Goal: Information Seeking & Learning: Learn about a topic

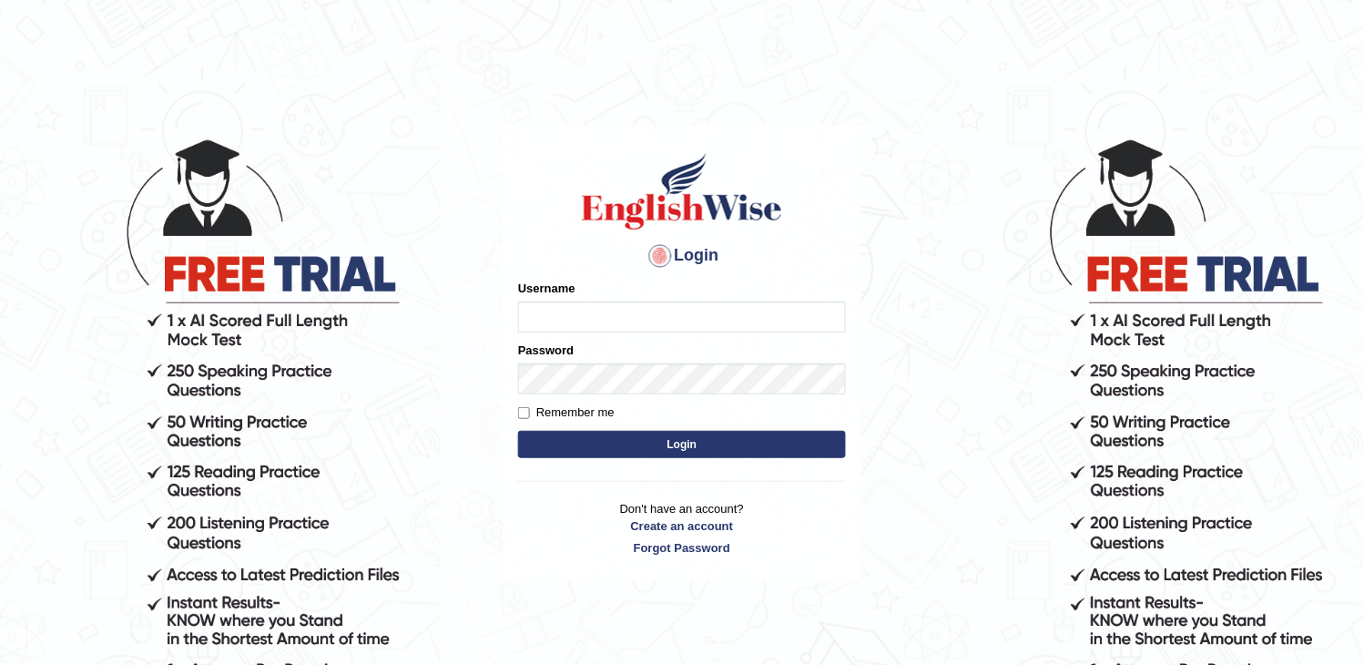
type input "Bhagwantbrar"
click at [680, 441] on button "Login" at bounding box center [682, 444] width 328 height 27
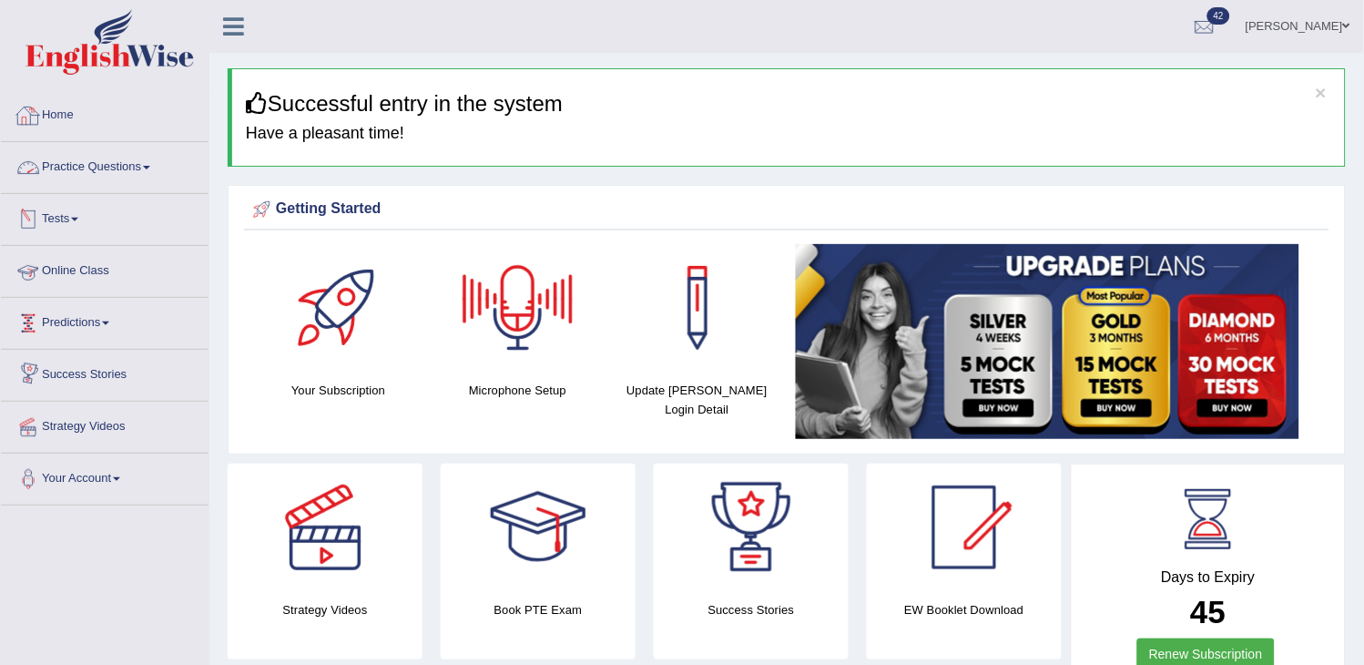
click at [97, 194] on link "Tests" at bounding box center [105, 217] width 208 height 46
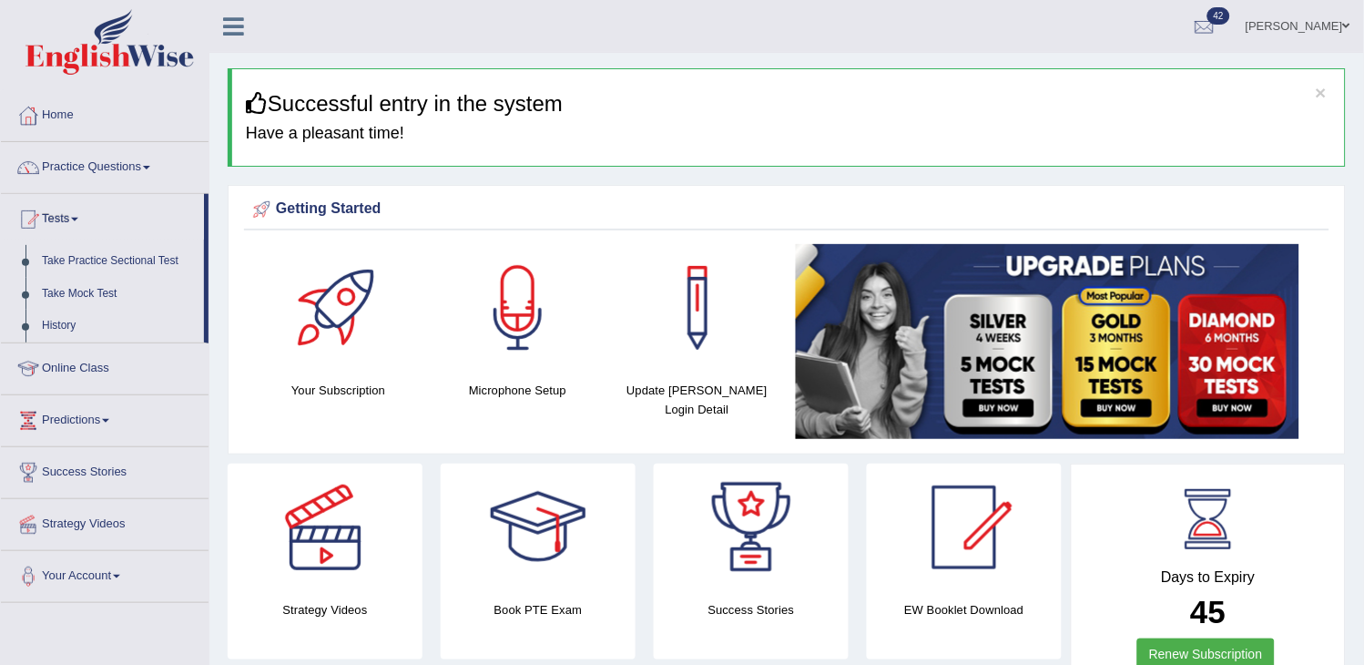
click at [120, 171] on link "Practice Questions" at bounding box center [105, 165] width 208 height 46
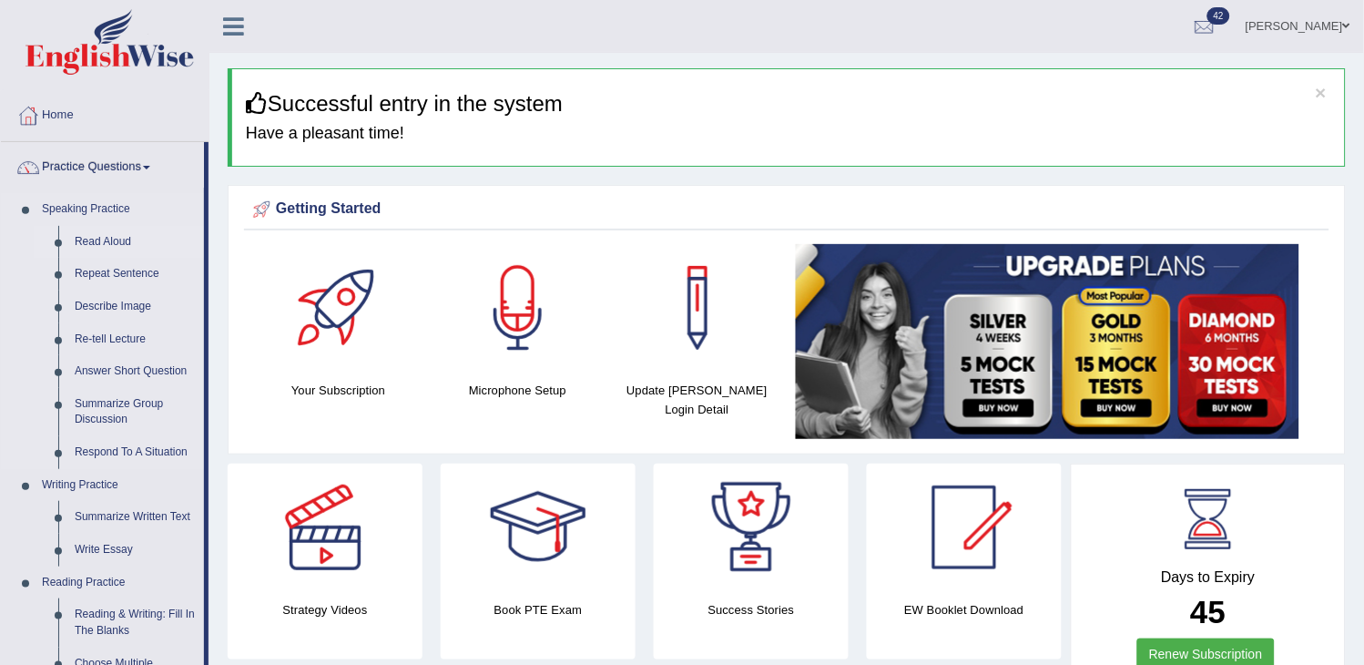
click at [112, 229] on link "Read Aloud" at bounding box center [134, 242] width 137 height 33
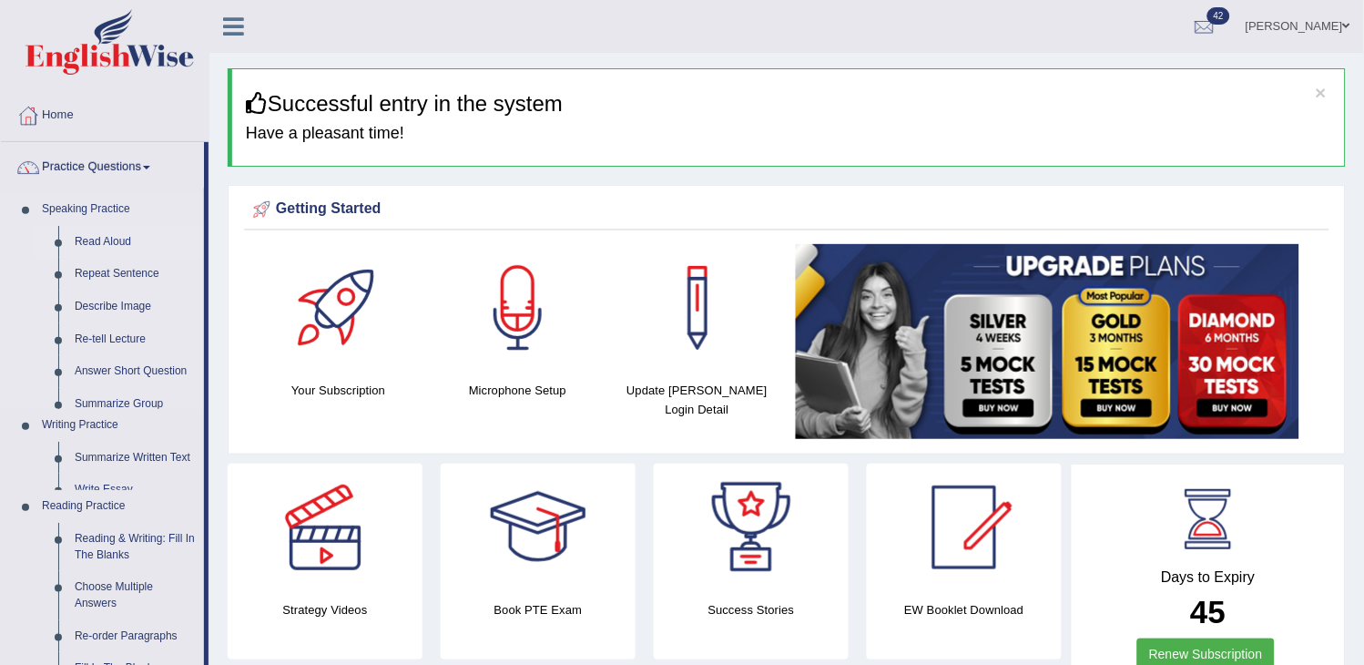
click at [112, 229] on link "Read Aloud" at bounding box center [134, 242] width 137 height 33
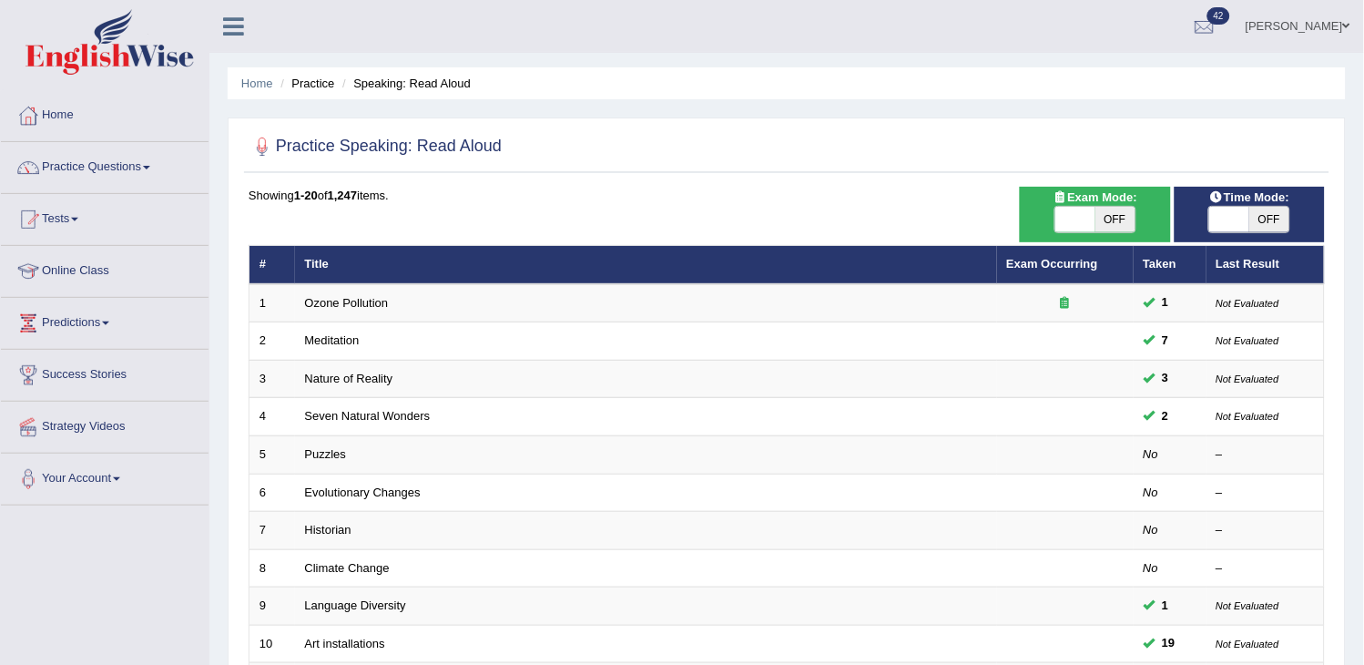
click at [1093, 229] on span at bounding box center [1075, 219] width 40 height 25
checkbox input "true"
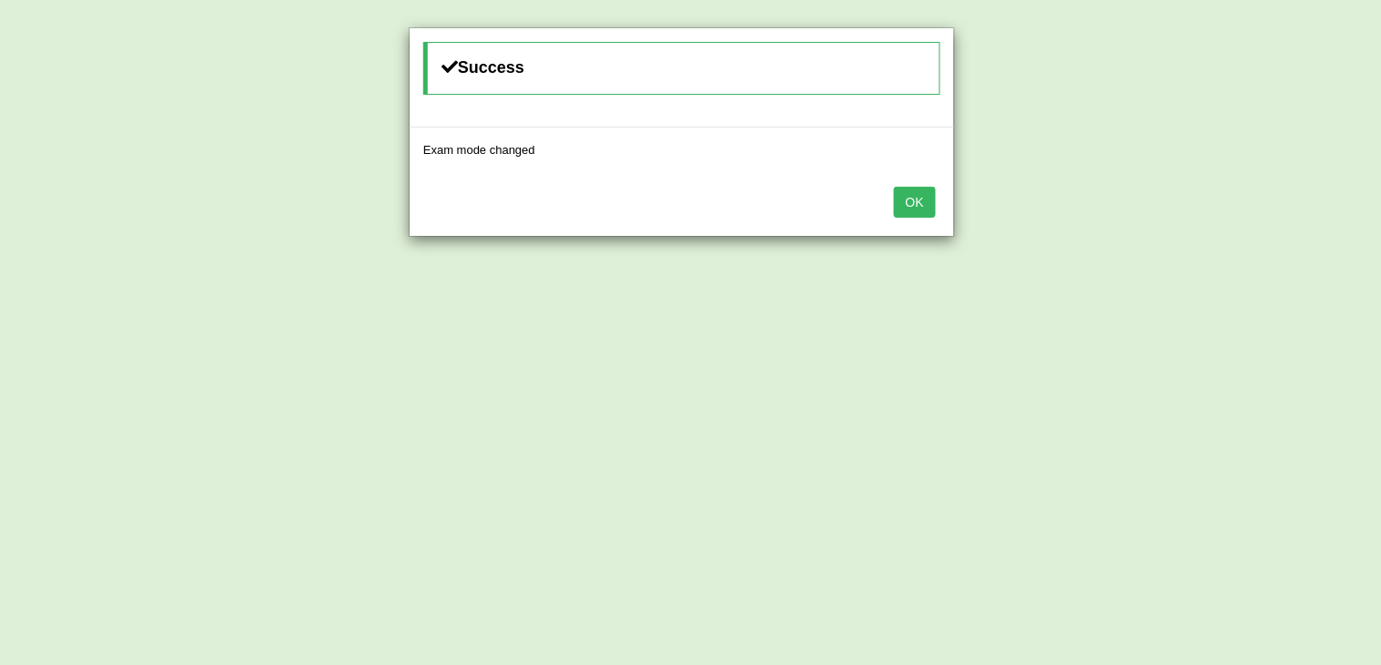
click at [923, 194] on button "OK" at bounding box center [915, 202] width 42 height 31
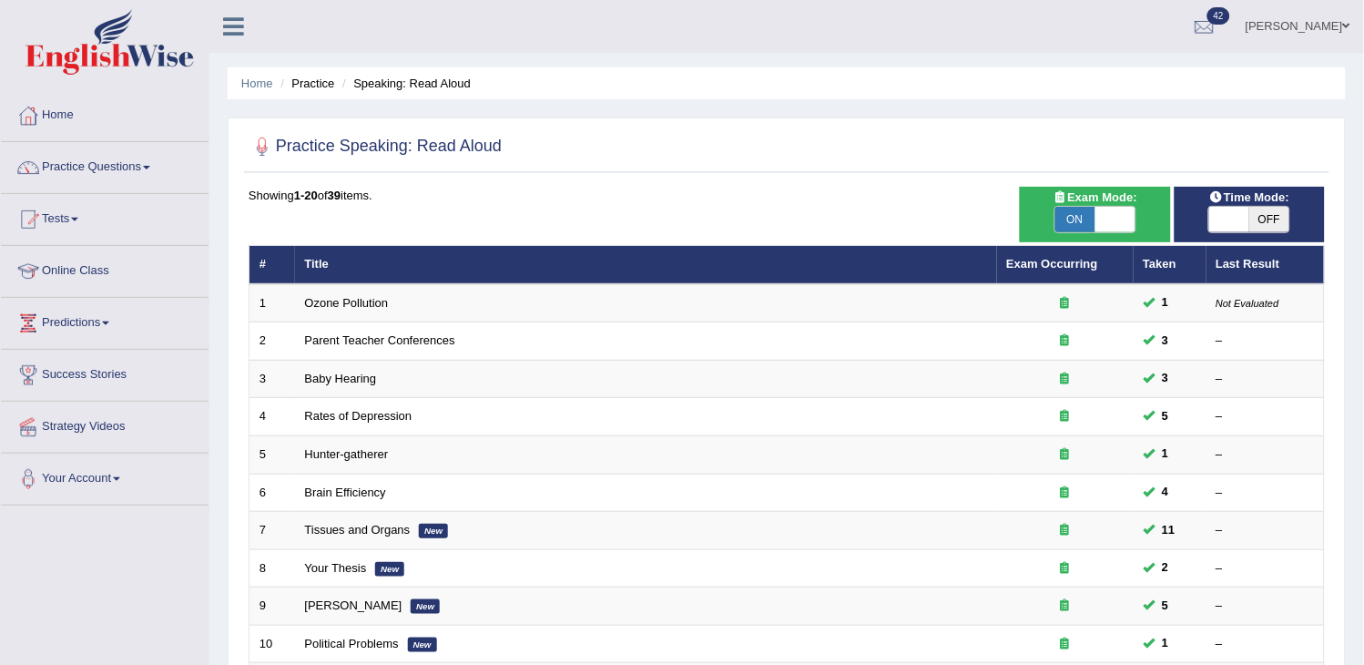
click at [1233, 207] on span at bounding box center [1229, 219] width 40 height 25
checkbox input "true"
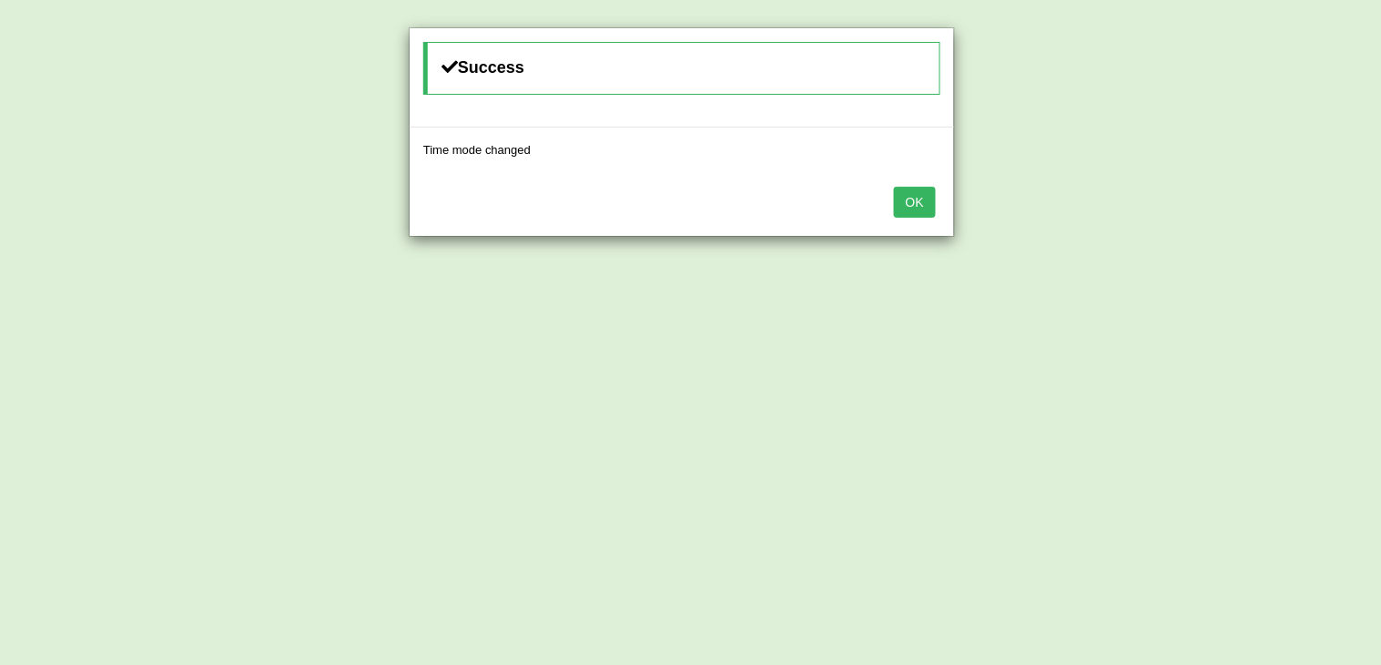
click at [908, 192] on button "OK" at bounding box center [915, 202] width 42 height 31
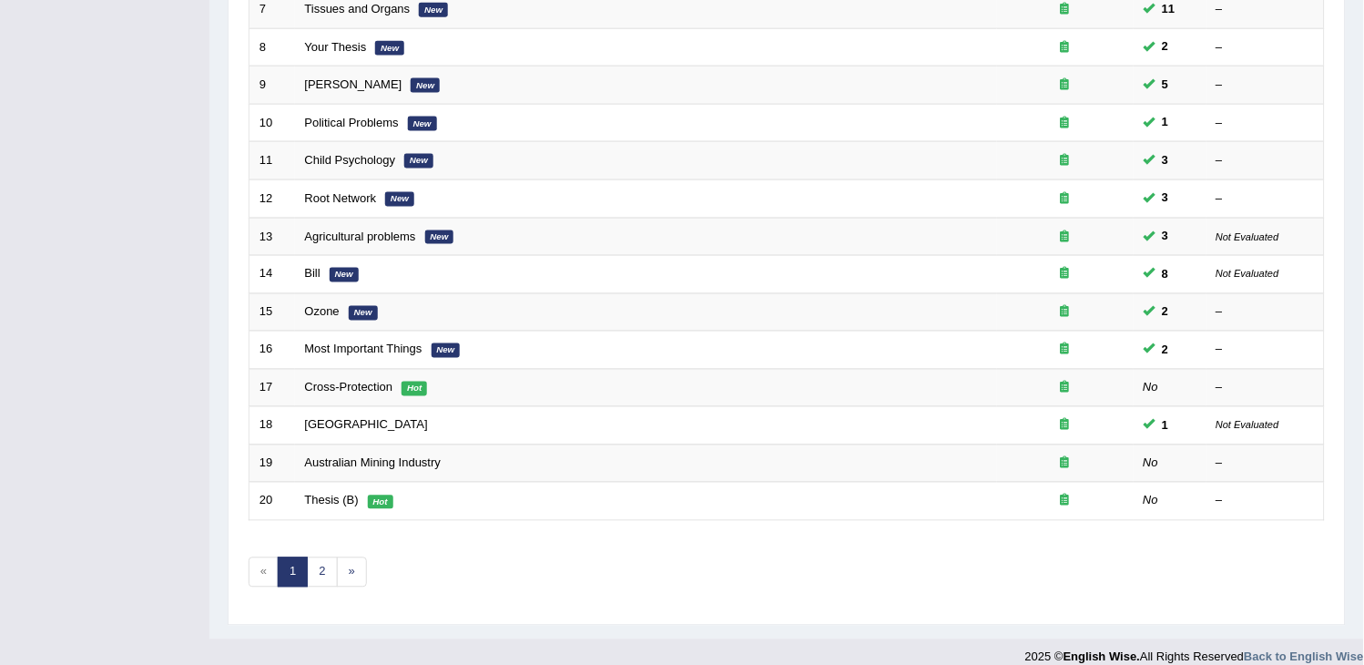
scroll to position [541, 0]
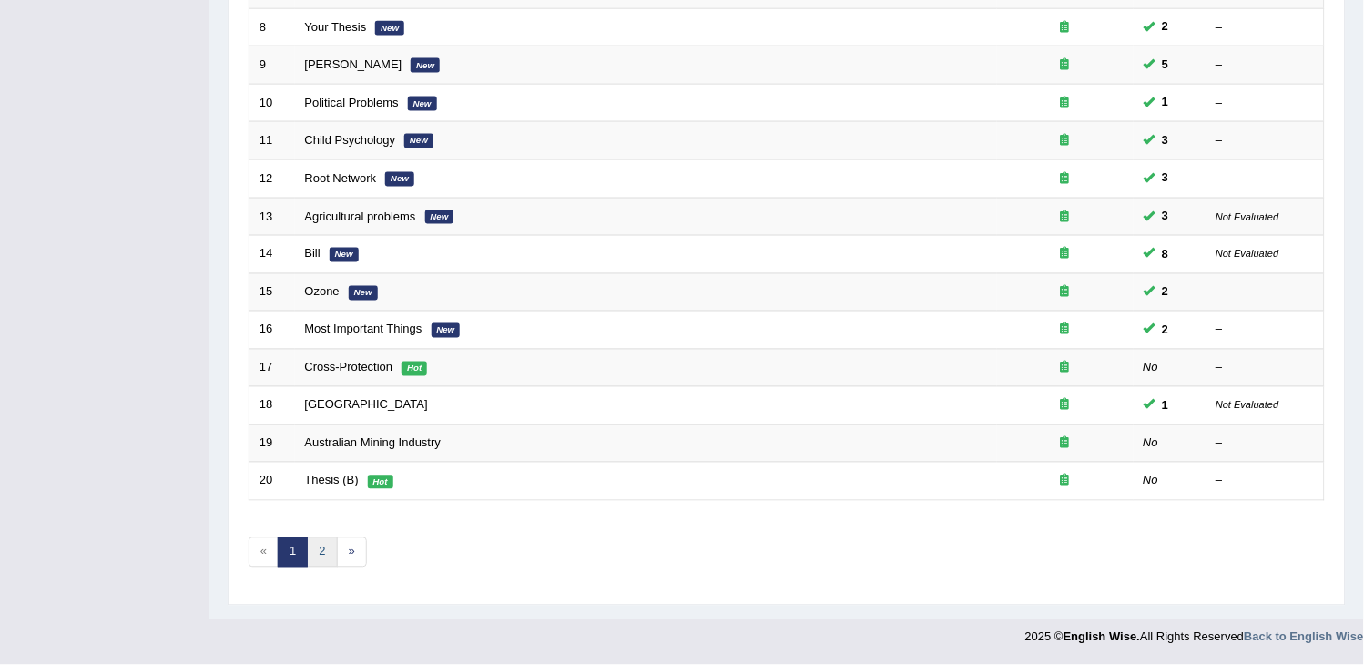
click at [320, 550] on link "2" at bounding box center [322, 552] width 30 height 30
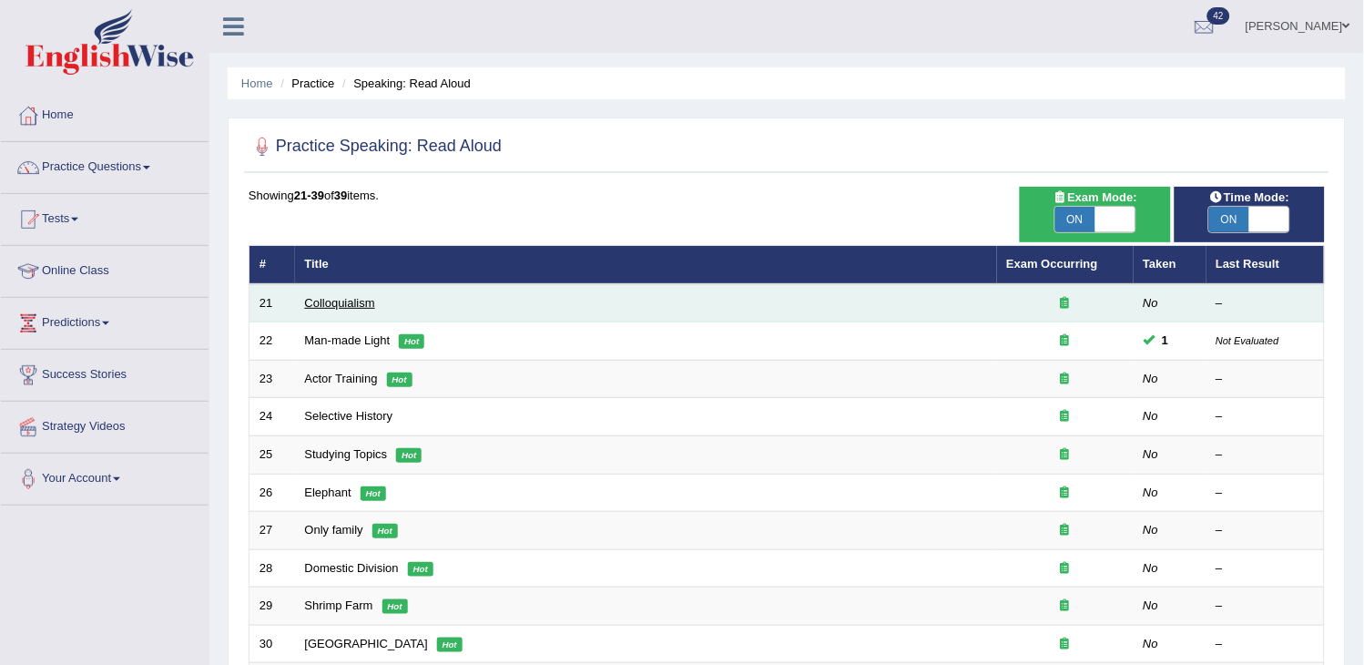
click at [353, 301] on link "Colloquialism" at bounding box center [340, 303] width 70 height 14
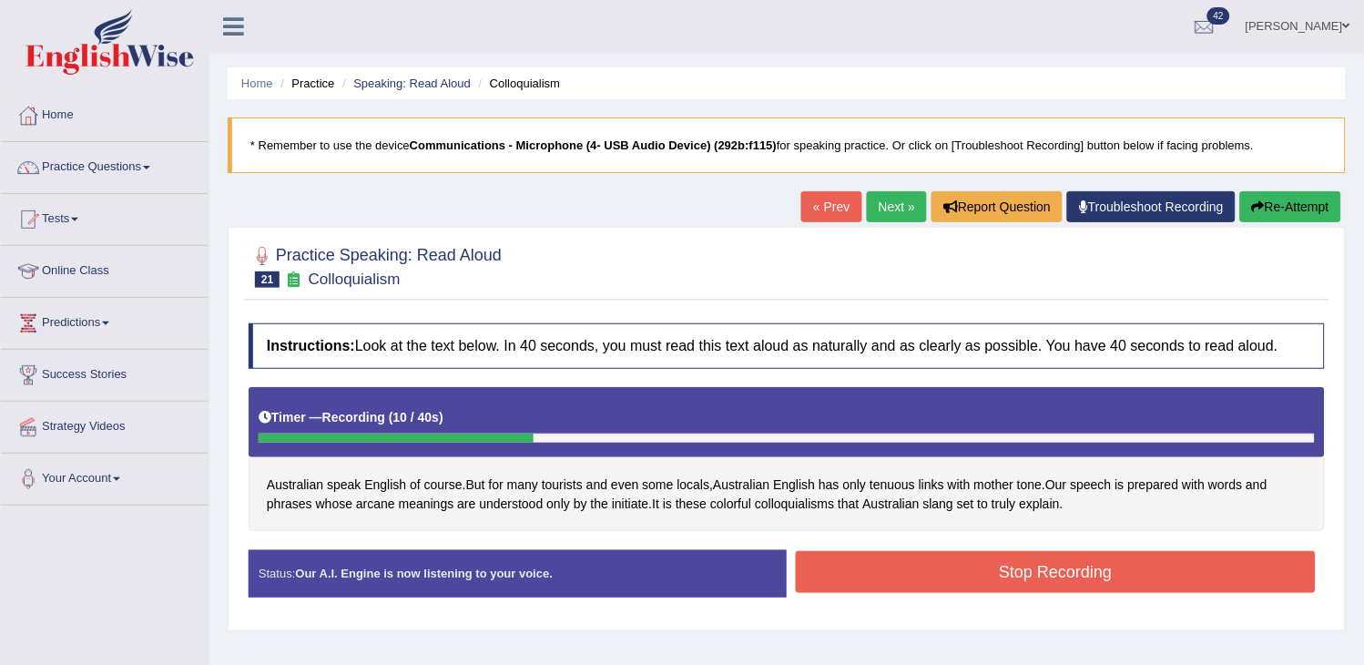
click at [1277, 202] on button "Re-Attempt" at bounding box center [1290, 206] width 101 height 31
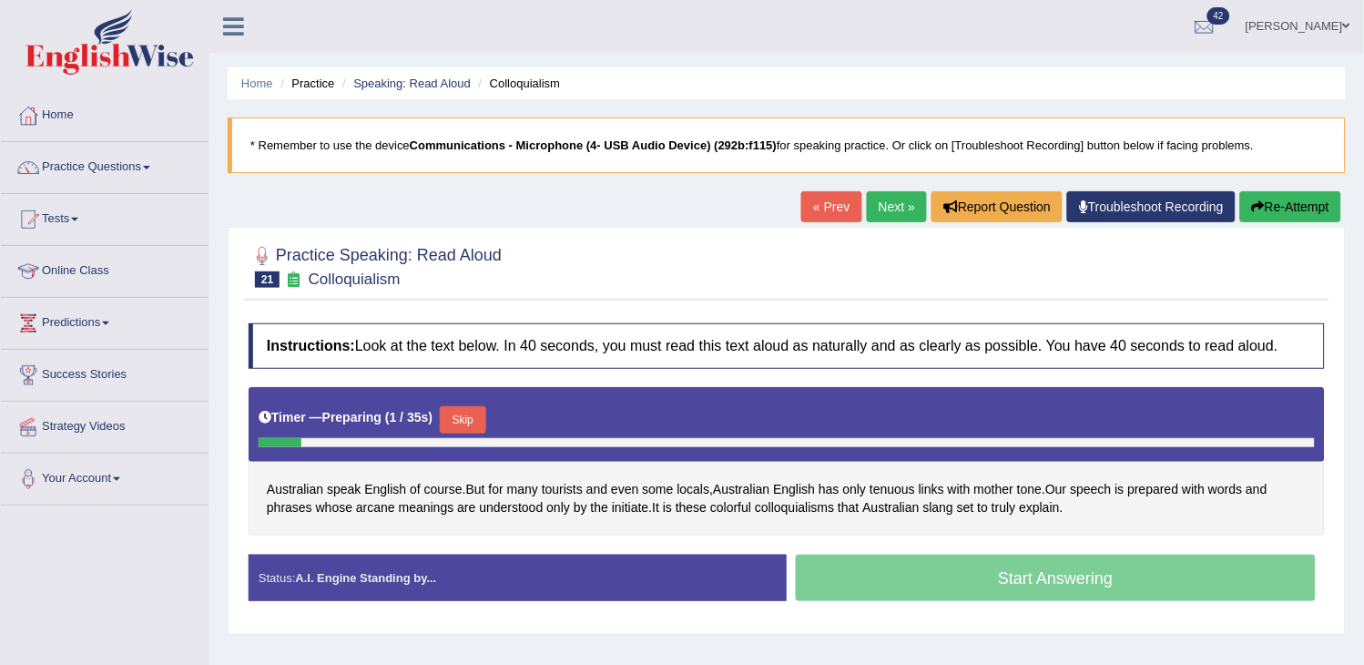
click at [470, 417] on button "Skip" at bounding box center [463, 419] width 46 height 27
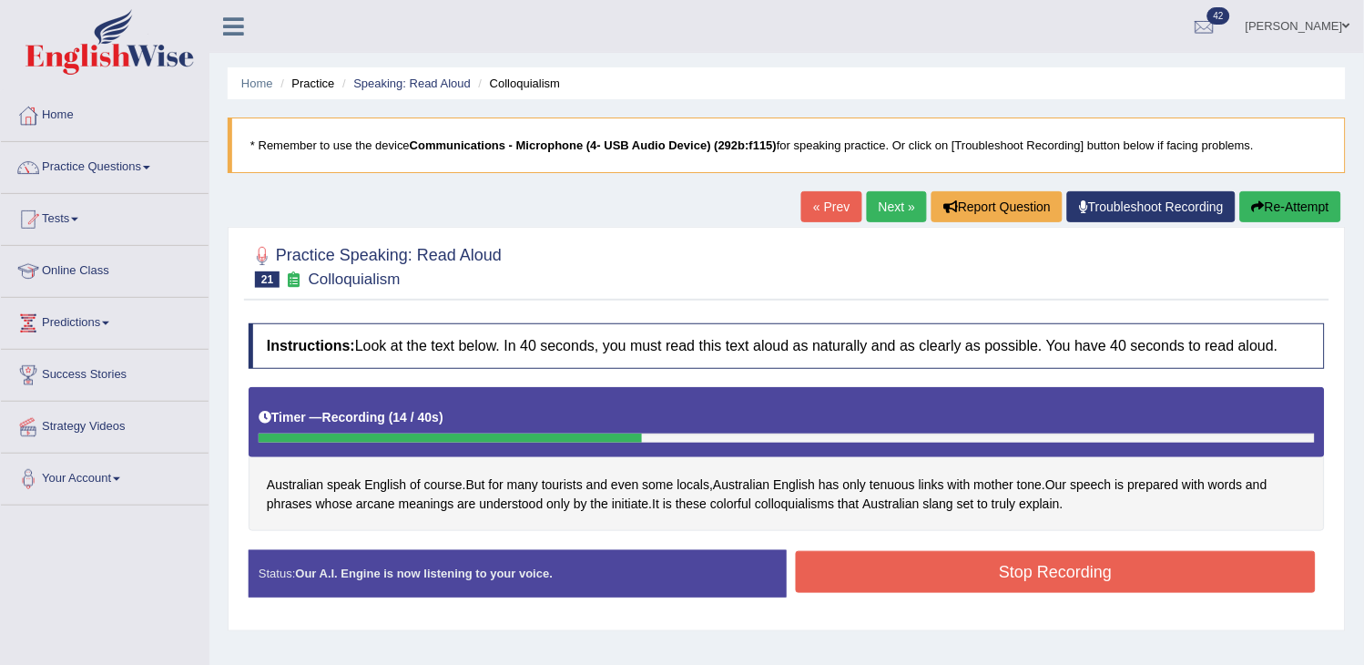
click at [1295, 223] on div "« Prev Next » Report Question Troubleshoot Recording Re-Attempt" at bounding box center [1073, 209] width 544 height 36
click at [1299, 200] on button "Re-Attempt" at bounding box center [1290, 206] width 101 height 31
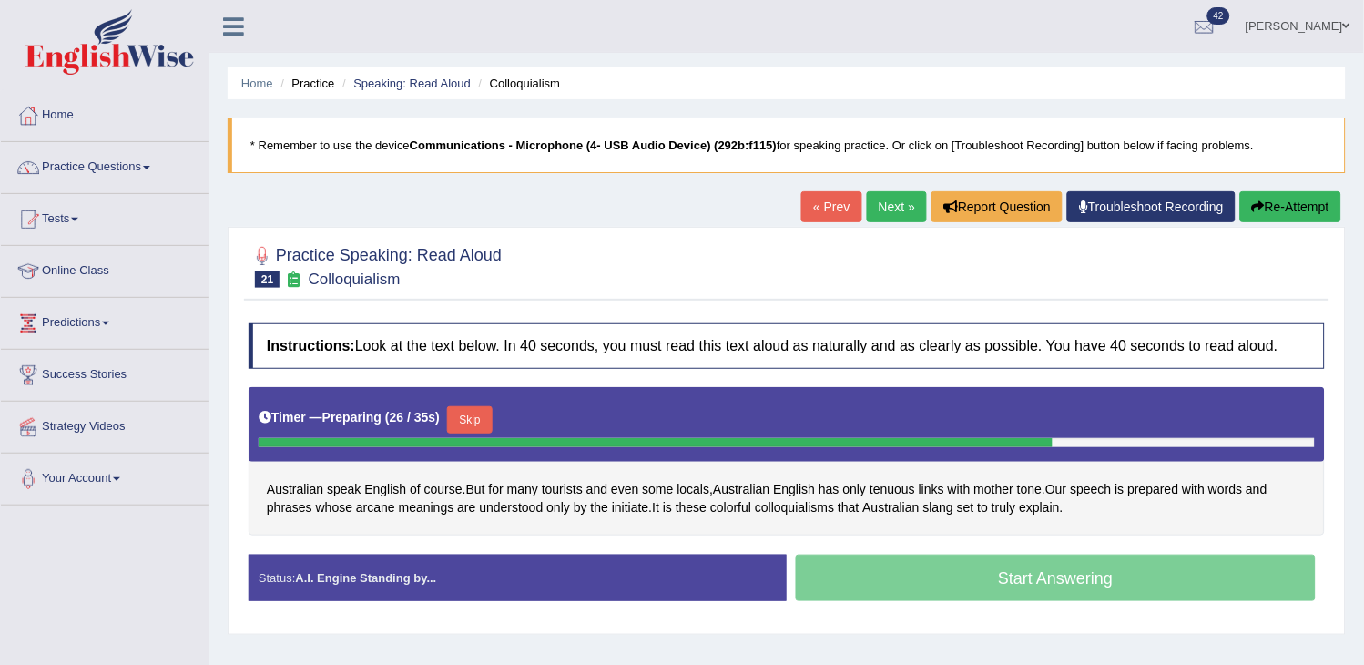
click at [1297, 214] on button "Re-Attempt" at bounding box center [1290, 206] width 101 height 31
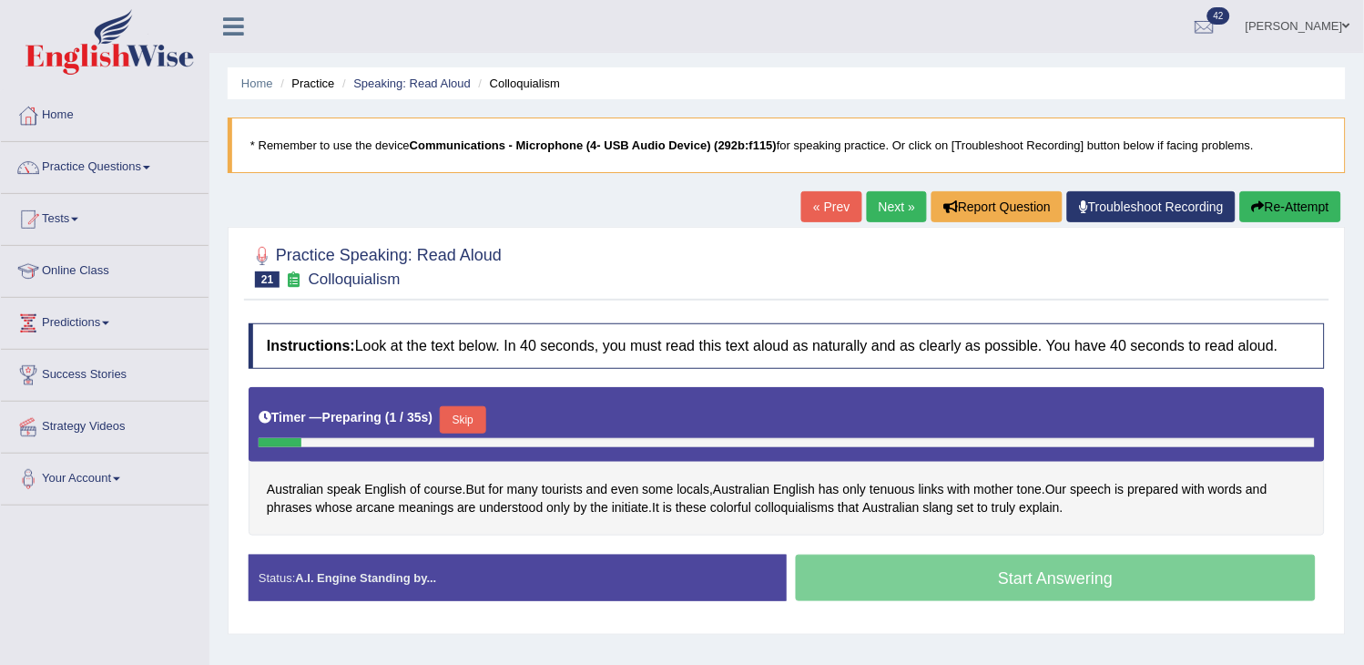
click at [470, 428] on button "Skip" at bounding box center [463, 419] width 46 height 27
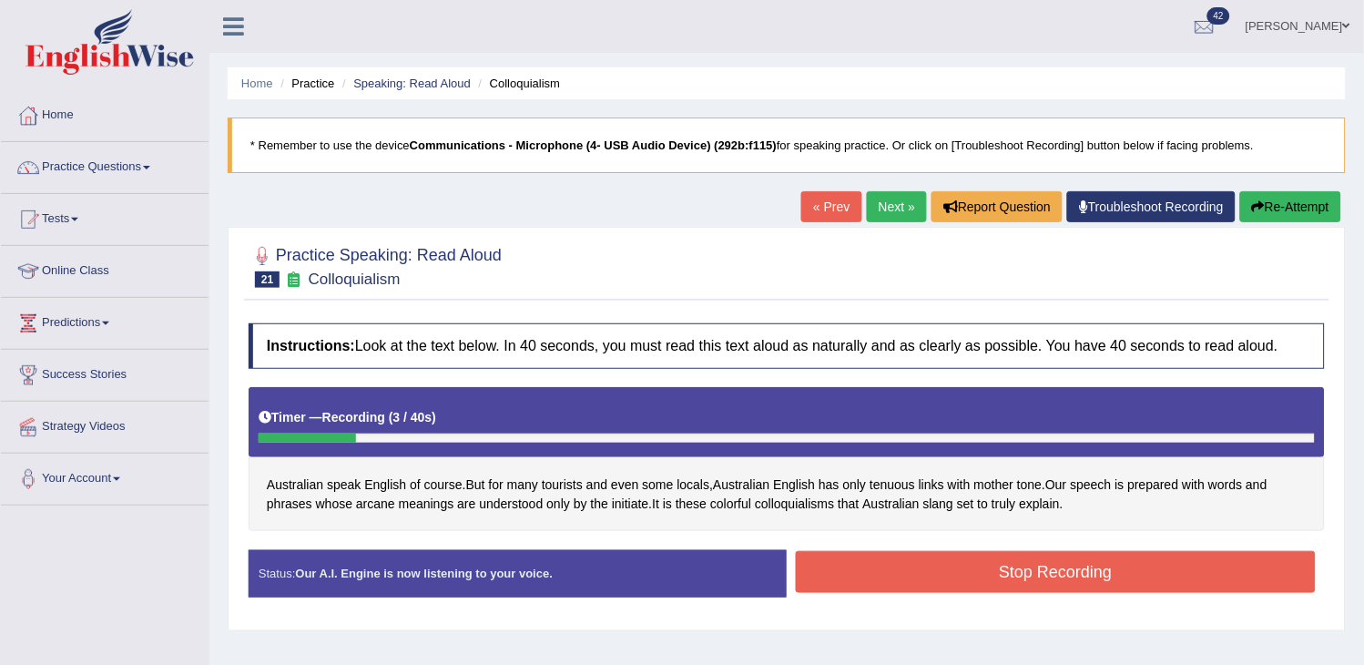
click at [1302, 204] on button "Re-Attempt" at bounding box center [1290, 206] width 101 height 31
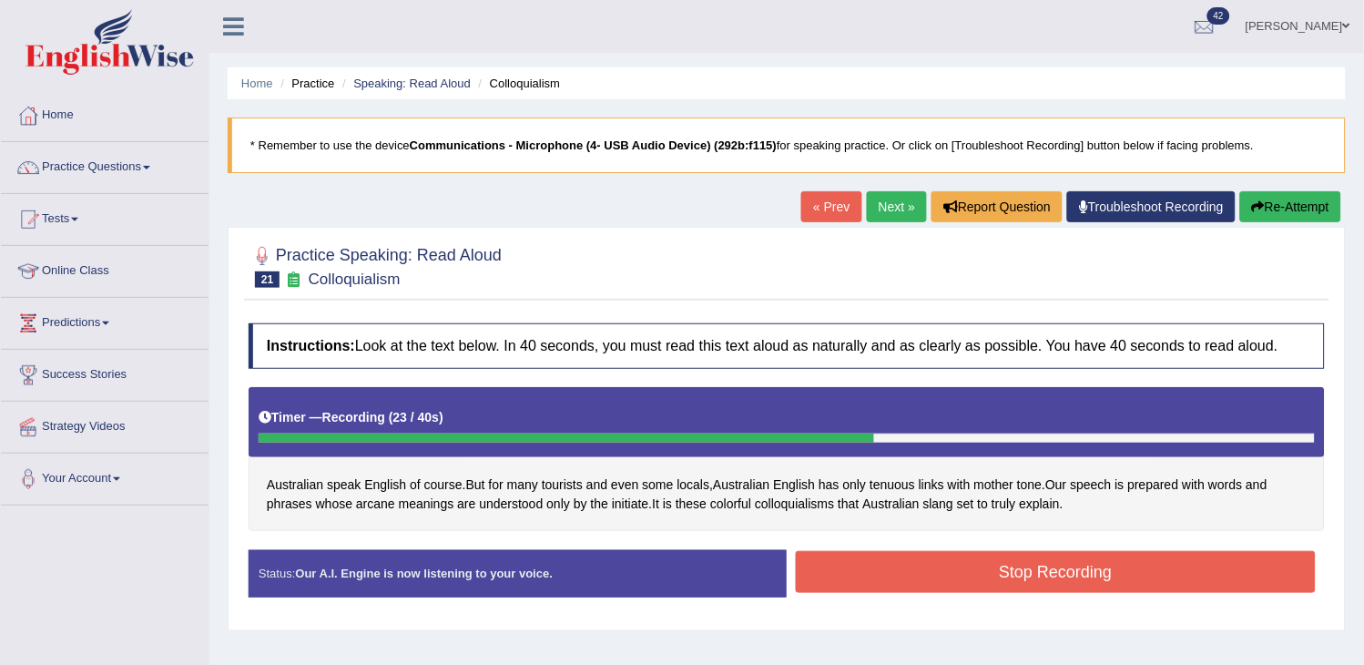
click at [1311, 211] on button "Re-Attempt" at bounding box center [1290, 206] width 101 height 31
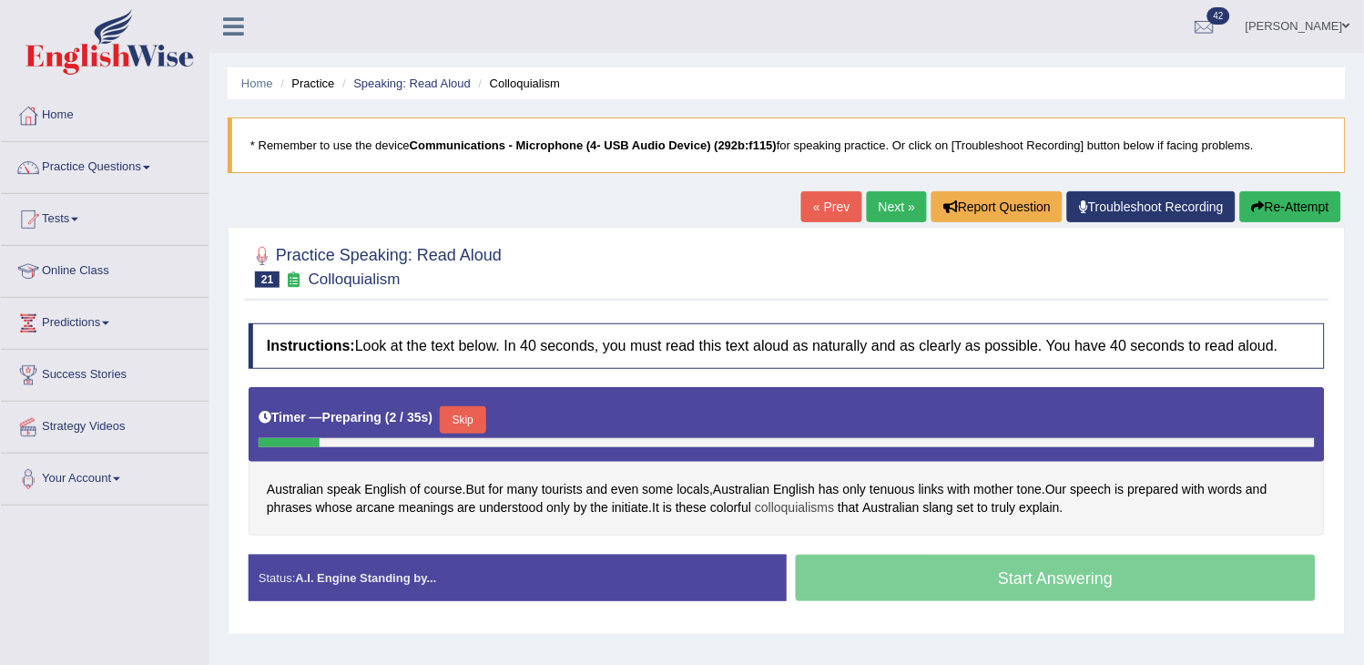
click at [813, 512] on span "colloquialisms" at bounding box center [794, 507] width 79 height 19
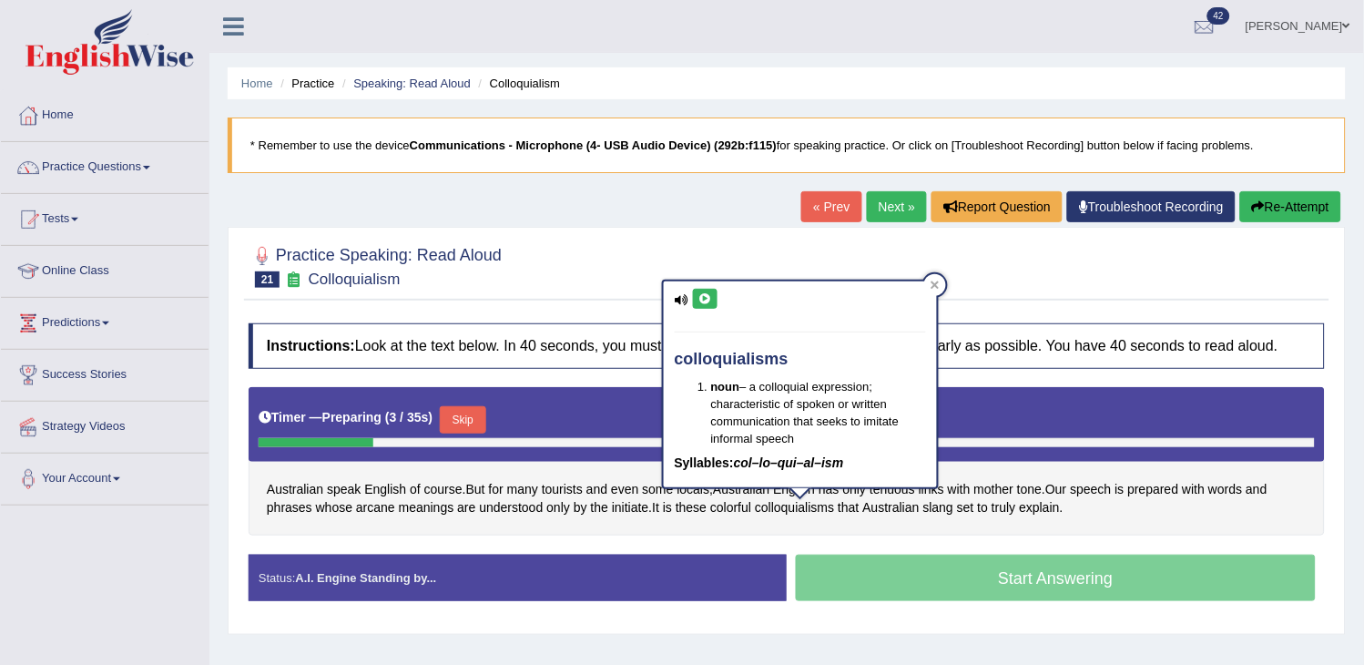
click at [705, 296] on icon at bounding box center [705, 298] width 14 height 11
click at [489, 296] on div "Practice Speaking: Read Aloud 21 Colloquialism" at bounding box center [786, 269] width 1085 height 64
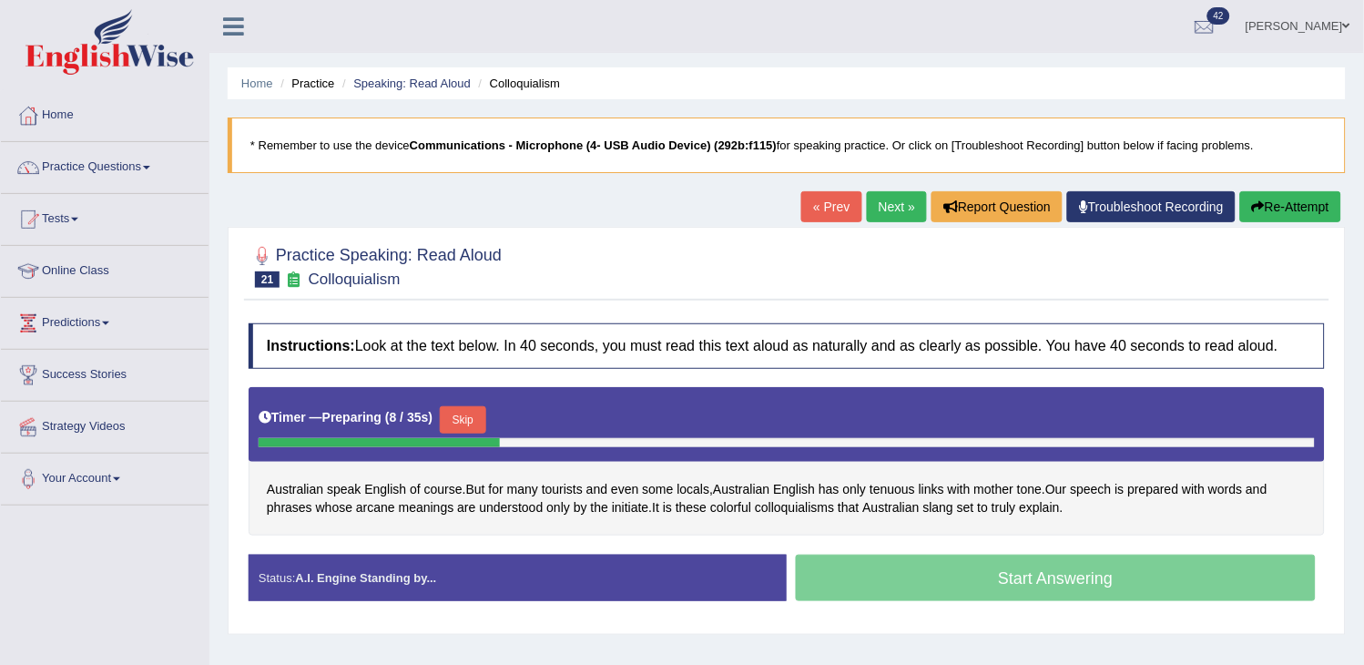
click at [473, 419] on button "Skip" at bounding box center [463, 419] width 46 height 27
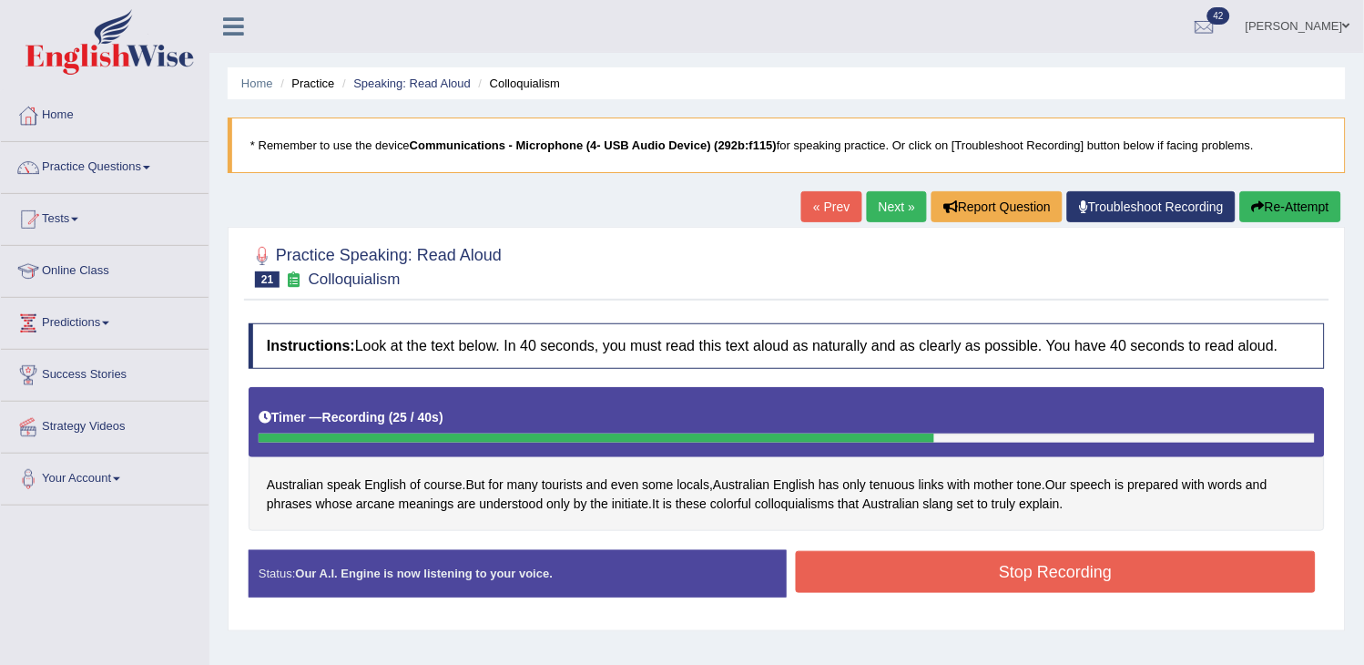
click at [1015, 557] on button "Stop Recording" at bounding box center [1056, 572] width 520 height 42
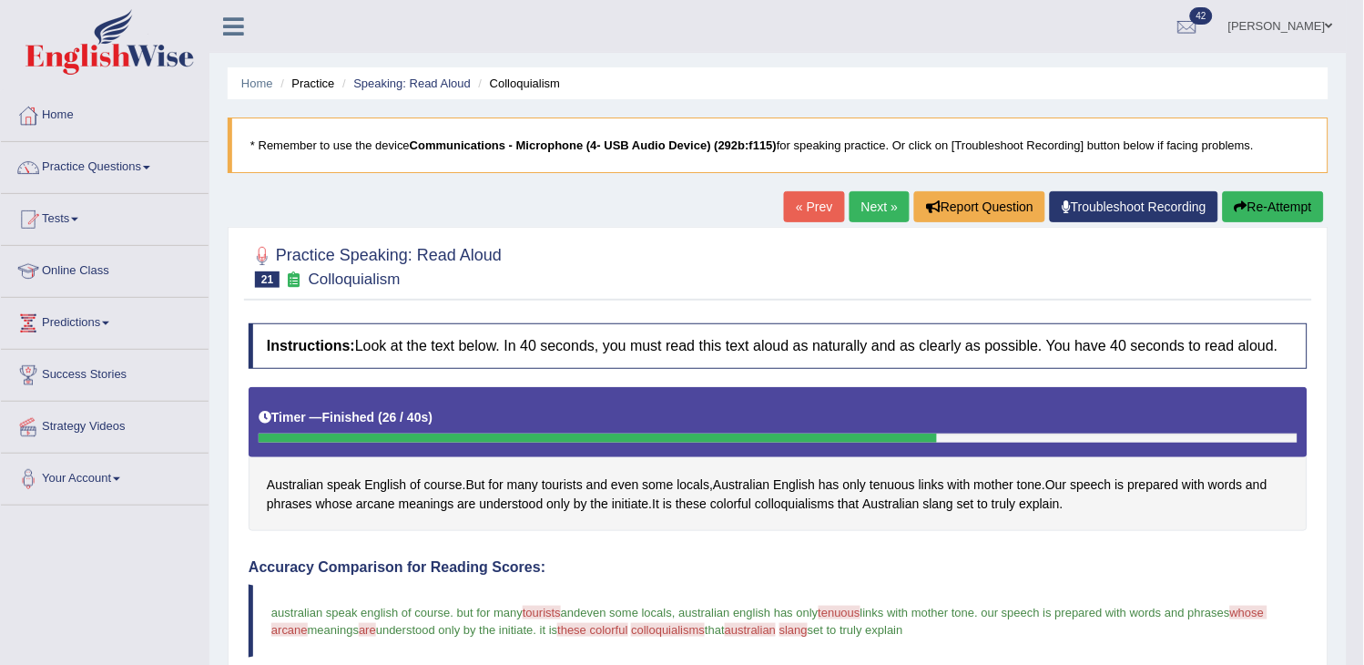
click at [871, 201] on link "Next »" at bounding box center [879, 206] width 60 height 31
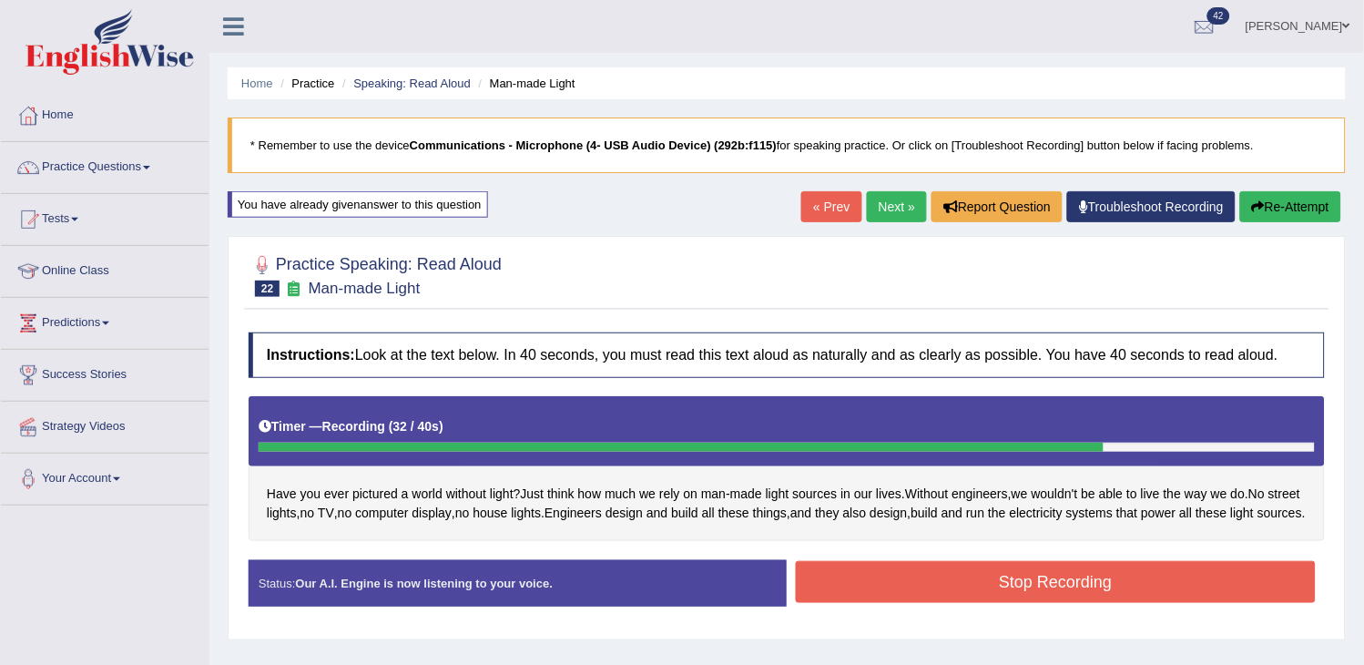
click at [1096, 603] on button "Stop Recording" at bounding box center [1056, 582] width 520 height 42
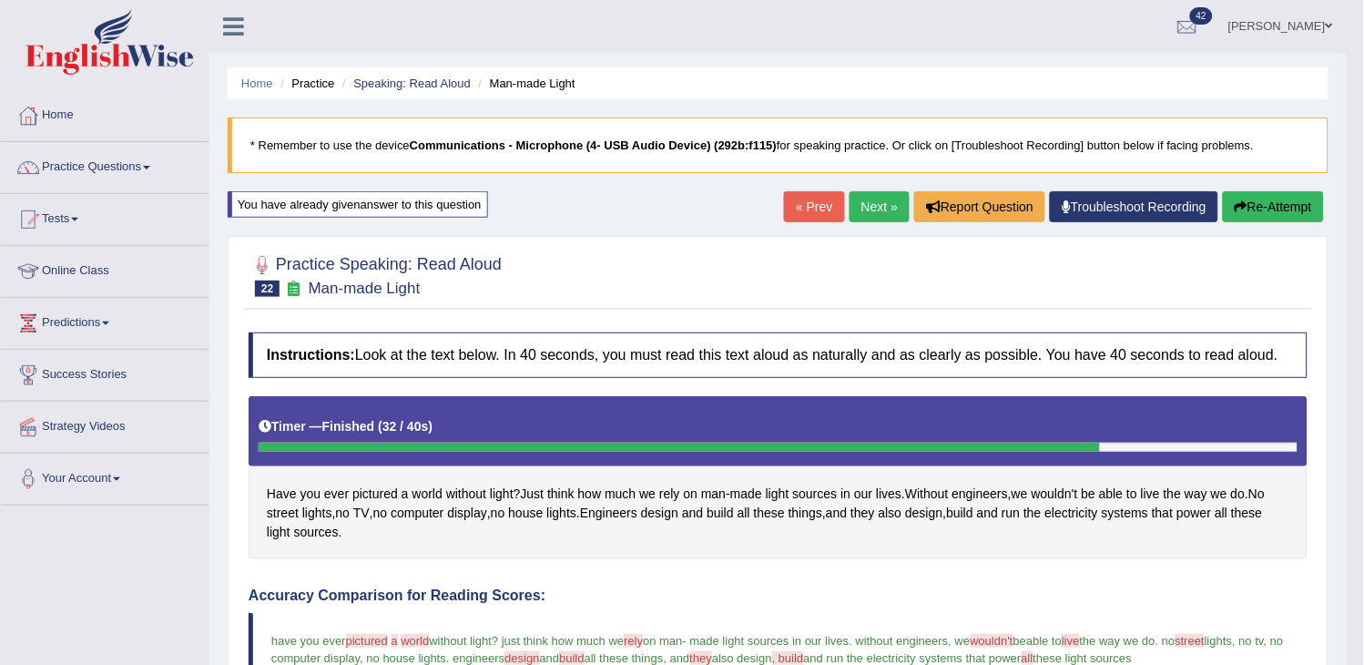
click at [884, 214] on link "Next »" at bounding box center [879, 206] width 60 height 31
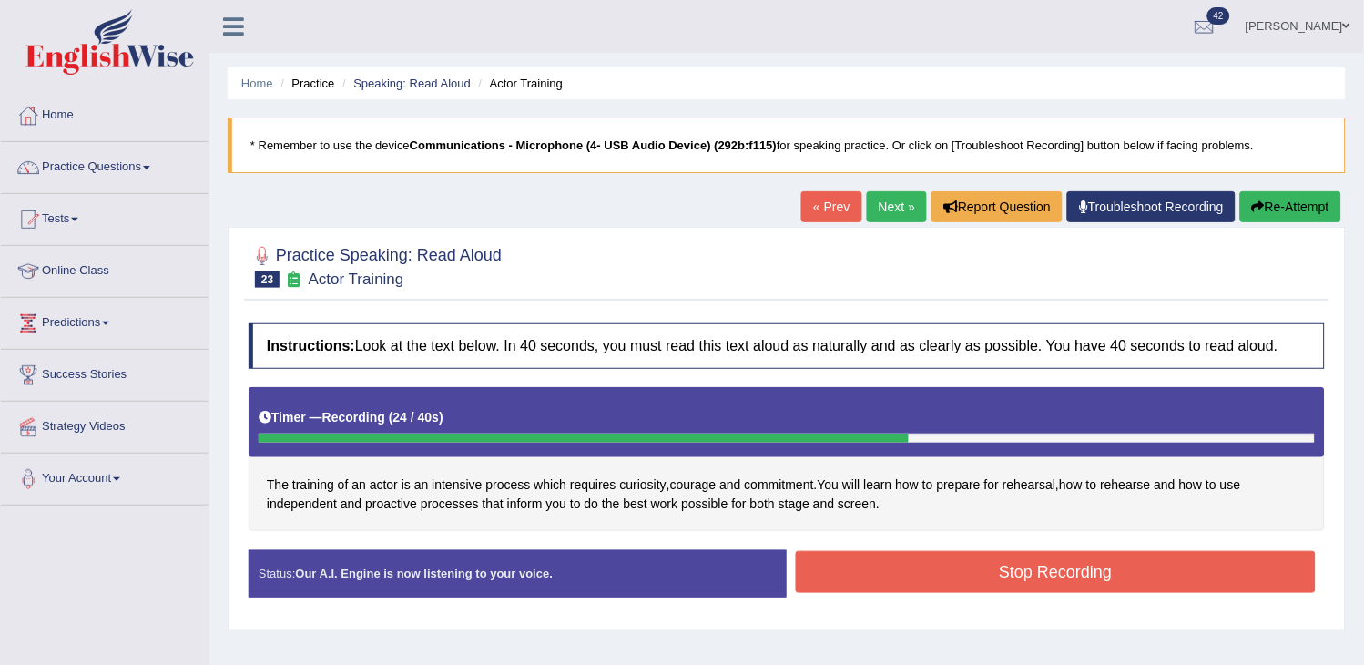
click at [995, 576] on button "Stop Recording" at bounding box center [1056, 572] width 520 height 42
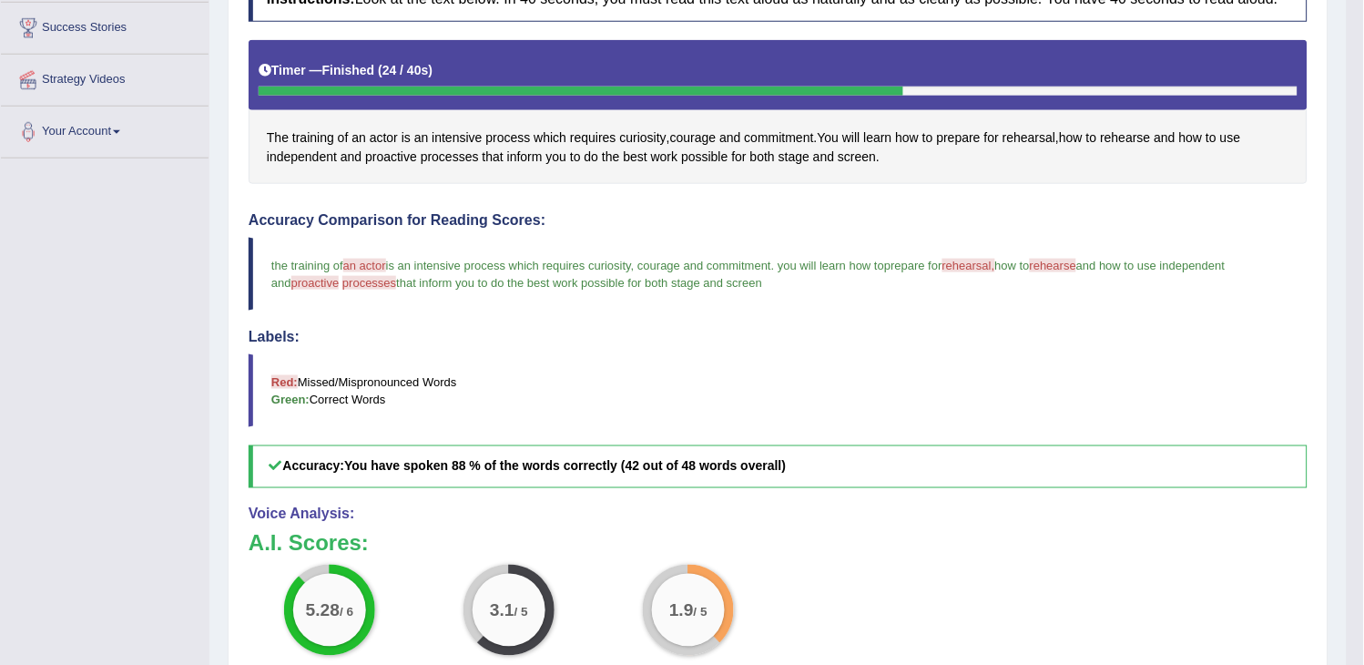
scroll to position [202, 0]
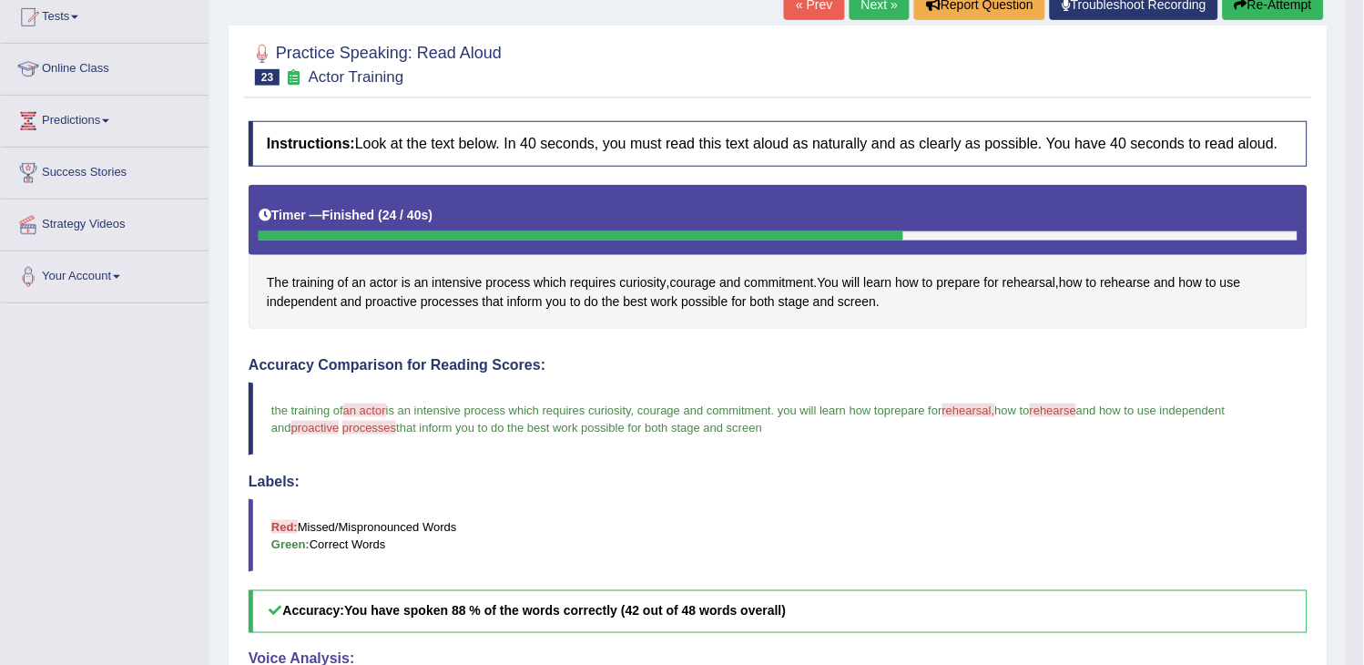
click at [1277, 6] on button "Re-Attempt" at bounding box center [1273, 4] width 101 height 31
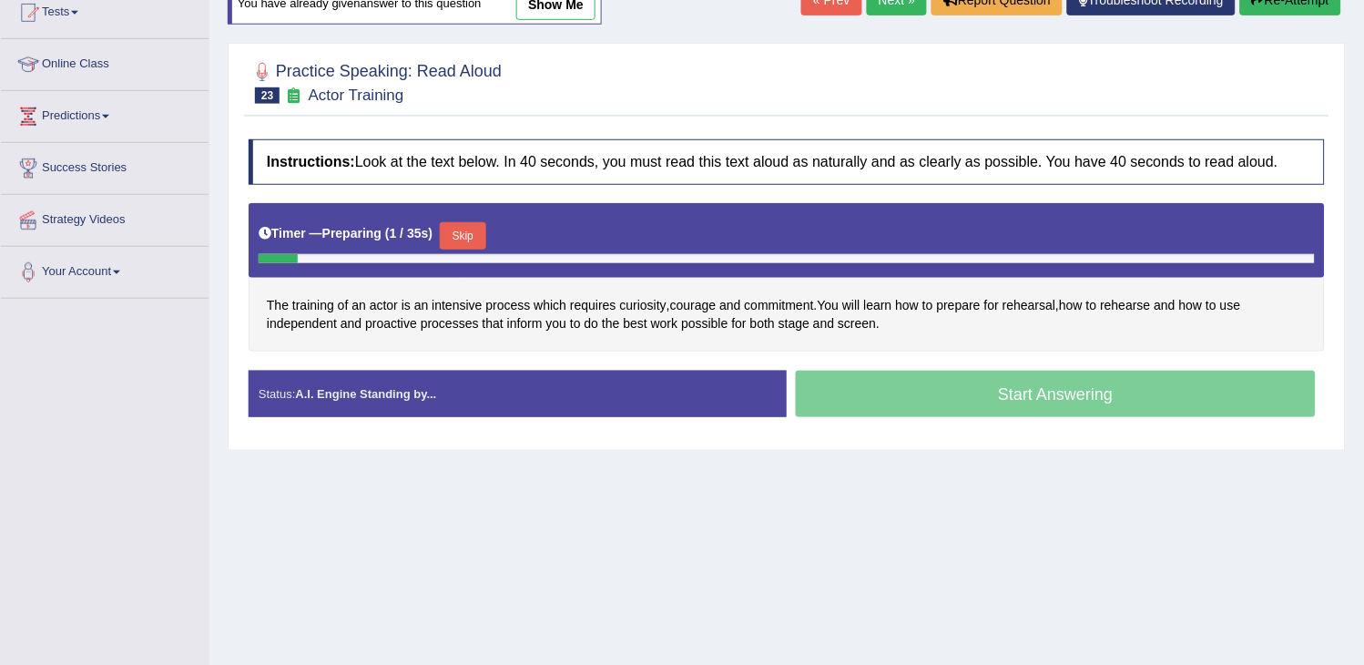
drag, startPoint x: 0, startPoint y: 0, endPoint x: 473, endPoint y: 242, distance: 531.8
click at [473, 242] on button "Skip" at bounding box center [463, 235] width 46 height 27
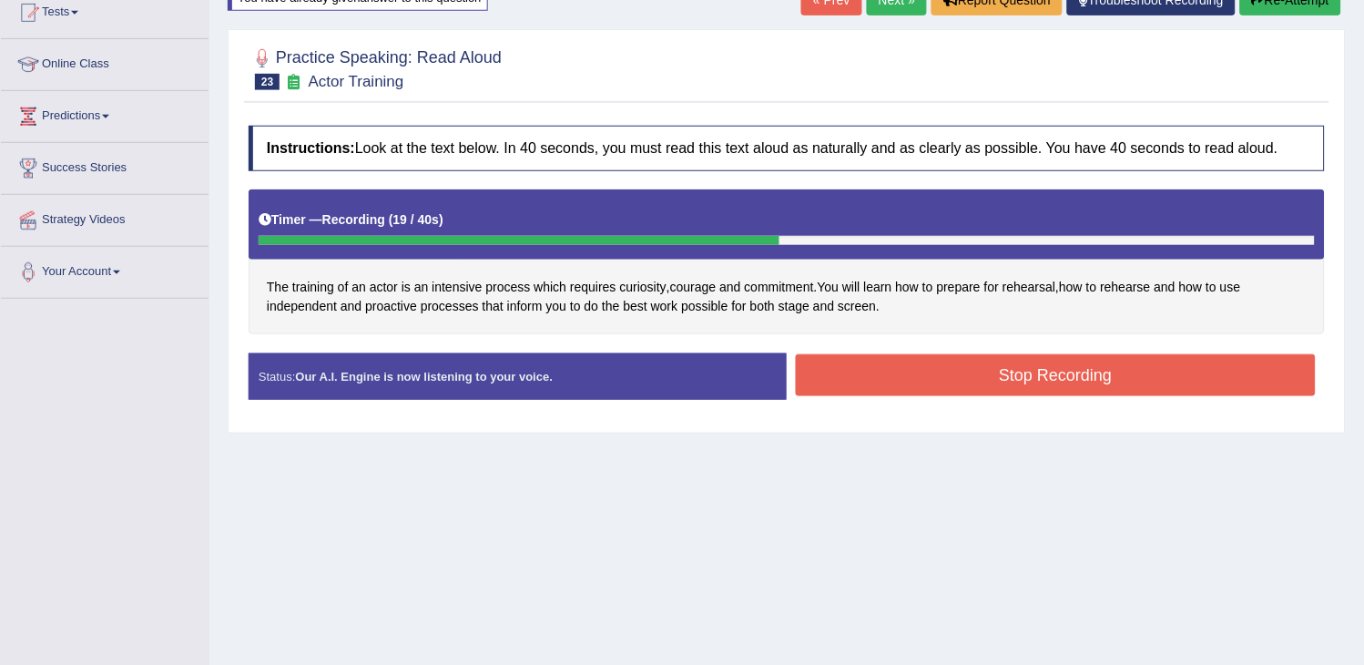
click at [923, 383] on button "Stop Recording" at bounding box center [1056, 375] width 520 height 42
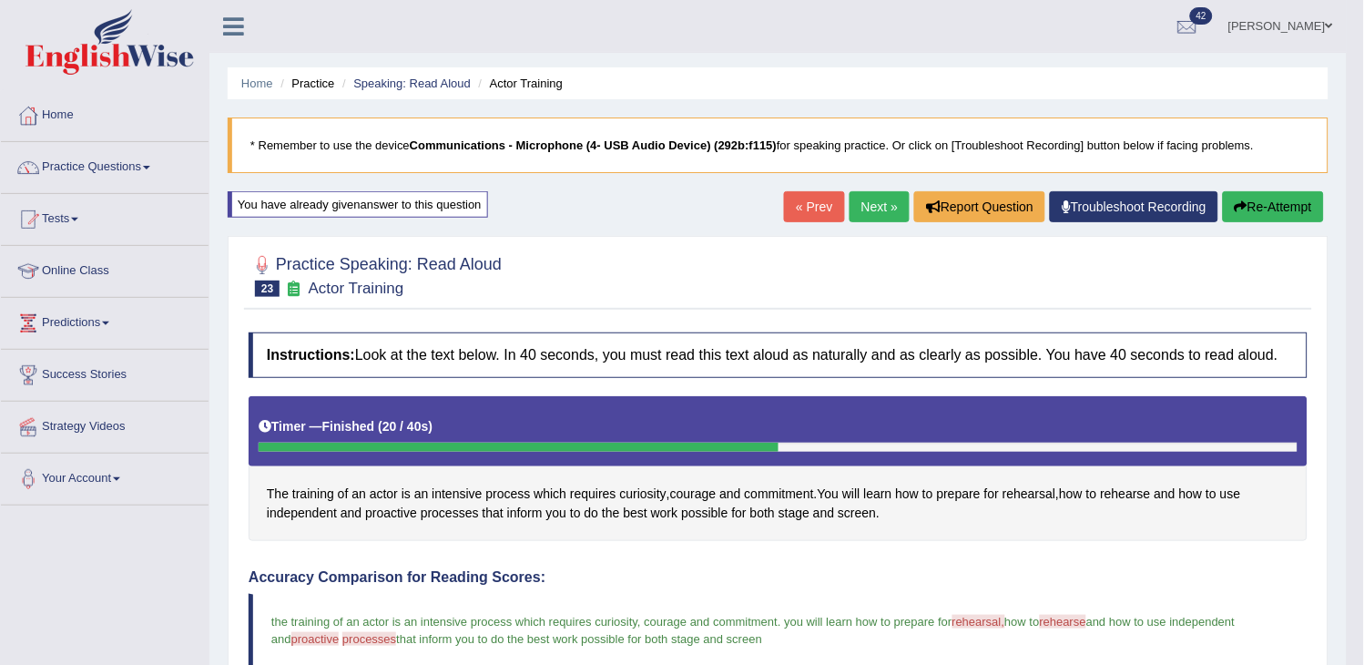
click at [879, 213] on link "Next »" at bounding box center [879, 206] width 60 height 31
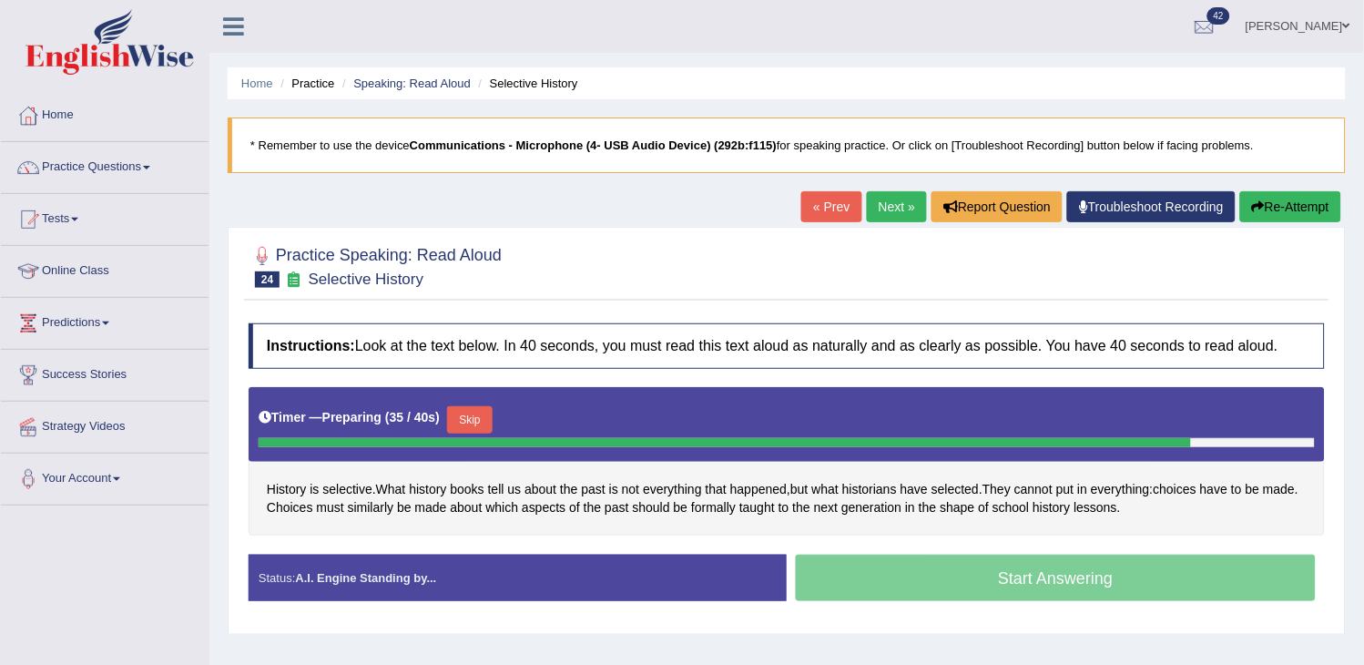
click at [466, 422] on button "Skip" at bounding box center [470, 419] width 46 height 27
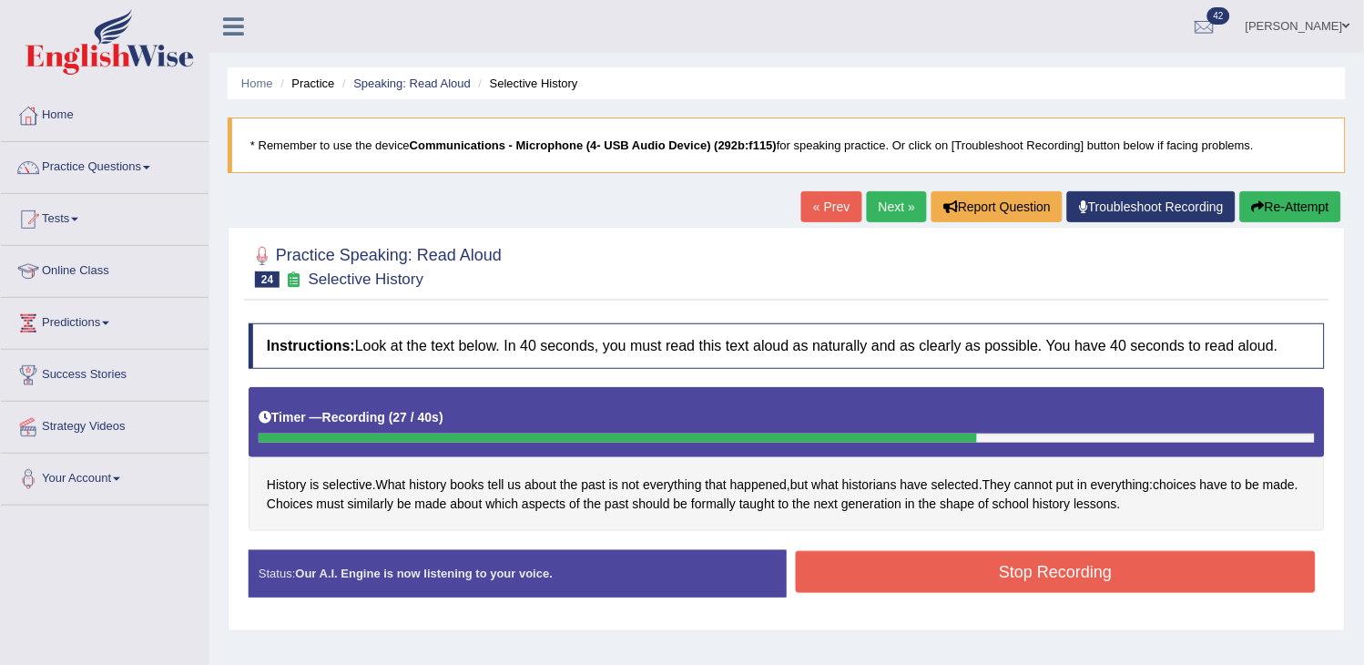
click at [931, 577] on button "Stop Recording" at bounding box center [1056, 572] width 520 height 42
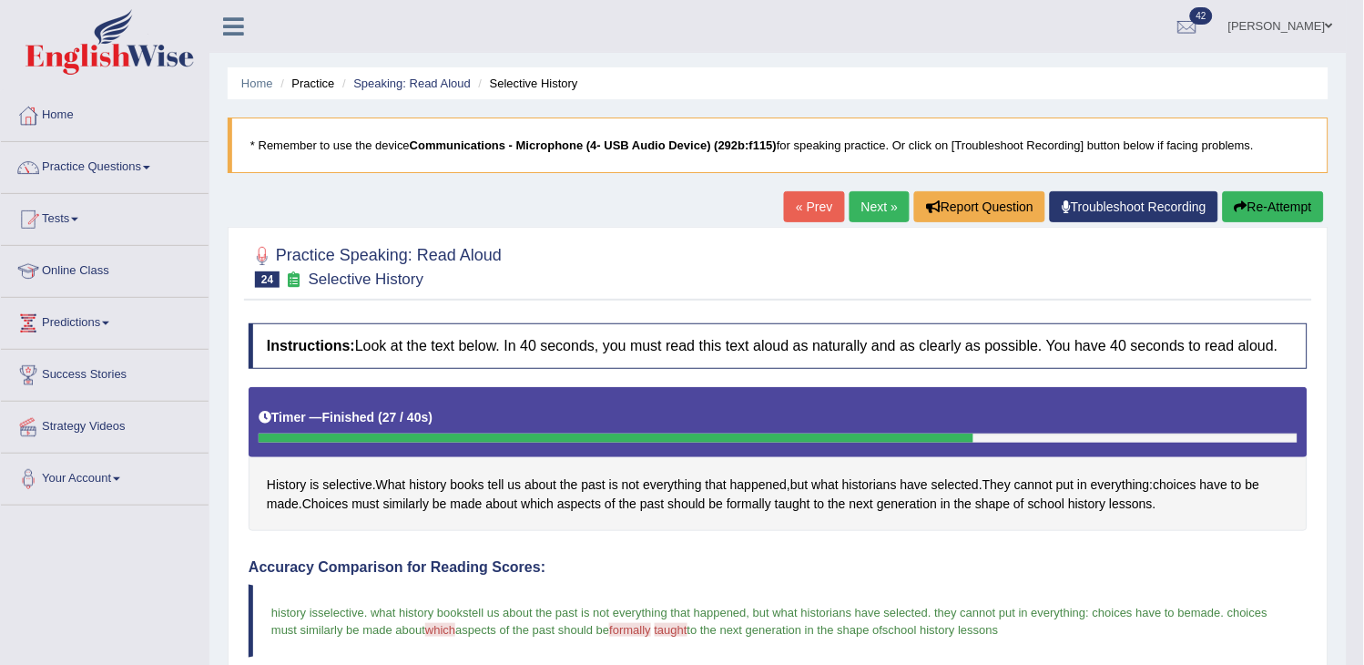
click at [886, 214] on link "Next »" at bounding box center [879, 206] width 60 height 31
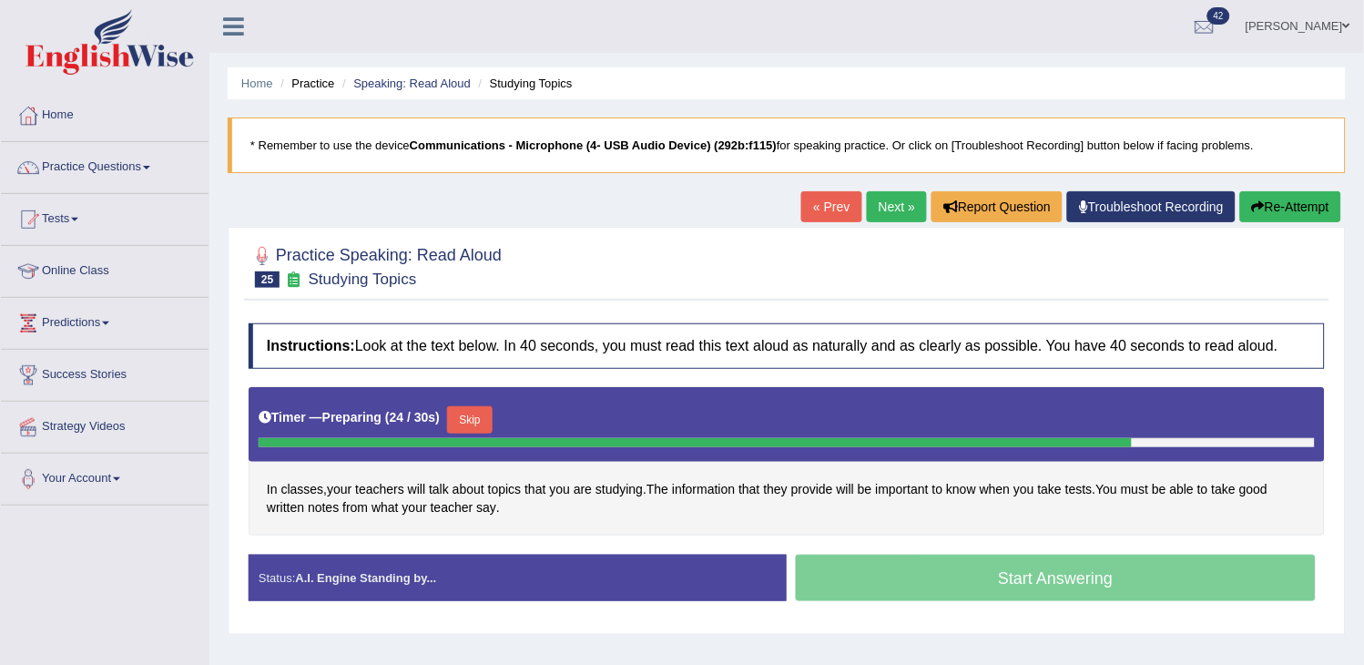
click at [467, 423] on button "Skip" at bounding box center [470, 419] width 46 height 27
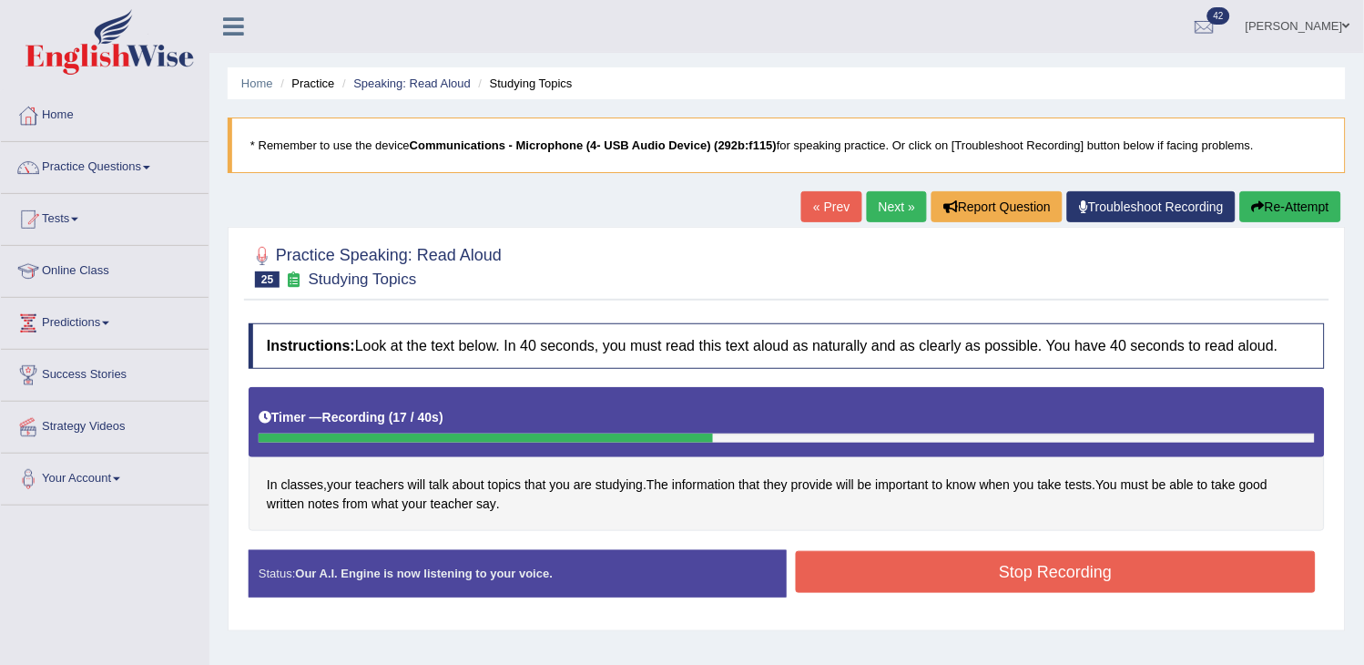
click at [467, 423] on div "Timer — Recording ( 17 / 40s )" at bounding box center [787, 418] width 1056 height 32
click at [879, 569] on button "Stop Recording" at bounding box center [1056, 572] width 520 height 42
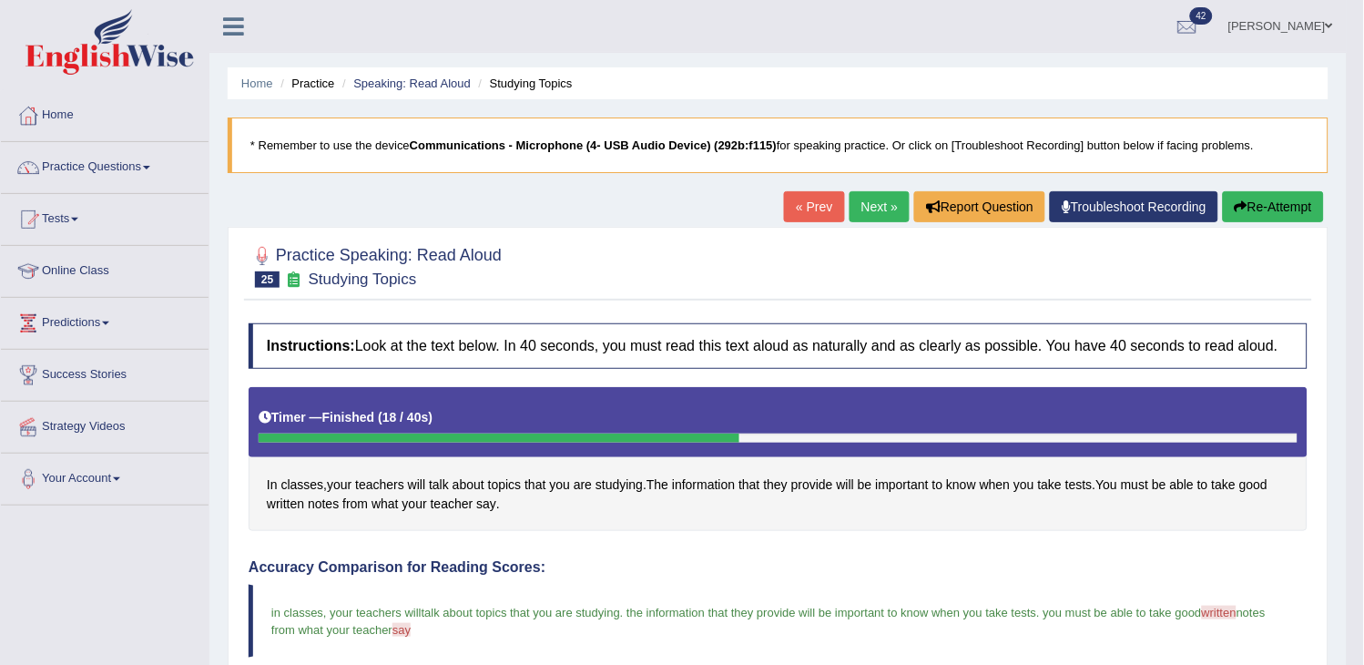
click at [1223, 201] on button "Re-Attempt" at bounding box center [1273, 206] width 101 height 31
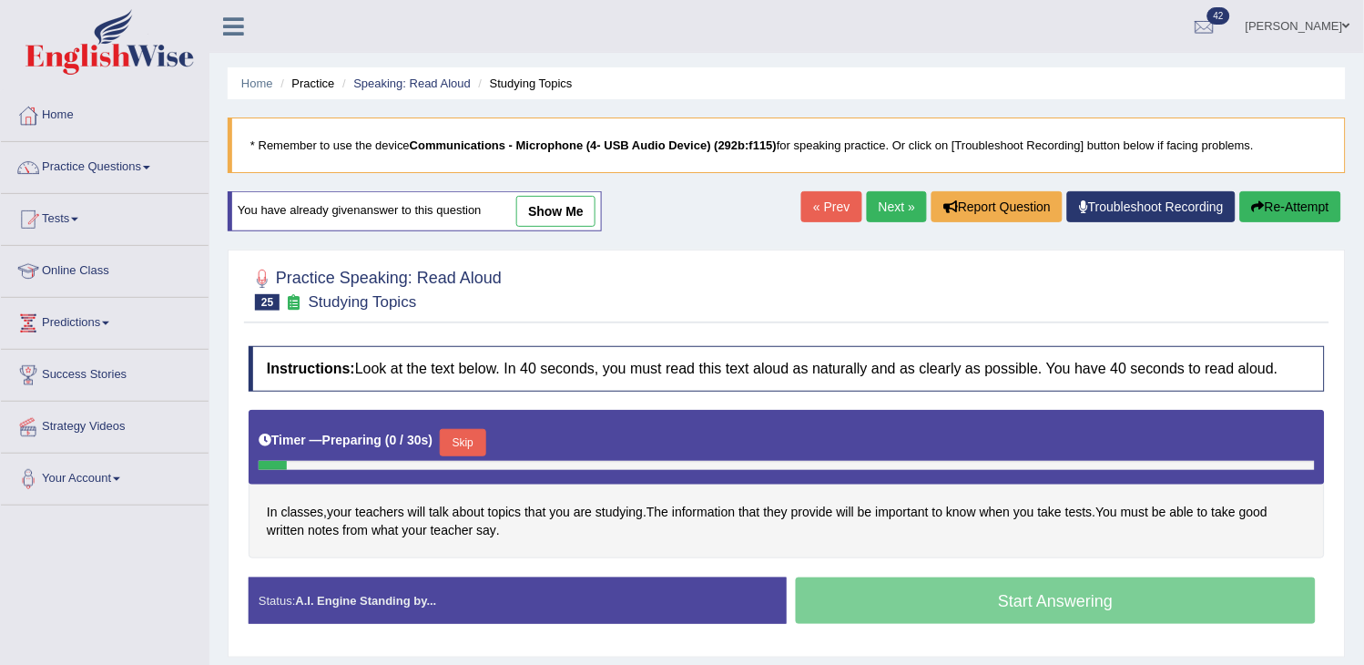
drag, startPoint x: 0, startPoint y: 0, endPoint x: 464, endPoint y: 441, distance: 640.1
click at [464, 441] on button "Skip" at bounding box center [463, 442] width 46 height 27
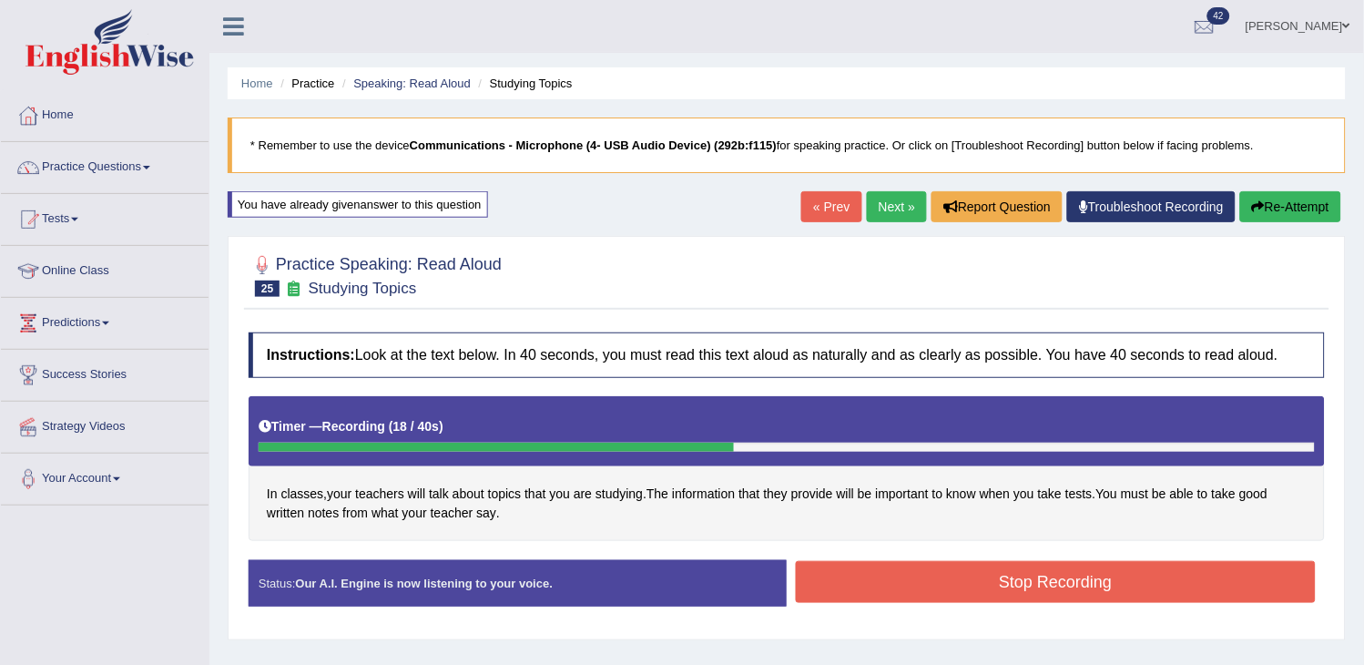
click at [896, 580] on button "Stop Recording" at bounding box center [1056, 582] width 520 height 42
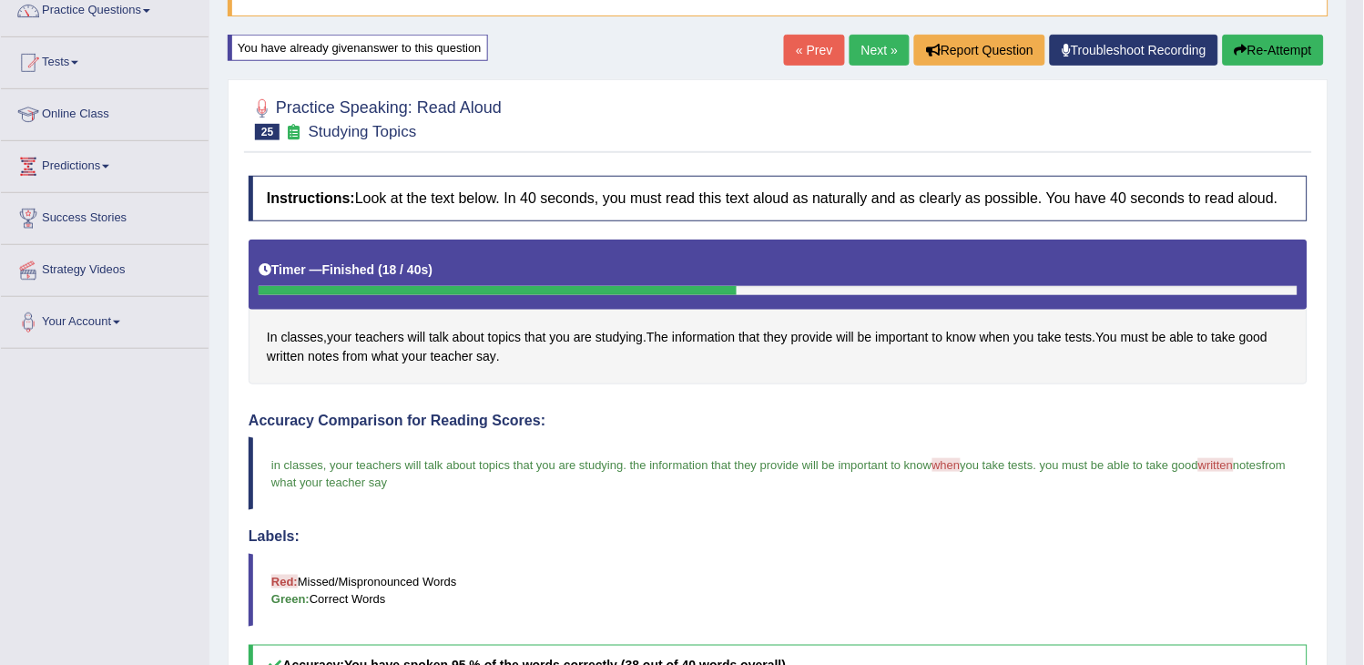
scroll to position [101, 0]
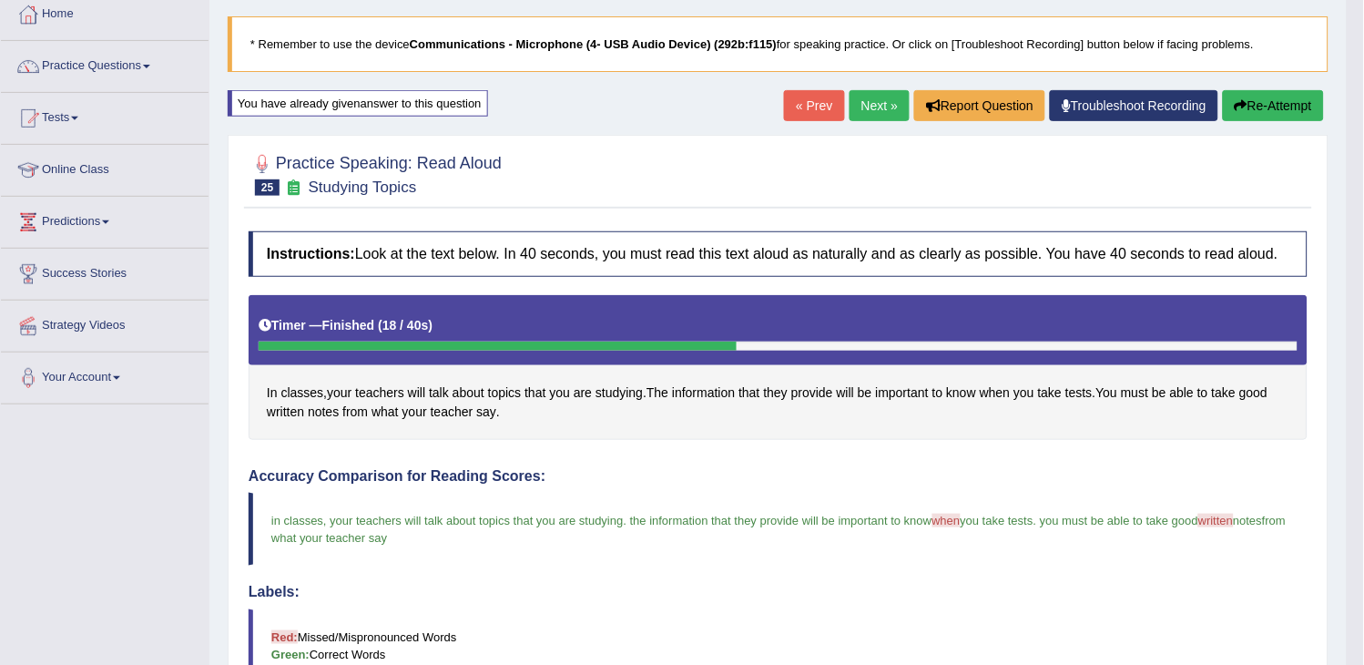
click at [863, 112] on link "Next »" at bounding box center [879, 105] width 60 height 31
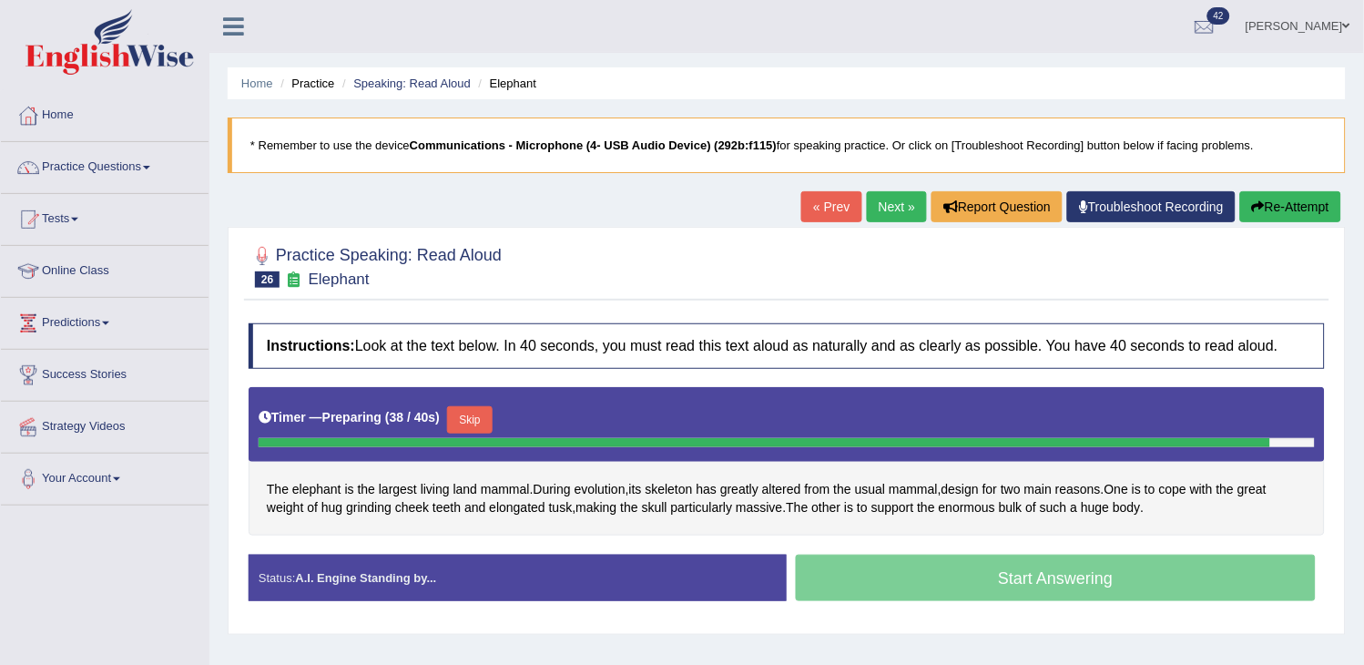
click at [1309, 210] on button "Re-Attempt" at bounding box center [1290, 206] width 101 height 31
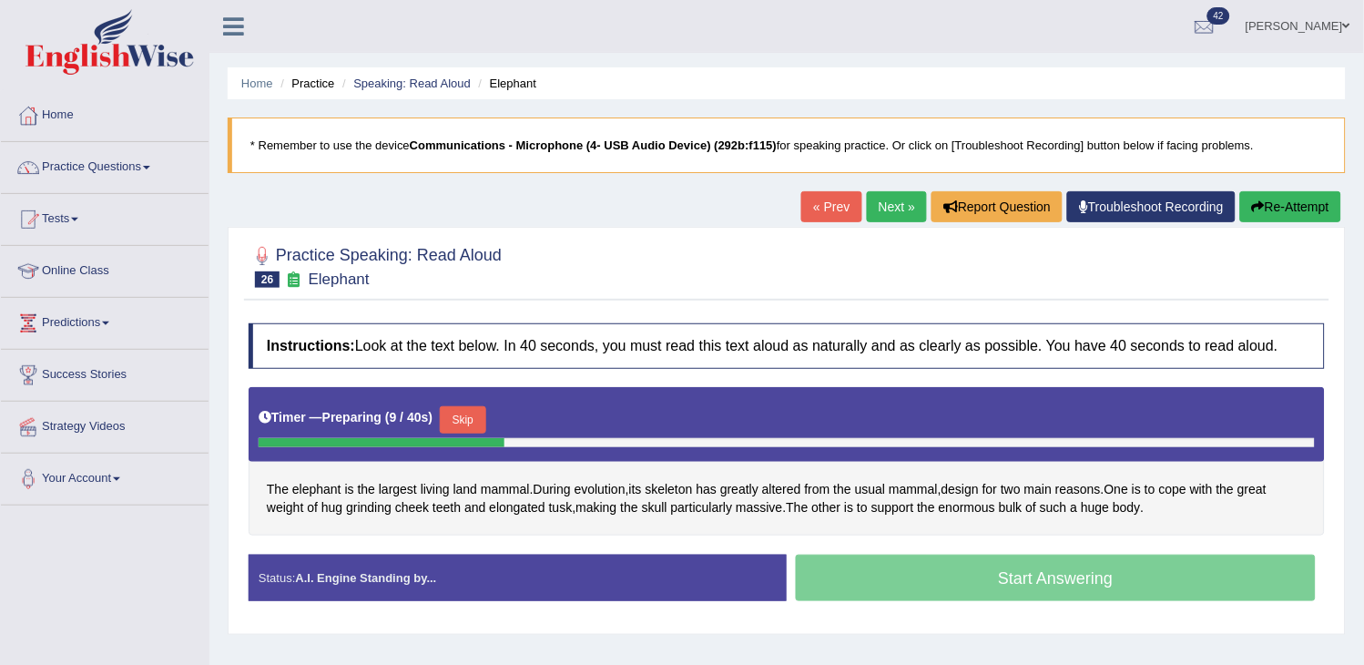
click at [462, 410] on button "Skip" at bounding box center [463, 419] width 46 height 27
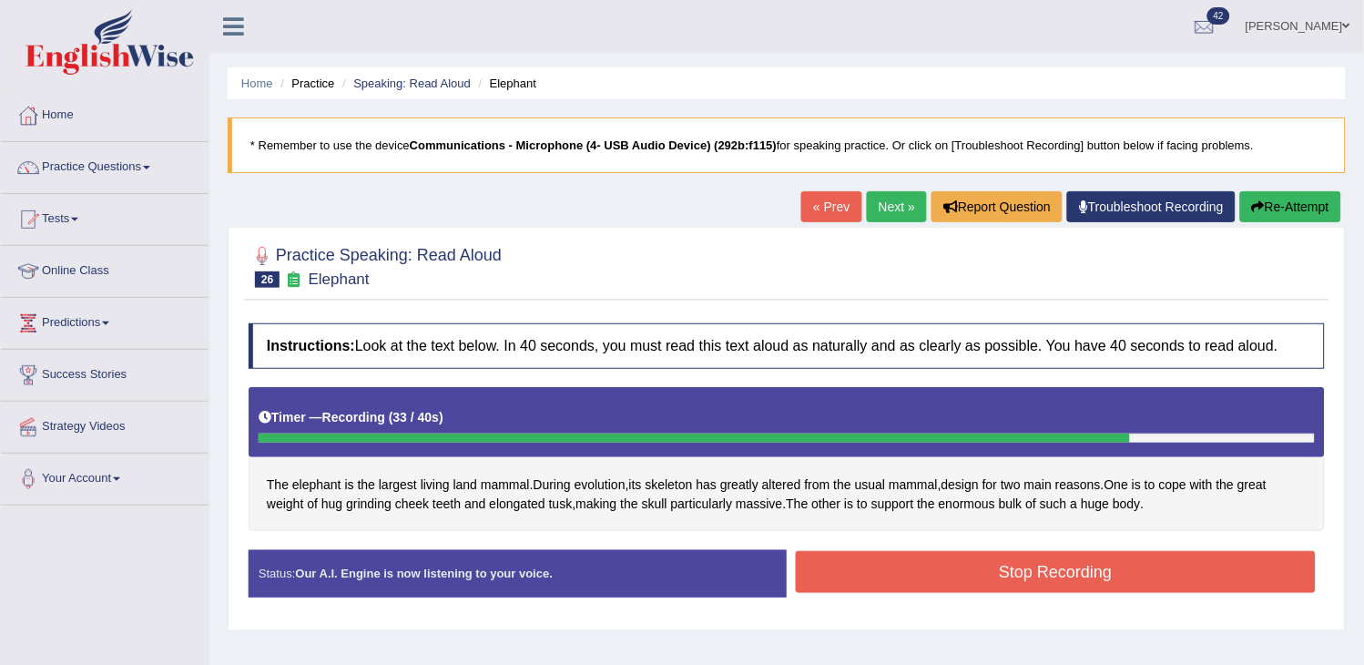
click at [1306, 202] on button "Re-Attempt" at bounding box center [1290, 206] width 101 height 31
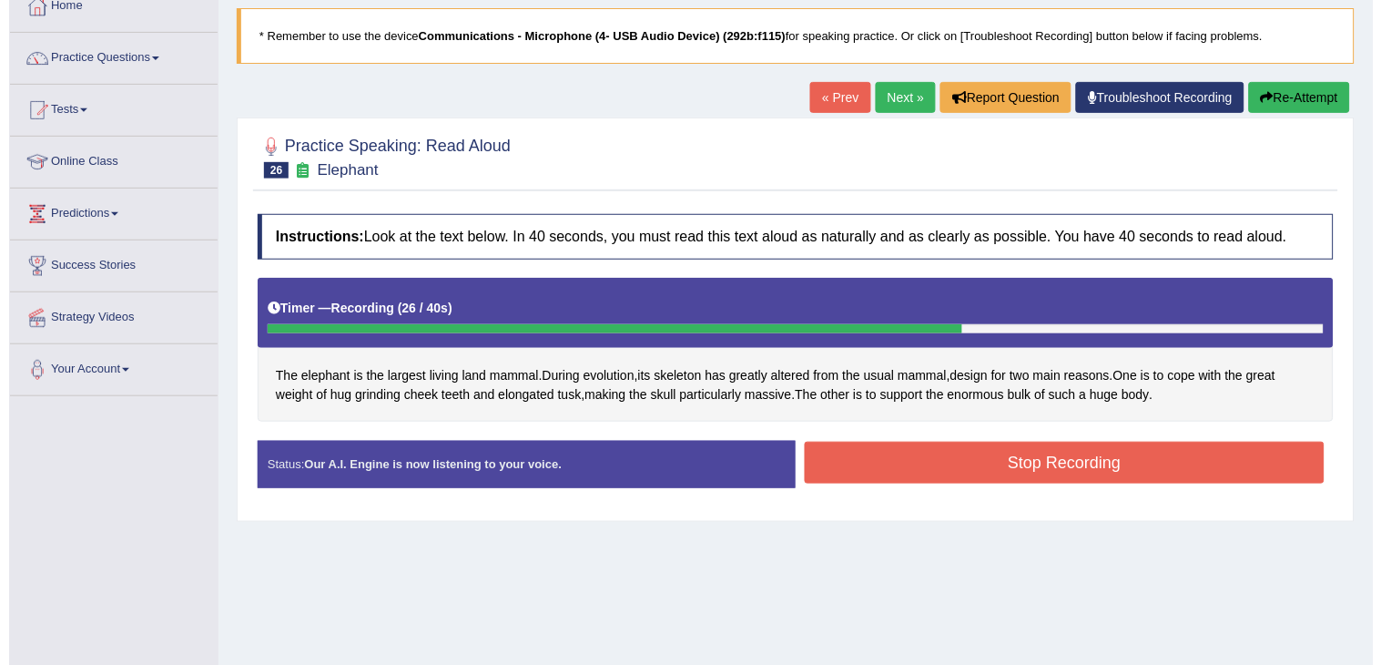
scroll to position [202, 0]
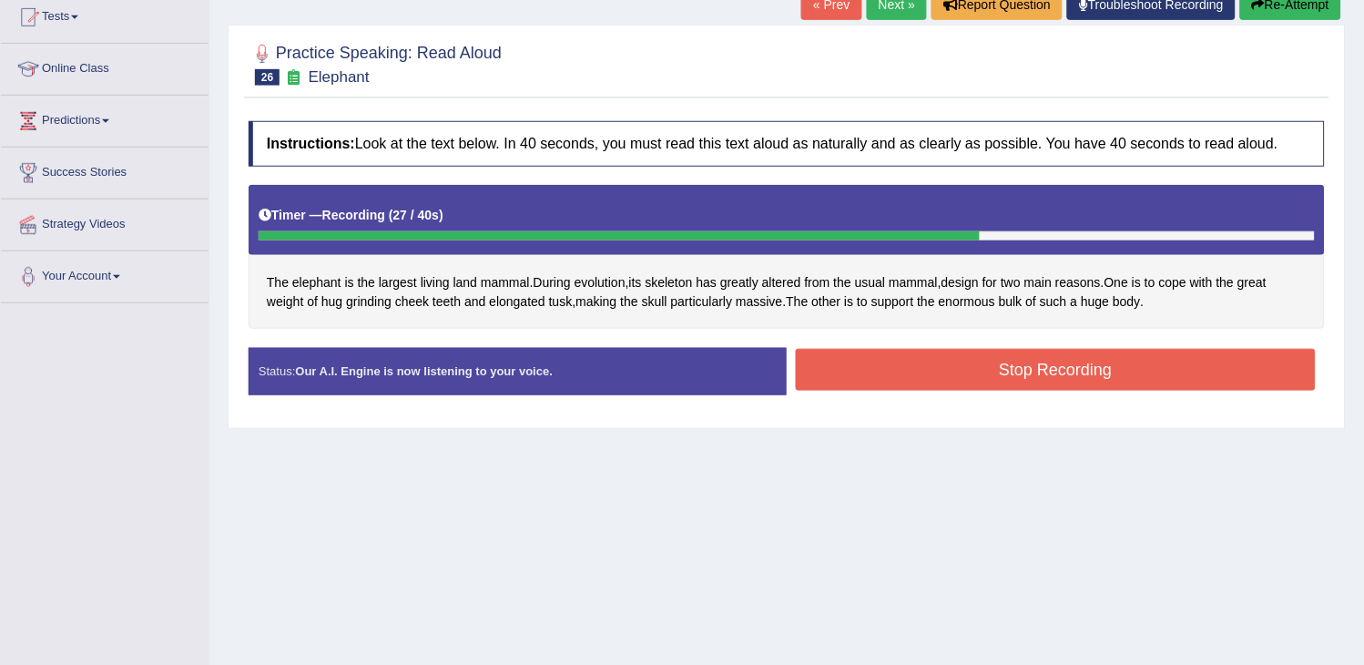
click at [1149, 377] on button "Stop Recording" at bounding box center [1056, 370] width 520 height 42
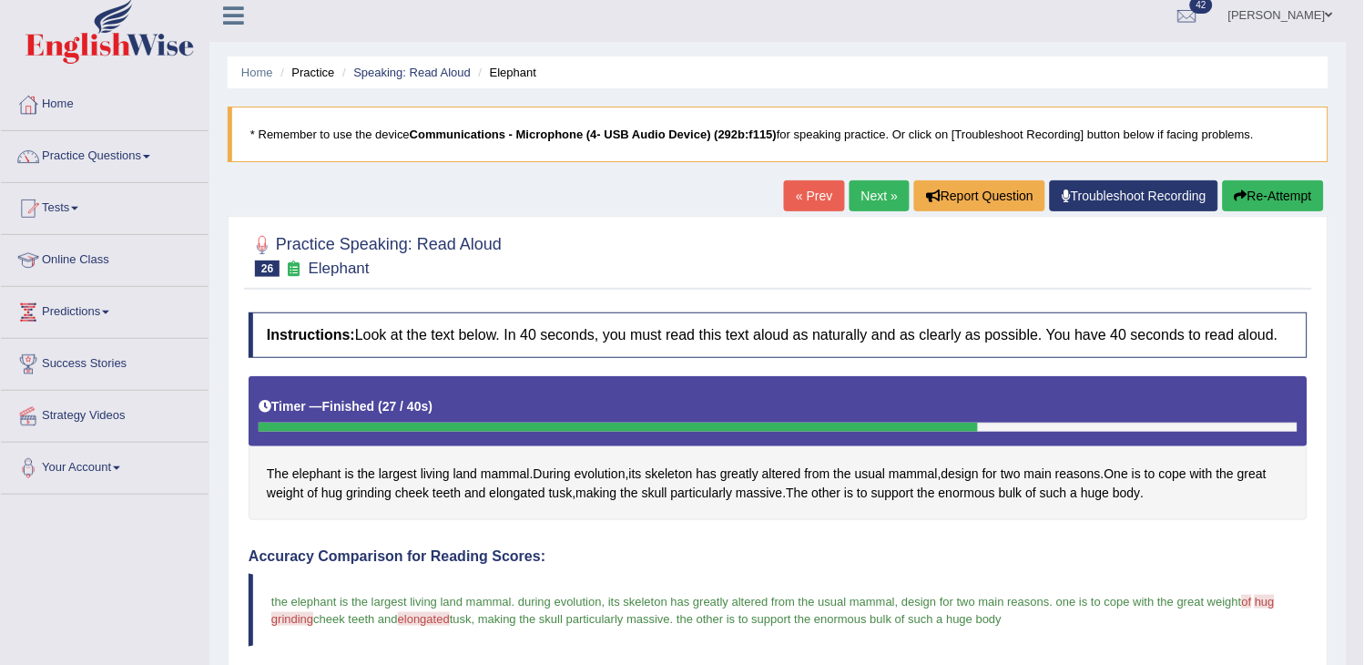
scroll to position [0, 0]
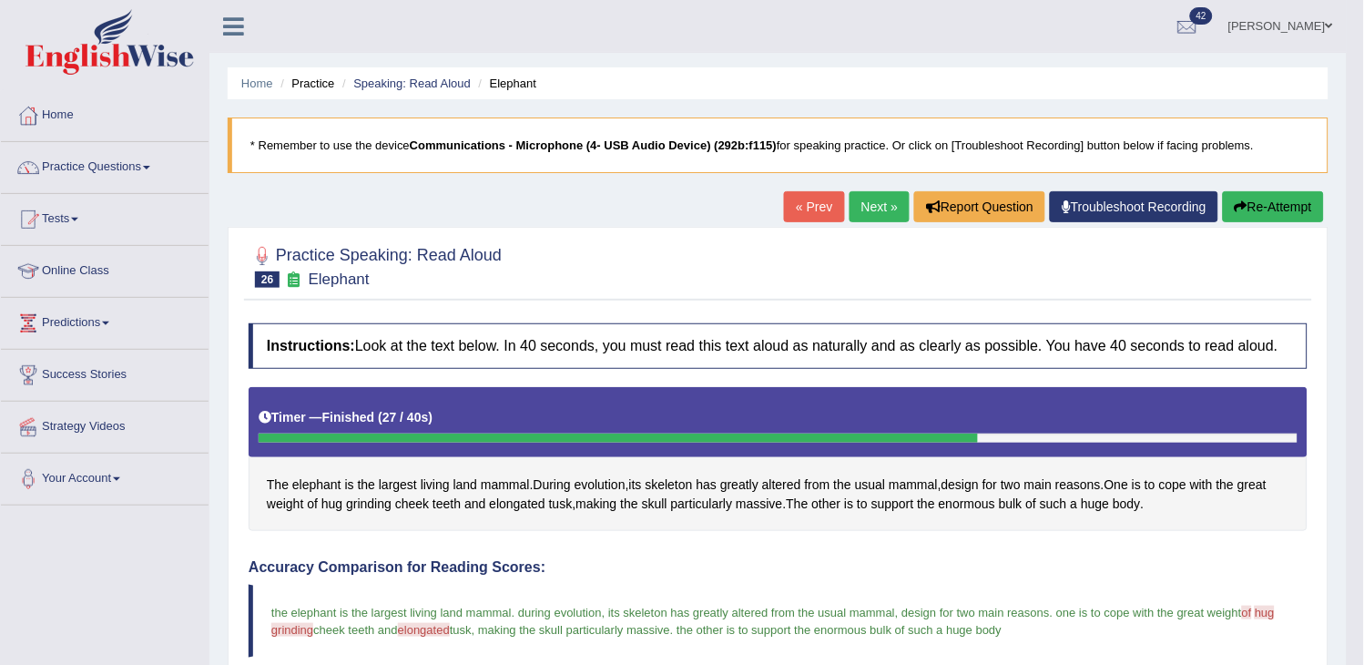
click at [876, 198] on link "Next »" at bounding box center [879, 206] width 60 height 31
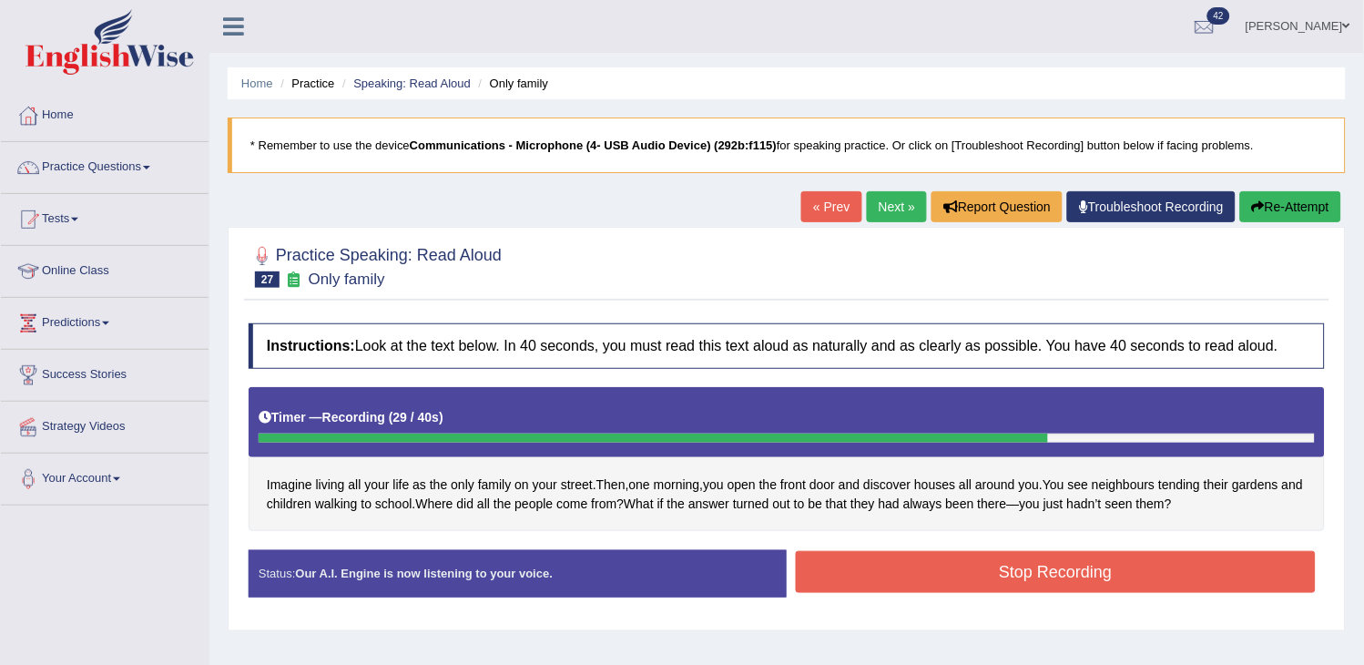
click at [1327, 195] on button "Re-Attempt" at bounding box center [1290, 206] width 101 height 31
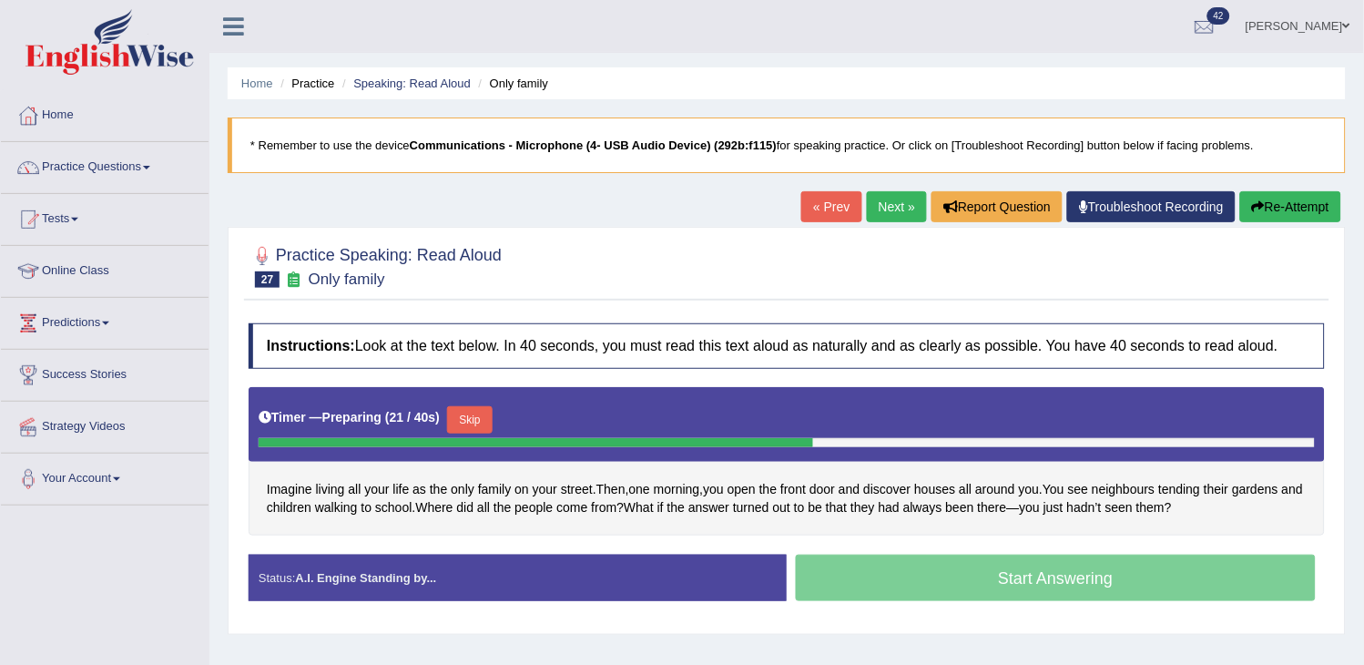
click at [483, 414] on button "Skip" at bounding box center [470, 419] width 46 height 27
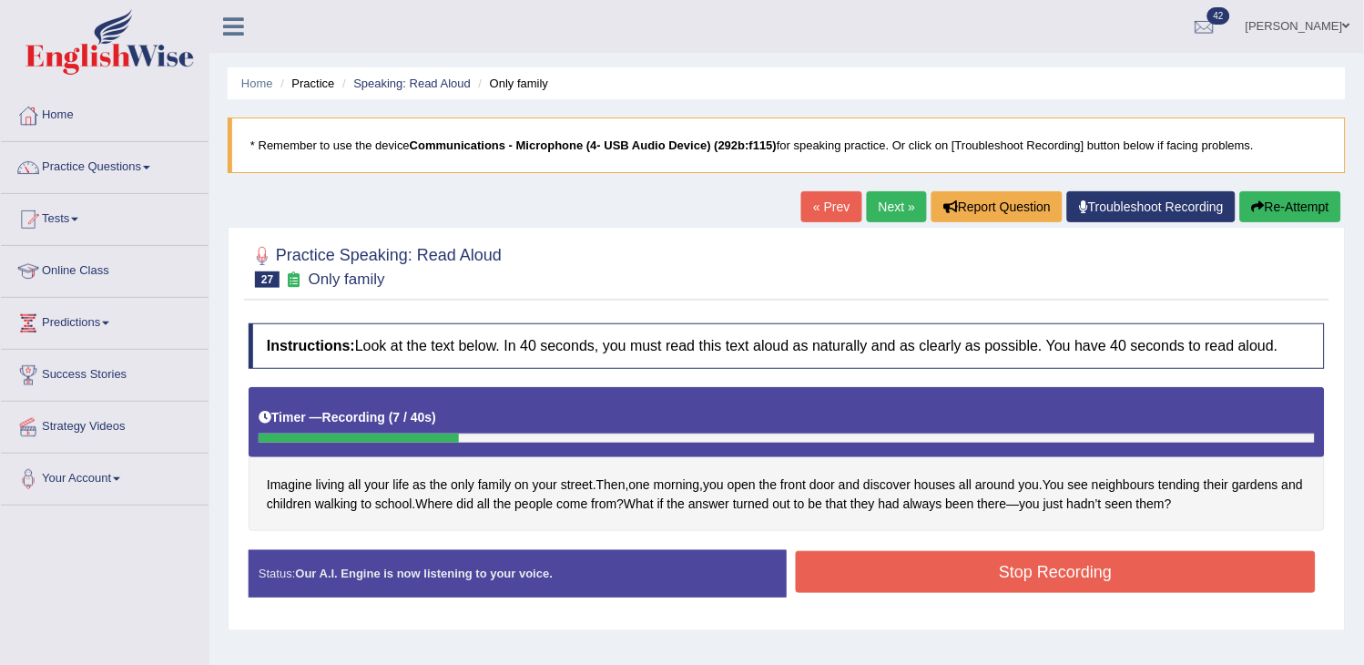
drag, startPoint x: 1282, startPoint y: 189, endPoint x: 1280, endPoint y: 200, distance: 11.1
click at [1280, 200] on div "Home Practice Speaking: Read Aloud Only family * Remember to use the device Com…" at bounding box center [786, 455] width 1154 height 910
click at [1280, 200] on button "Re-Attempt" at bounding box center [1290, 206] width 101 height 31
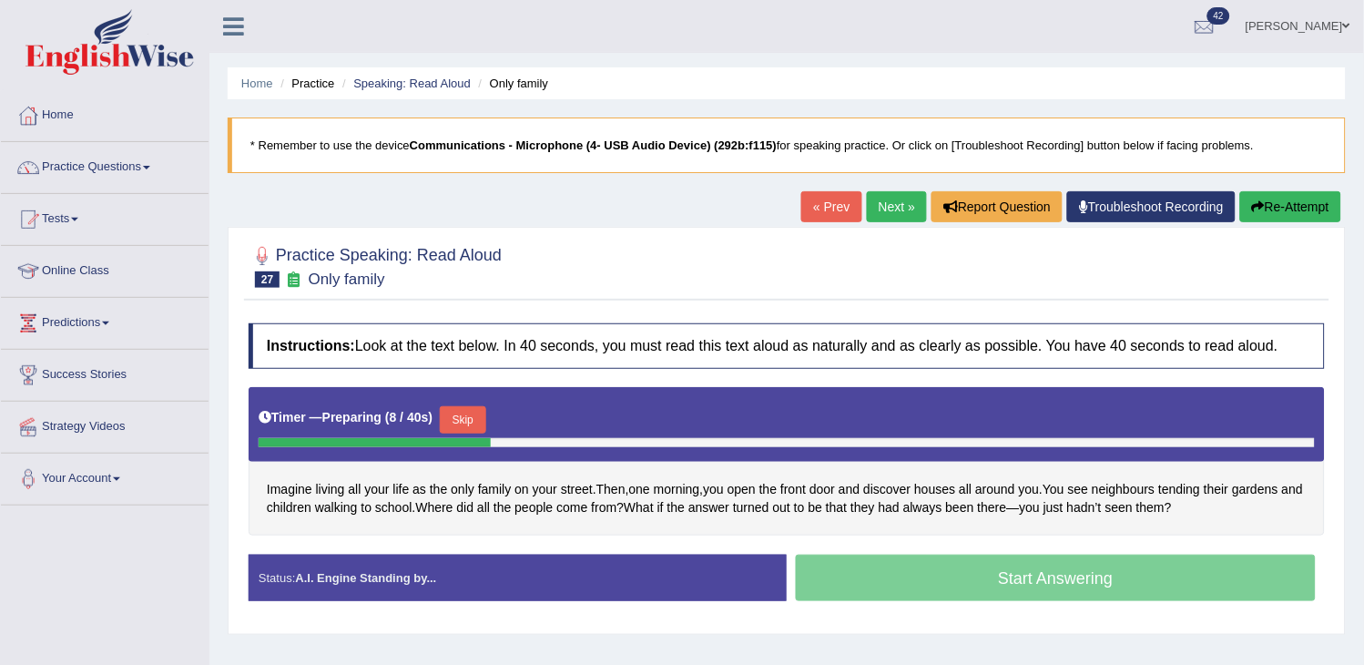
click at [432, 476] on div "Imagine living all your life as the only family on your street . Then , one mor…" at bounding box center [787, 461] width 1076 height 148
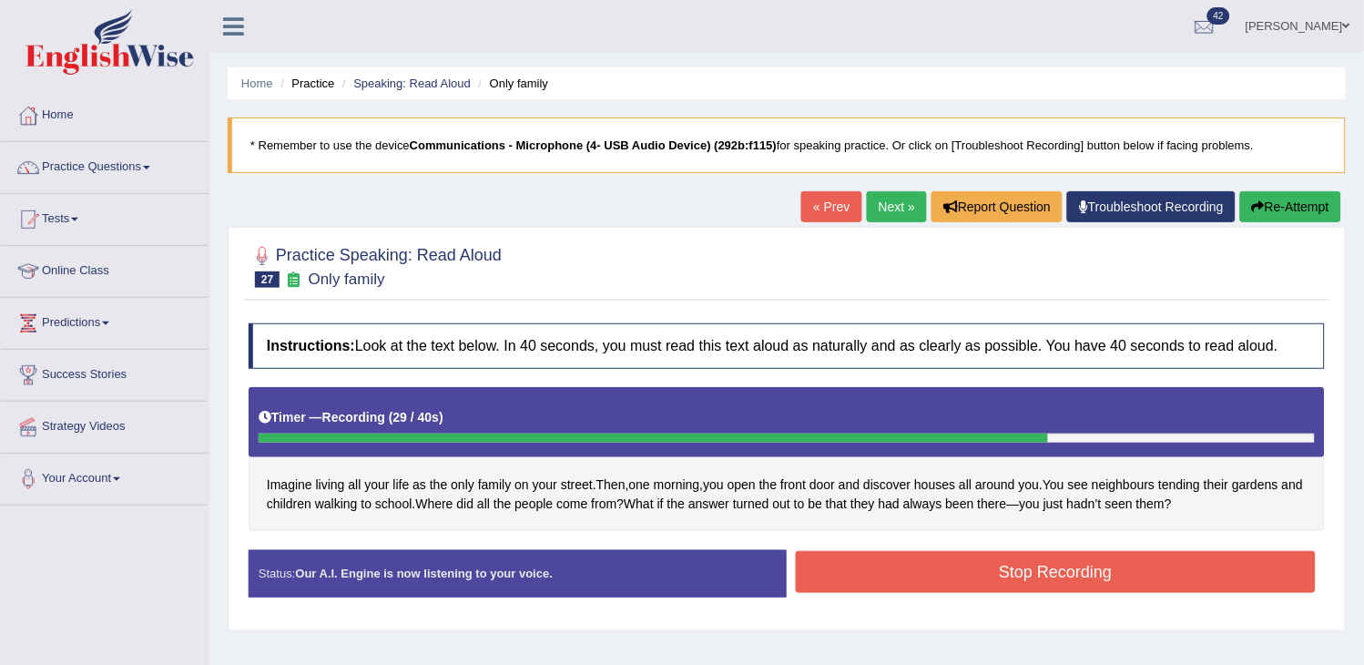
click at [1022, 569] on button "Stop Recording" at bounding box center [1056, 572] width 520 height 42
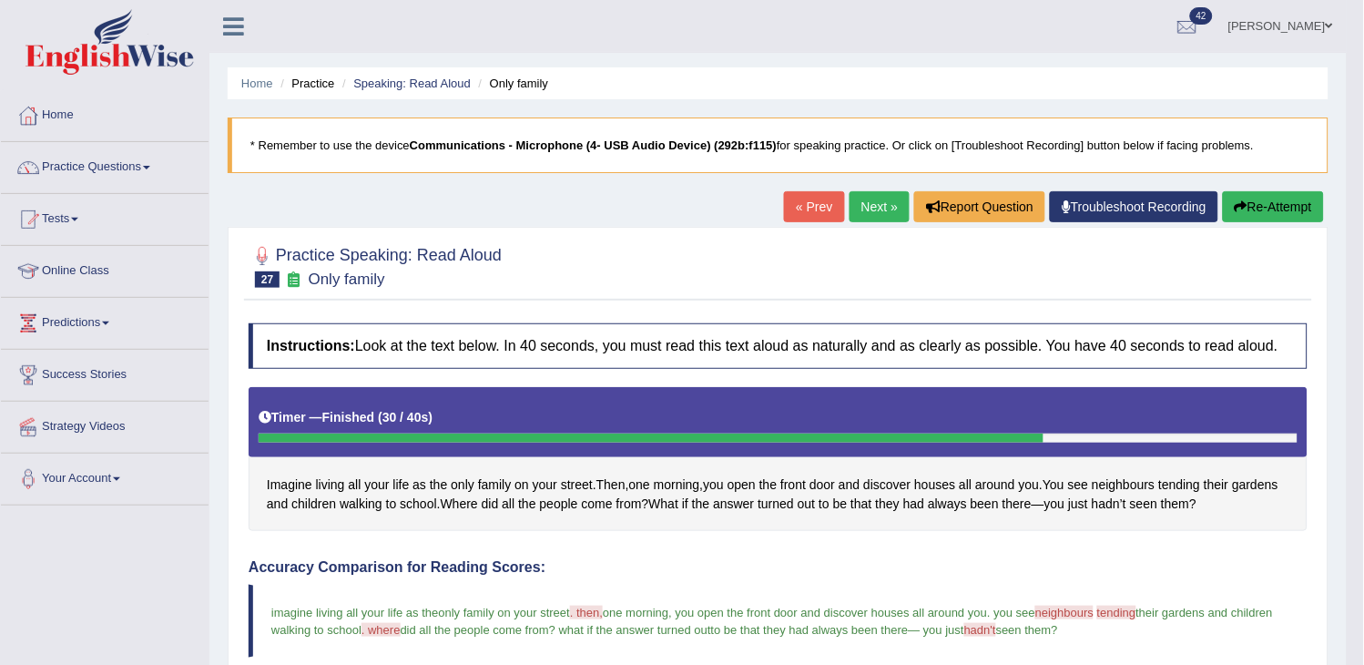
click at [869, 220] on link "Next »" at bounding box center [879, 206] width 60 height 31
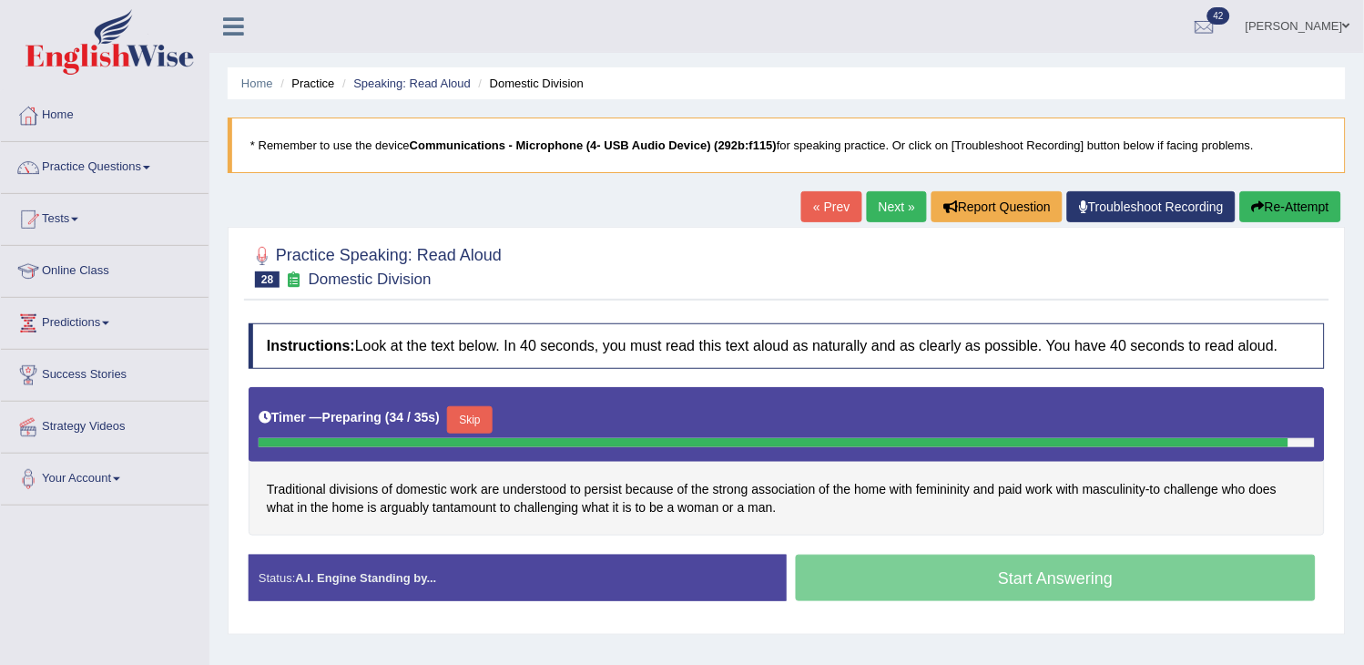
click at [894, 214] on link "Next »" at bounding box center [897, 206] width 60 height 31
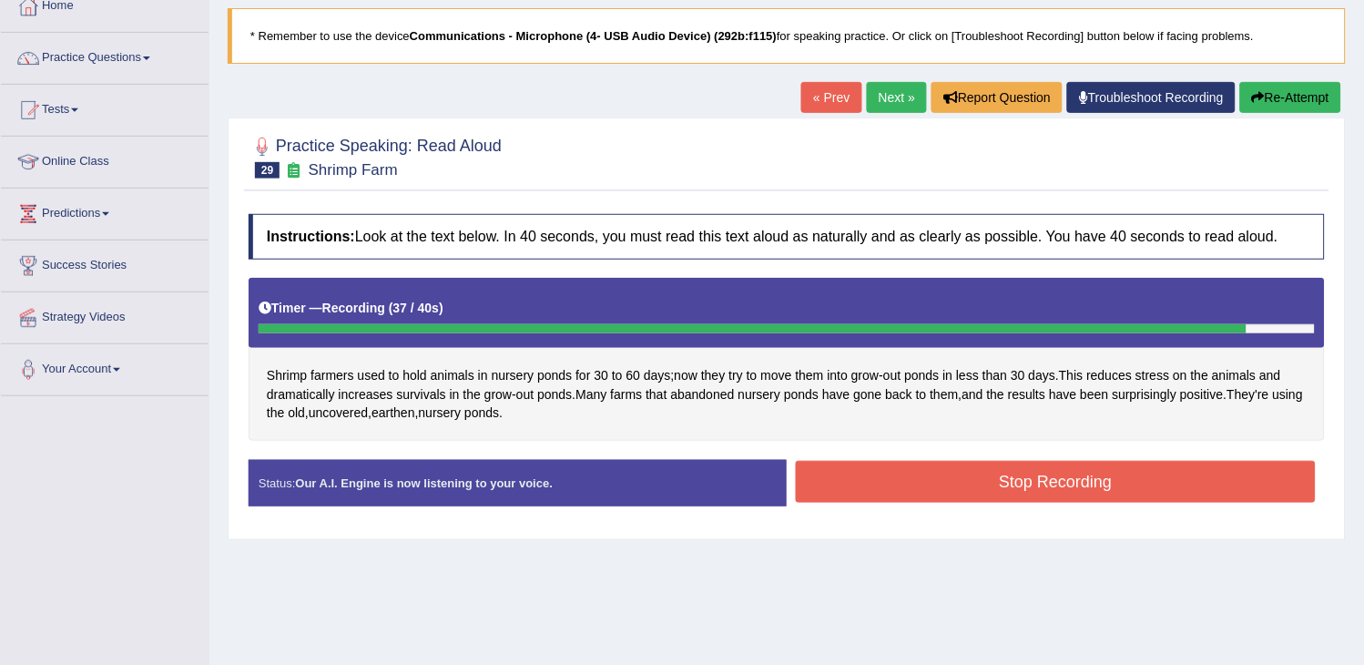
scroll to position [202, 0]
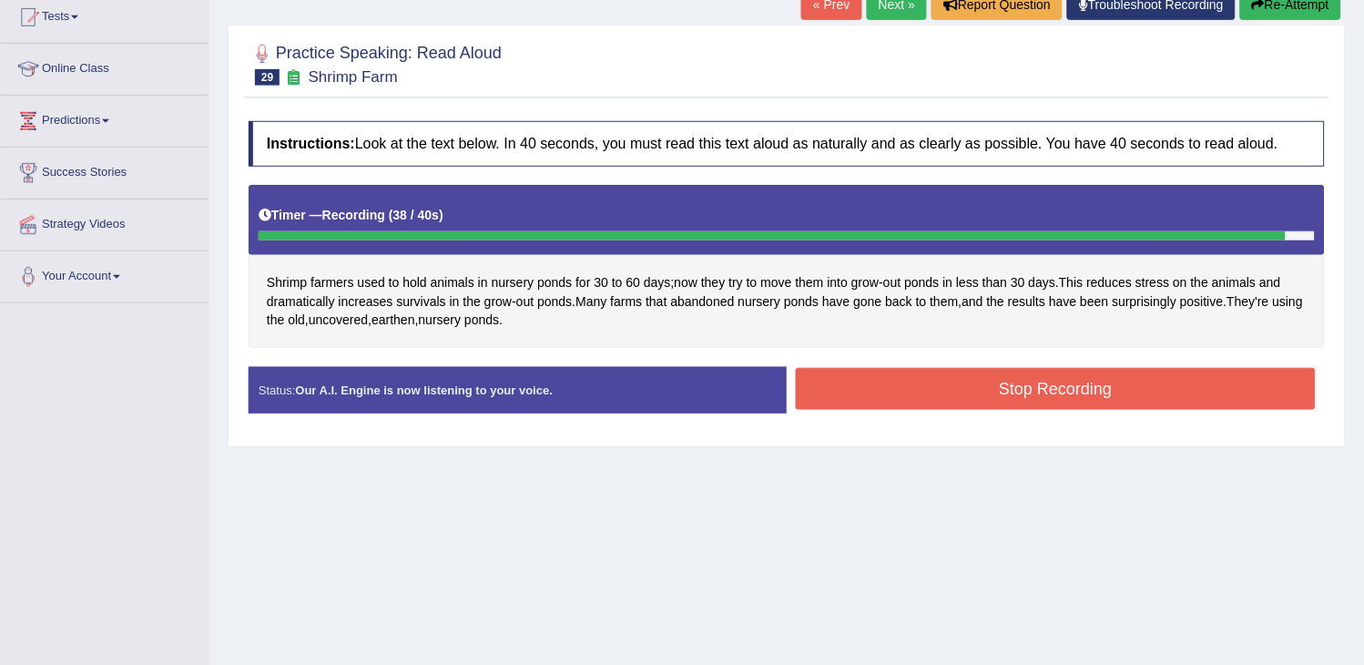
click at [1306, 7] on button "Re-Attempt" at bounding box center [1290, 4] width 101 height 31
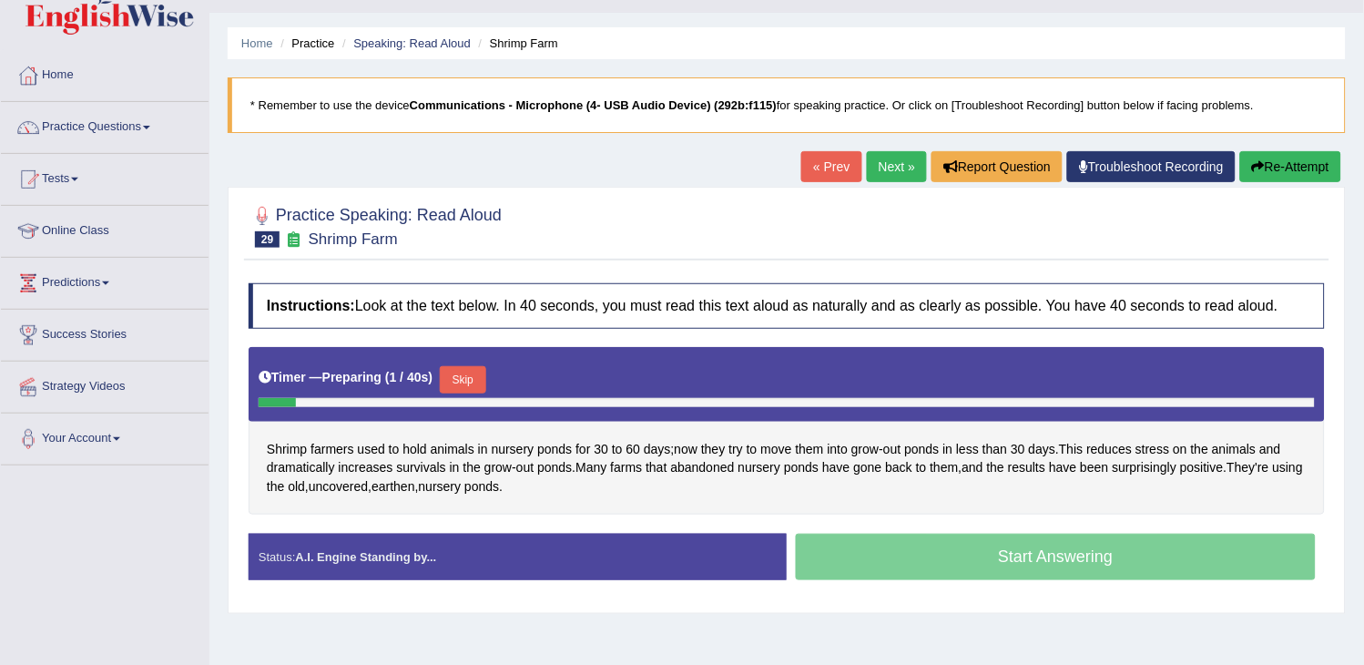
scroll to position [5, 0]
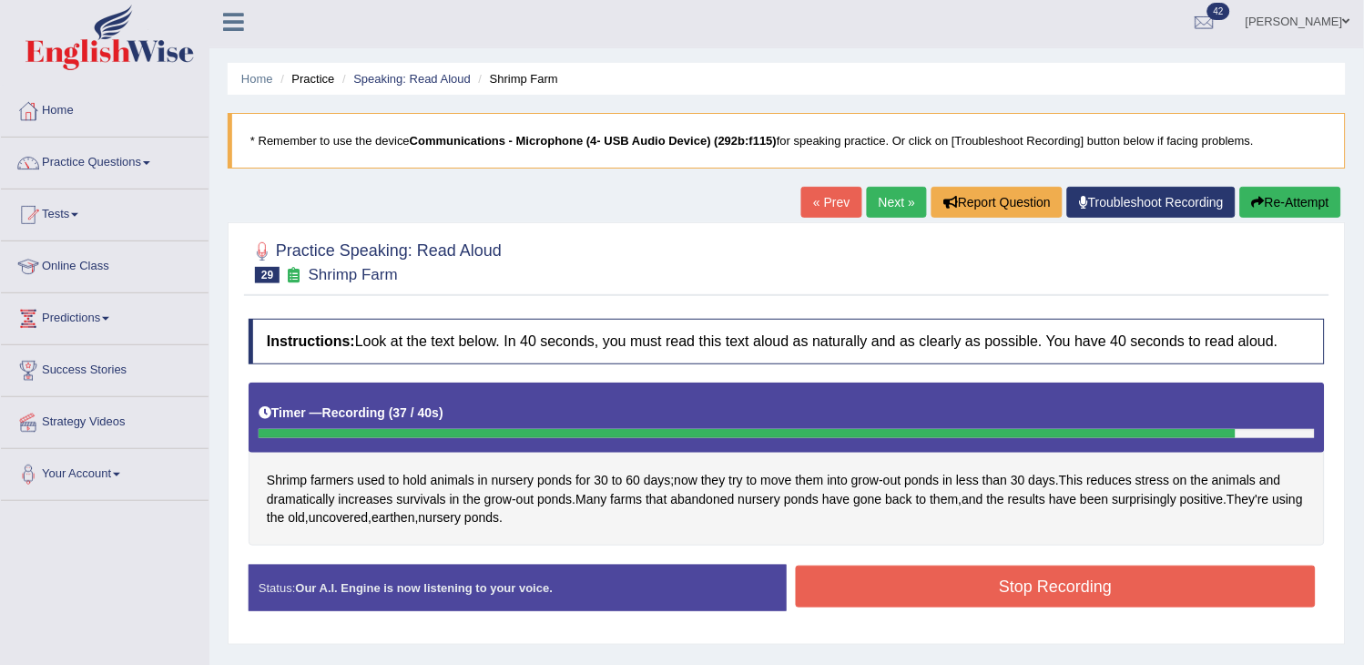
click at [1126, 594] on button "Stop Recording" at bounding box center [1056, 586] width 520 height 42
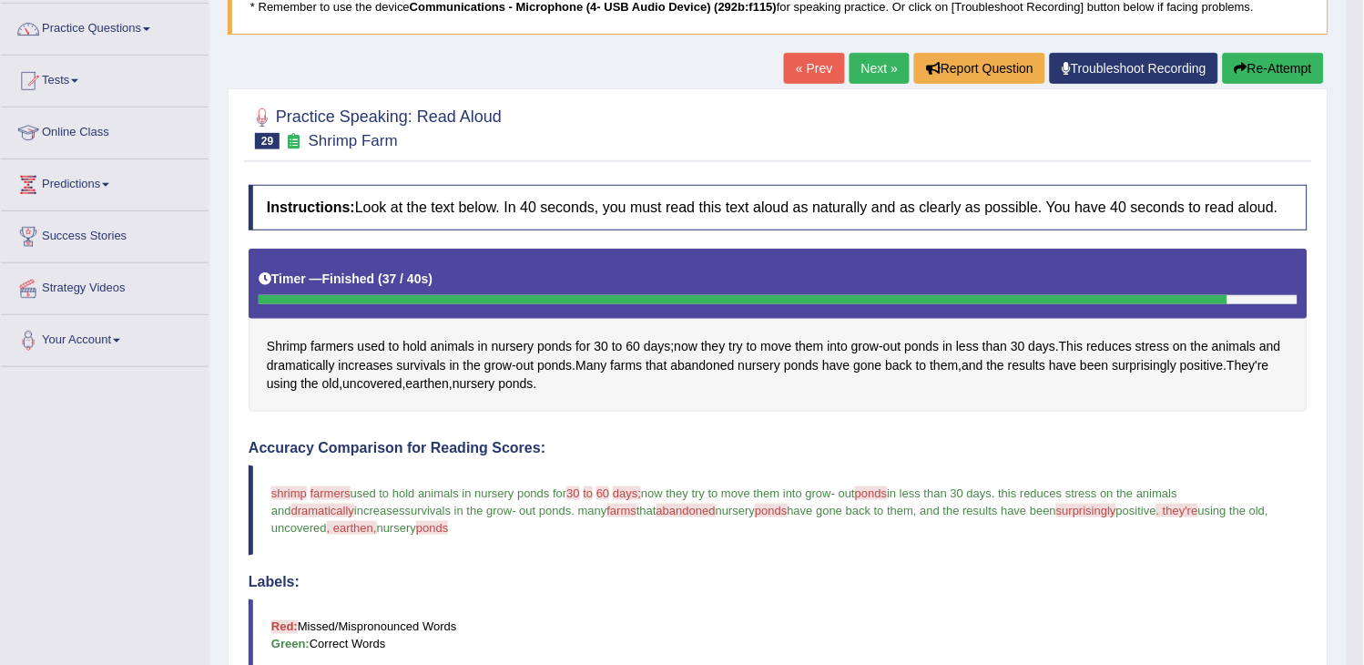
scroll to position [0, 0]
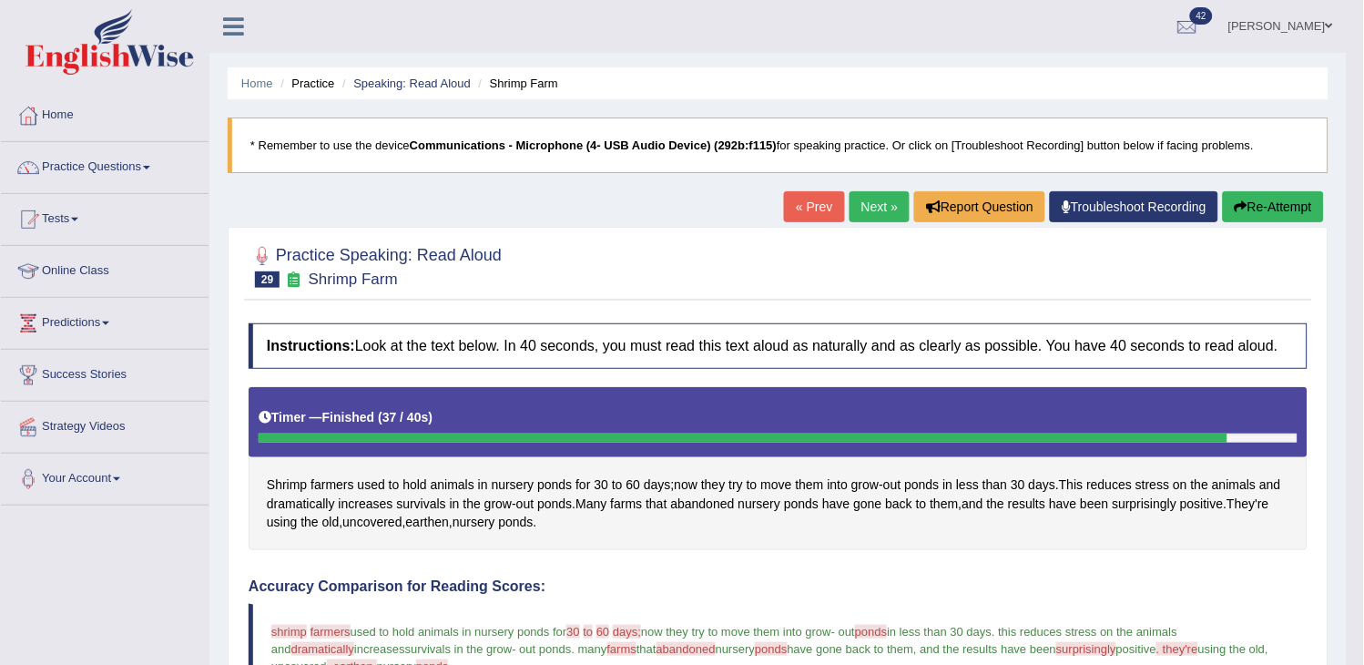
click at [875, 209] on link "Next »" at bounding box center [879, 206] width 60 height 31
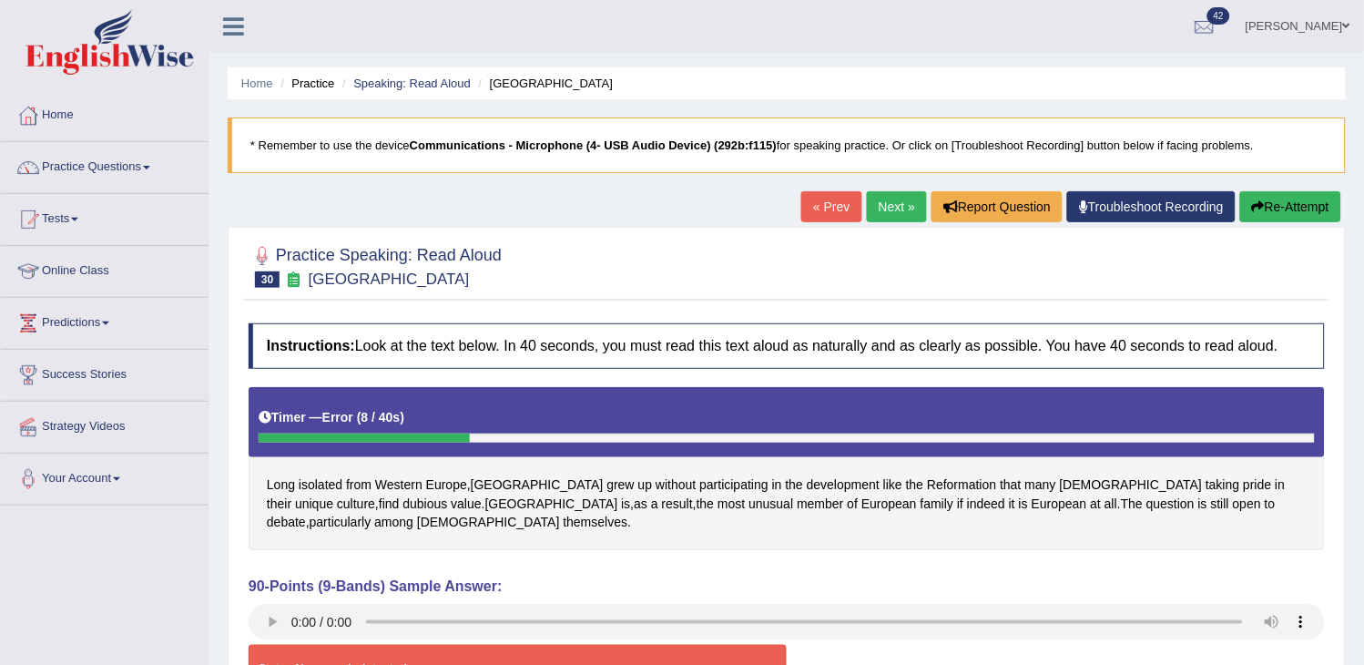
click at [1290, 216] on button "Re-Attempt" at bounding box center [1290, 206] width 101 height 31
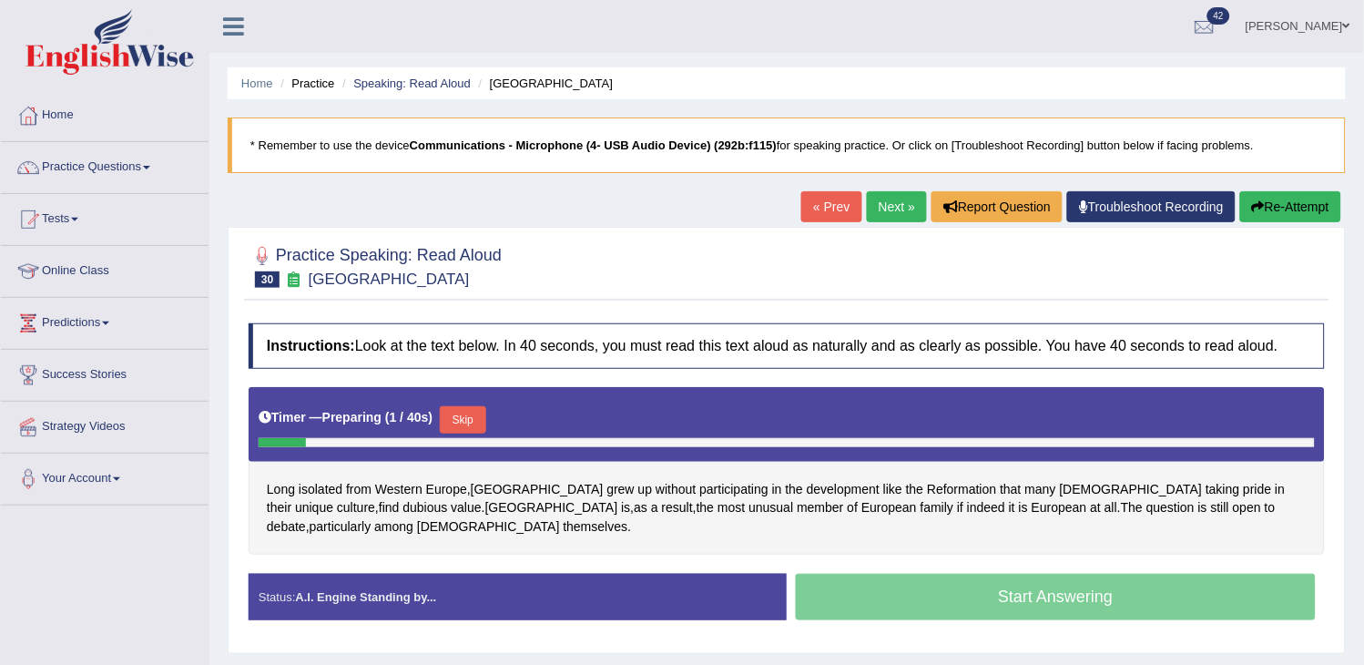
click at [459, 417] on button "Skip" at bounding box center [463, 419] width 46 height 27
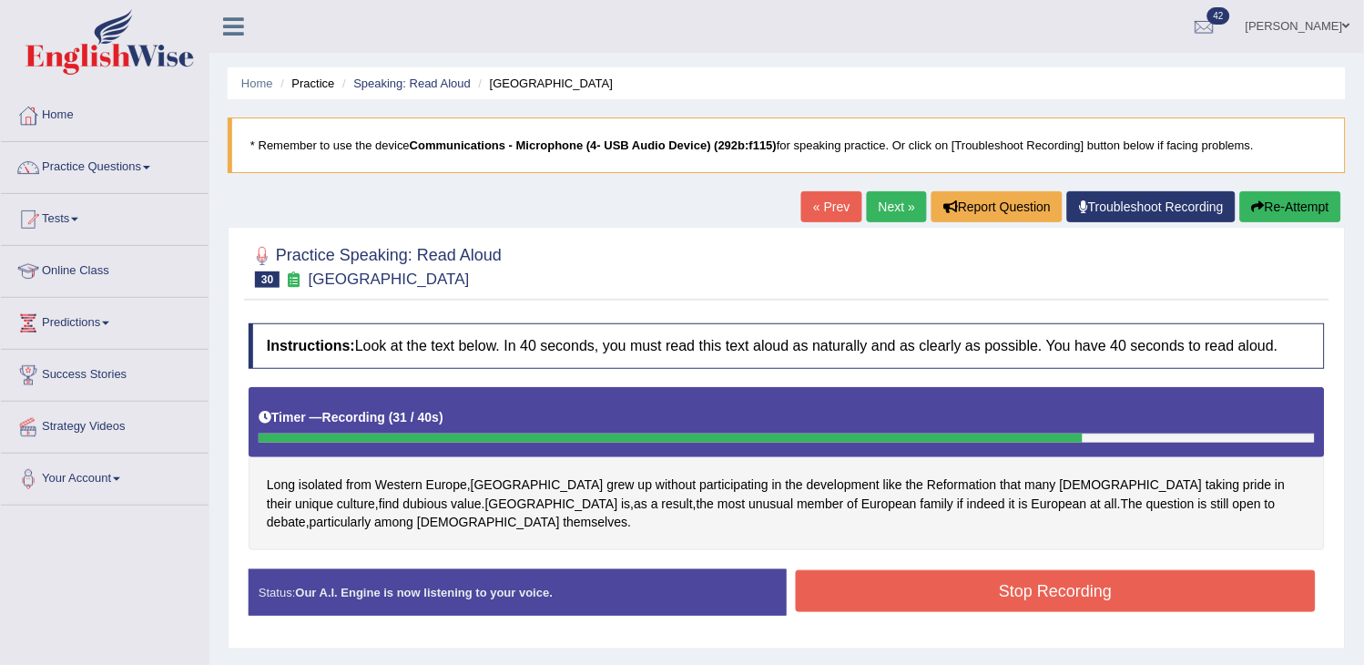
click at [1286, 214] on button "Re-Attempt" at bounding box center [1290, 206] width 101 height 31
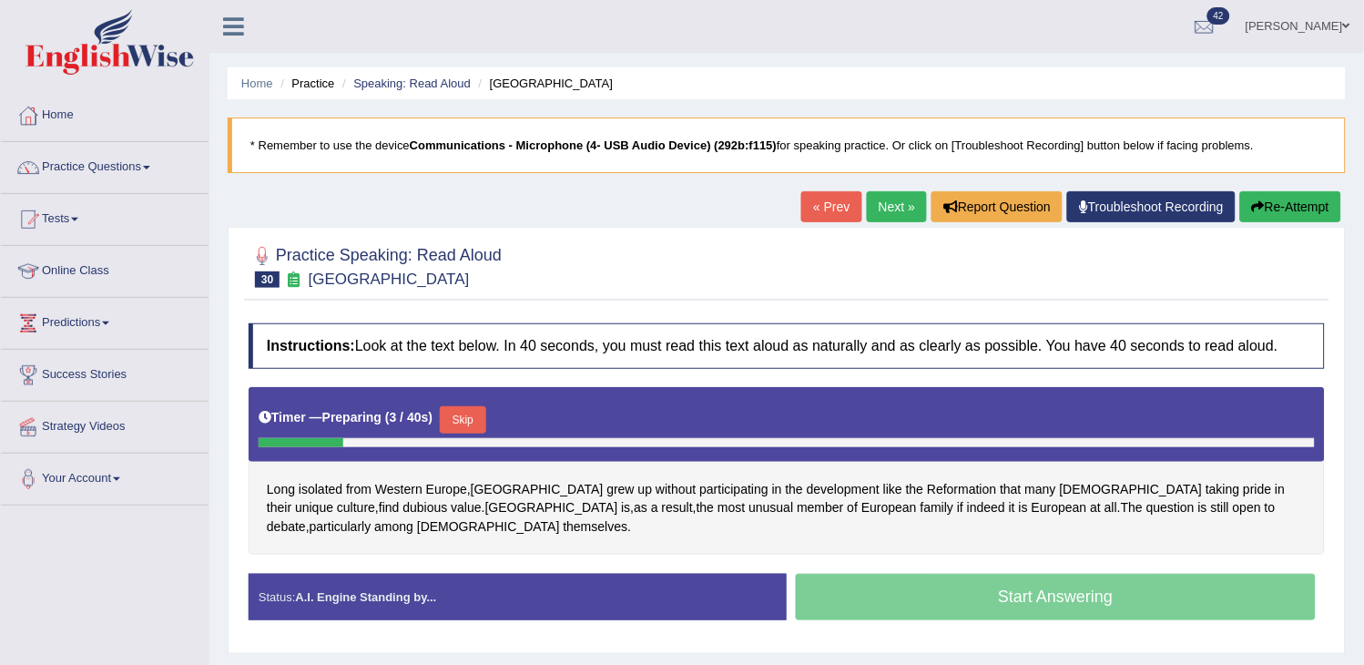
click at [475, 397] on div "Timer — Preparing ( 3 / 40s ) Skip" at bounding box center [787, 424] width 1076 height 75
click at [480, 412] on button "Skip" at bounding box center [463, 419] width 46 height 27
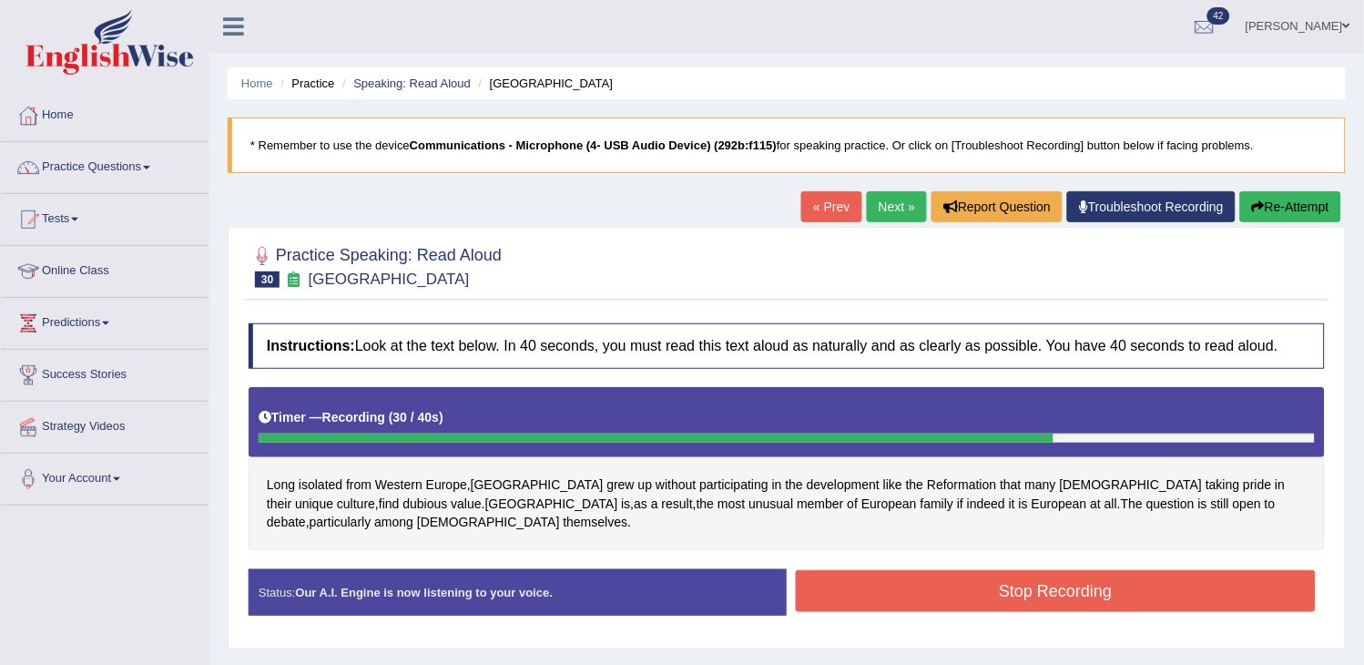
click at [999, 585] on button "Stop Recording" at bounding box center [1056, 591] width 520 height 42
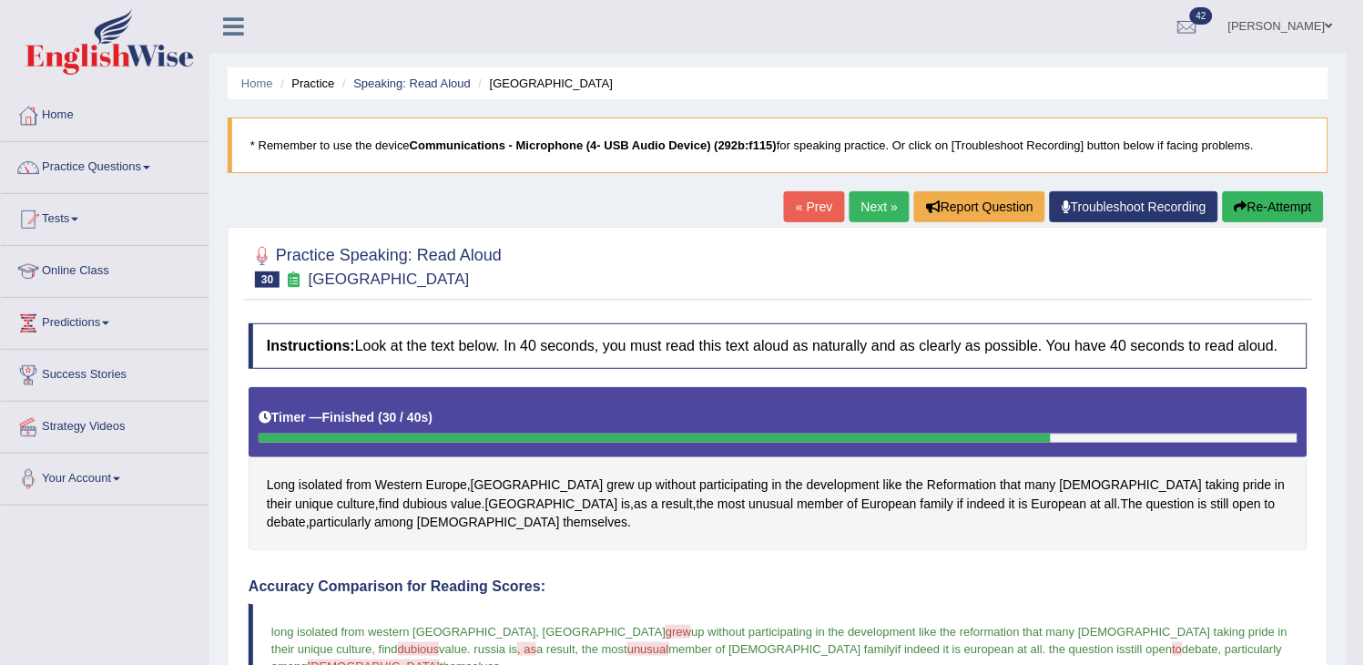
click at [859, 205] on link "Next »" at bounding box center [879, 206] width 60 height 31
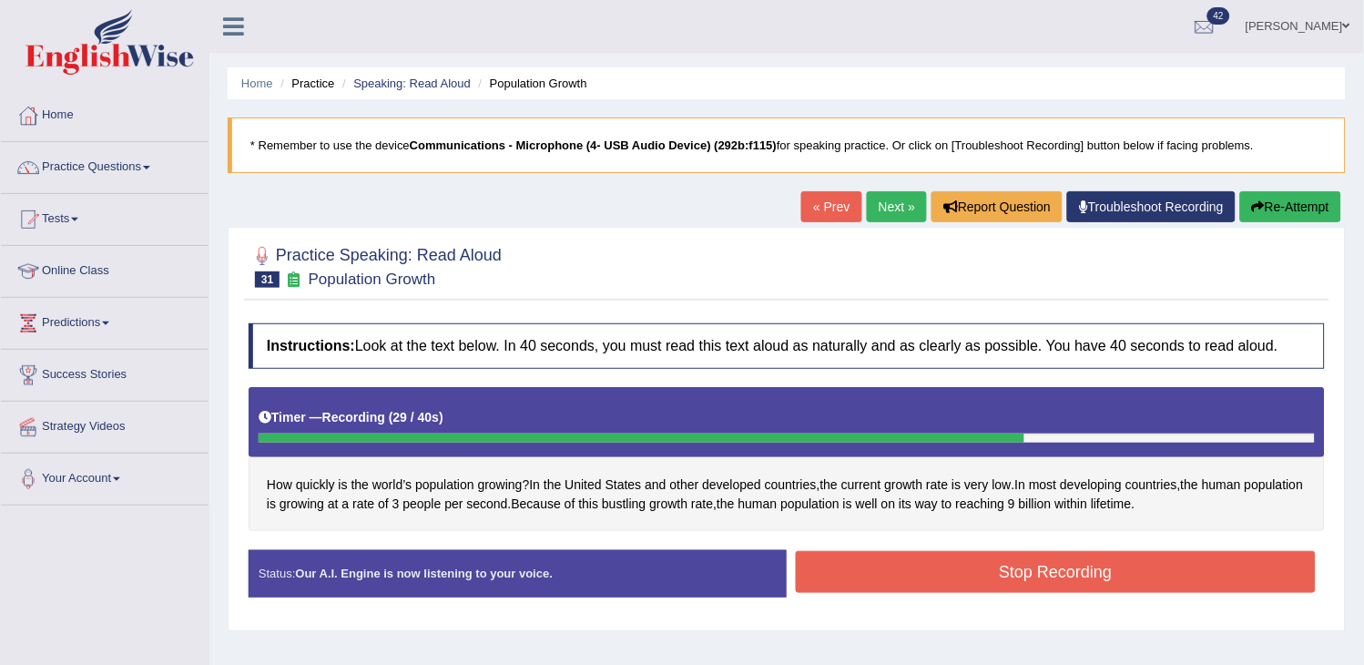
click at [890, 554] on button "Stop Recording" at bounding box center [1056, 572] width 520 height 42
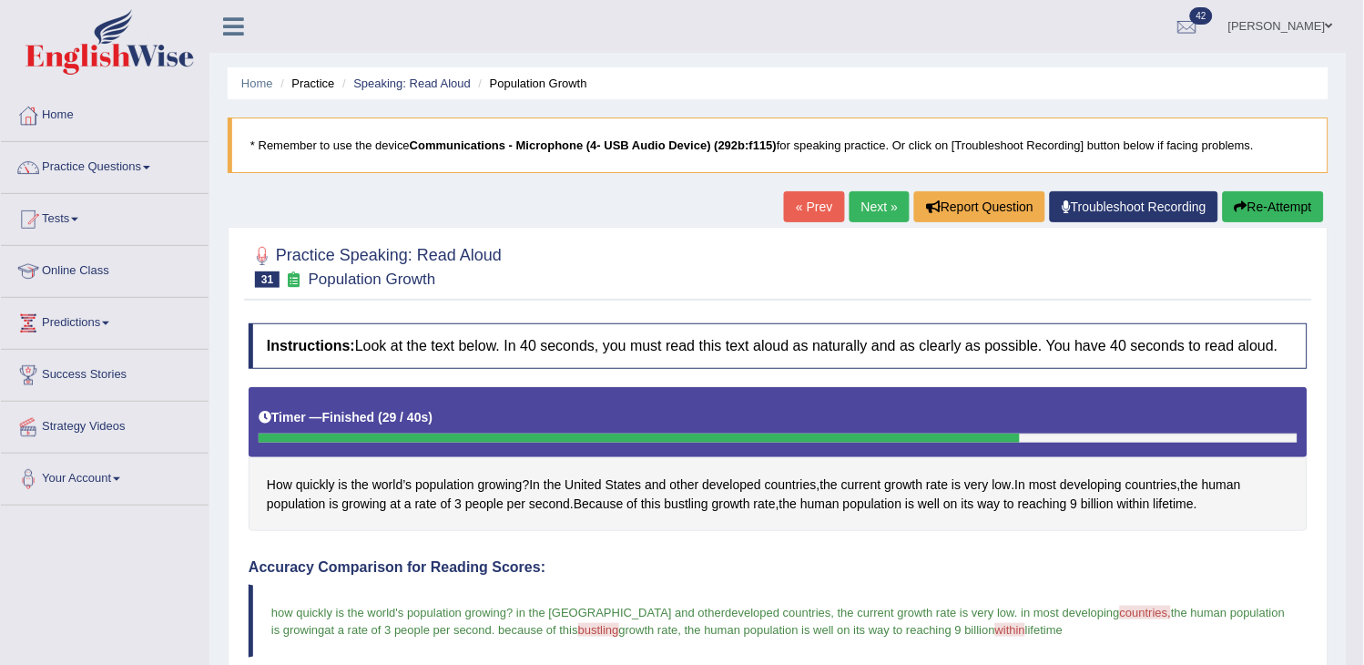
click at [856, 206] on link "Next »" at bounding box center [879, 206] width 60 height 31
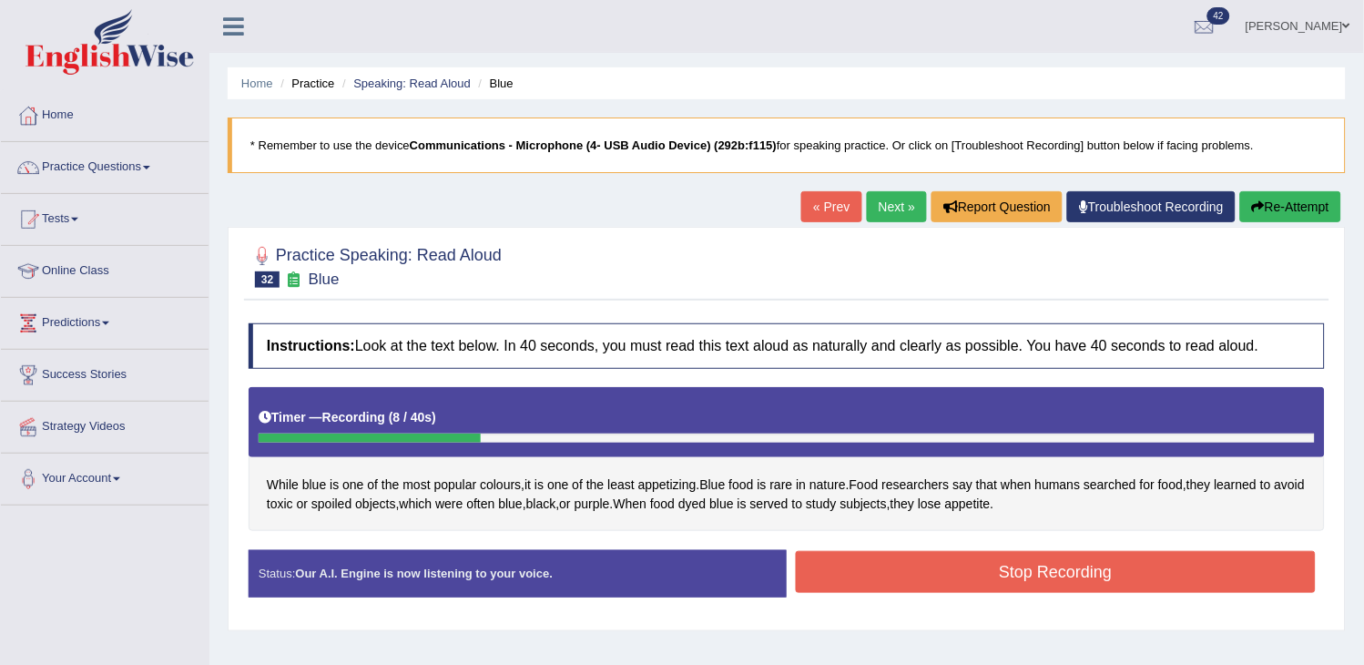
click at [1306, 212] on button "Re-Attempt" at bounding box center [1290, 206] width 101 height 31
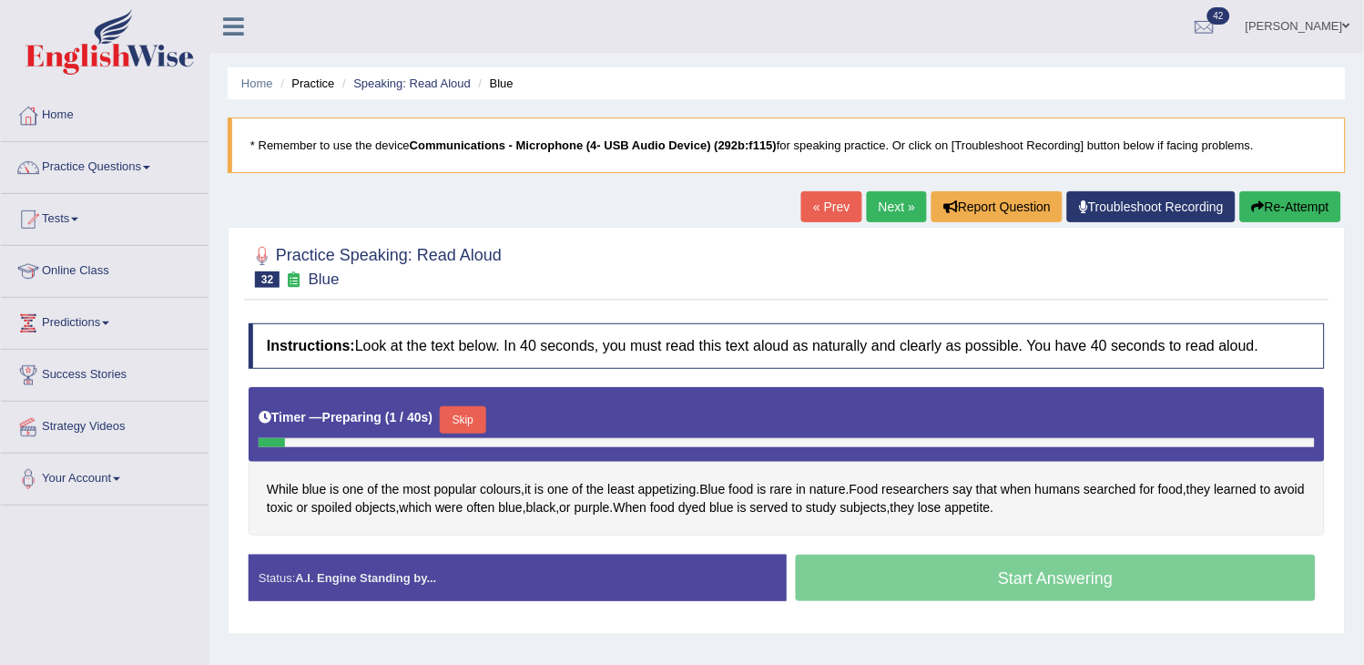
click at [461, 423] on button "Skip" at bounding box center [463, 419] width 46 height 27
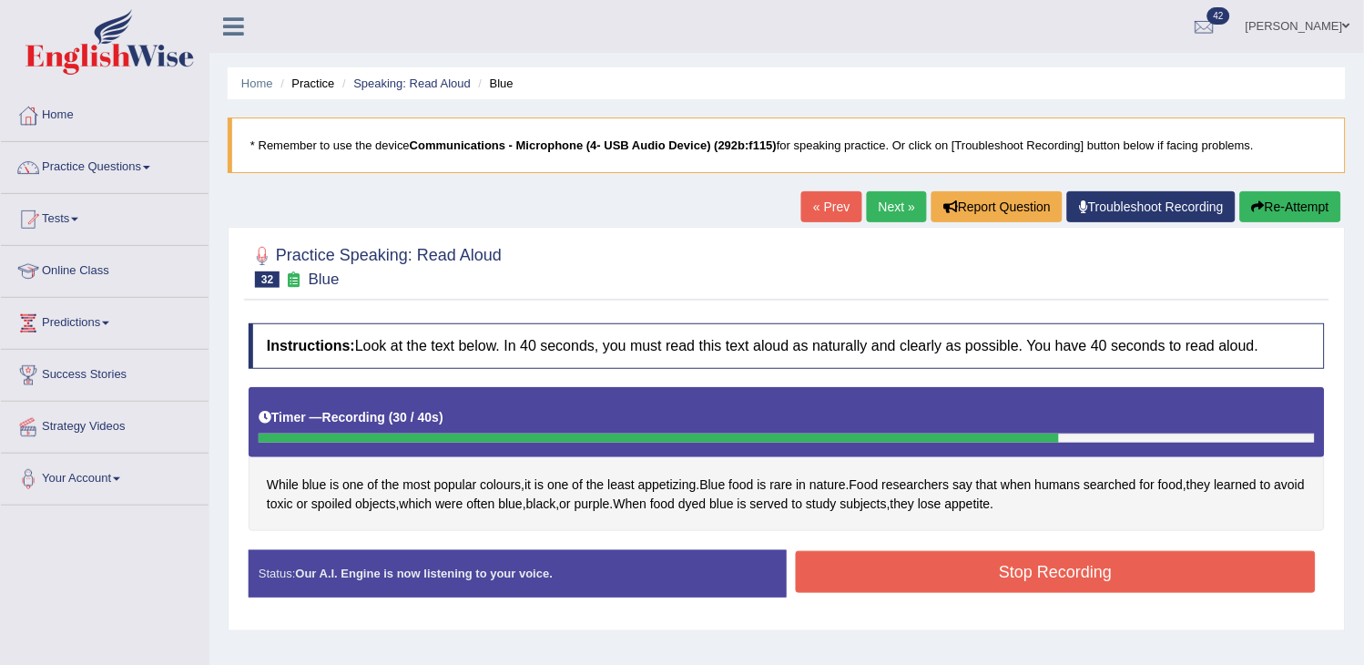
click at [1005, 579] on button "Stop Recording" at bounding box center [1056, 572] width 520 height 42
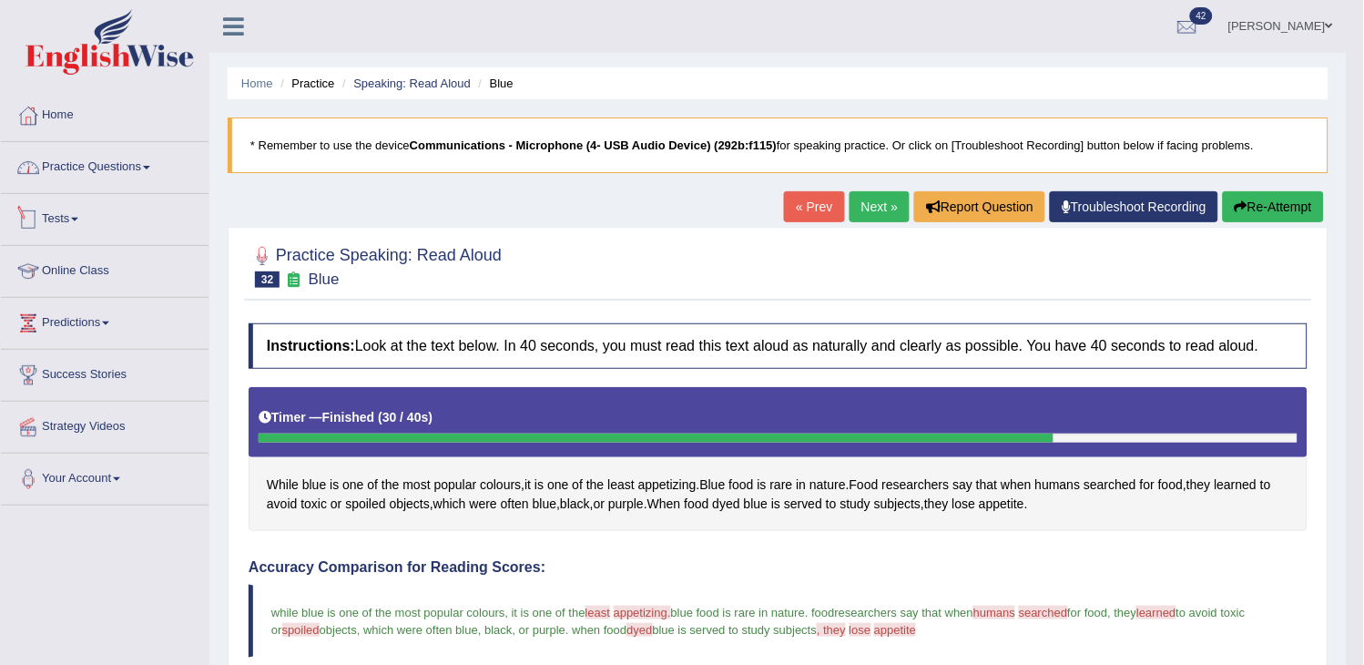
click at [160, 178] on link "Practice Questions" at bounding box center [105, 165] width 208 height 46
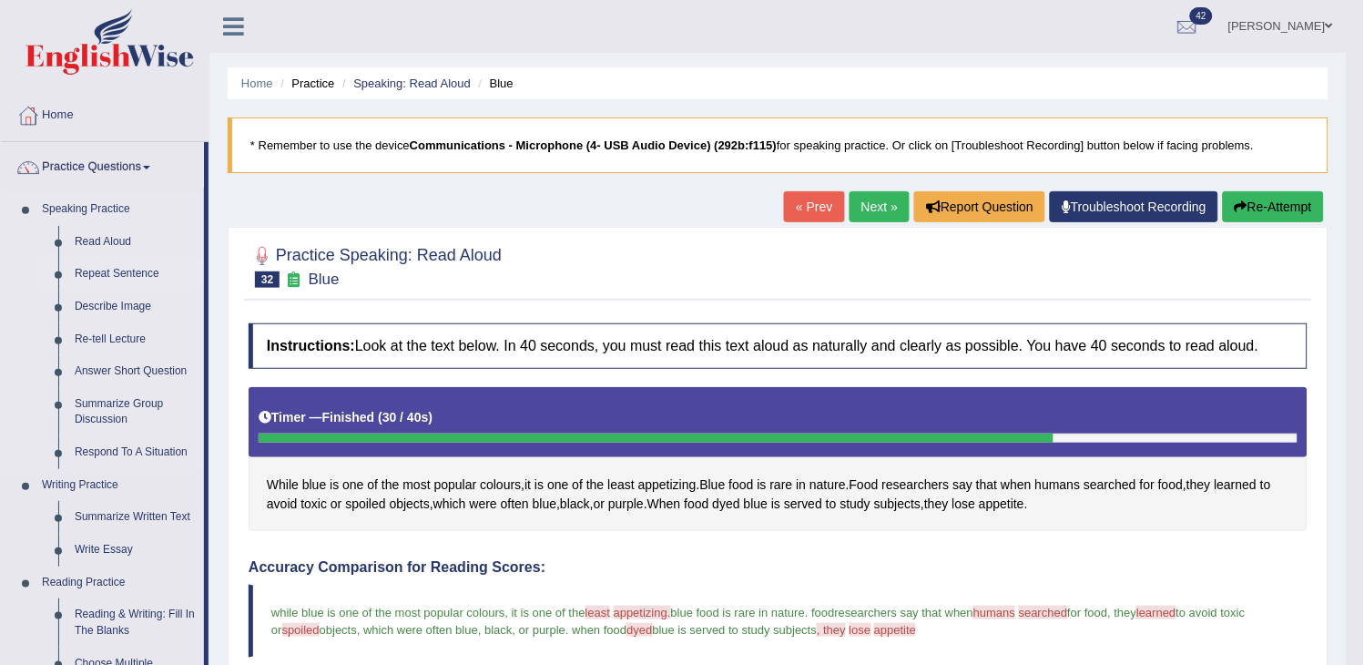
click at [116, 270] on link "Repeat Sentence" at bounding box center [134, 274] width 137 height 33
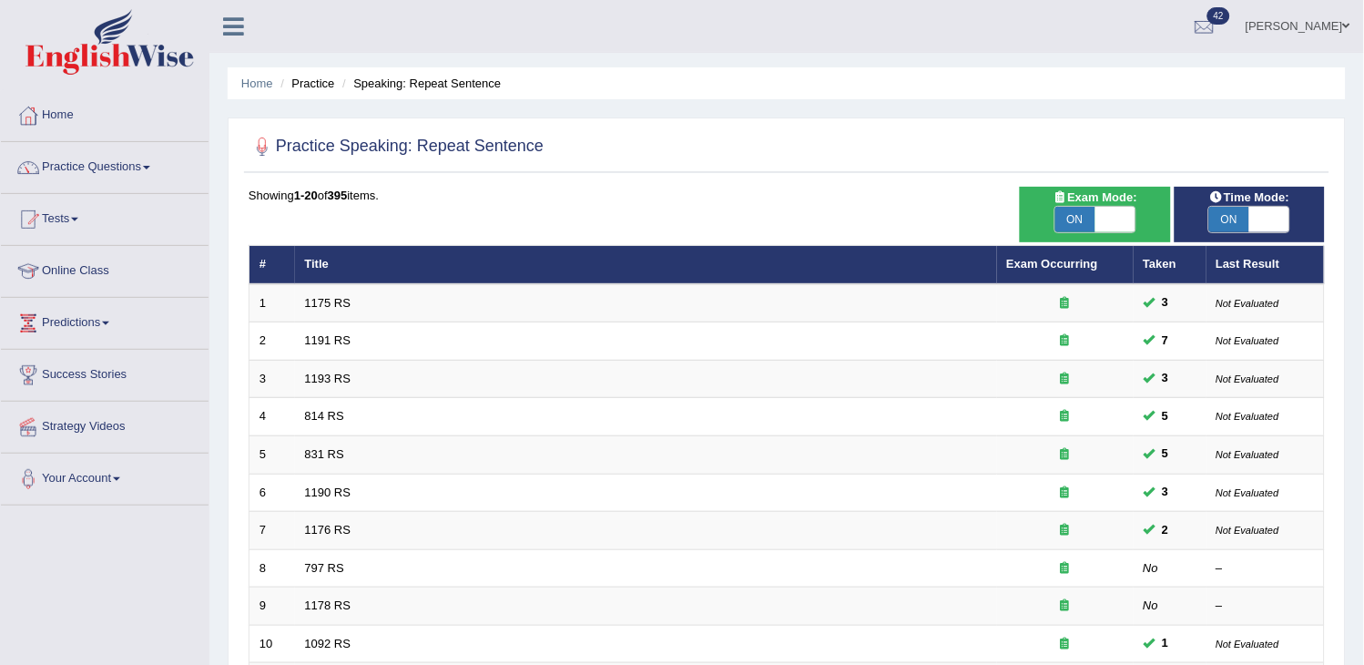
click at [121, 174] on link "Practice Questions" at bounding box center [105, 165] width 208 height 46
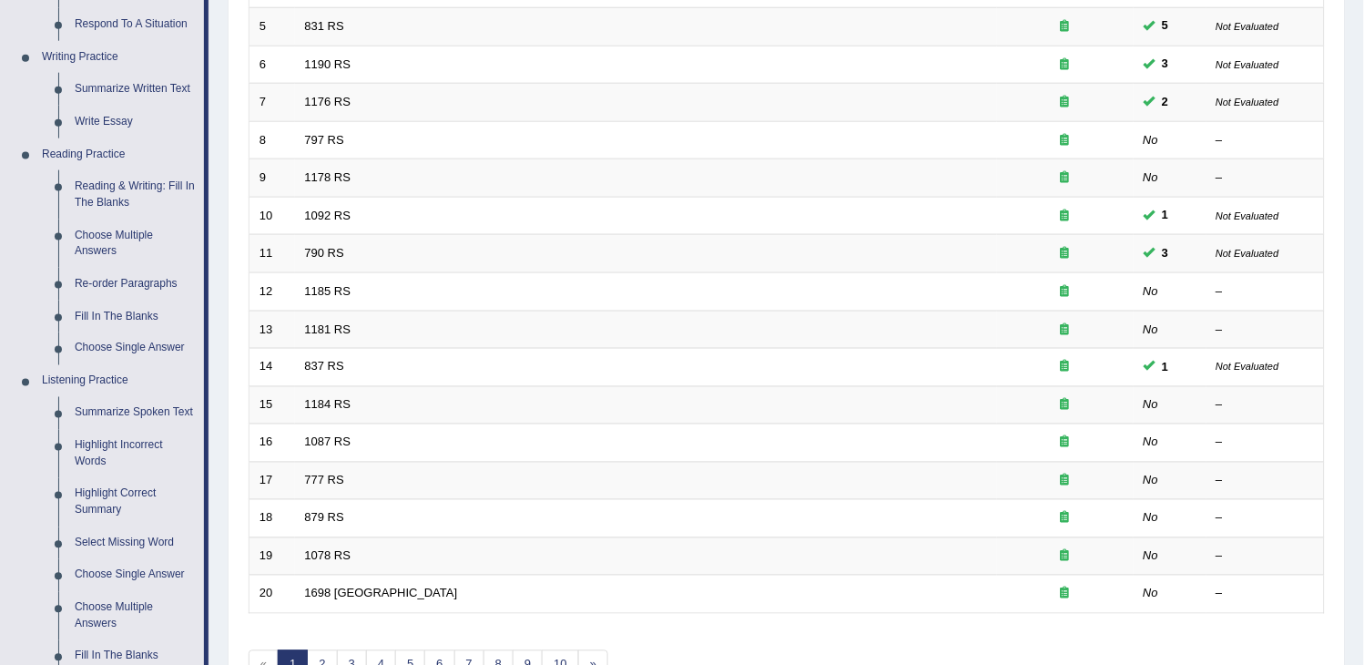
scroll to position [410, 0]
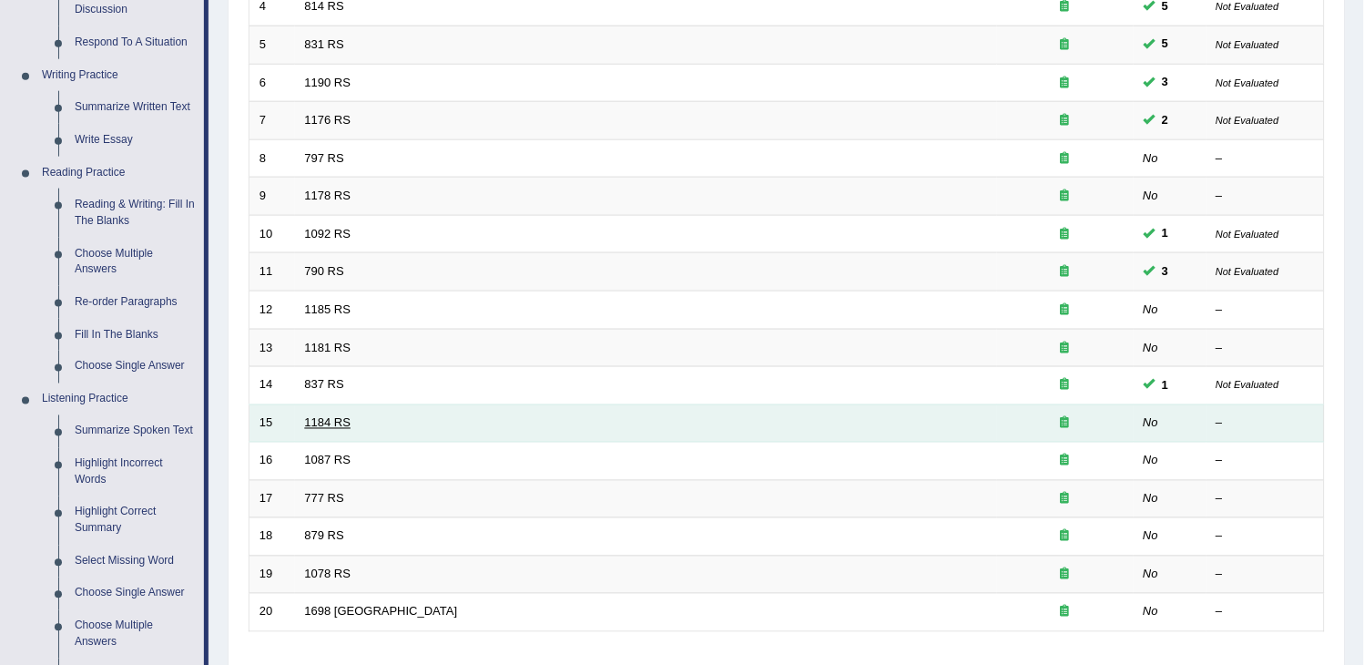
click at [330, 417] on link "1184 RS" at bounding box center [328, 423] width 46 height 14
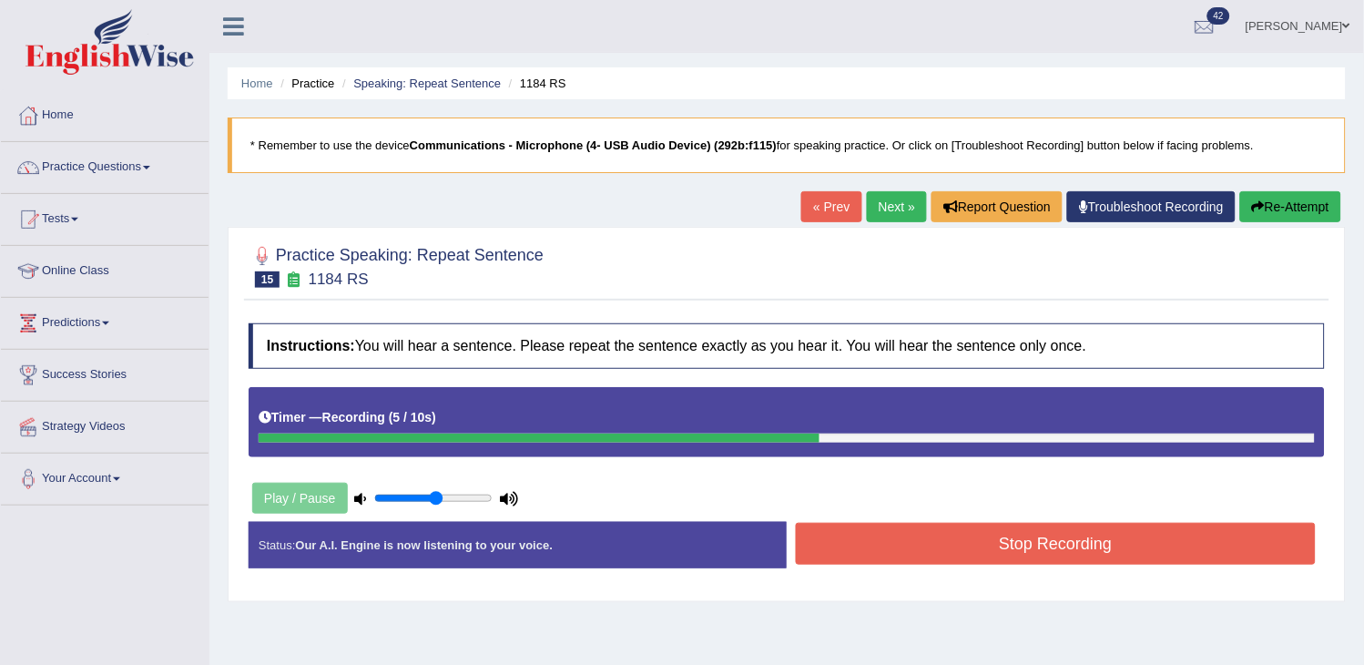
click at [925, 562] on button "Stop Recording" at bounding box center [1056, 544] width 520 height 42
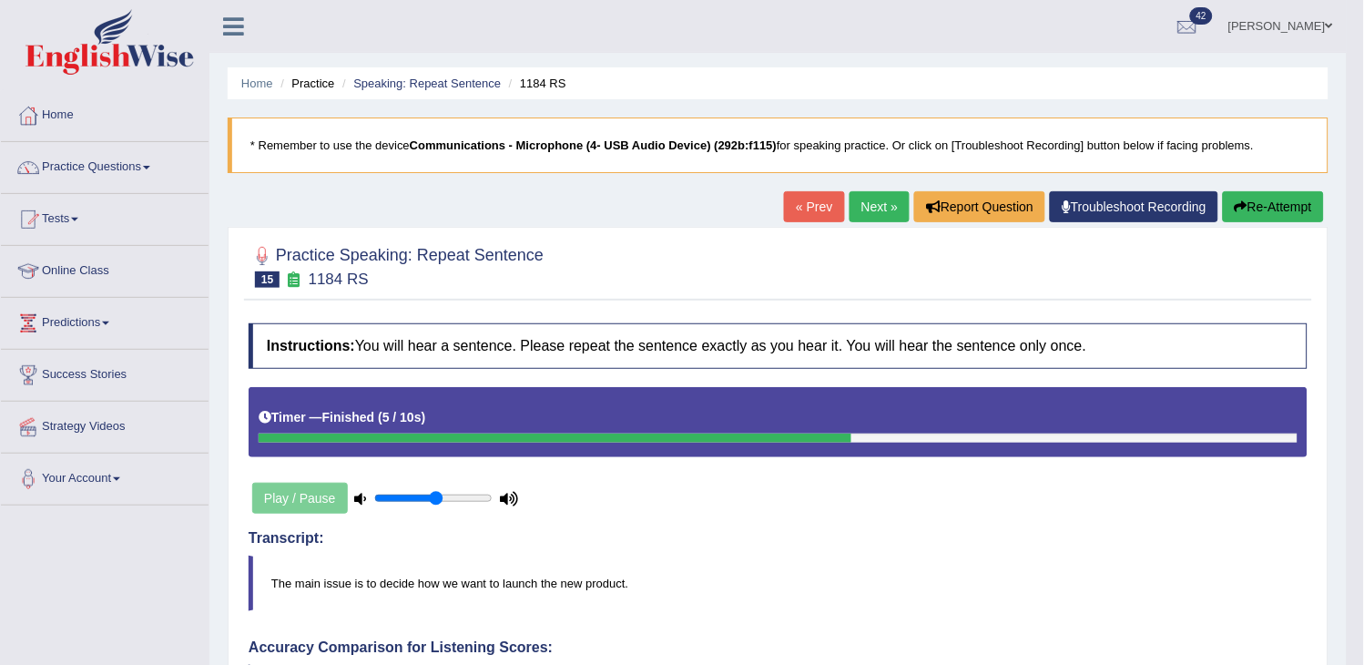
click at [1278, 205] on button "Re-Attempt" at bounding box center [1273, 206] width 101 height 31
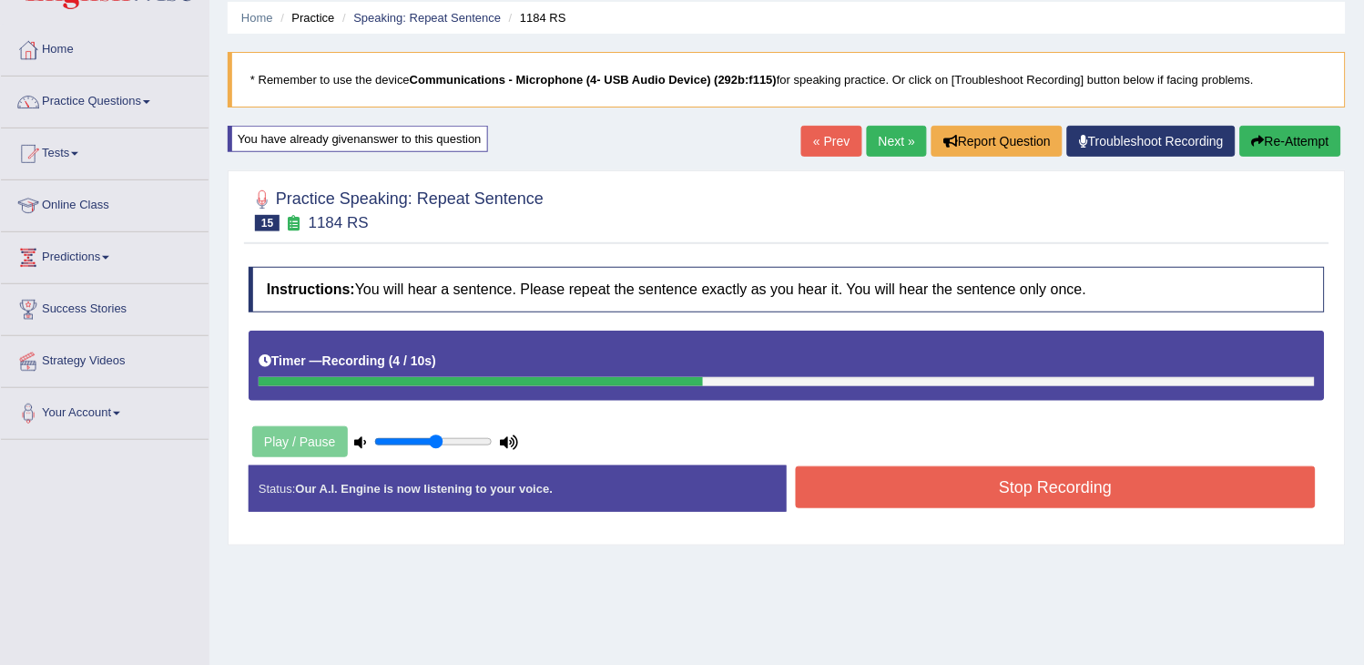
scroll to position [101, 0]
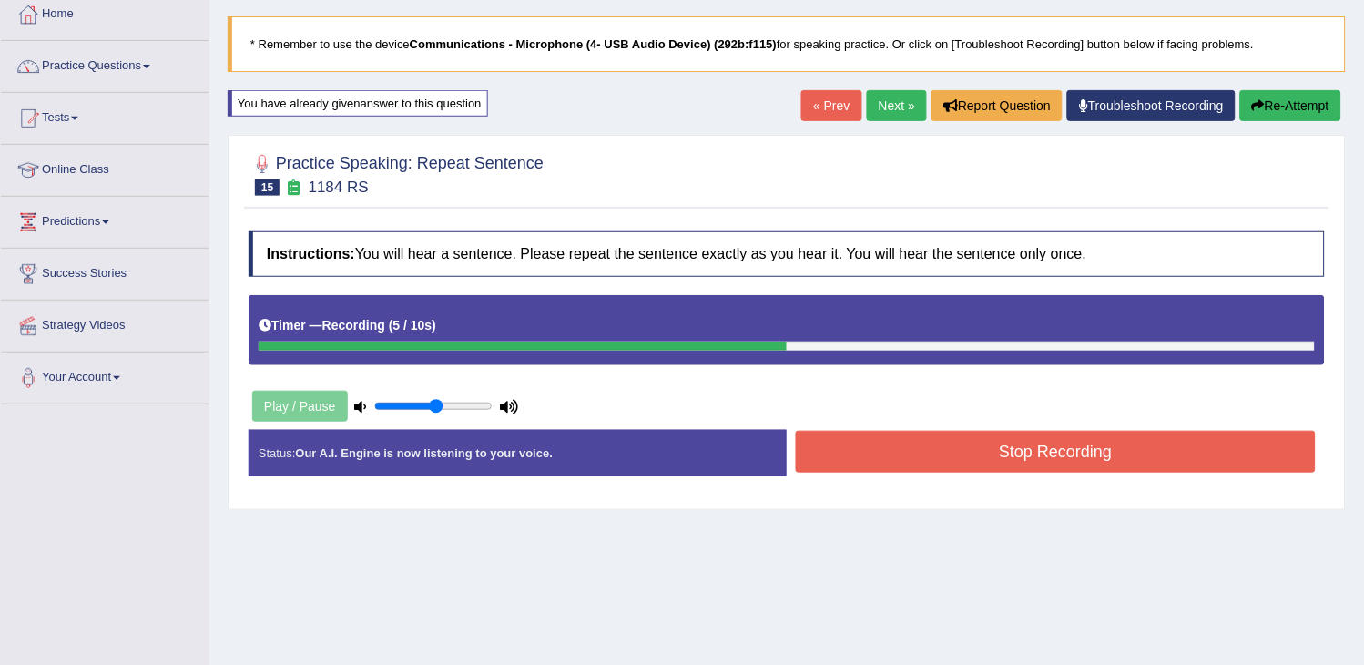
click at [1144, 449] on button "Stop Recording" at bounding box center [1056, 452] width 520 height 42
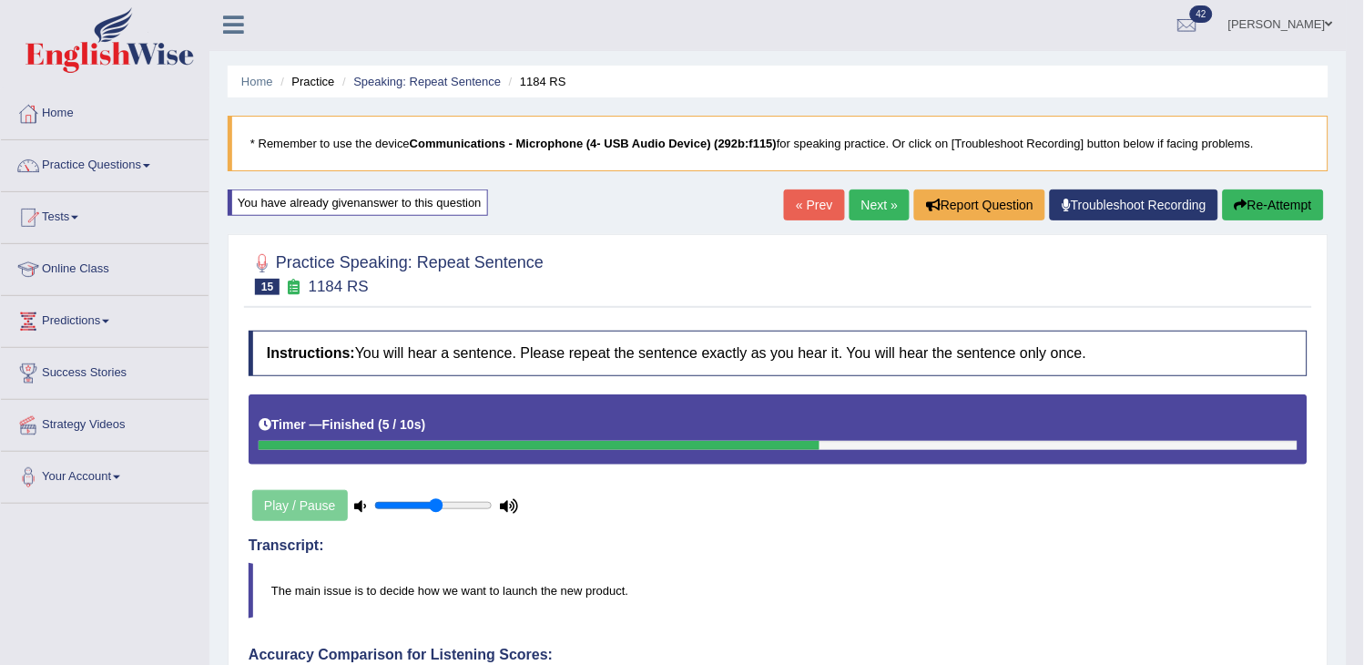
scroll to position [0, 0]
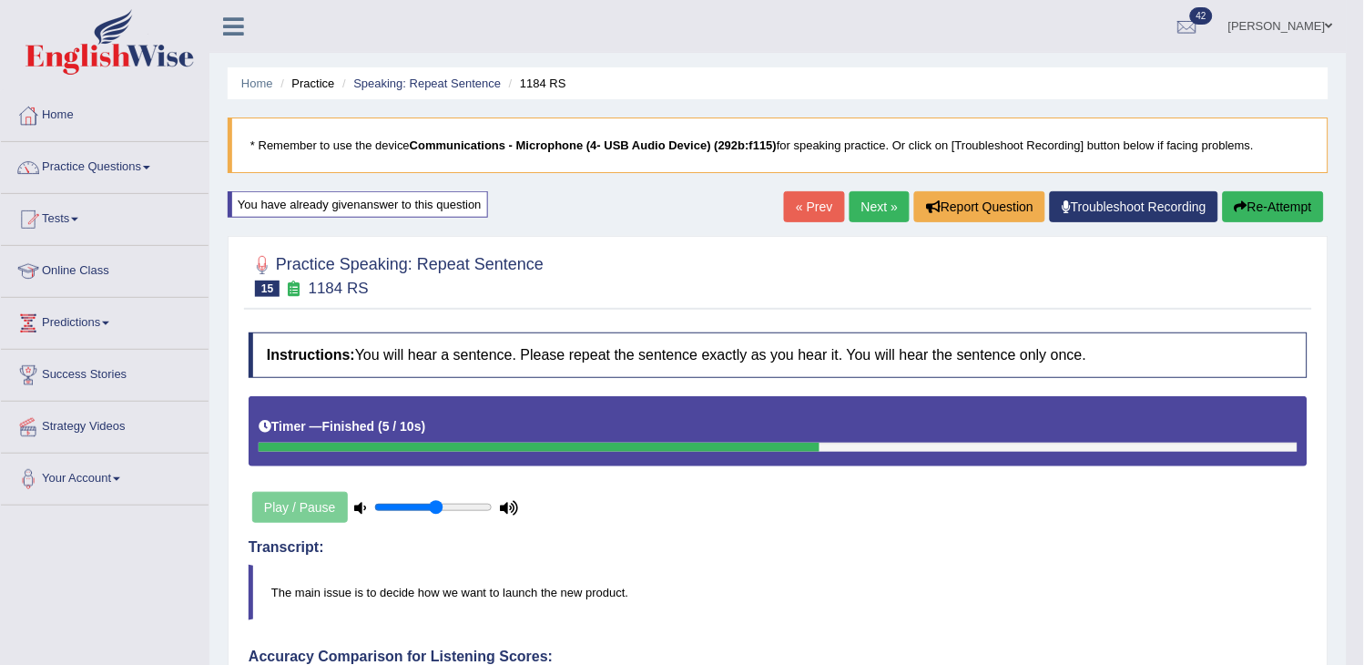
click at [874, 207] on link "Next »" at bounding box center [879, 206] width 60 height 31
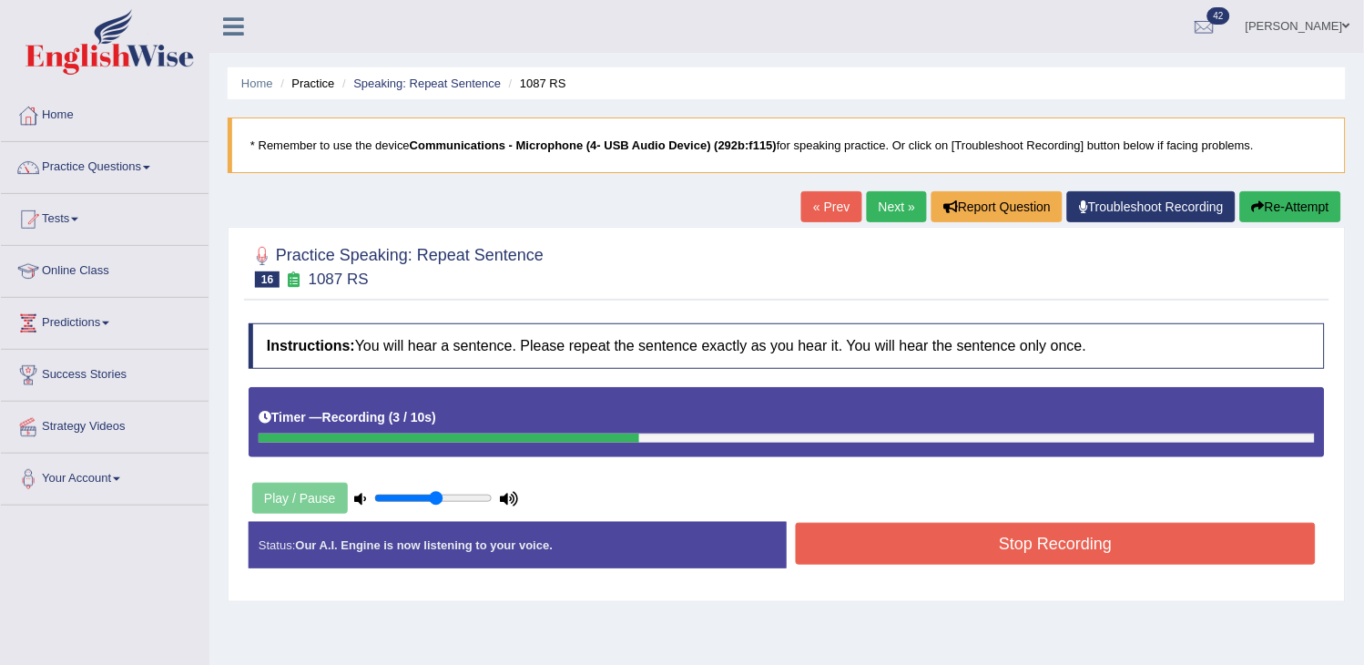
click at [949, 528] on button "Stop Recording" at bounding box center [1056, 544] width 520 height 42
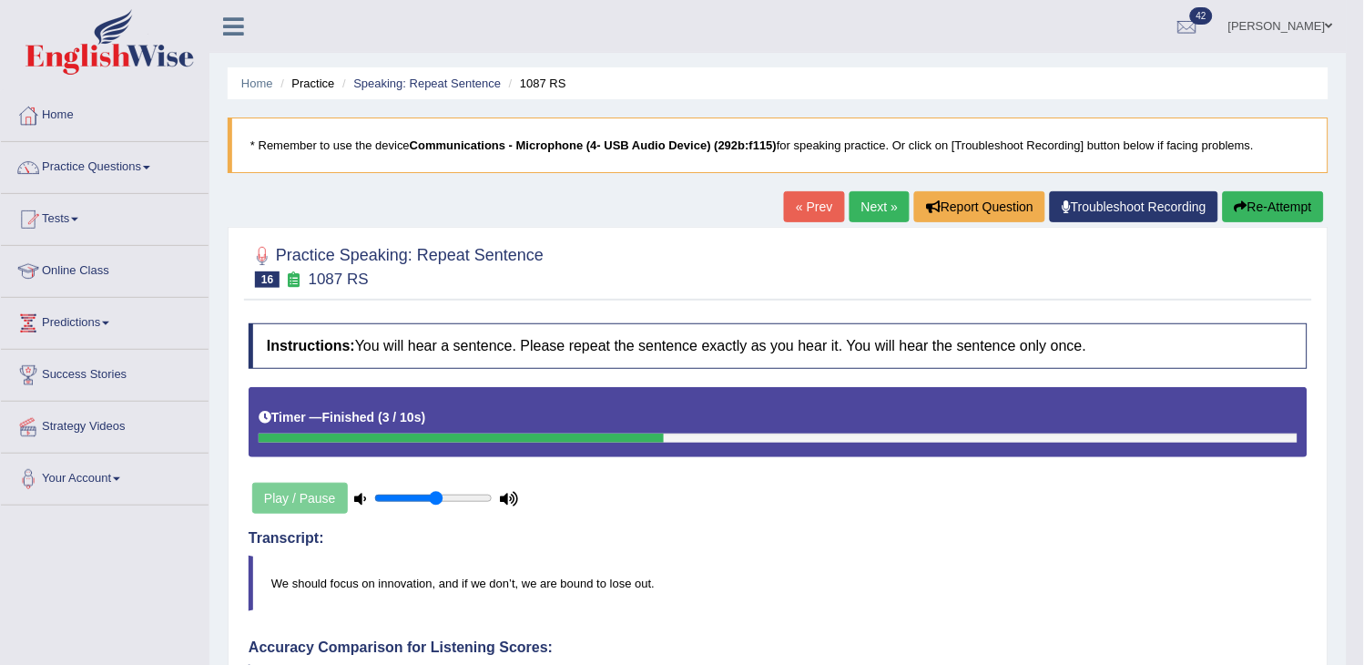
click at [868, 213] on link "Next »" at bounding box center [879, 206] width 60 height 31
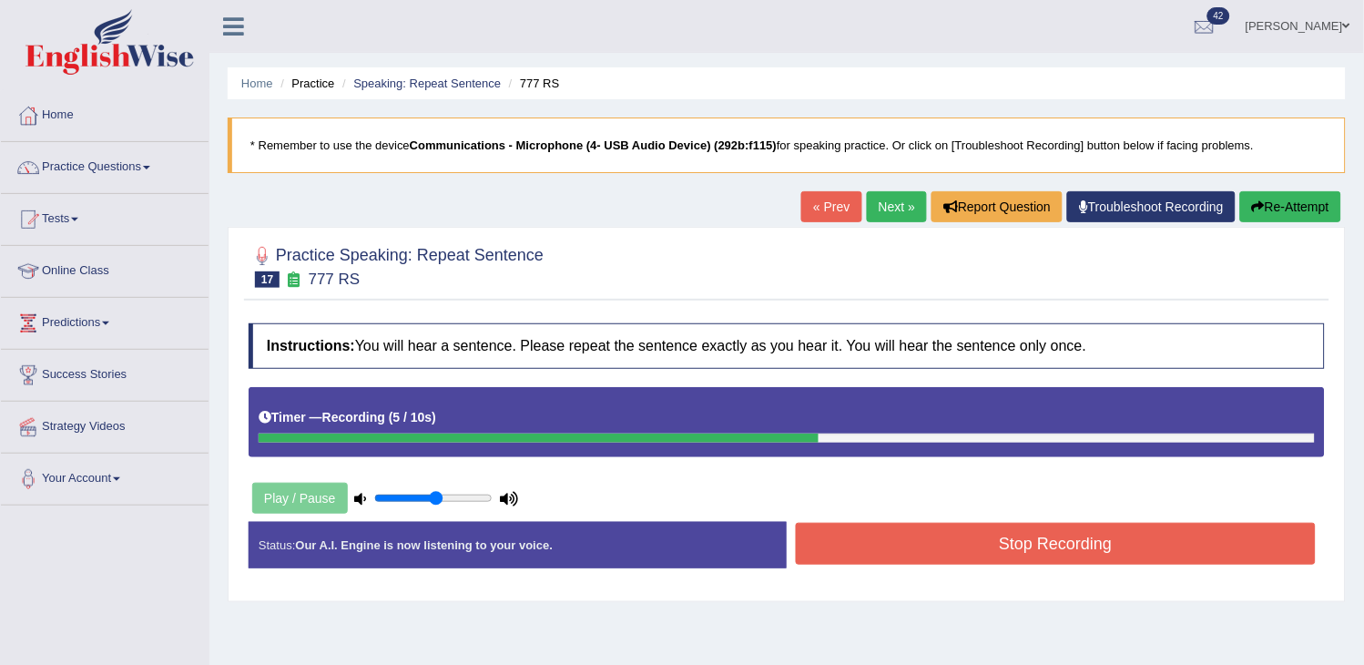
click at [909, 534] on button "Stop Recording" at bounding box center [1056, 544] width 520 height 42
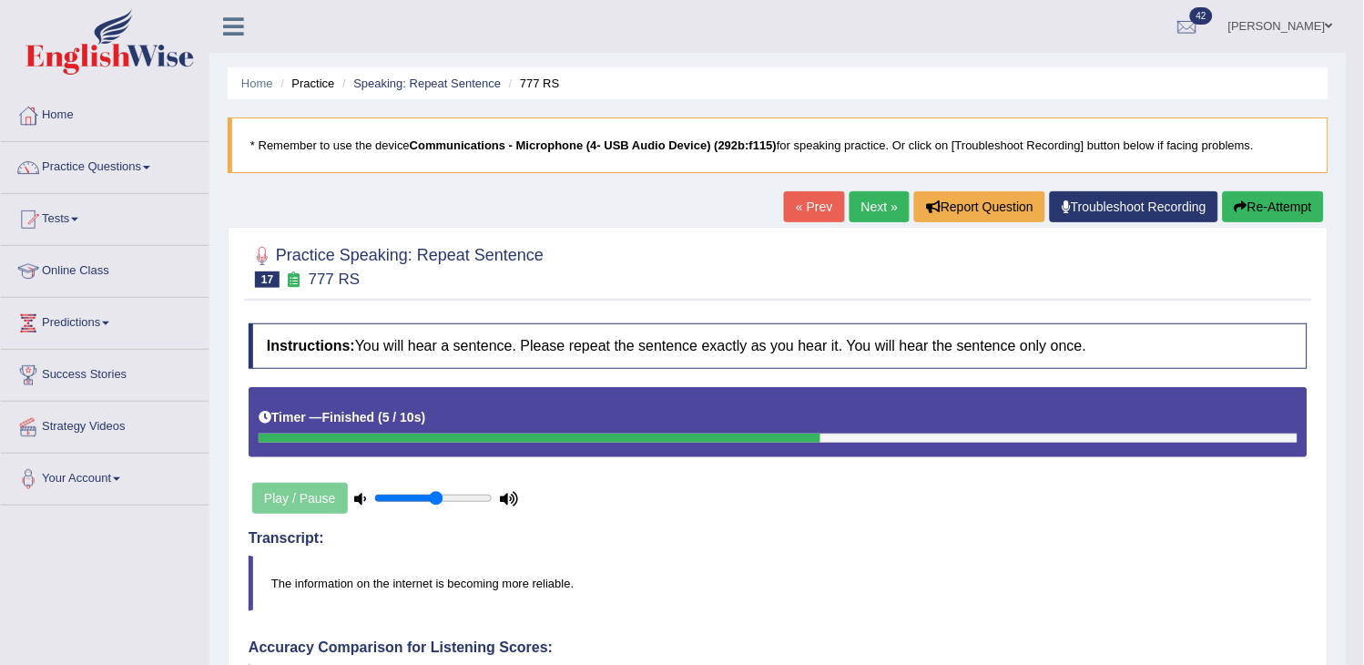
click at [1269, 208] on button "Re-Attempt" at bounding box center [1273, 206] width 101 height 31
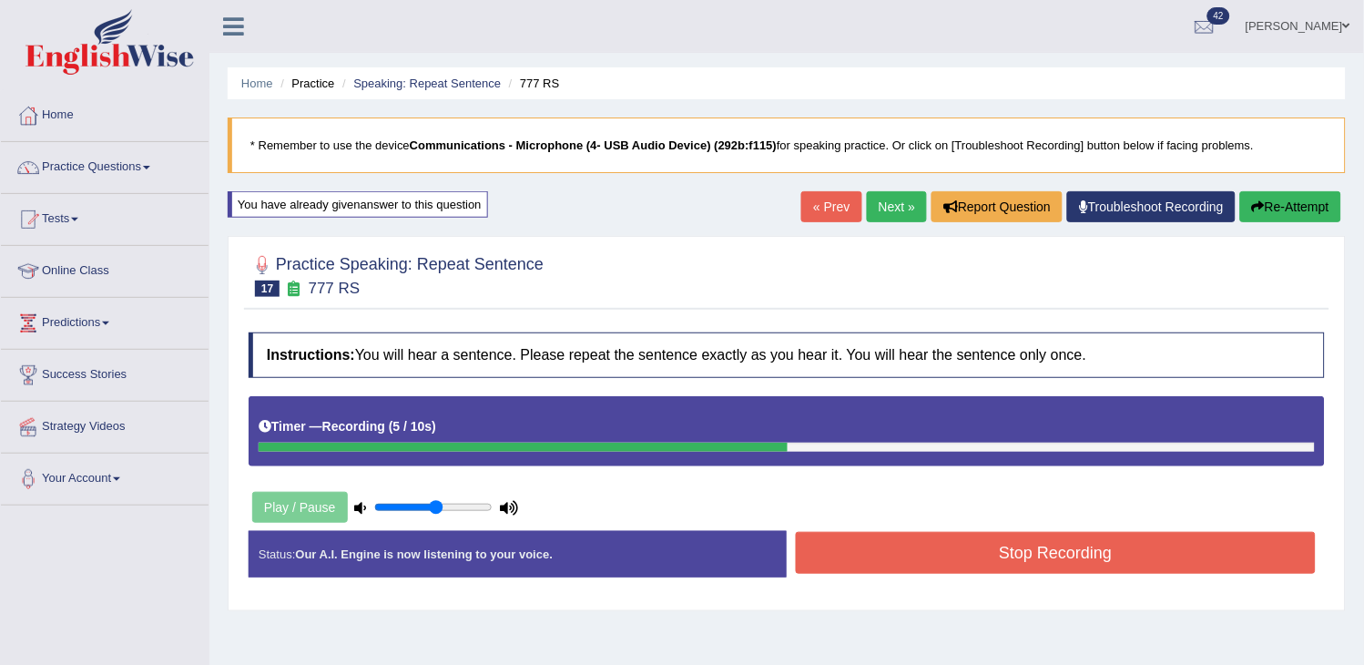
click at [900, 563] on button "Stop Recording" at bounding box center [1056, 553] width 520 height 42
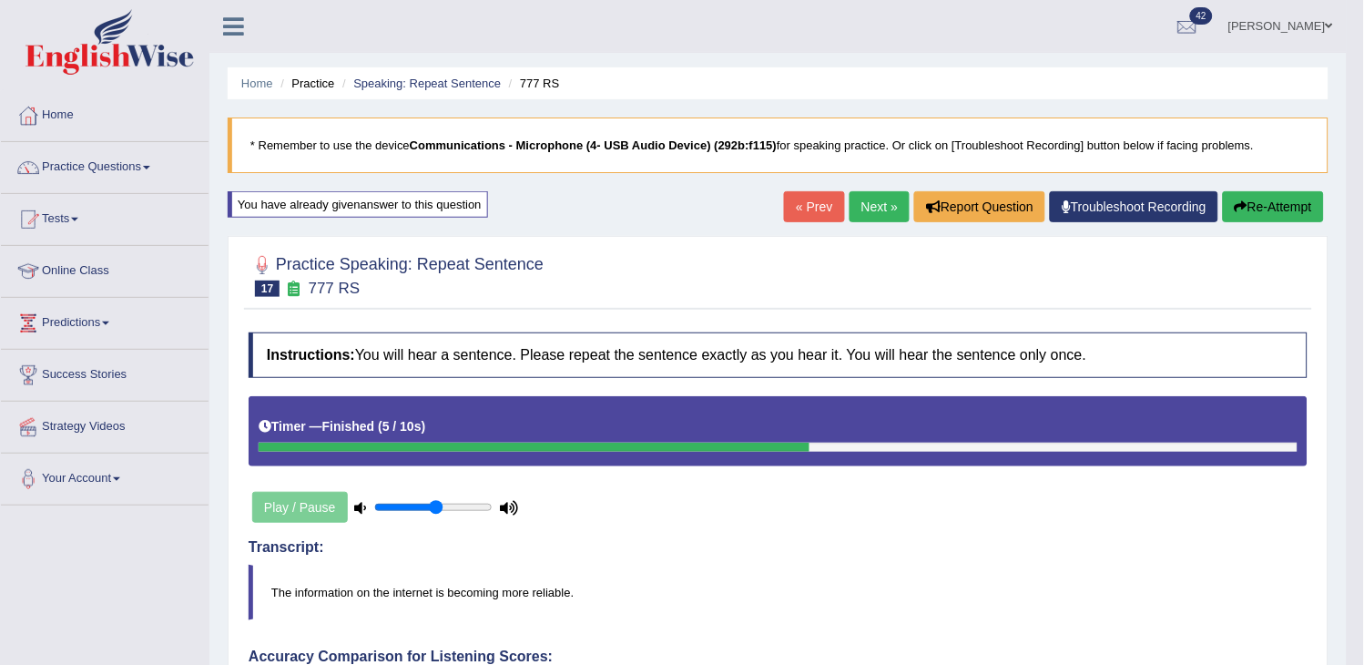
click at [859, 198] on link "Next »" at bounding box center [879, 206] width 60 height 31
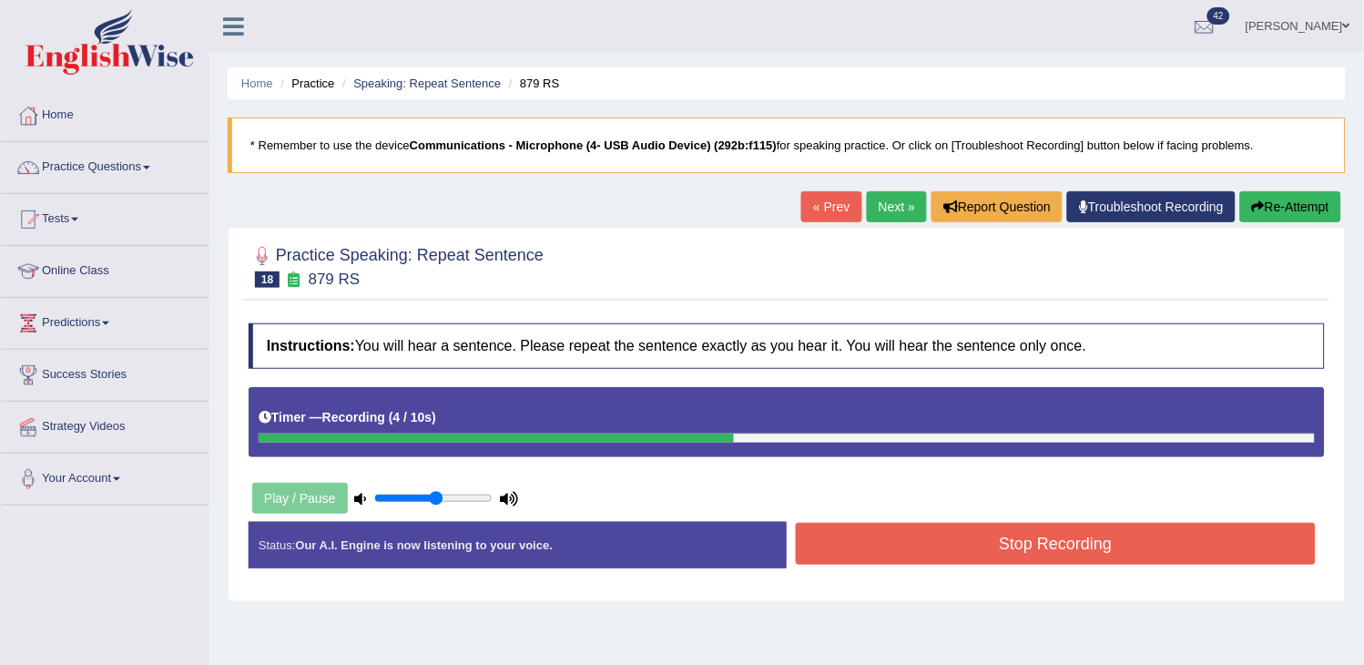
click at [922, 534] on button "Stop Recording" at bounding box center [1056, 544] width 520 height 42
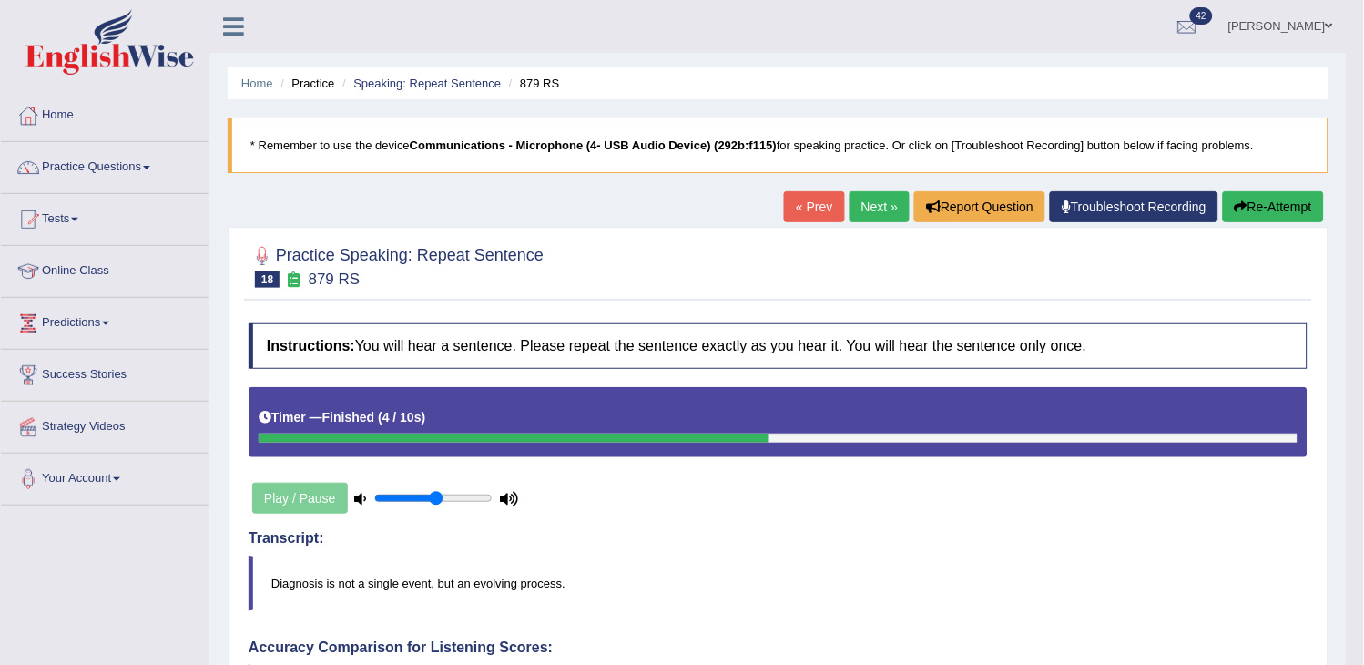
click at [875, 211] on link "Next »" at bounding box center [879, 206] width 60 height 31
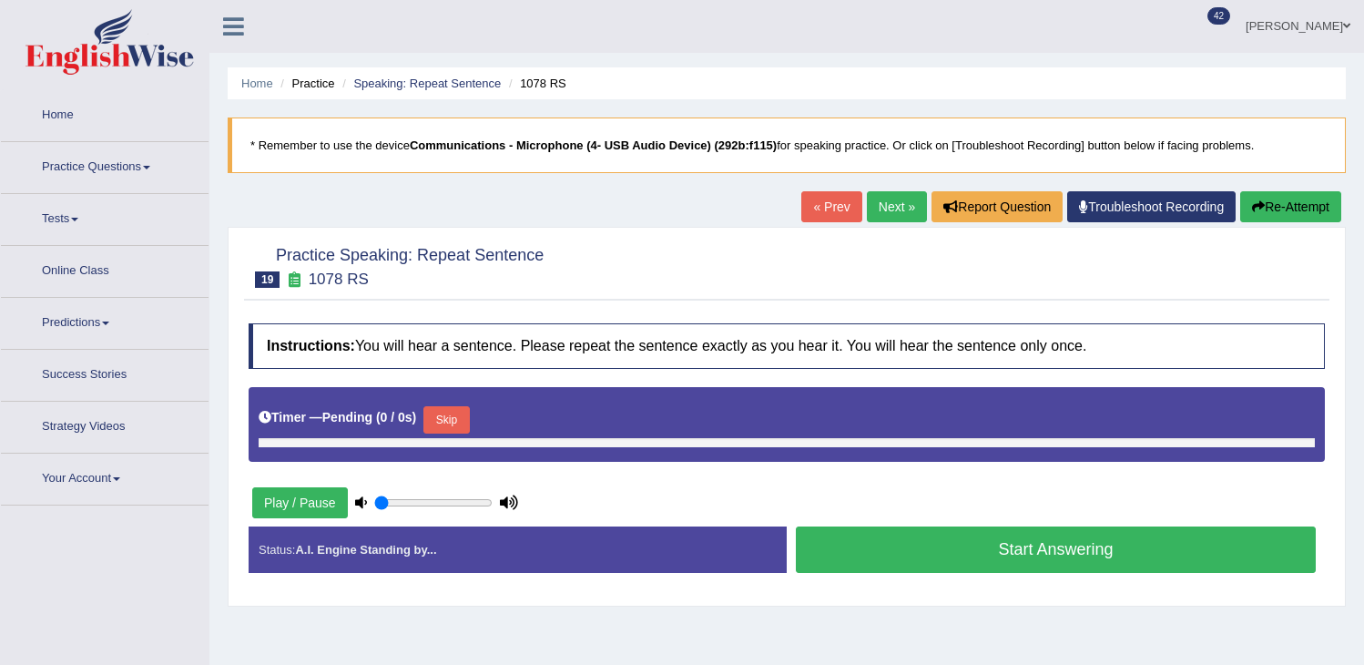
type input "0.55"
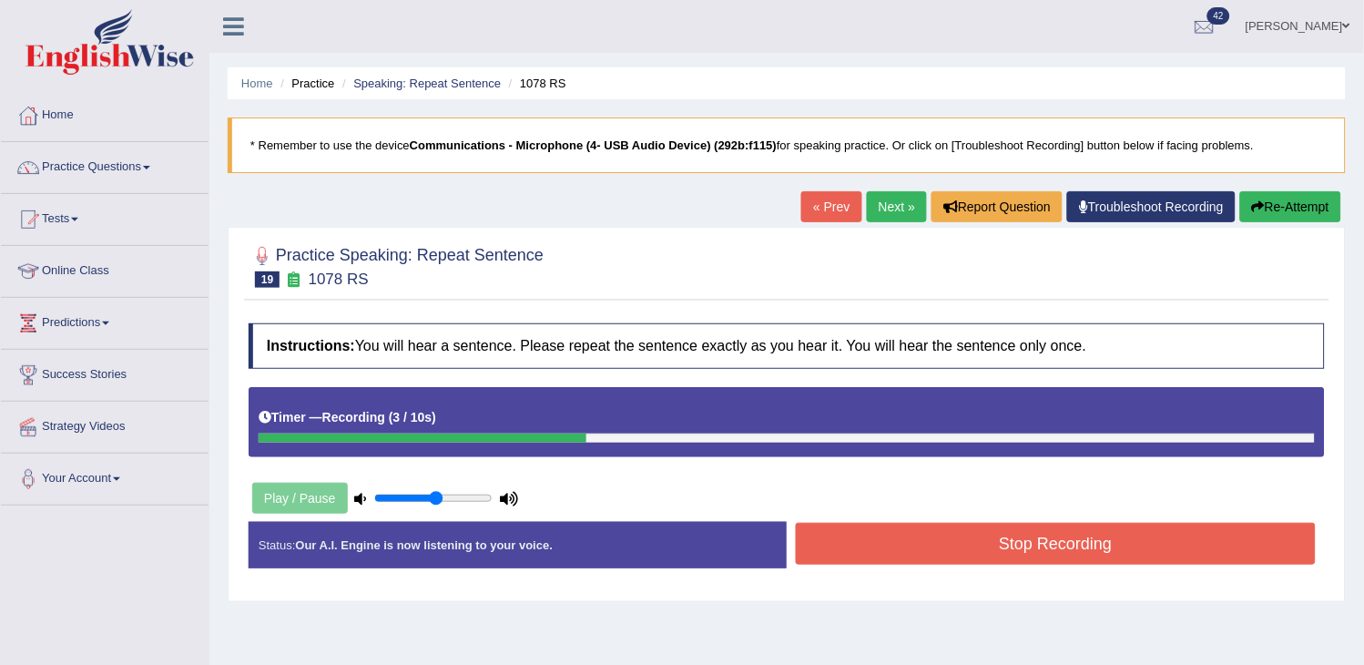
click at [902, 554] on button "Stop Recording" at bounding box center [1056, 544] width 520 height 42
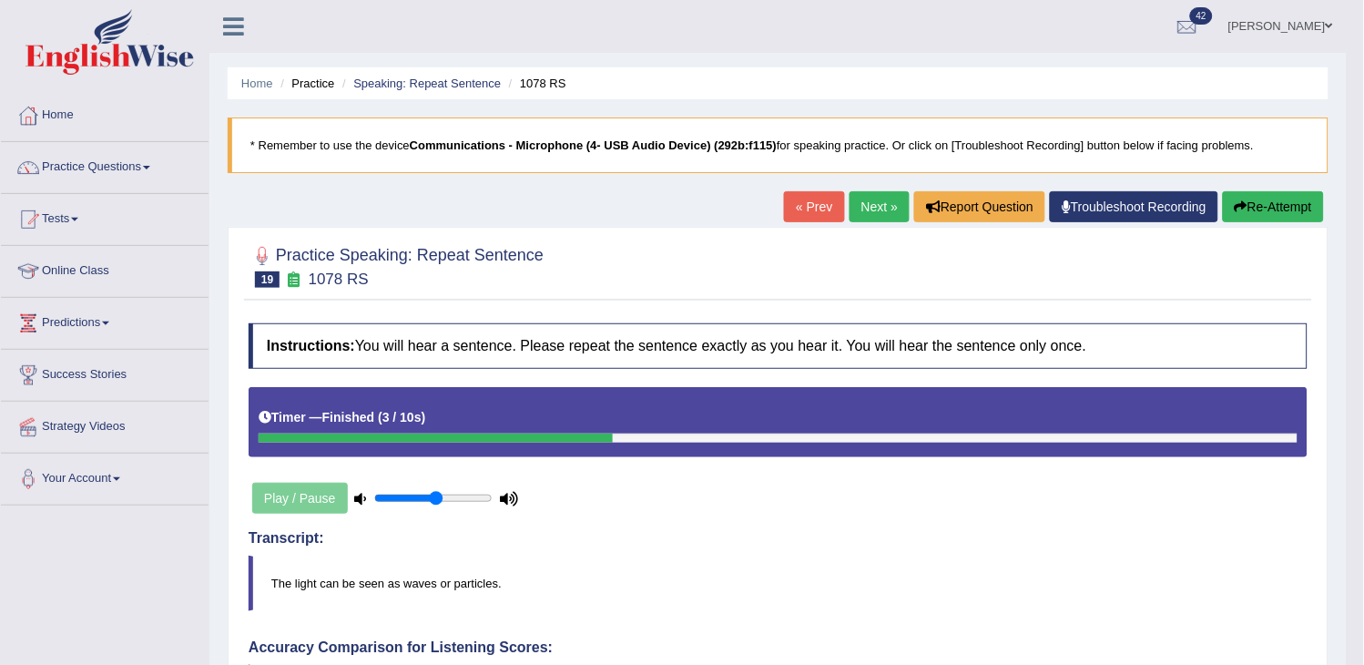
click at [859, 211] on link "Next »" at bounding box center [879, 206] width 60 height 31
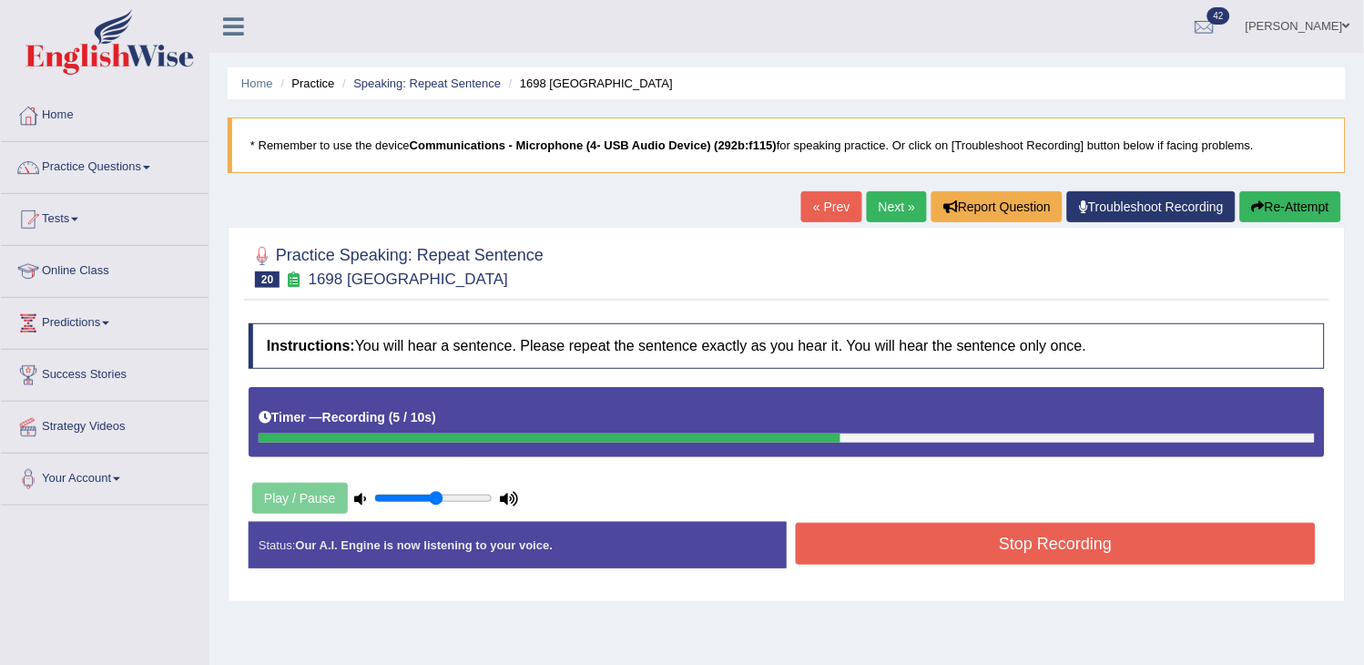
click at [924, 524] on button "Stop Recording" at bounding box center [1056, 544] width 520 height 42
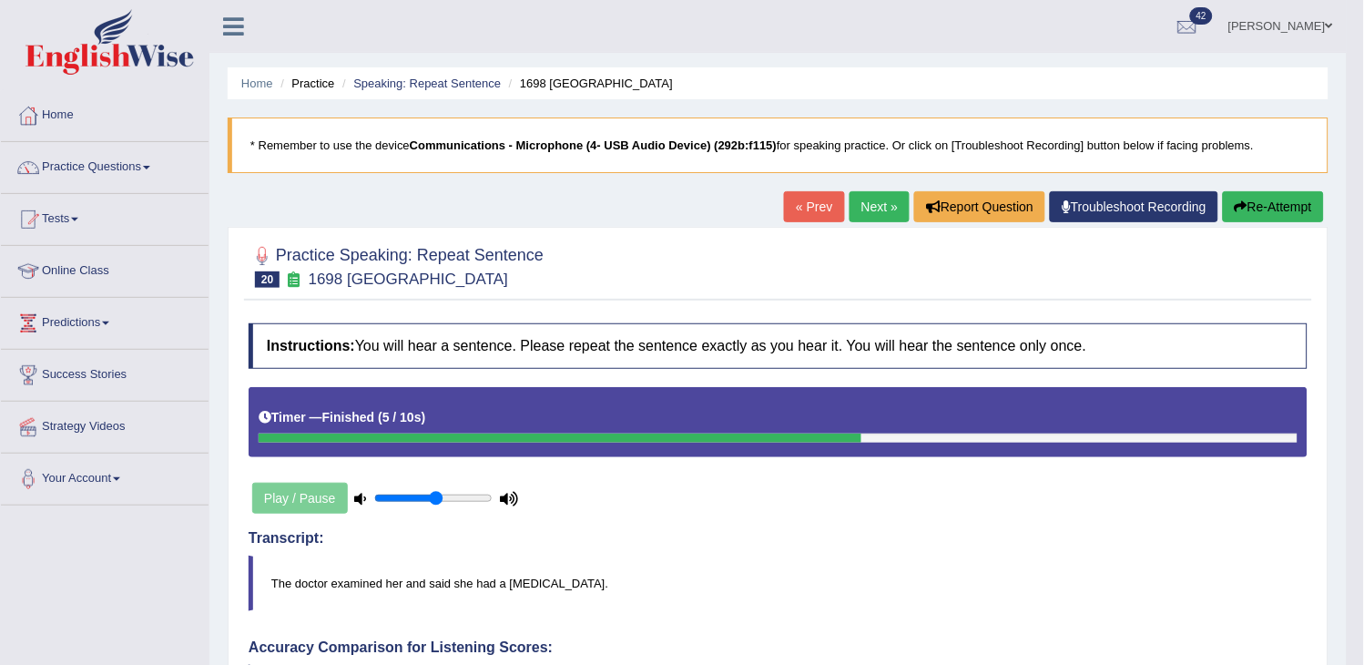
click at [1276, 217] on button "Re-Attempt" at bounding box center [1273, 206] width 101 height 31
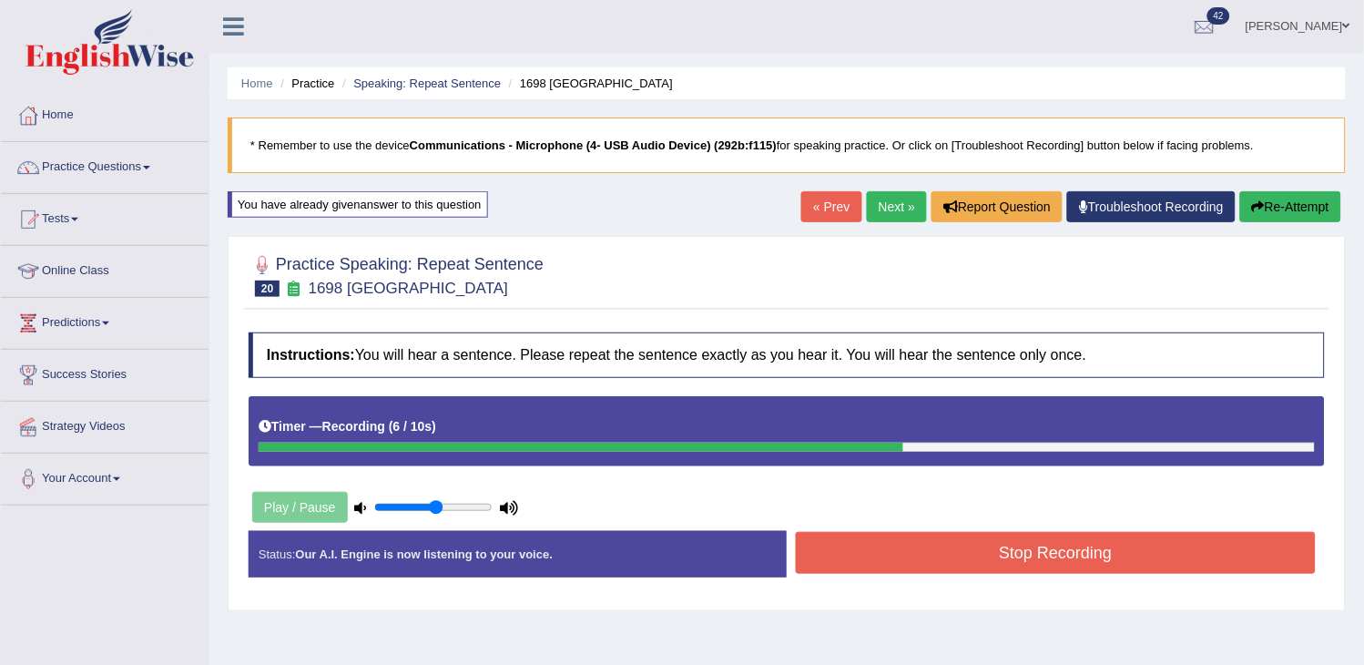
click at [1035, 544] on button "Stop Recording" at bounding box center [1056, 553] width 520 height 42
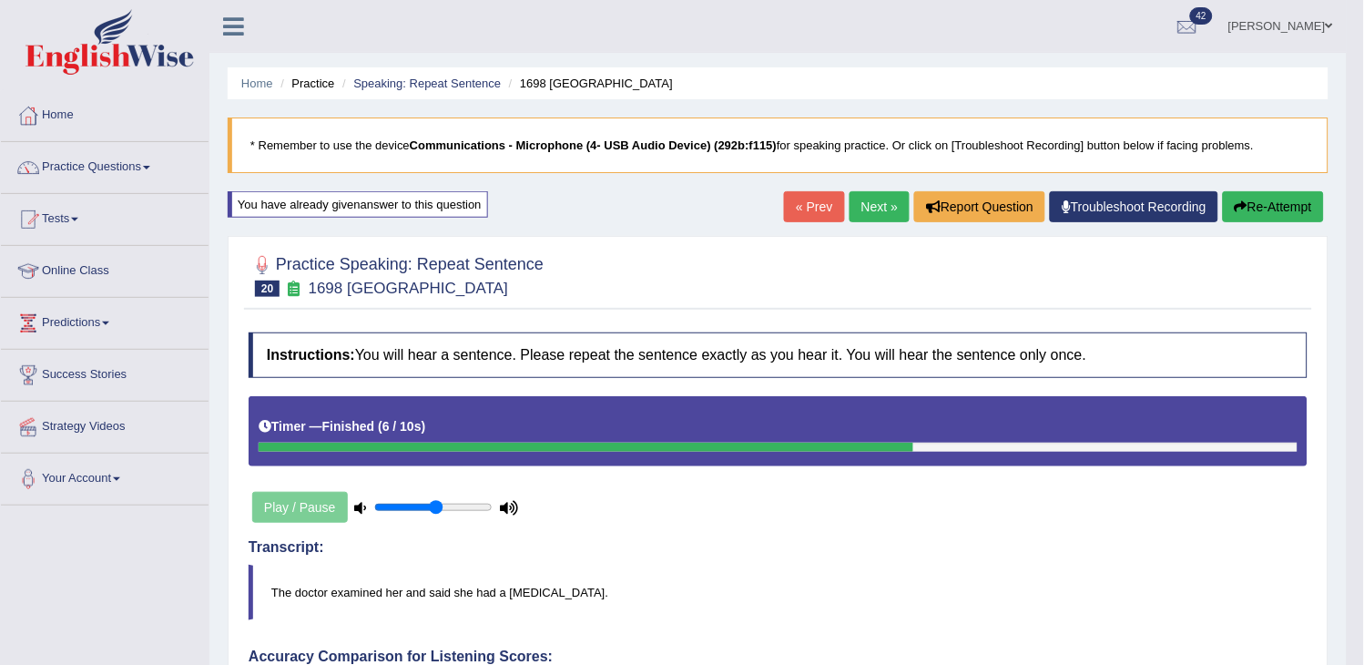
click at [1245, 213] on button "Re-Attempt" at bounding box center [1273, 206] width 101 height 31
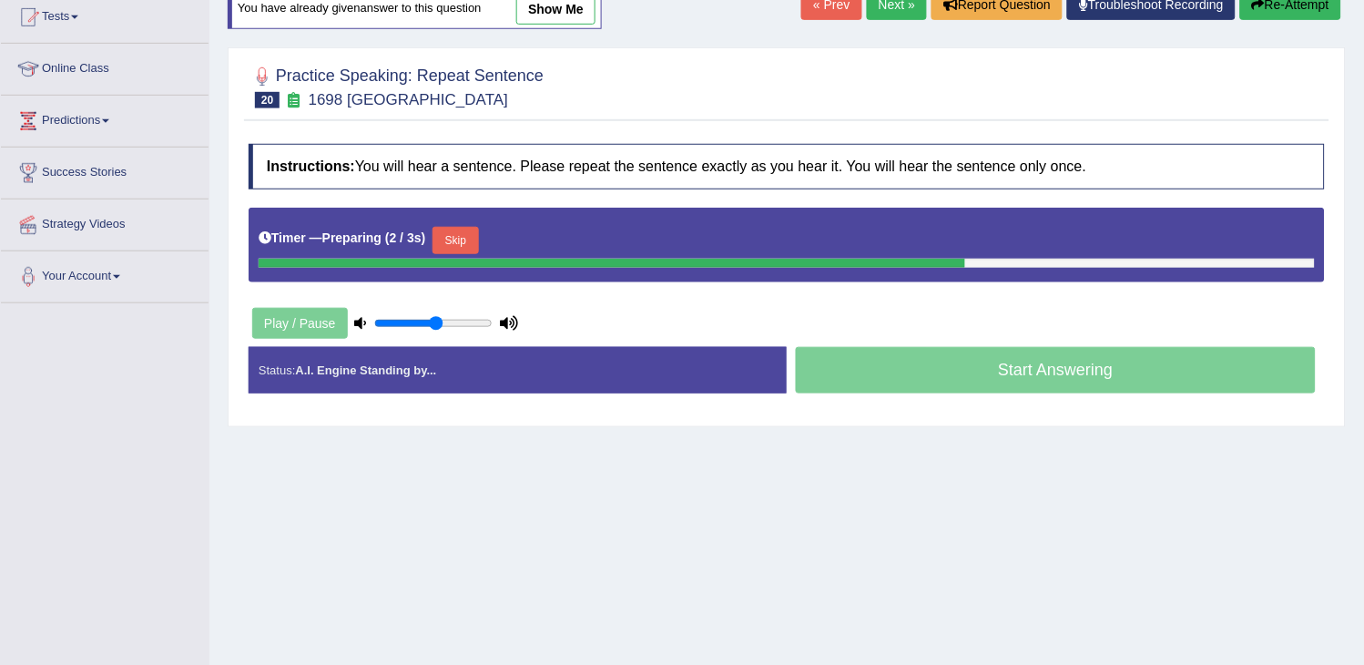
click at [453, 256] on div "Skip" at bounding box center [455, 243] width 46 height 32
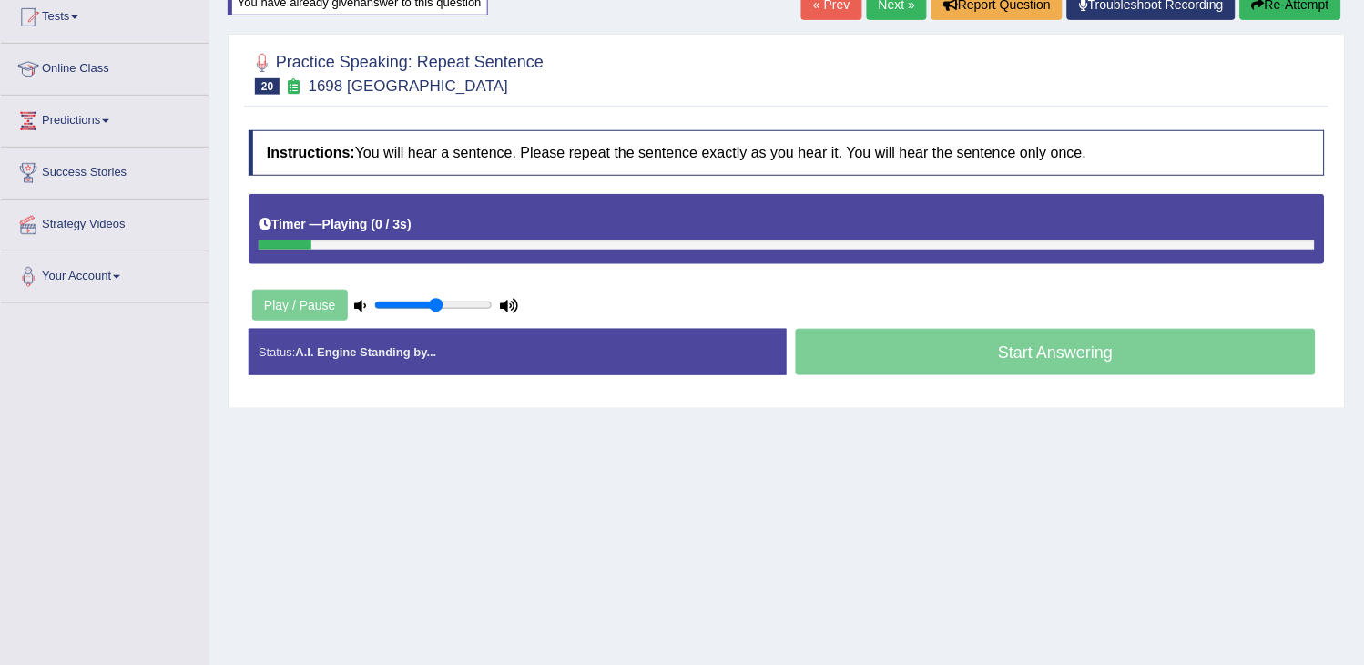
click at [470, 232] on div "Timer — Playing ( 0 / 3s ) Skip" at bounding box center [787, 224] width 1056 height 32
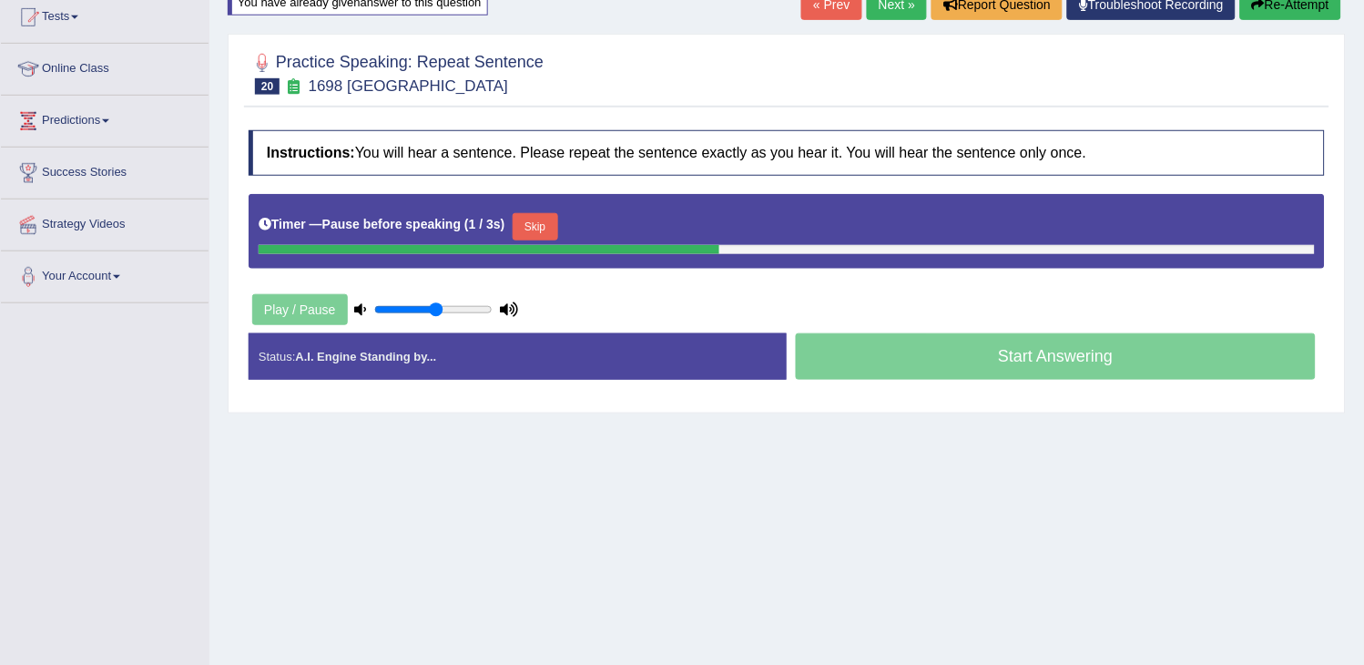
click at [526, 225] on button "Skip" at bounding box center [536, 226] width 46 height 27
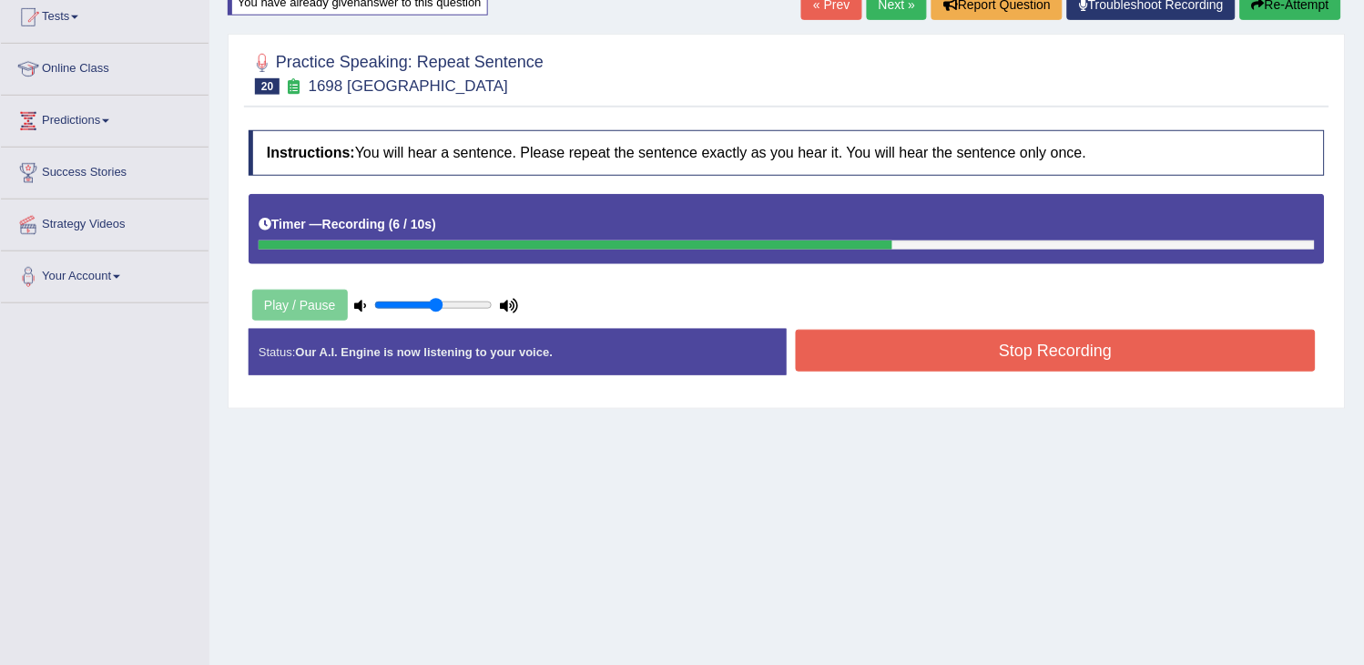
click at [1295, 1] on button "Re-Attempt" at bounding box center [1290, 4] width 101 height 31
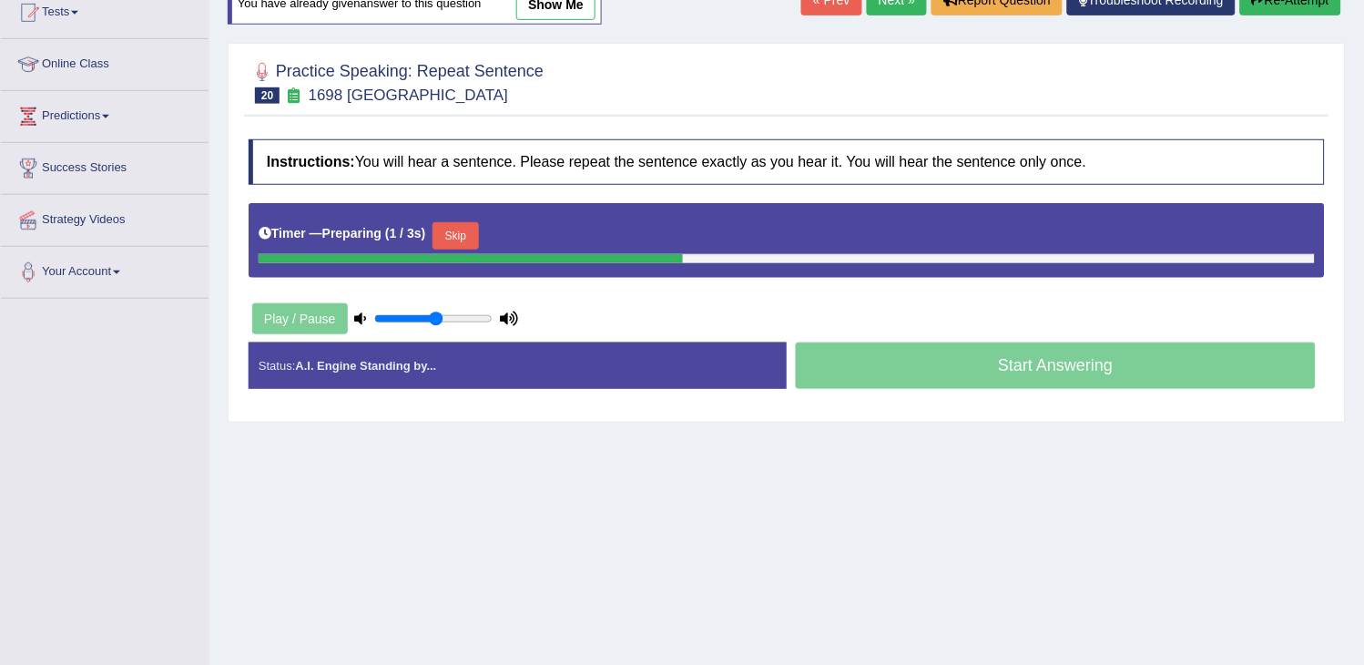
click at [465, 242] on button "Skip" at bounding box center [455, 235] width 46 height 27
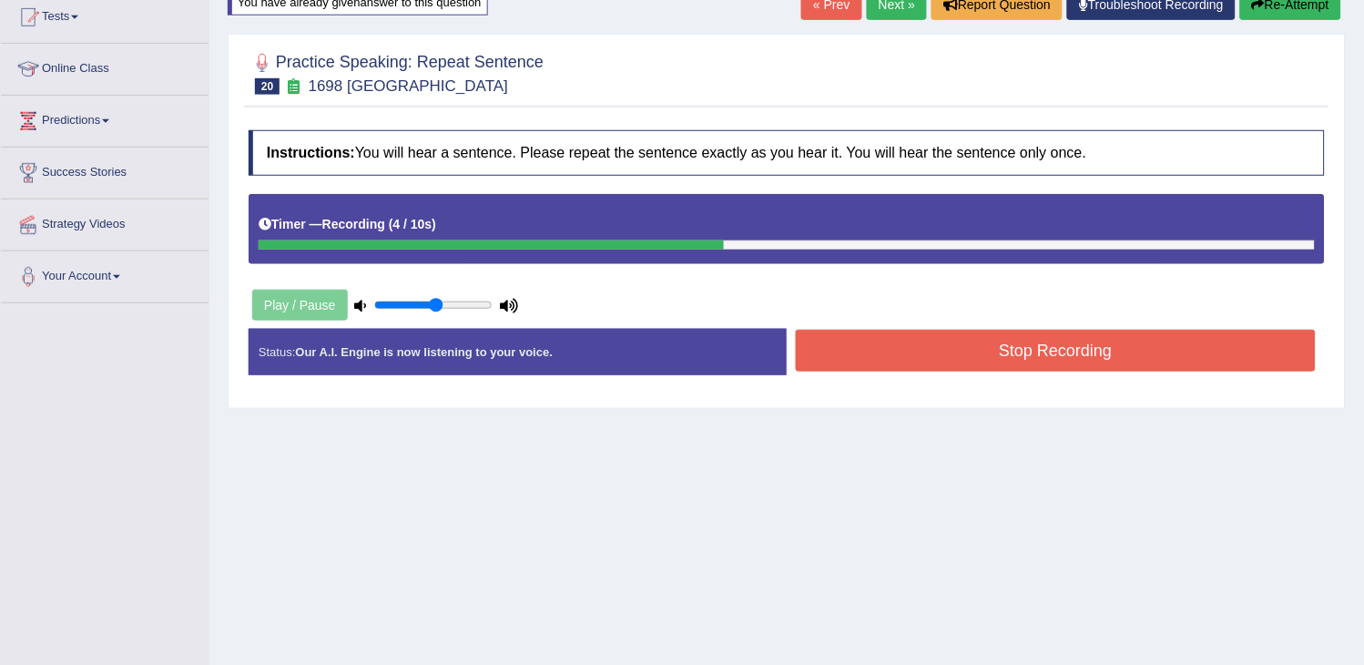
click at [853, 293] on div "Instructions: You will hear a sentence. Please repeat the sentence exactly as y…" at bounding box center [786, 260] width 1085 height 278
click at [865, 330] on button "Stop Recording" at bounding box center [1056, 351] width 520 height 42
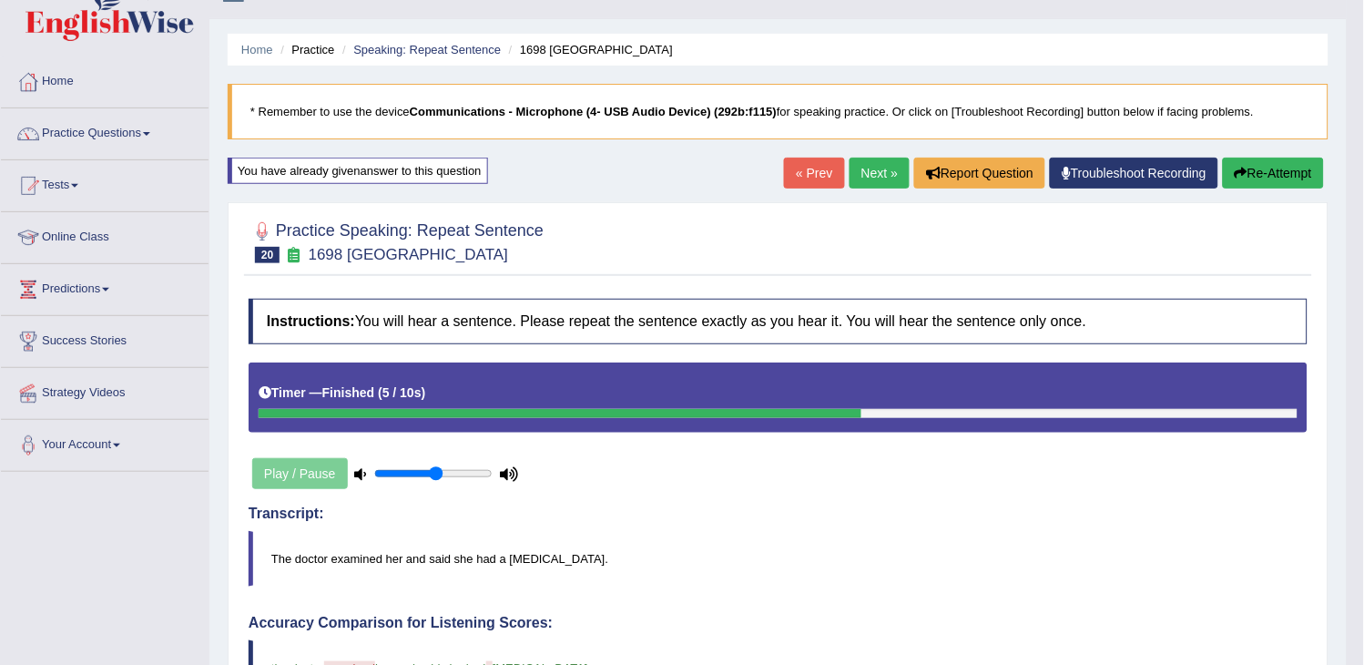
scroll to position [0, 0]
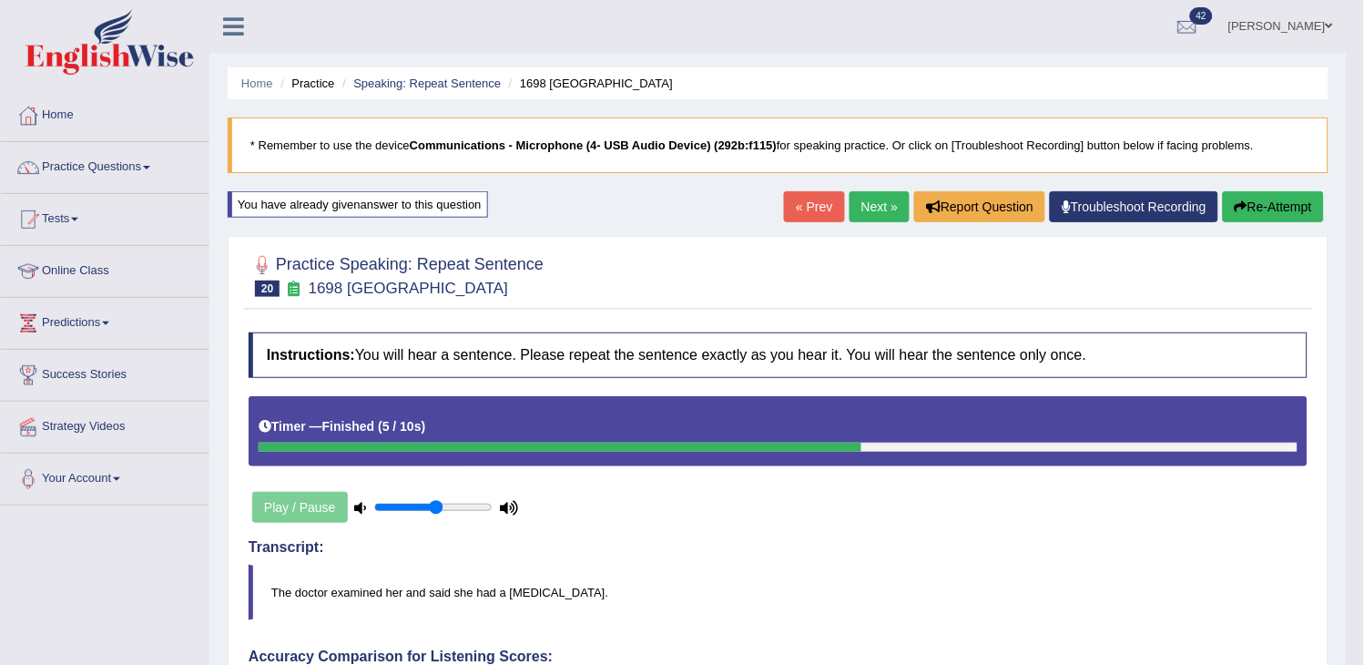
click at [888, 217] on link "Next »" at bounding box center [879, 206] width 60 height 31
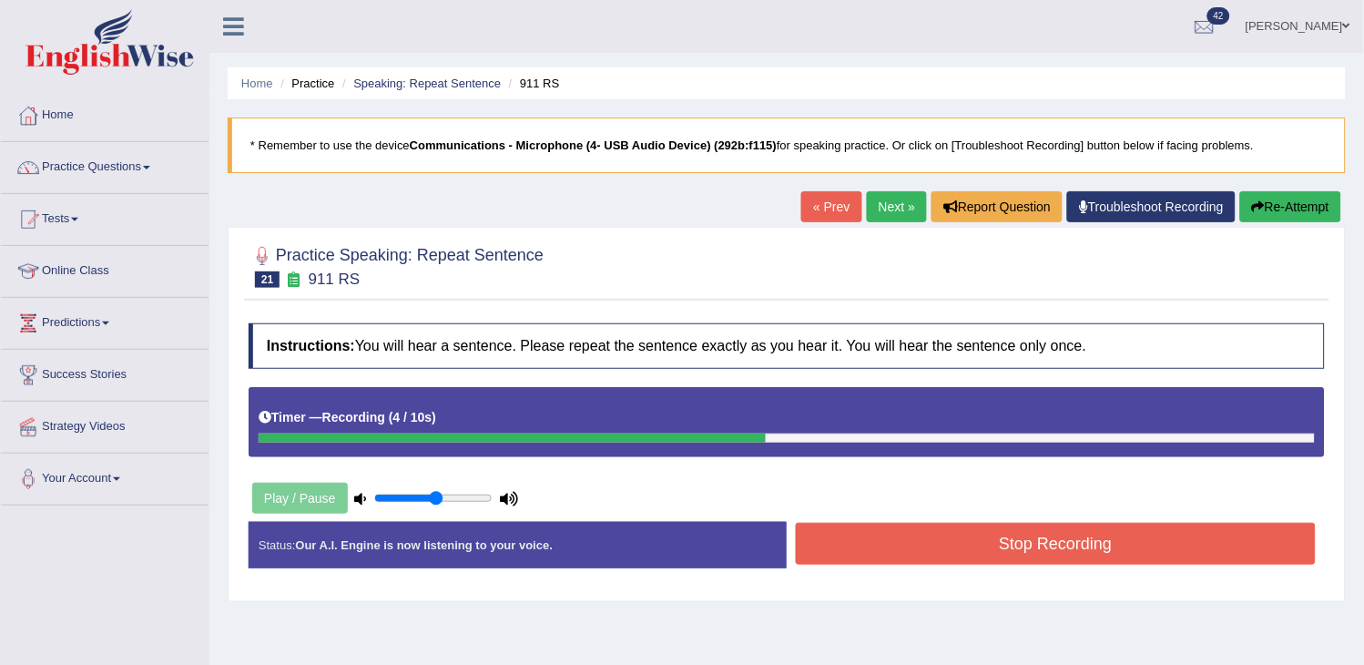
click at [993, 552] on button "Stop Recording" at bounding box center [1056, 544] width 520 height 42
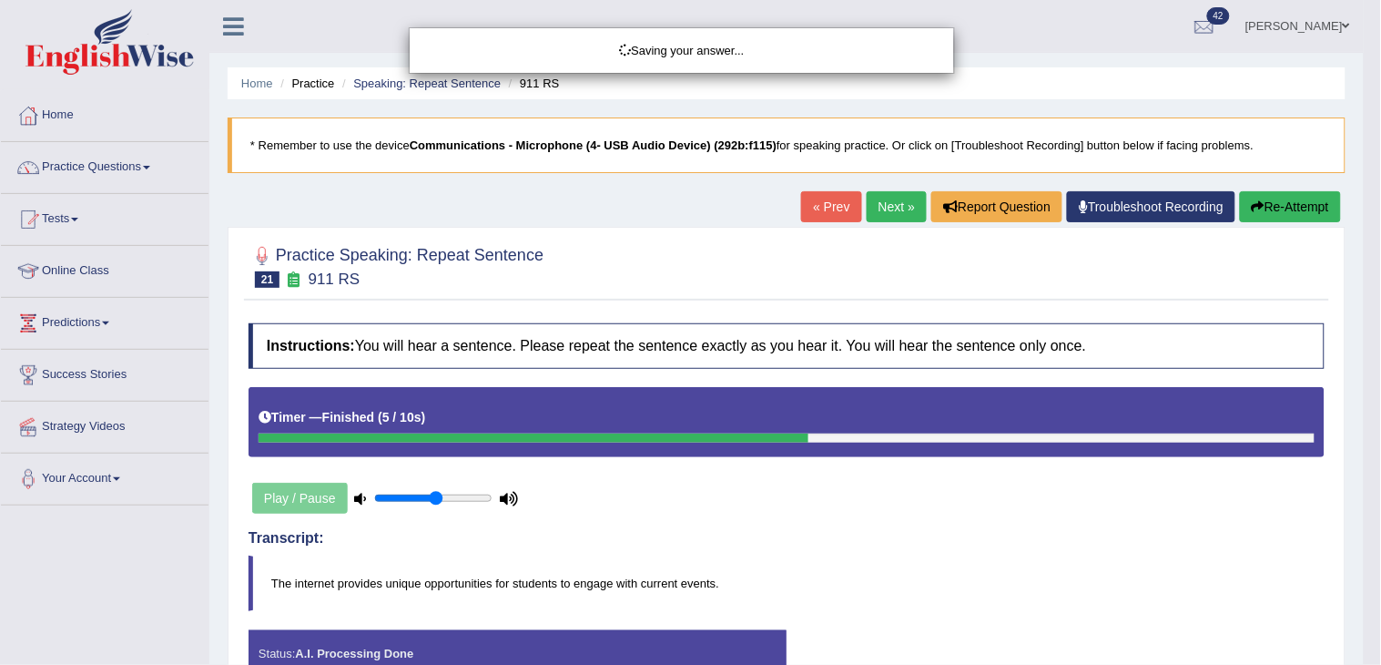
click at [993, 552] on div "Saving your answer..." at bounding box center [690, 332] width 1381 height 665
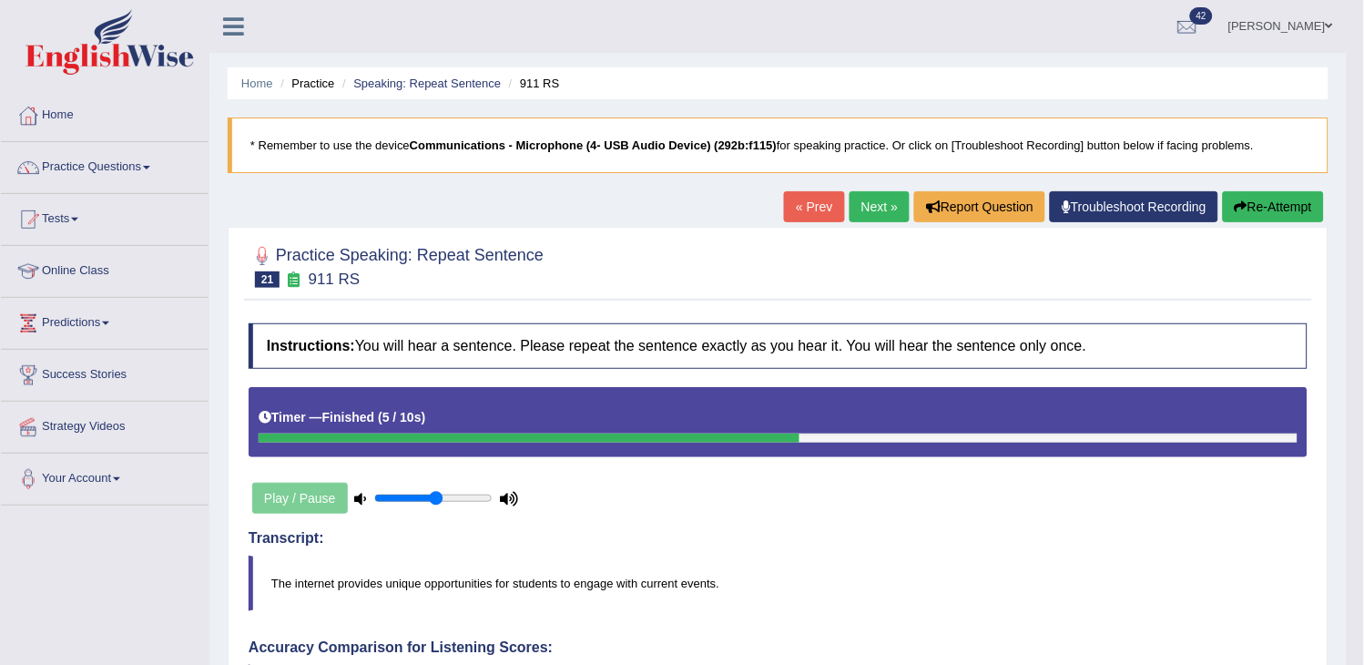
click at [1272, 209] on button "Re-Attempt" at bounding box center [1273, 206] width 101 height 31
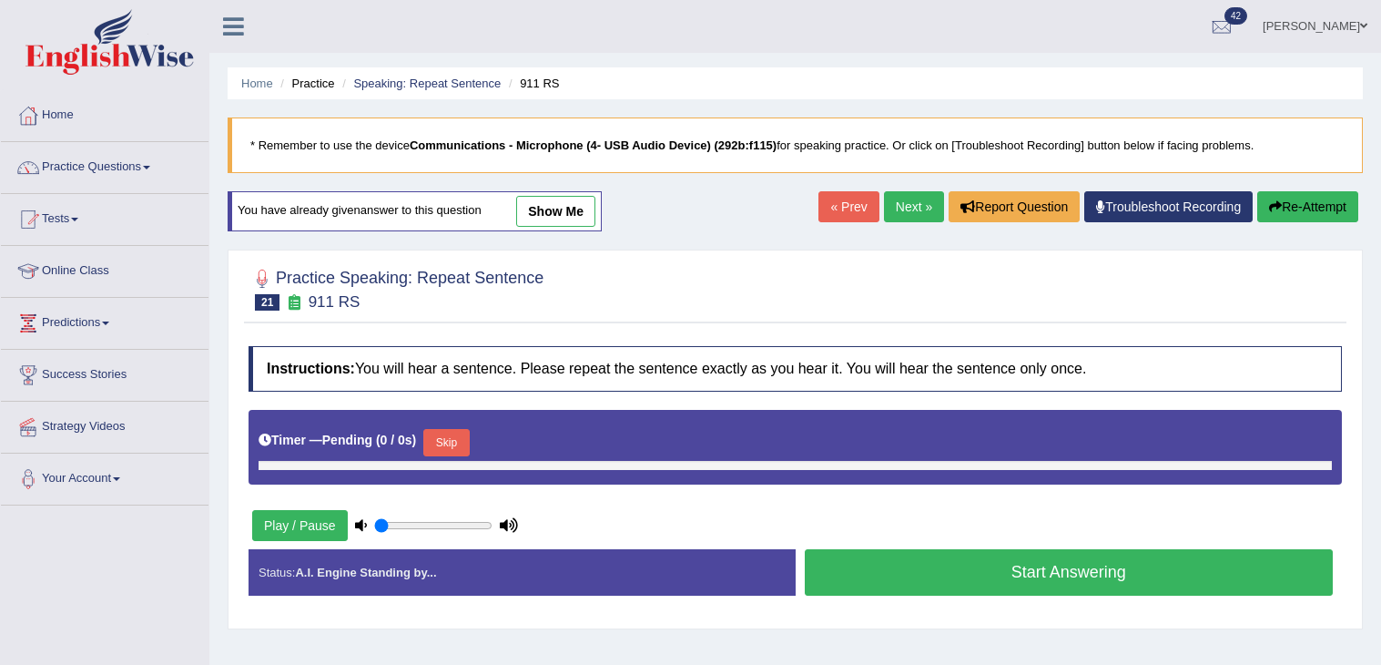
type input "0.55"
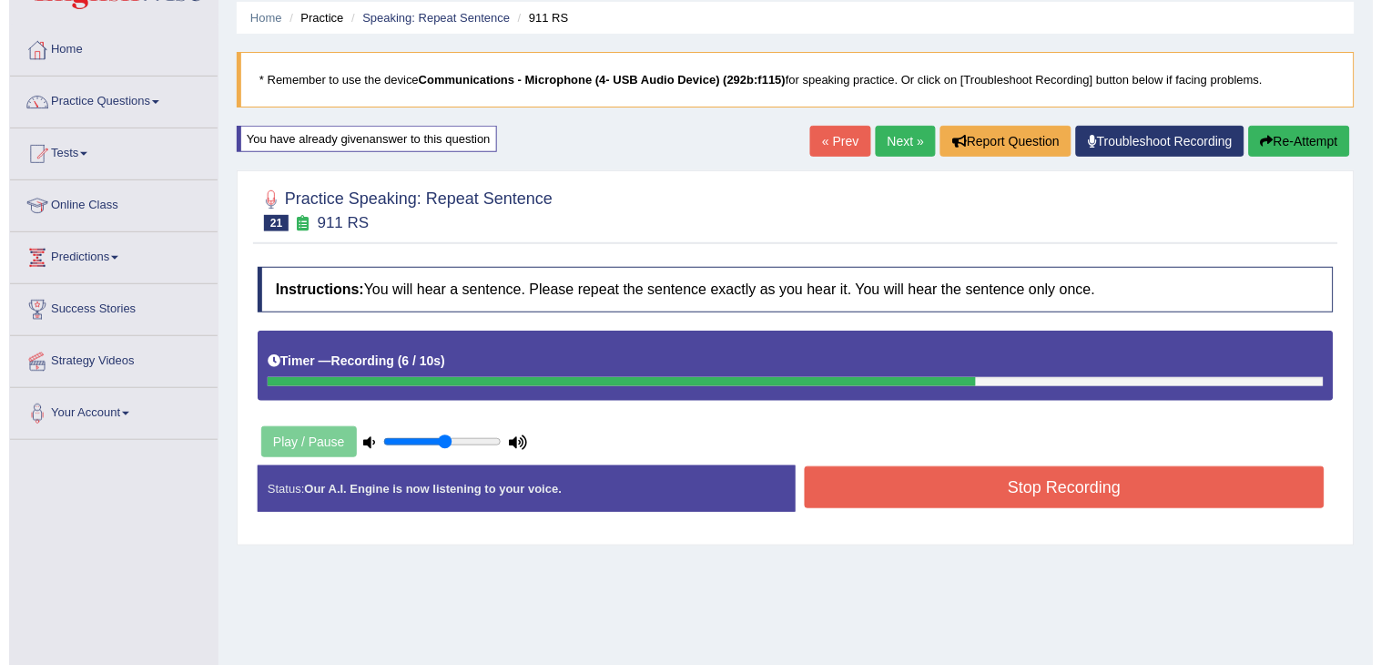
scroll to position [101, 0]
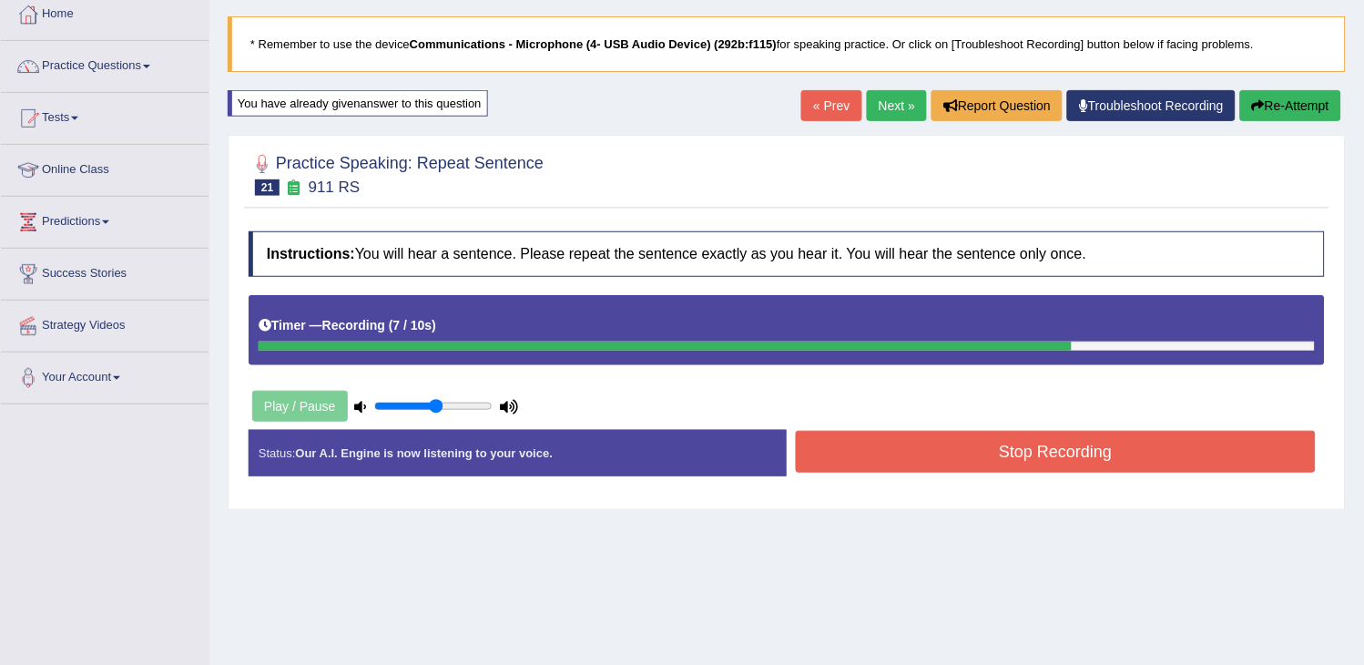
click at [1150, 457] on button "Stop Recording" at bounding box center [1056, 452] width 520 height 42
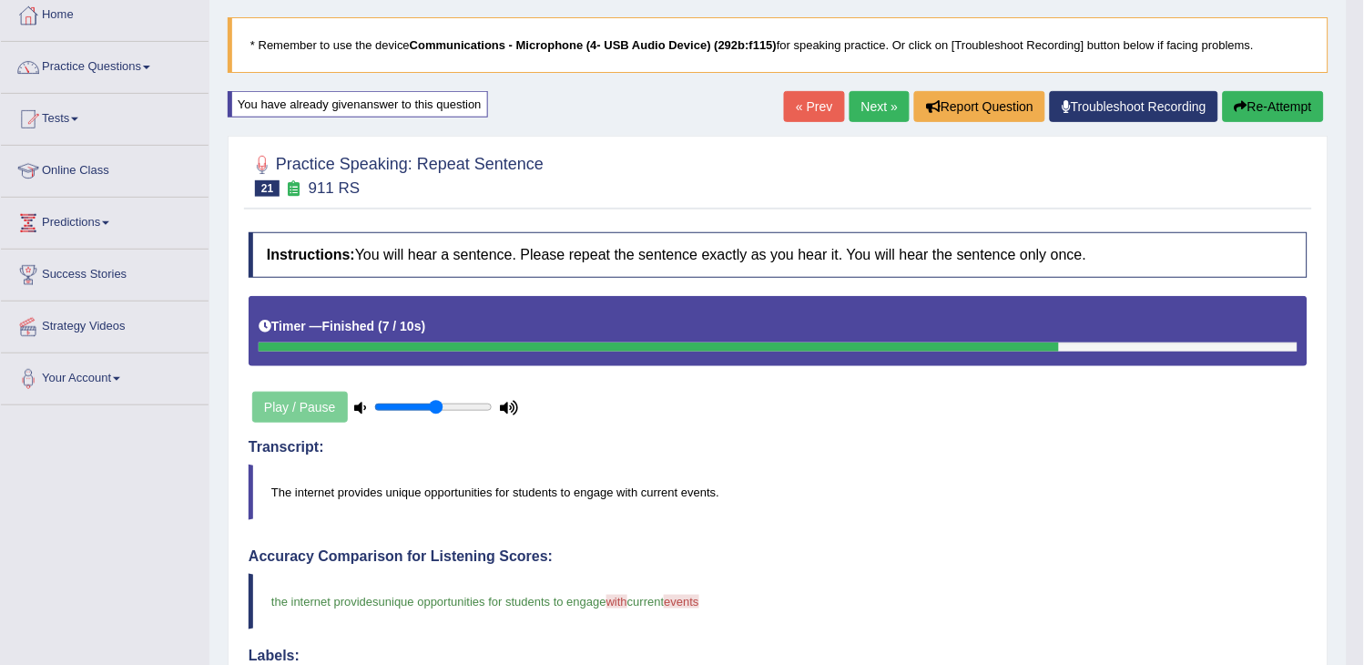
scroll to position [0, 0]
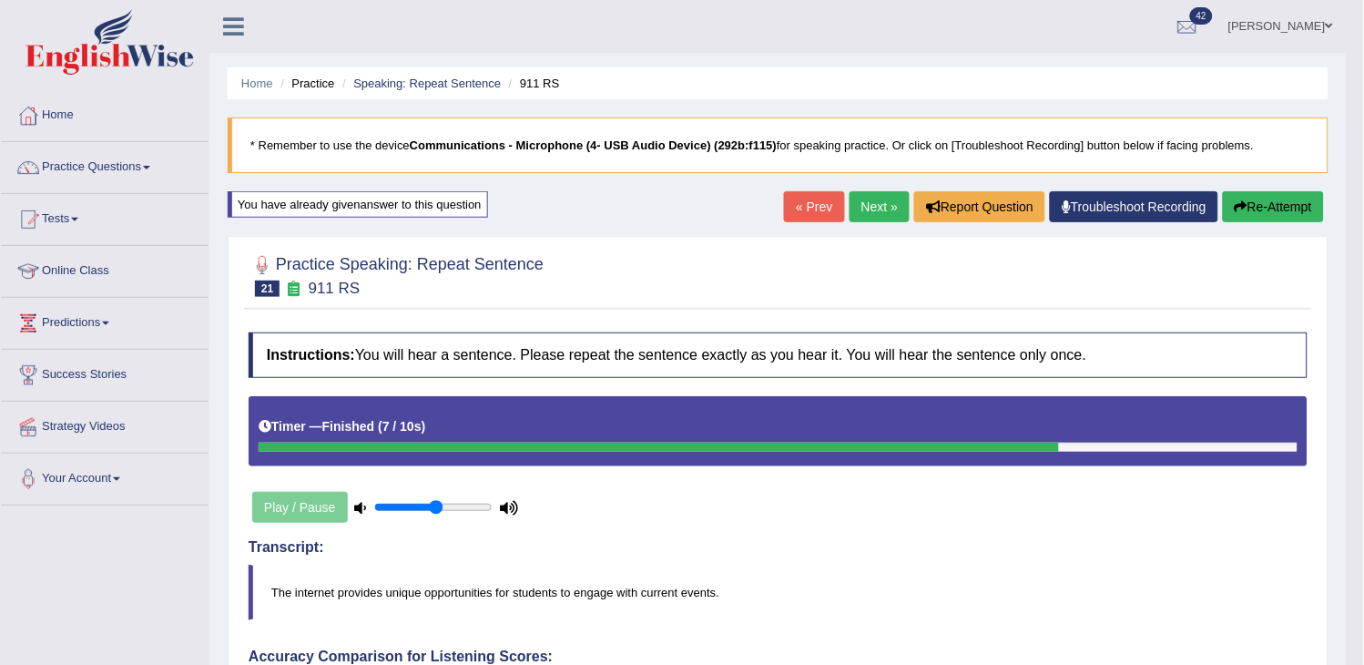
click at [876, 197] on link "Next »" at bounding box center [879, 206] width 60 height 31
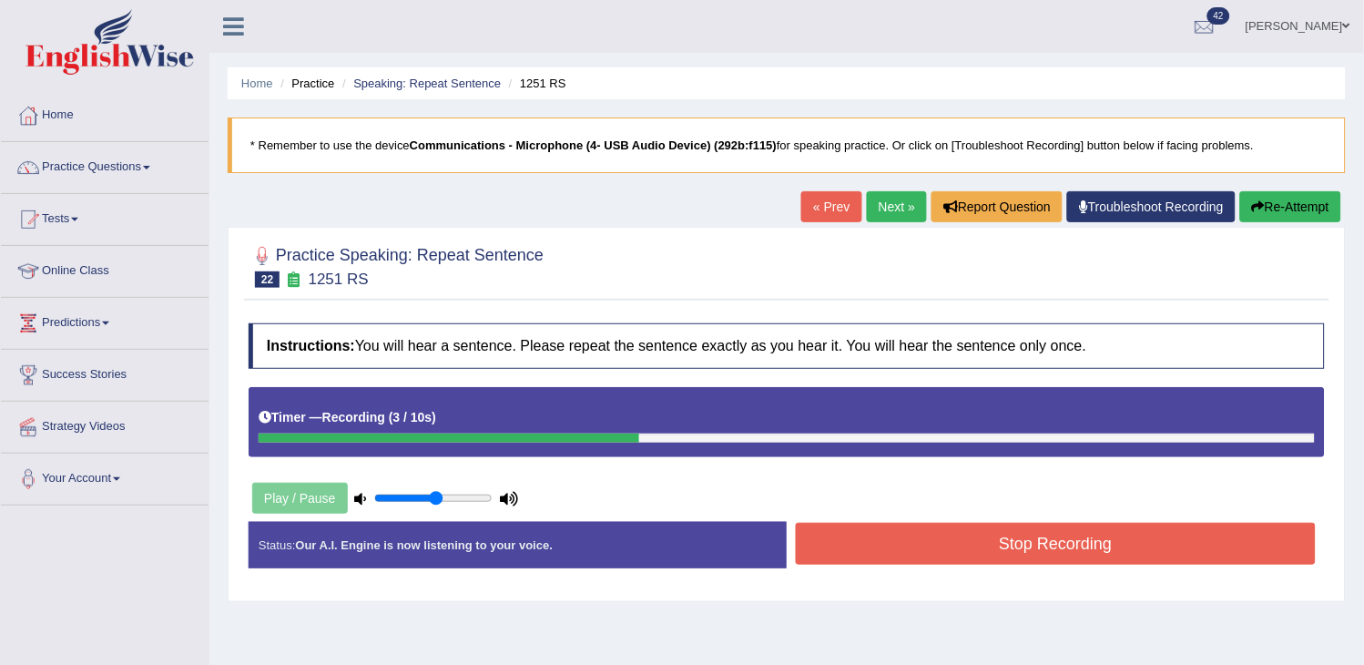
click at [1096, 535] on button "Stop Recording" at bounding box center [1056, 544] width 520 height 42
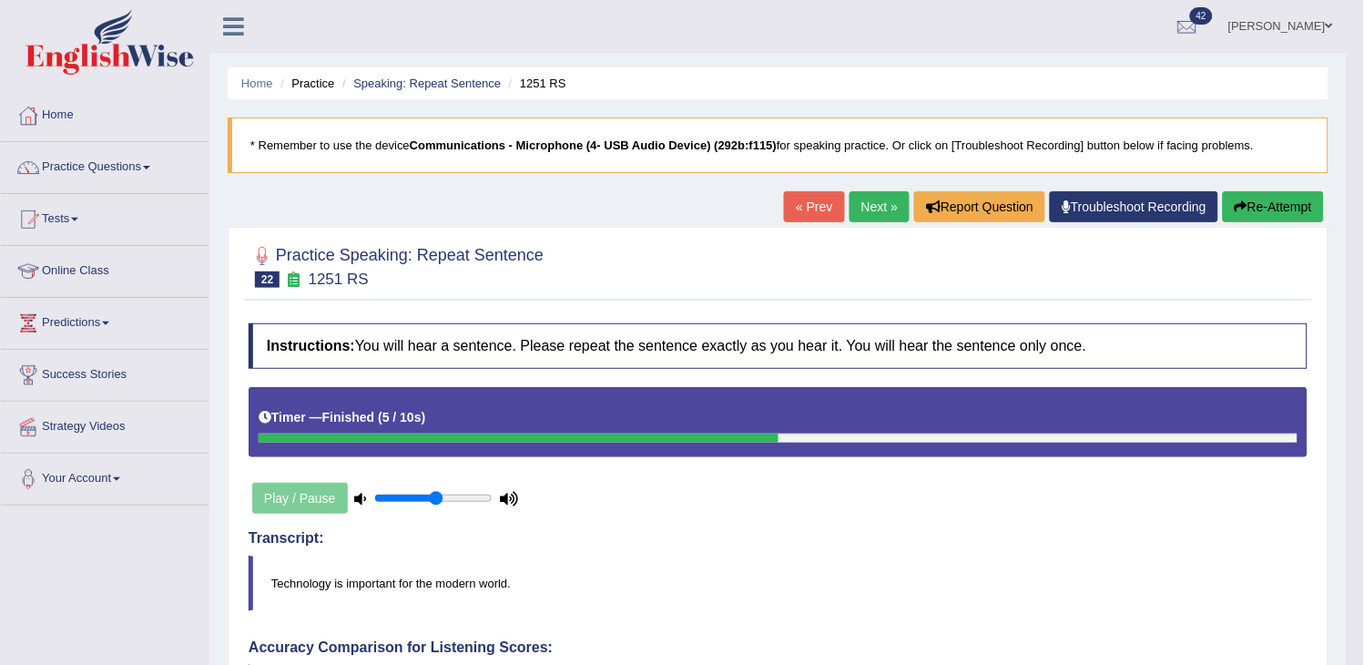
click at [879, 210] on link "Next »" at bounding box center [879, 206] width 60 height 31
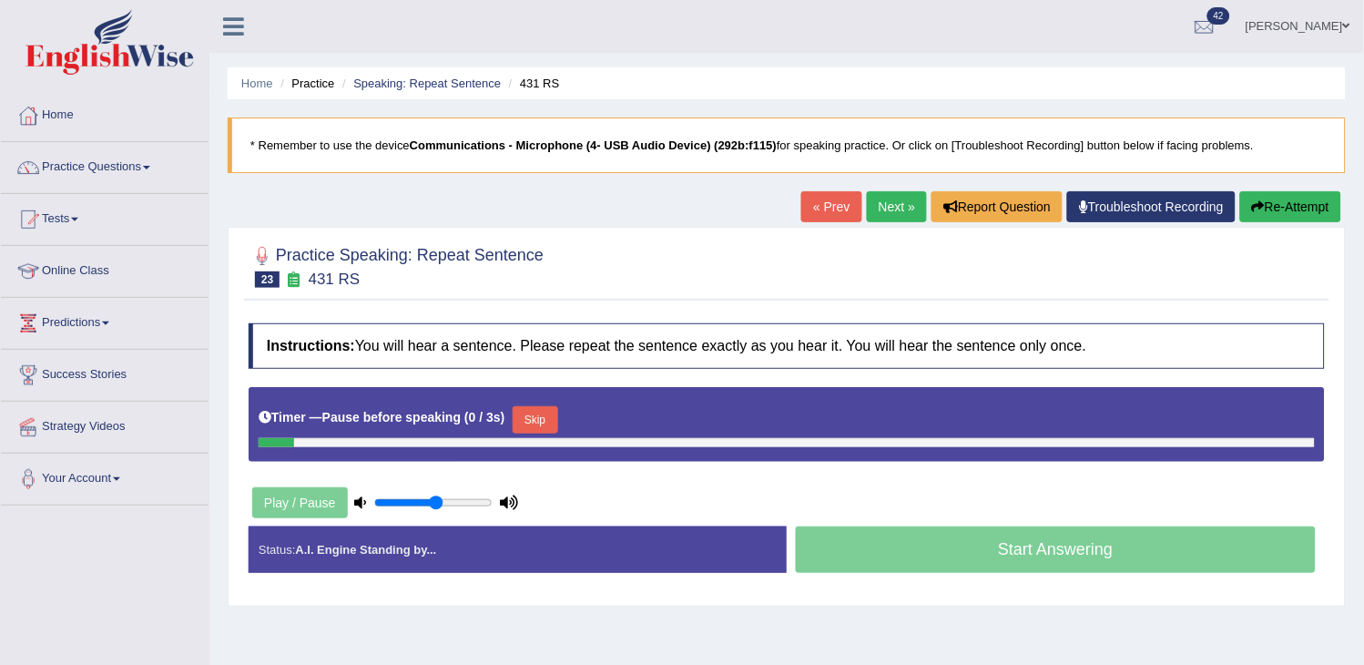
drag, startPoint x: 0, startPoint y: 0, endPoint x: 879, endPoint y: 210, distance: 904.3
click at [879, 210] on link "Next »" at bounding box center [897, 206] width 60 height 31
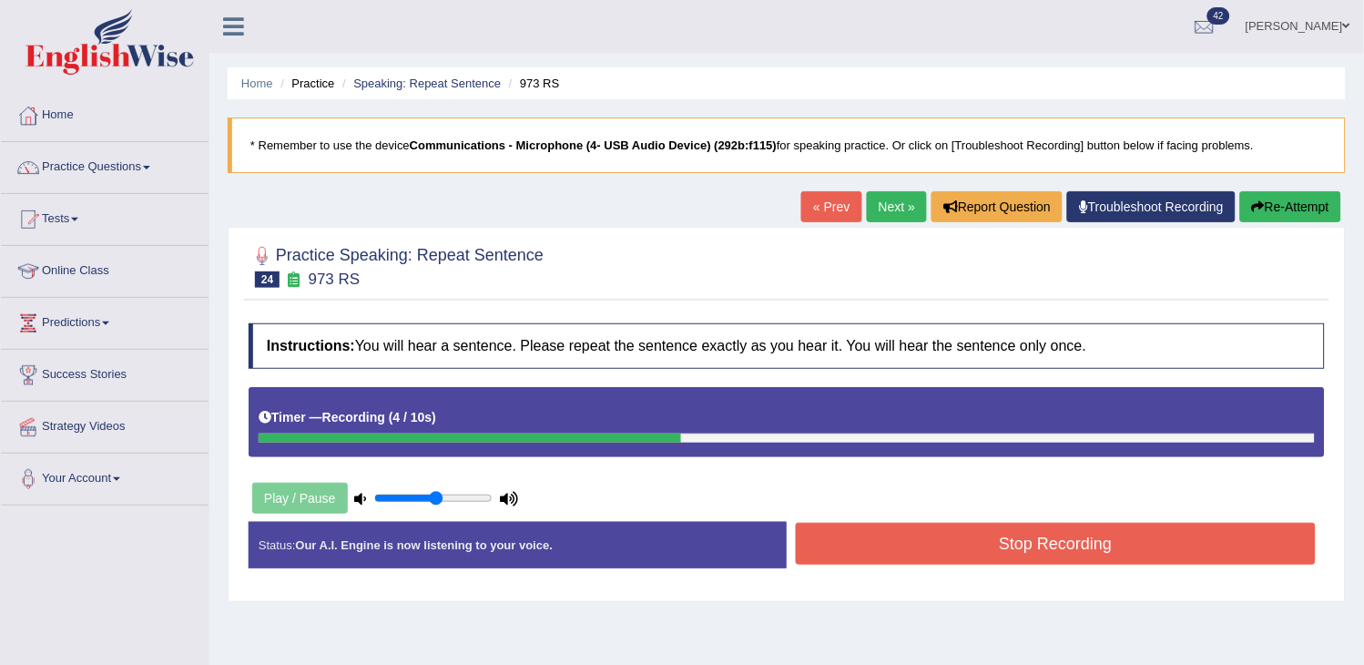
click at [920, 525] on button "Stop Recording" at bounding box center [1056, 544] width 520 height 42
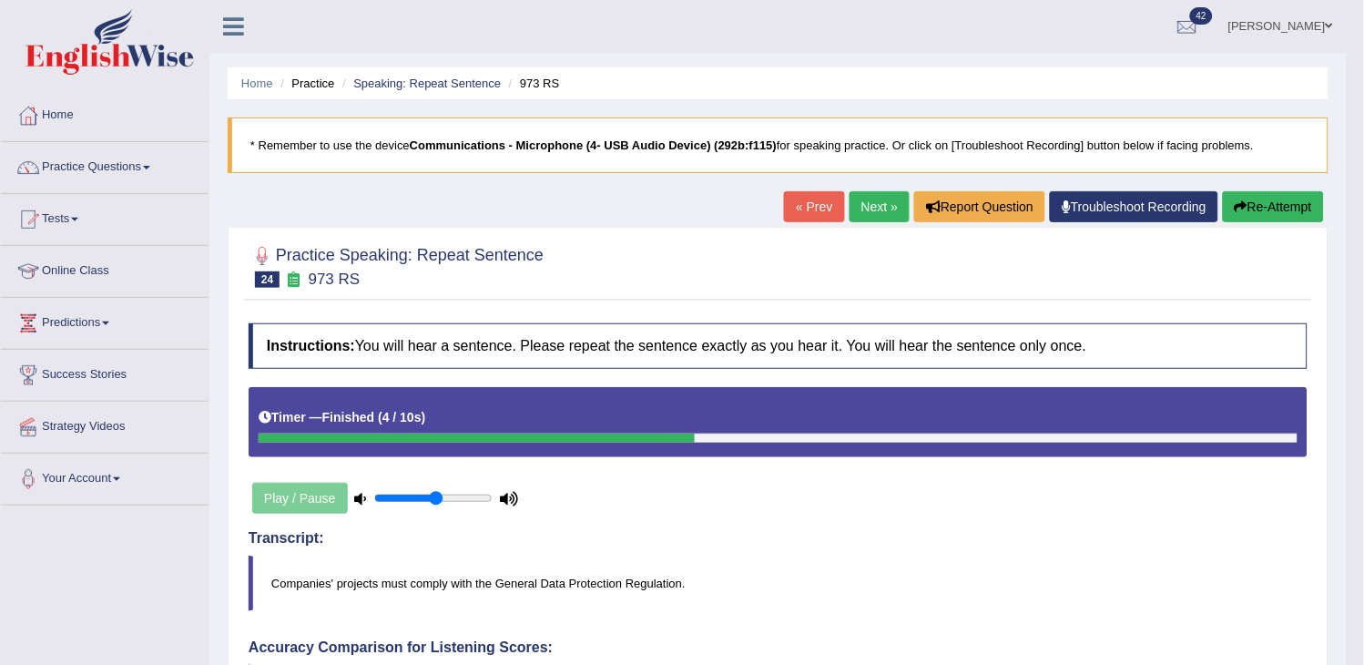
click at [872, 207] on link "Next »" at bounding box center [879, 206] width 60 height 31
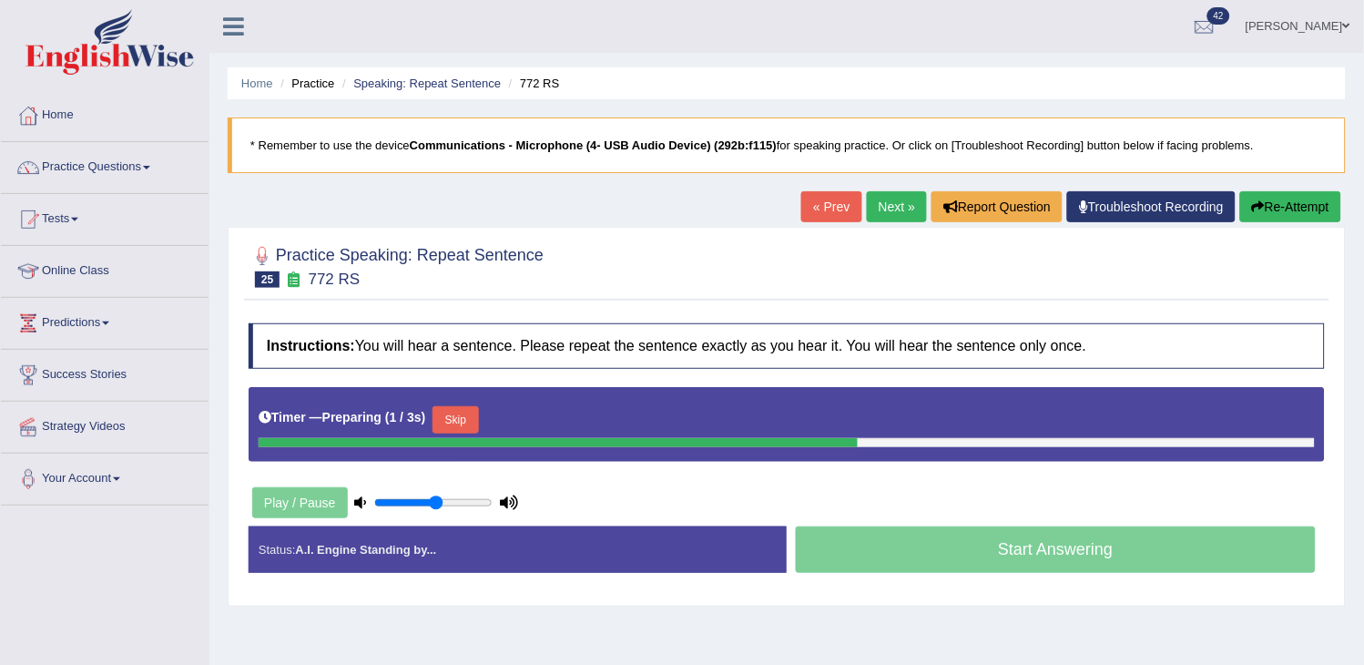
click at [465, 422] on button "Skip" at bounding box center [455, 419] width 46 height 27
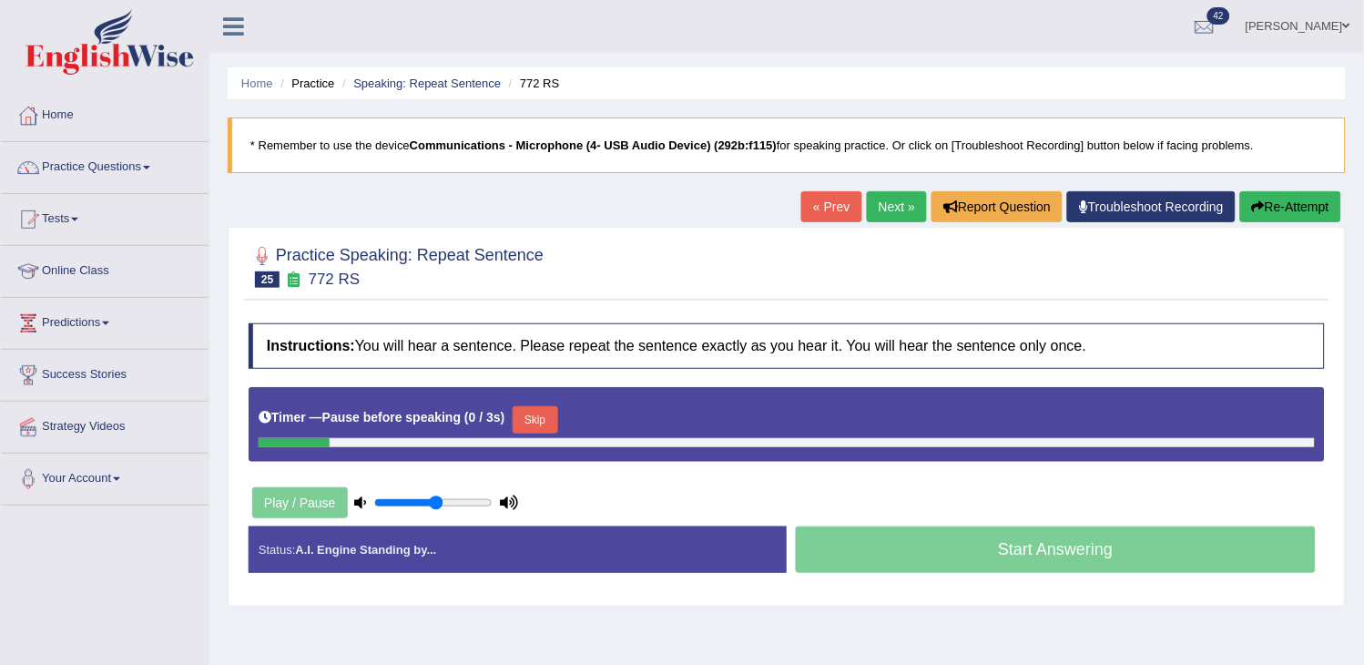
click at [1284, 204] on button "Re-Attempt" at bounding box center [1290, 206] width 101 height 31
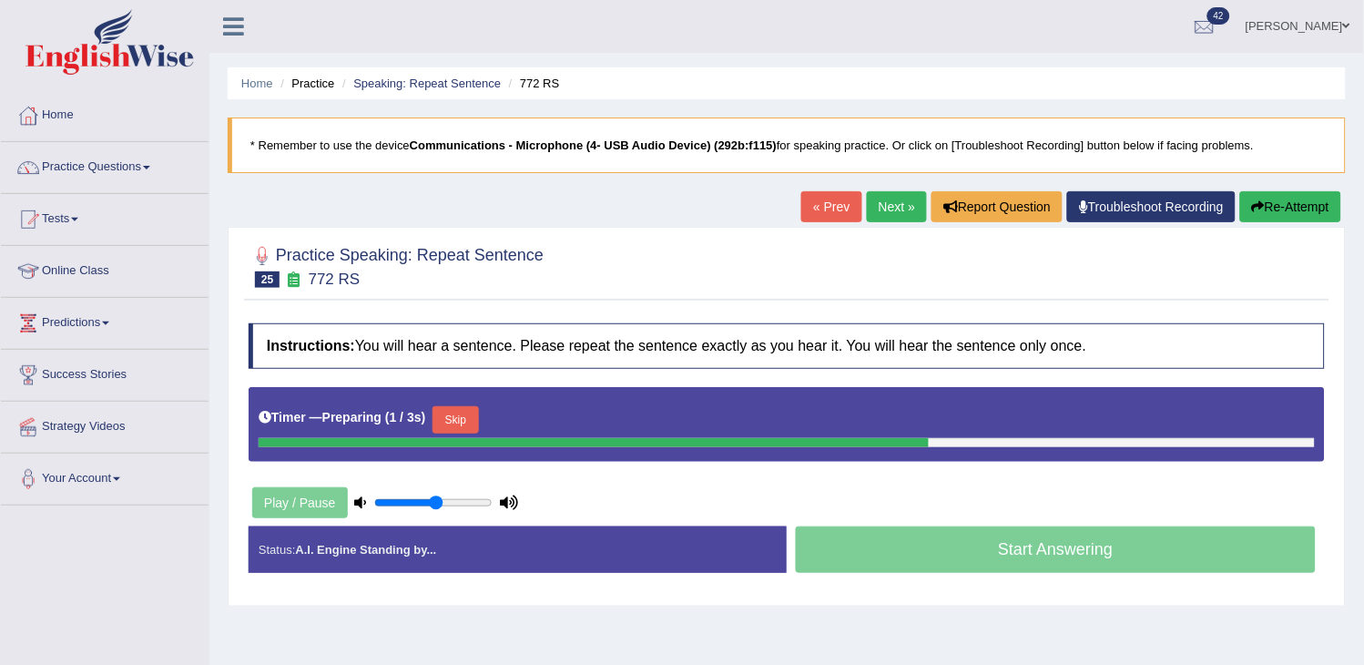
click at [470, 419] on button "Skip" at bounding box center [455, 419] width 46 height 27
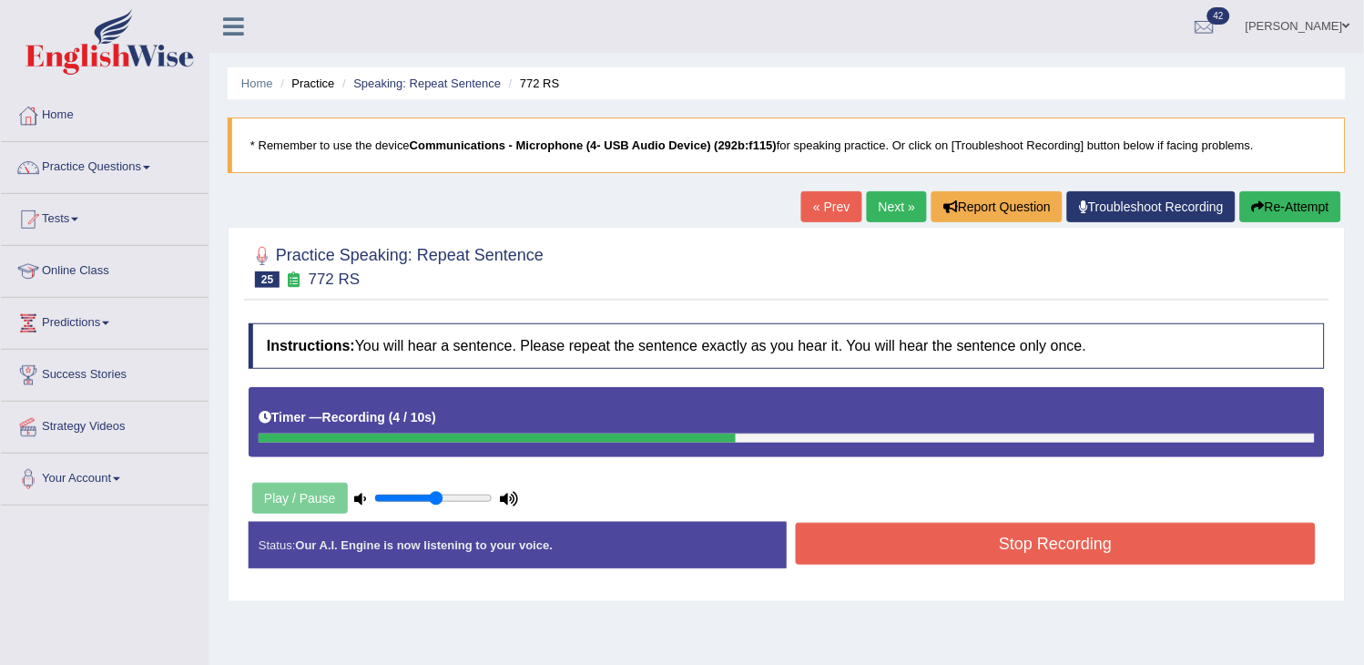
click at [920, 546] on button "Stop Recording" at bounding box center [1056, 544] width 520 height 42
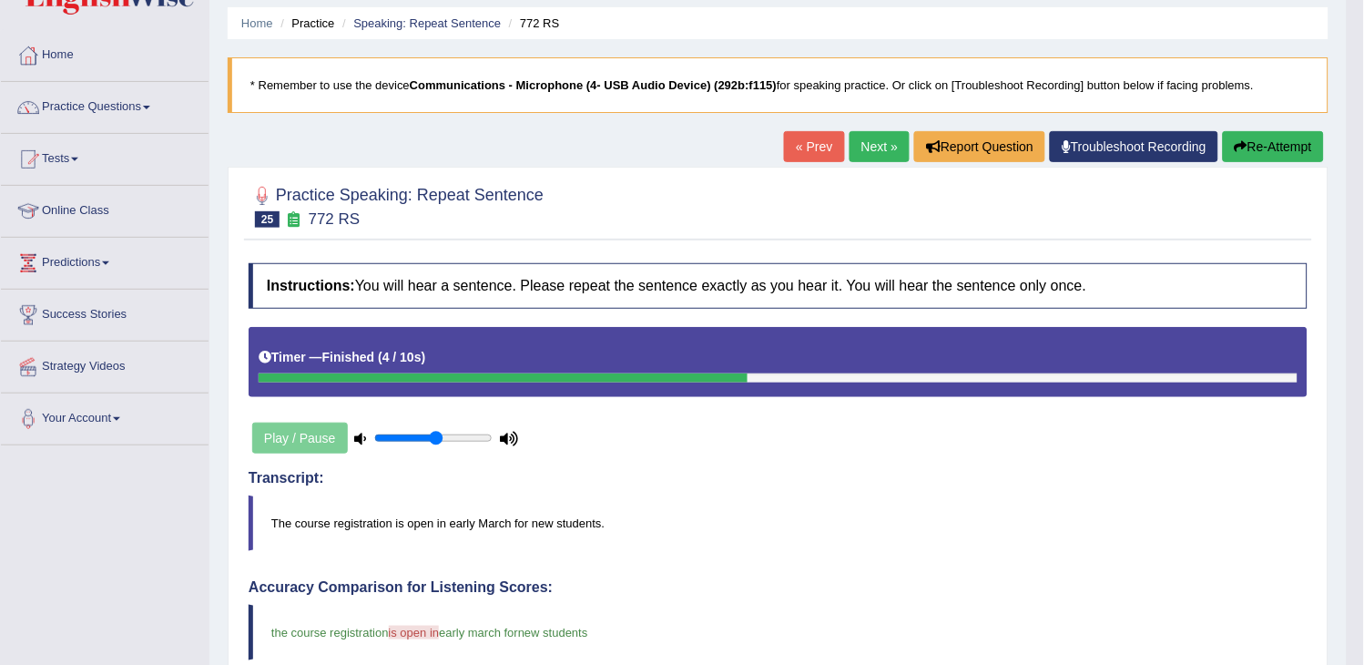
scroll to position [35, 0]
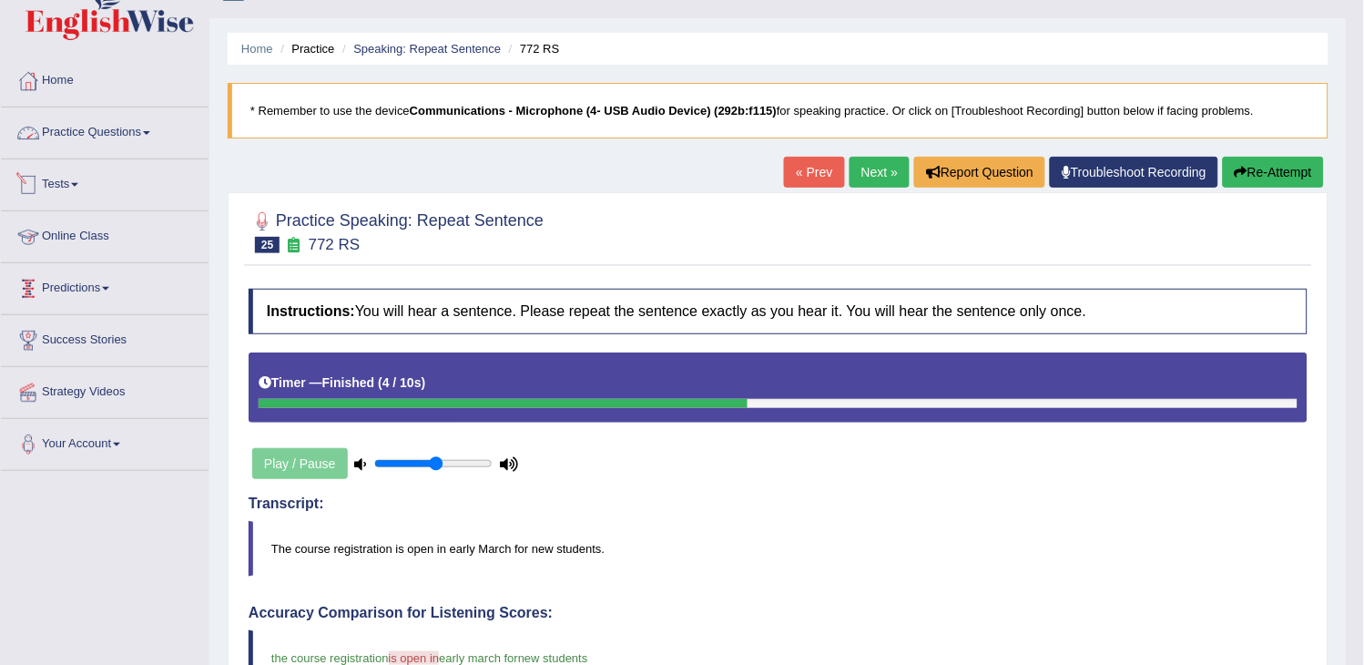
click at [130, 119] on link "Practice Questions" at bounding box center [105, 130] width 208 height 46
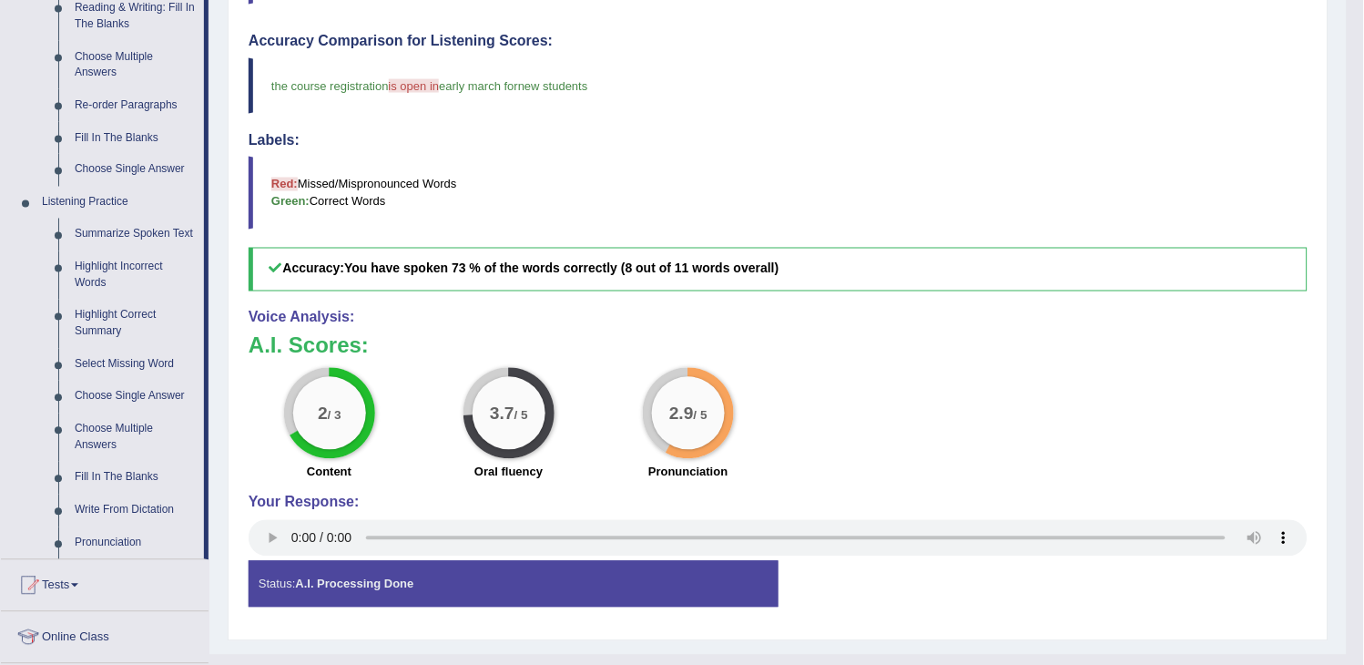
scroll to position [642, 0]
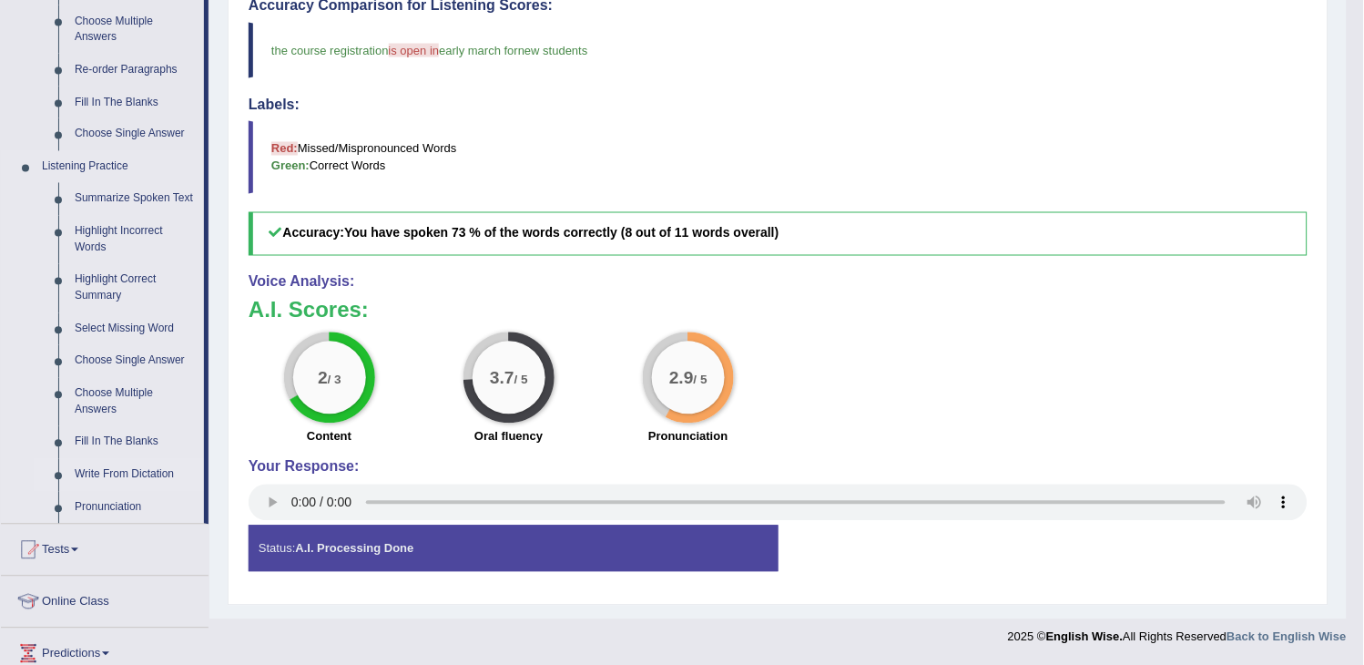
click at [110, 471] on link "Write From Dictation" at bounding box center [134, 475] width 137 height 33
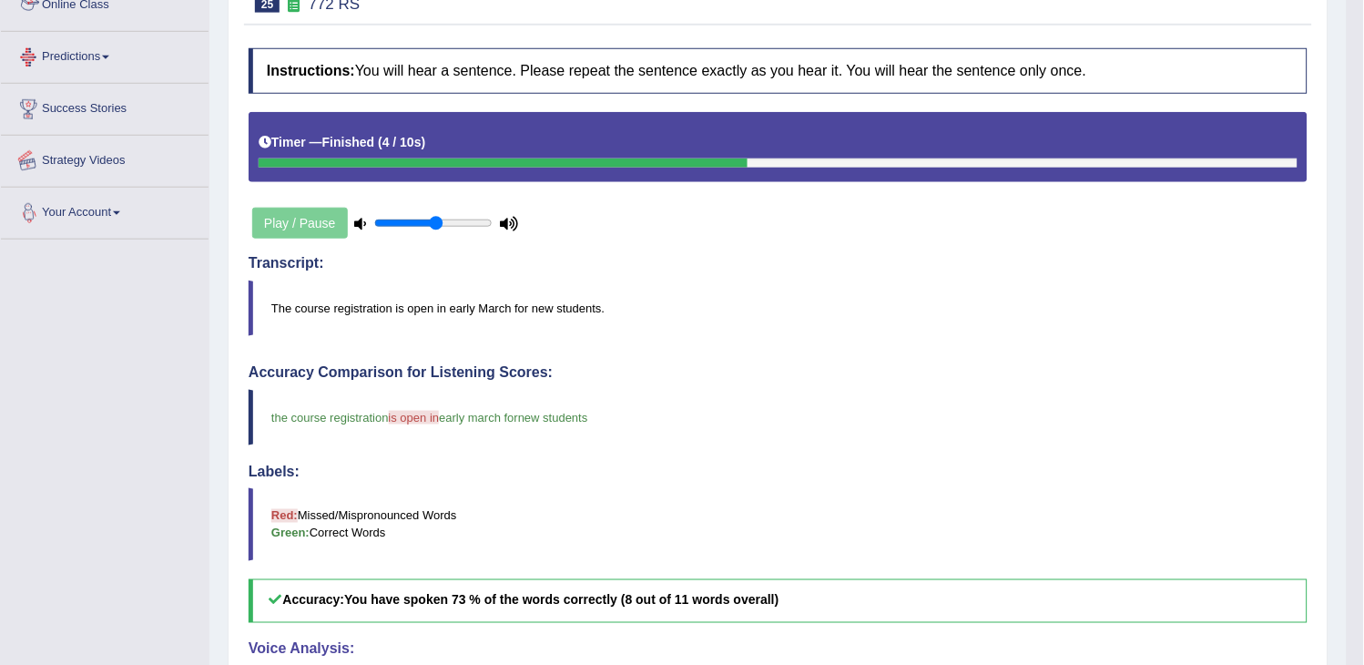
scroll to position [233, 0]
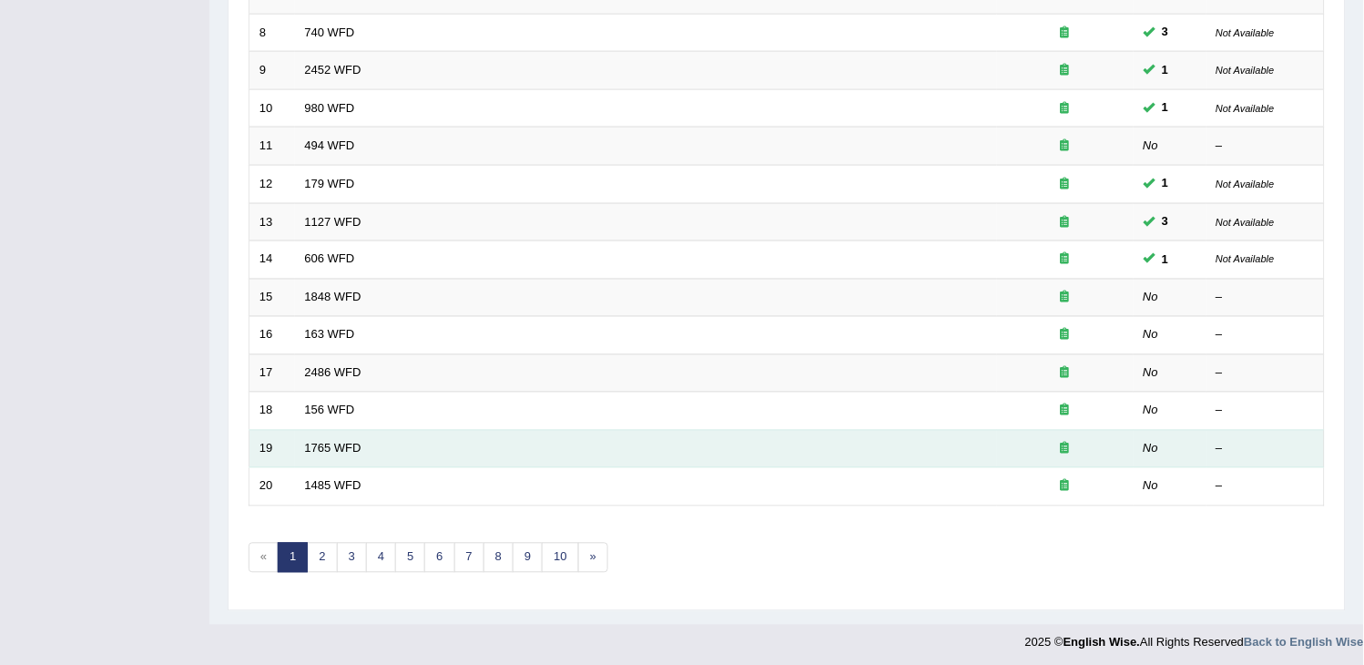
scroll to position [541, 0]
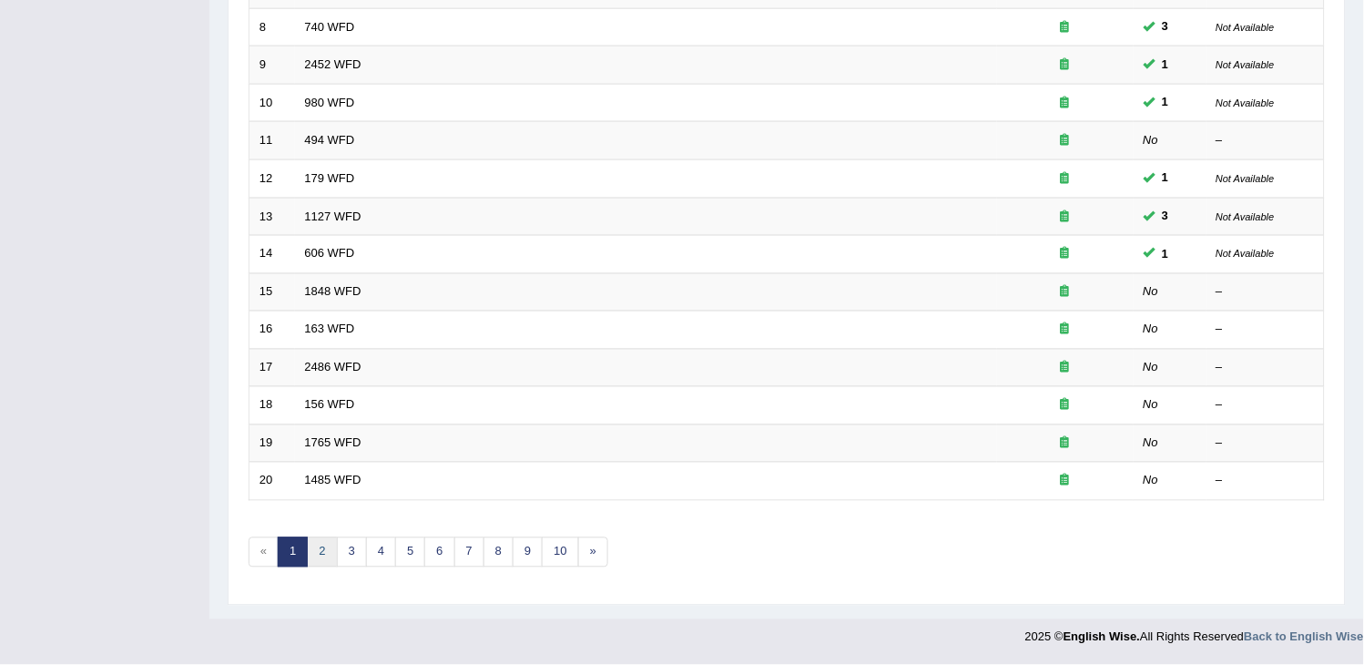
click at [326, 558] on link "2" at bounding box center [322, 552] width 30 height 30
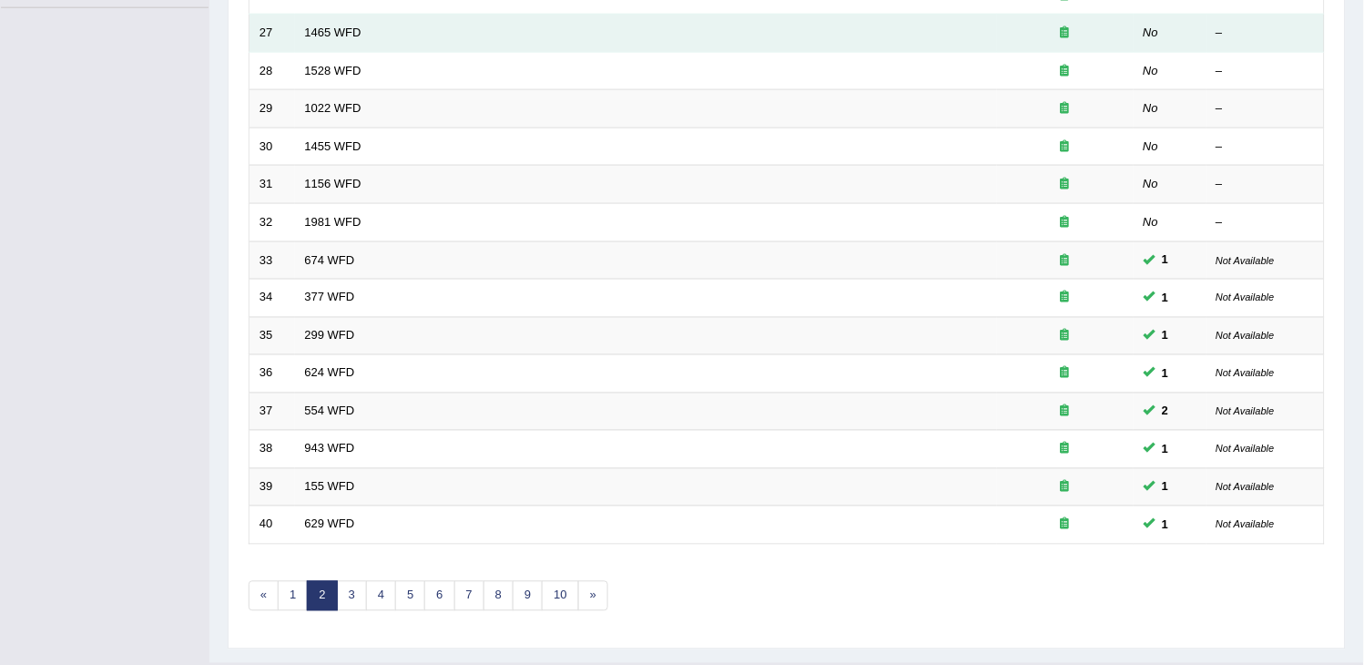
scroll to position [541, 0]
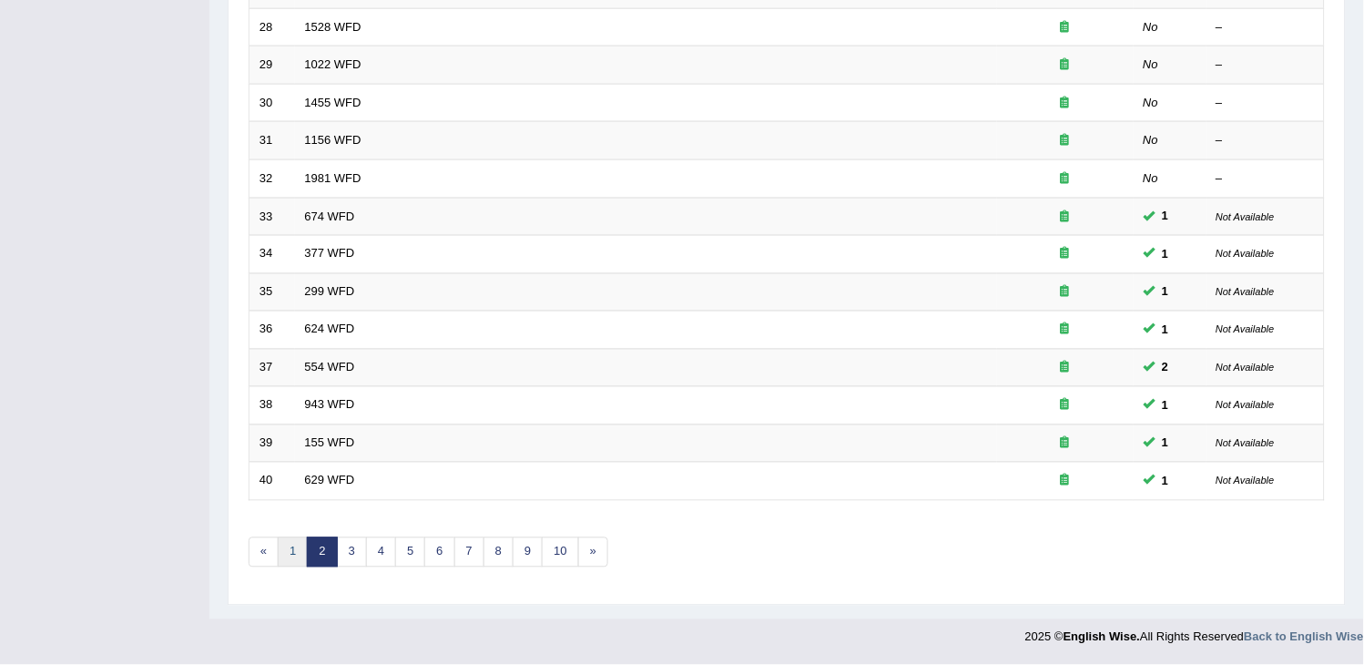
click at [289, 548] on link "1" at bounding box center [293, 552] width 30 height 30
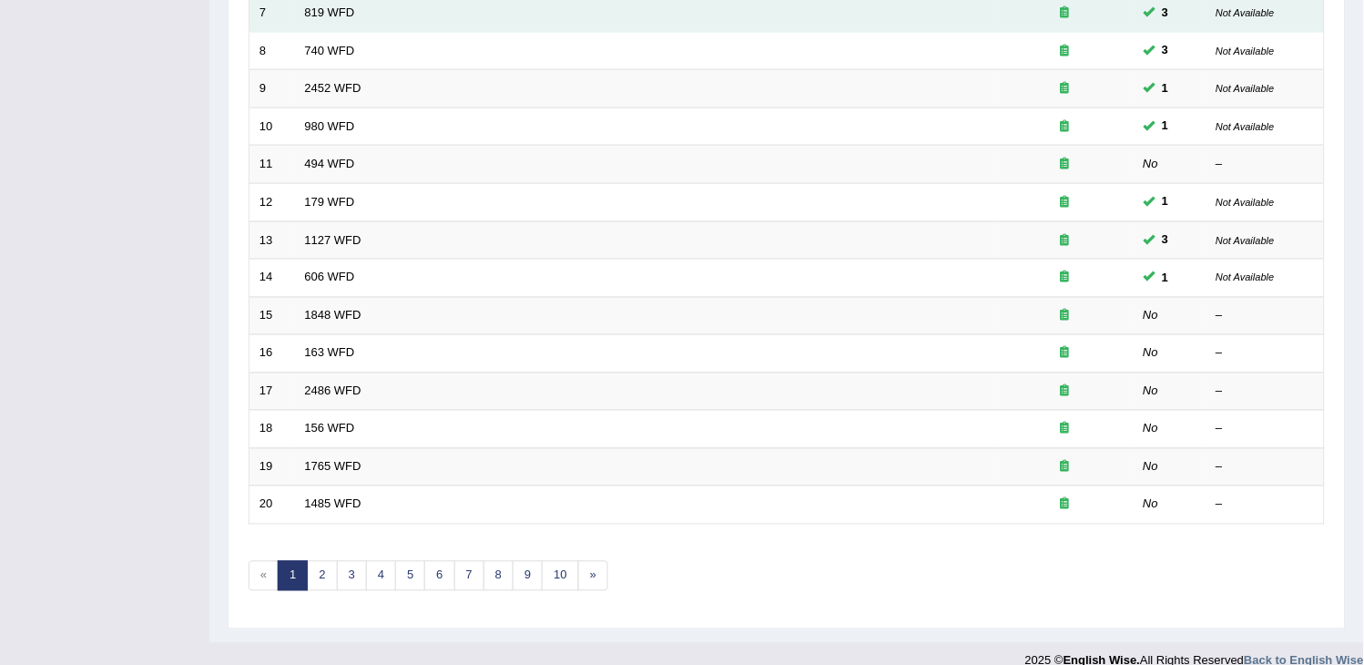
scroll to position [541, 0]
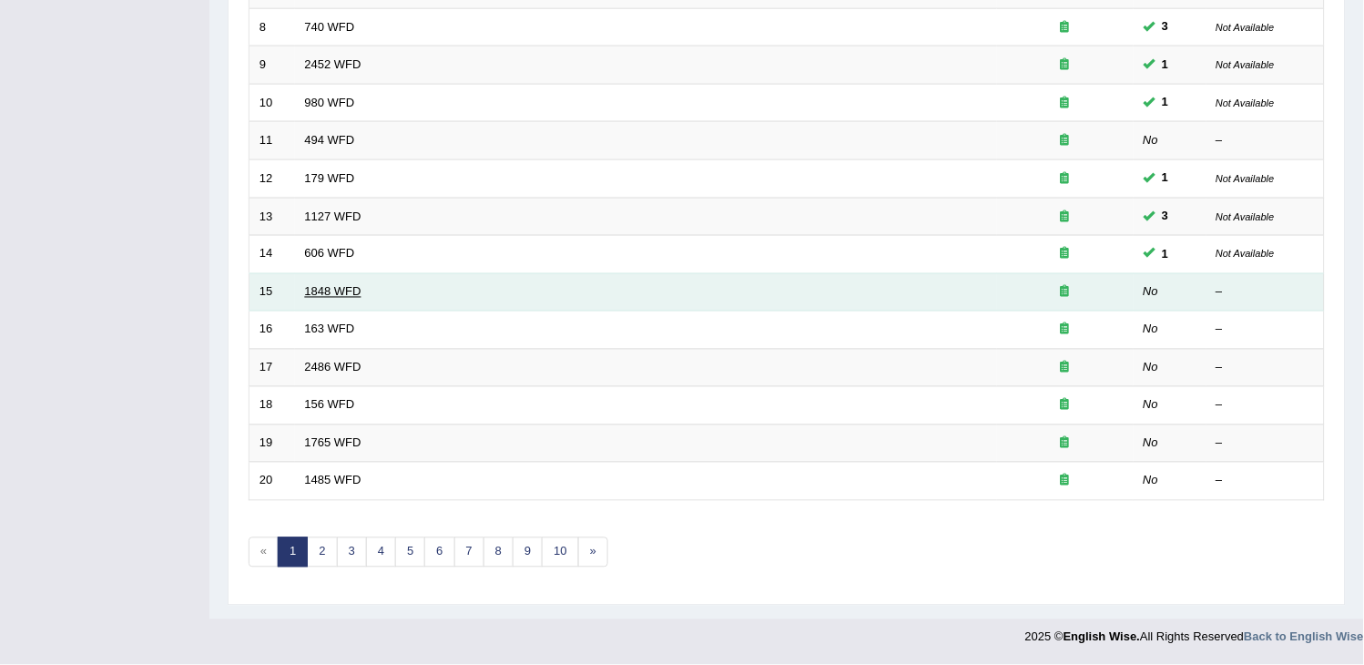
click at [310, 296] on link "1848 WFD" at bounding box center [333, 292] width 56 height 14
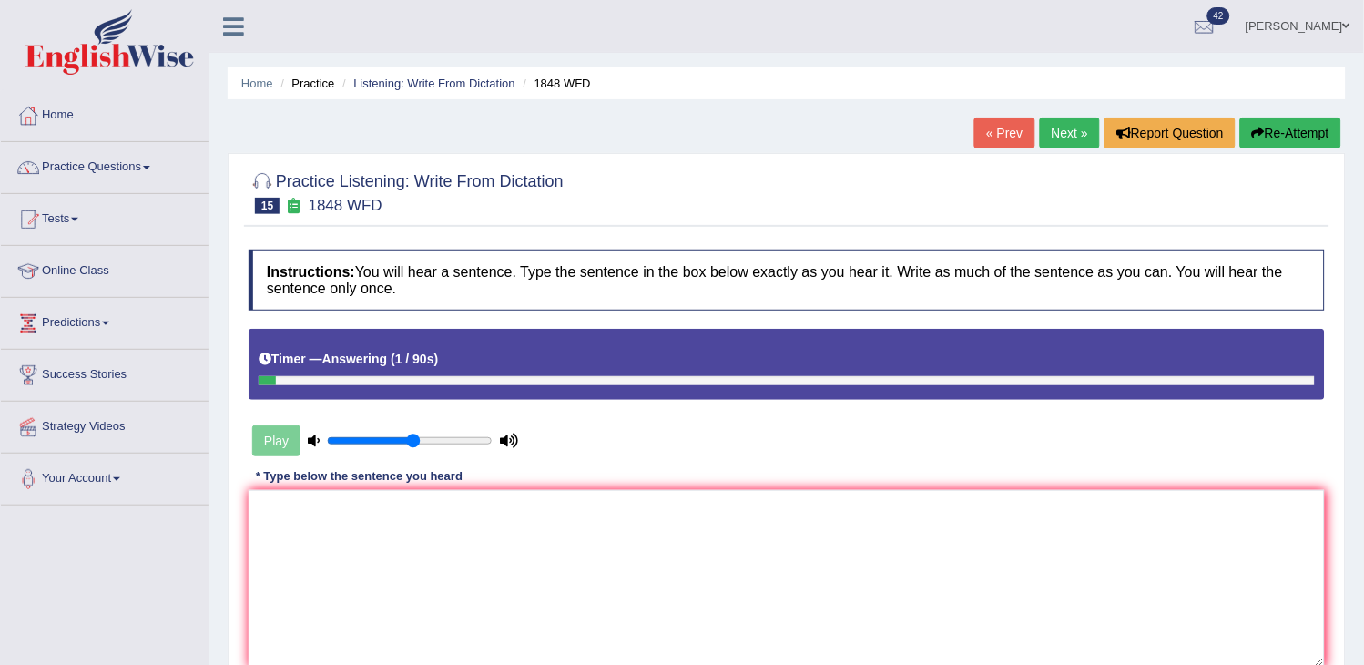
click at [1276, 128] on button "Re-Attempt" at bounding box center [1290, 132] width 101 height 31
click at [1033, 538] on textarea at bounding box center [787, 578] width 1076 height 177
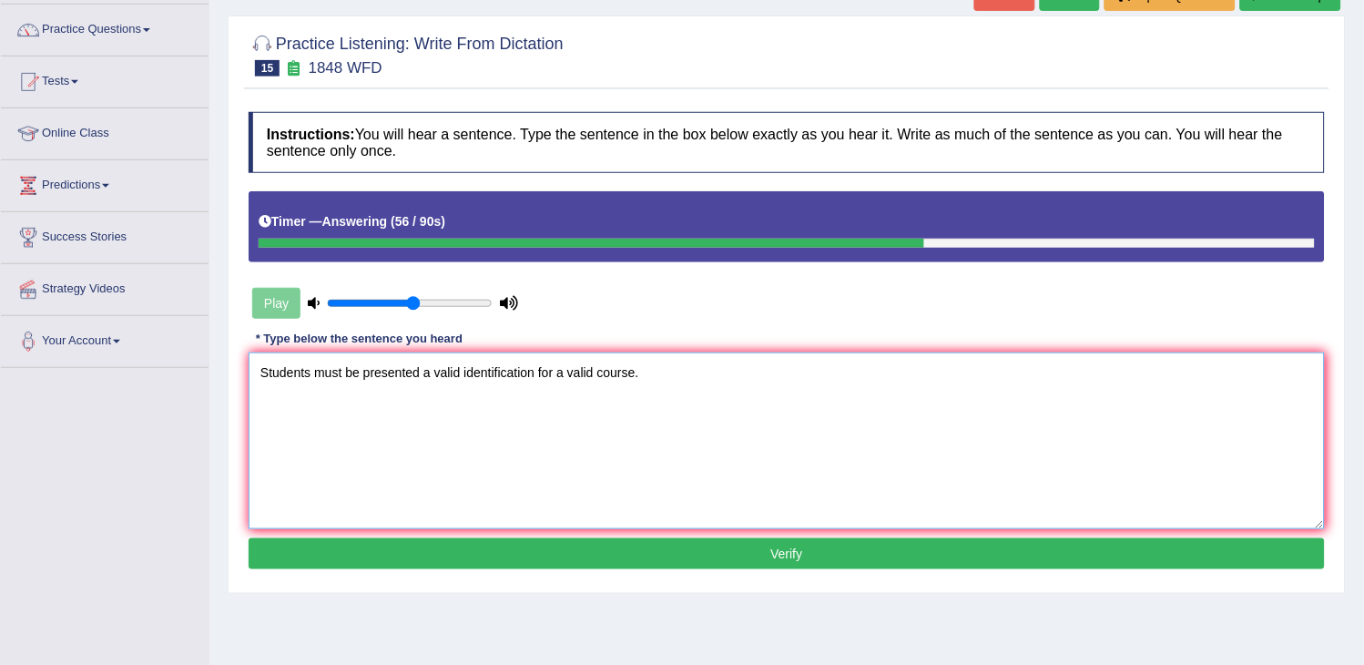
scroll to position [202, 0]
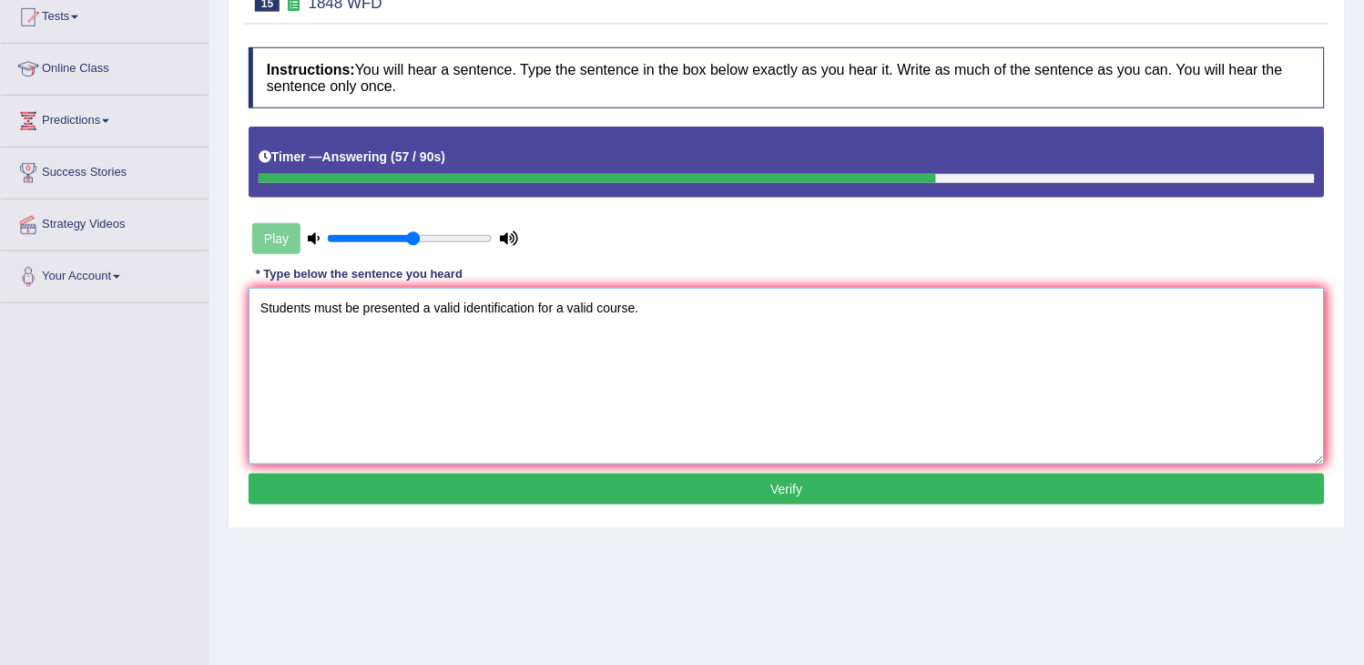
type textarea "Students must be presented a valid identification for a valid course."
click at [798, 480] on button "Verify" at bounding box center [787, 488] width 1076 height 31
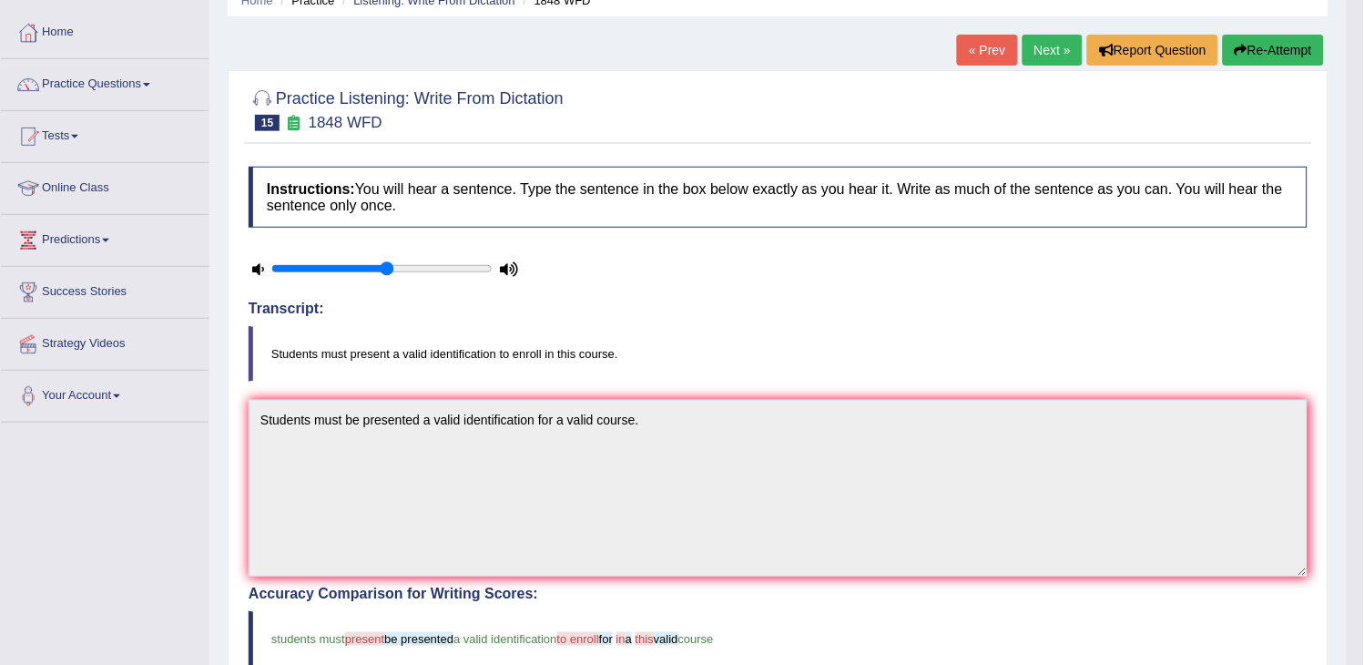
scroll to position [0, 0]
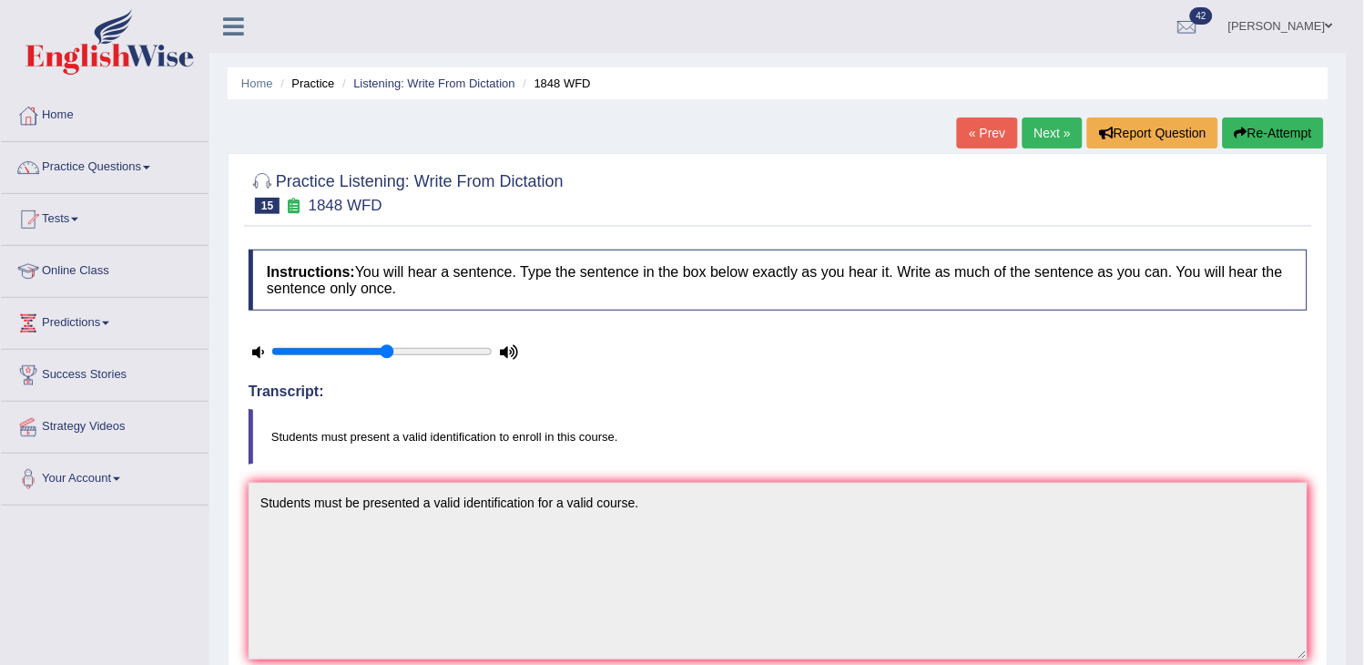
click at [1039, 143] on link "Next »" at bounding box center [1052, 132] width 60 height 31
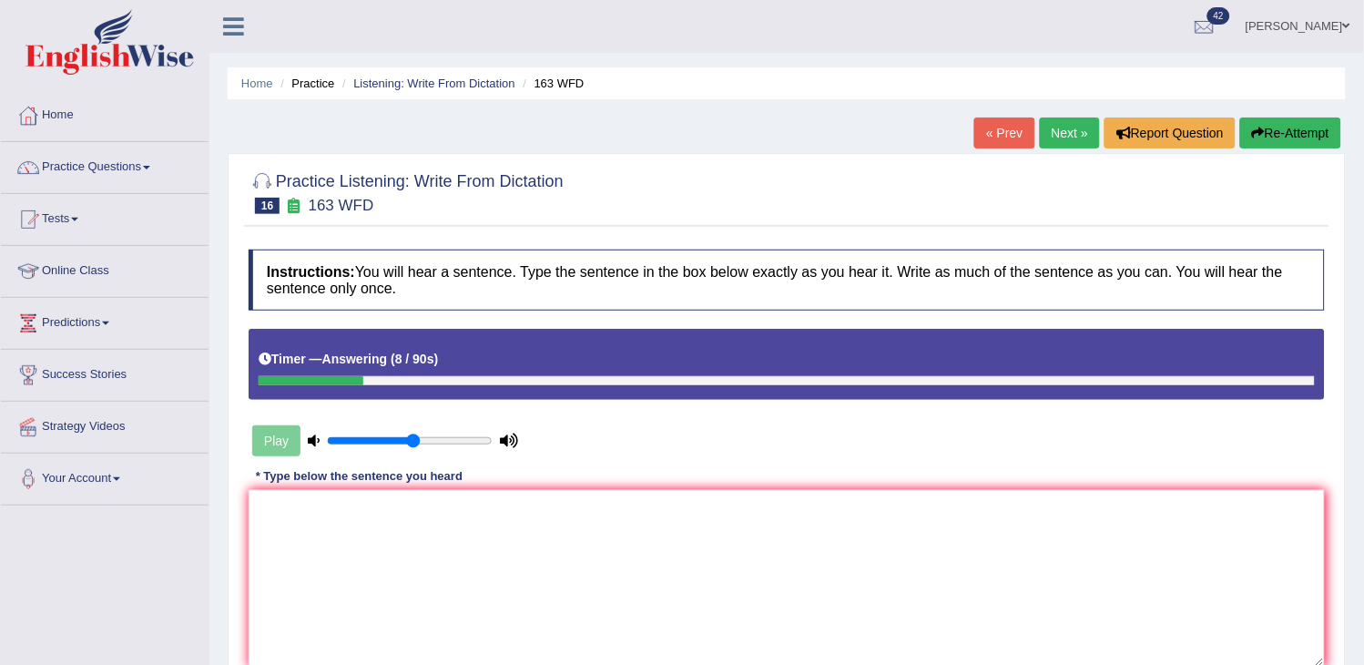
click at [1289, 133] on button "Re-Attempt" at bounding box center [1290, 132] width 101 height 31
click at [1127, 497] on textarea at bounding box center [787, 578] width 1076 height 177
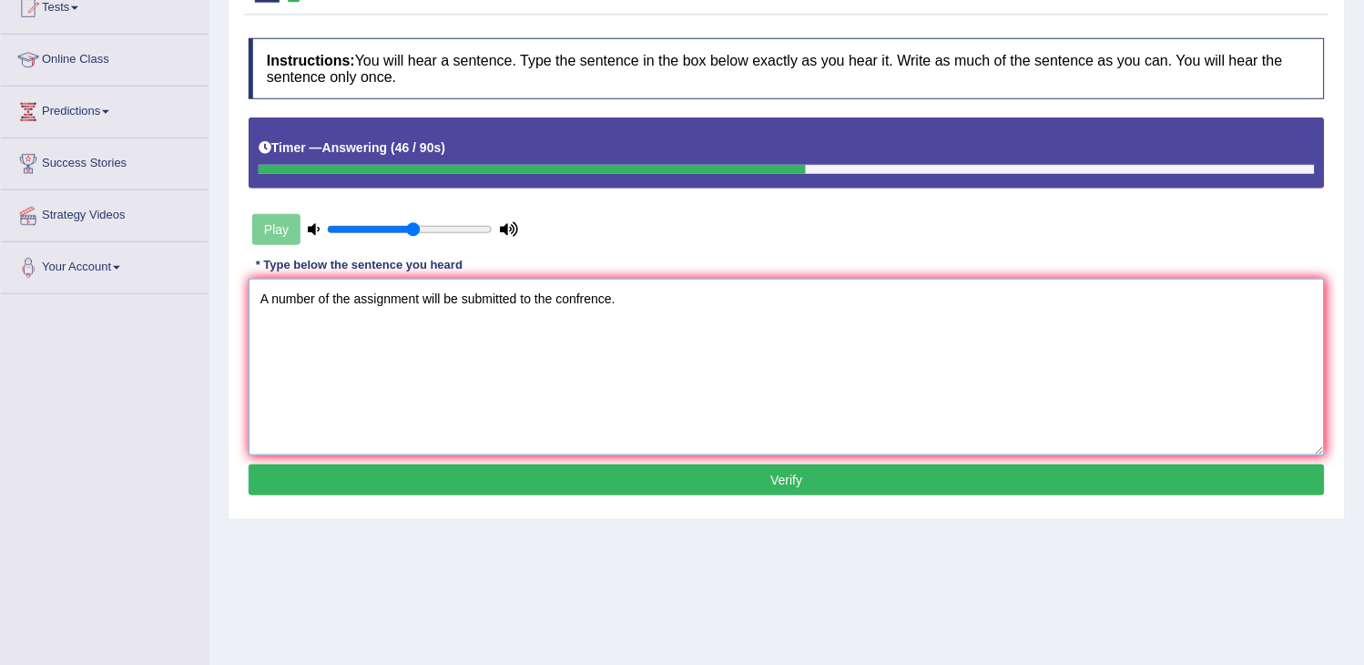
scroll to position [291, 0]
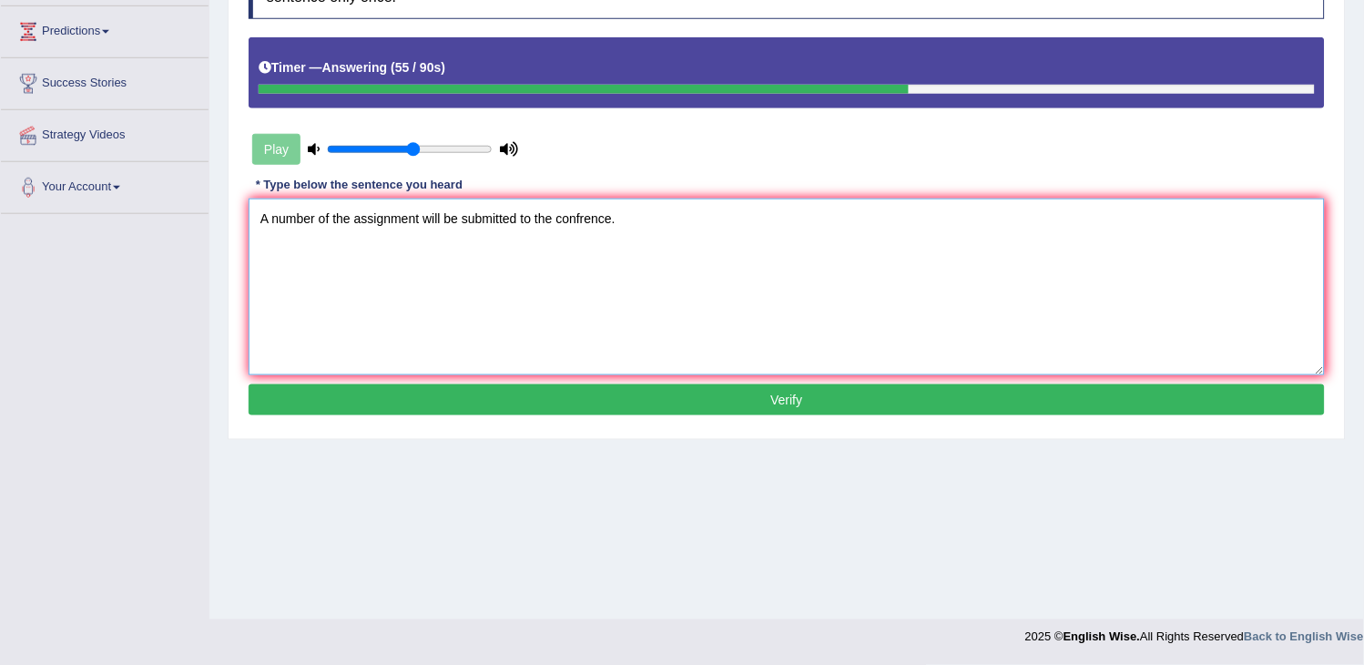
click at [417, 219] on textarea "A number of the assignment will be submitted to the confrence." at bounding box center [787, 286] width 1076 height 177
type textarea "A number of the assignment assinment will be submitted to the confrence."
click at [522, 415] on button "Verify" at bounding box center [787, 399] width 1076 height 31
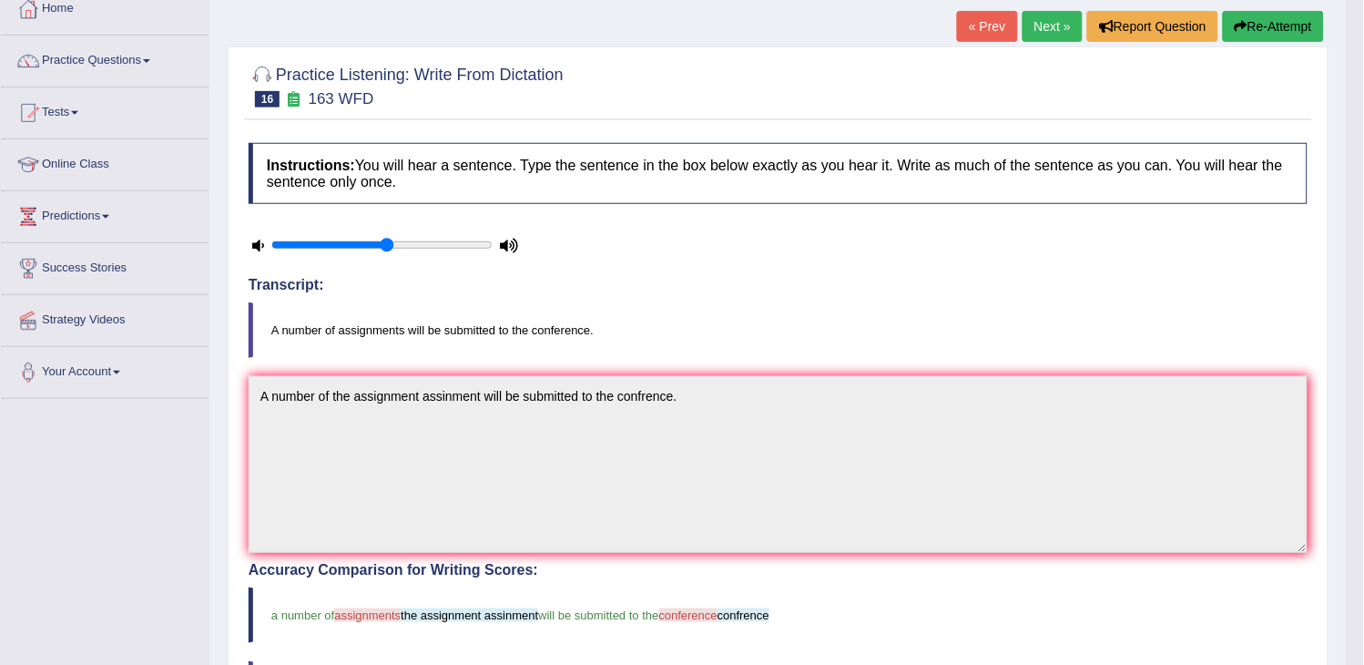
scroll to position [0, 0]
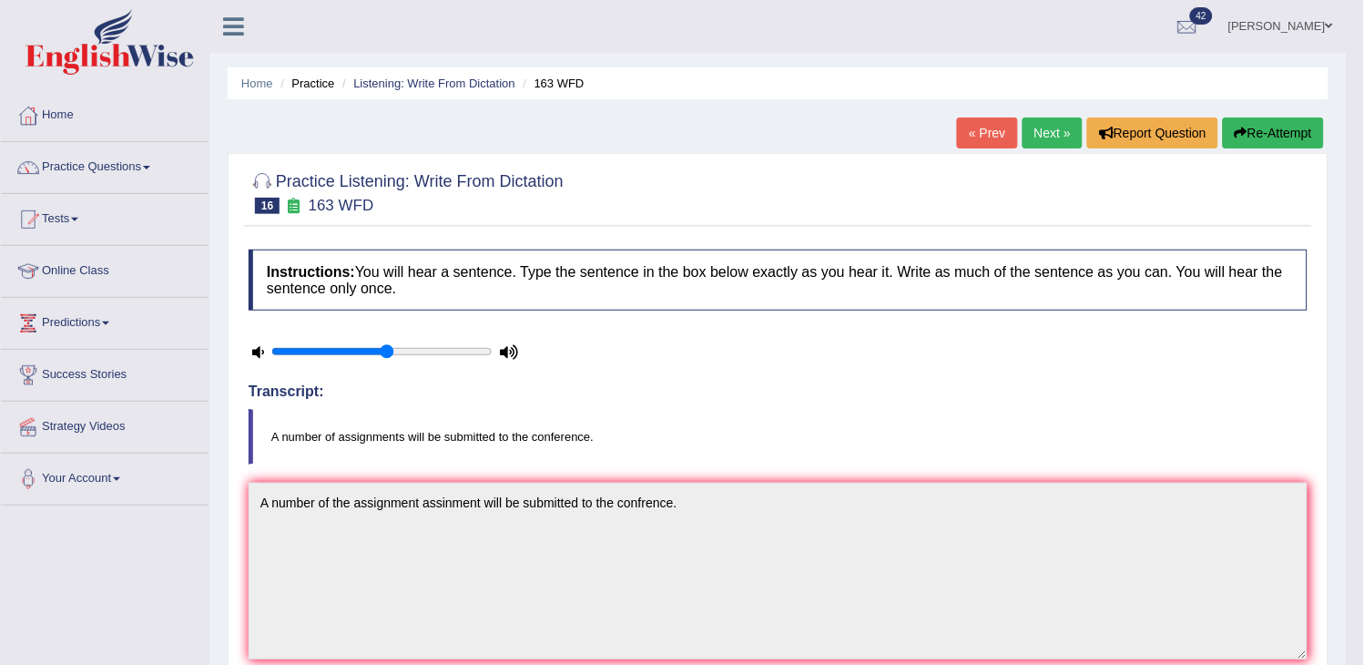
click at [1025, 131] on link "Next »" at bounding box center [1052, 132] width 60 height 31
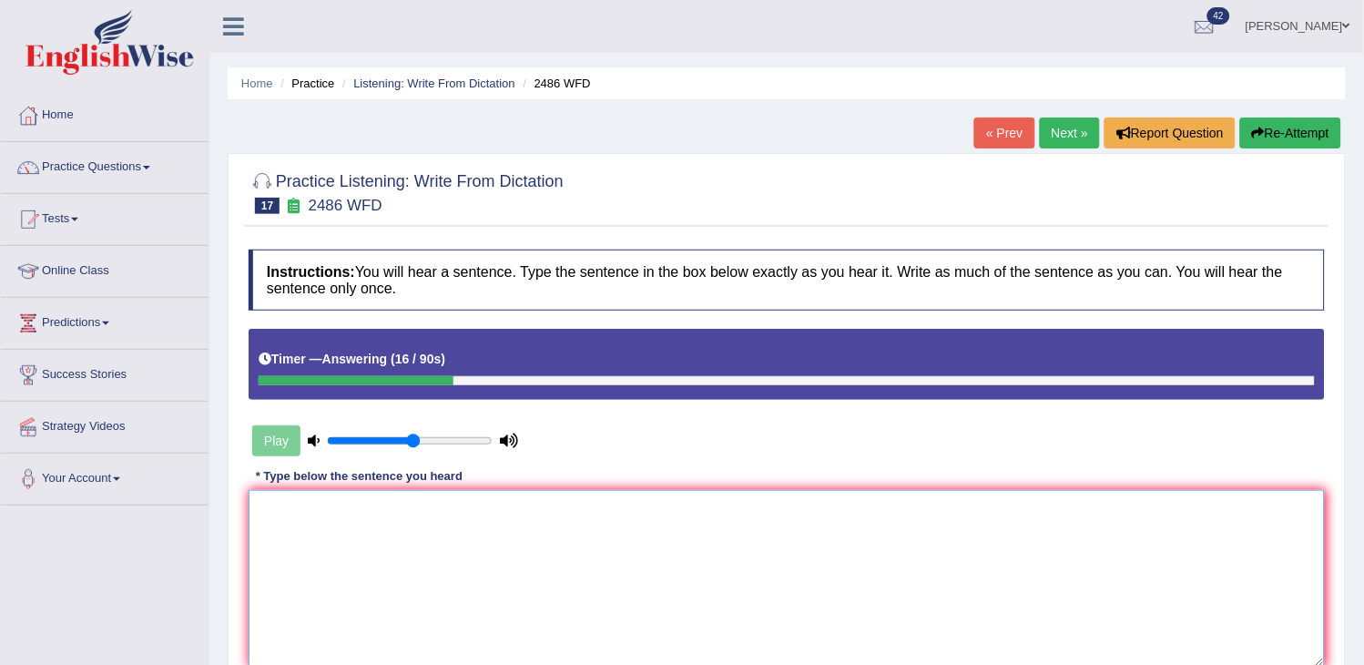
click at [689, 566] on textarea at bounding box center [787, 578] width 1076 height 177
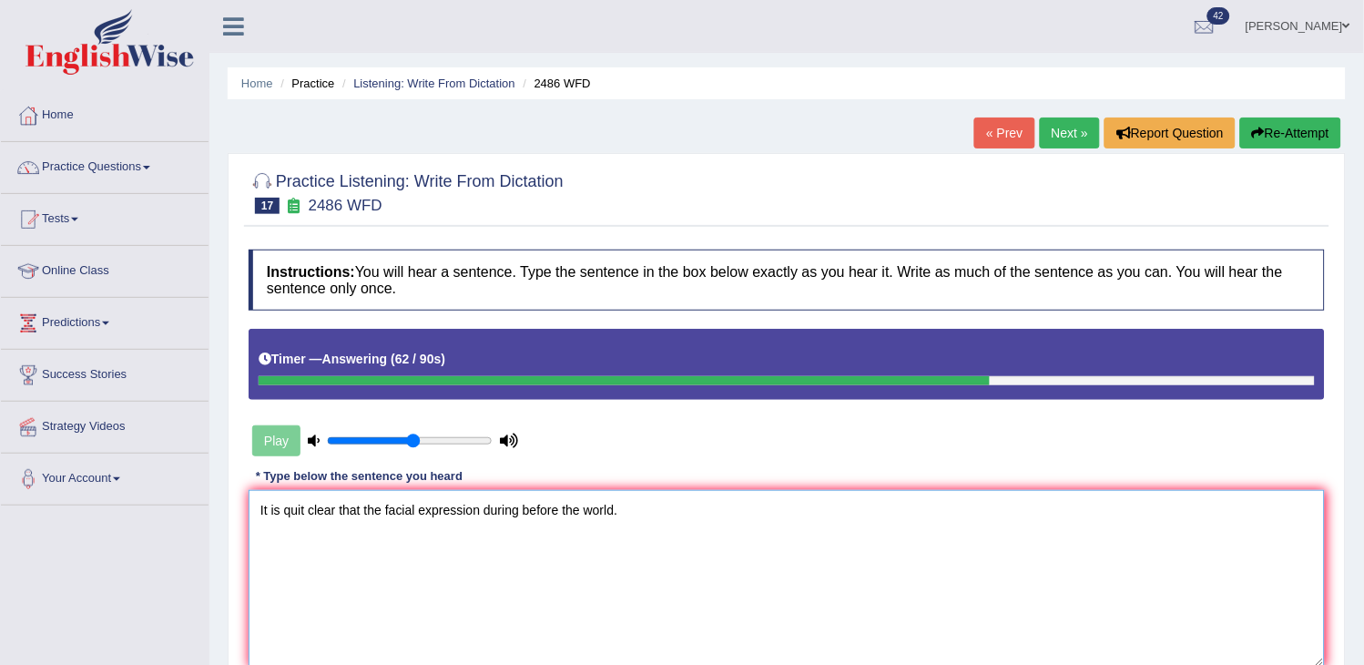
click at [307, 510] on textarea "It is quit clear that the facial expression during before the world." at bounding box center [787, 578] width 1076 height 177
type textarea "It is quit quite clear that the facial expression during before the world."
click at [1306, 133] on button "Re-Attempt" at bounding box center [1290, 132] width 101 height 31
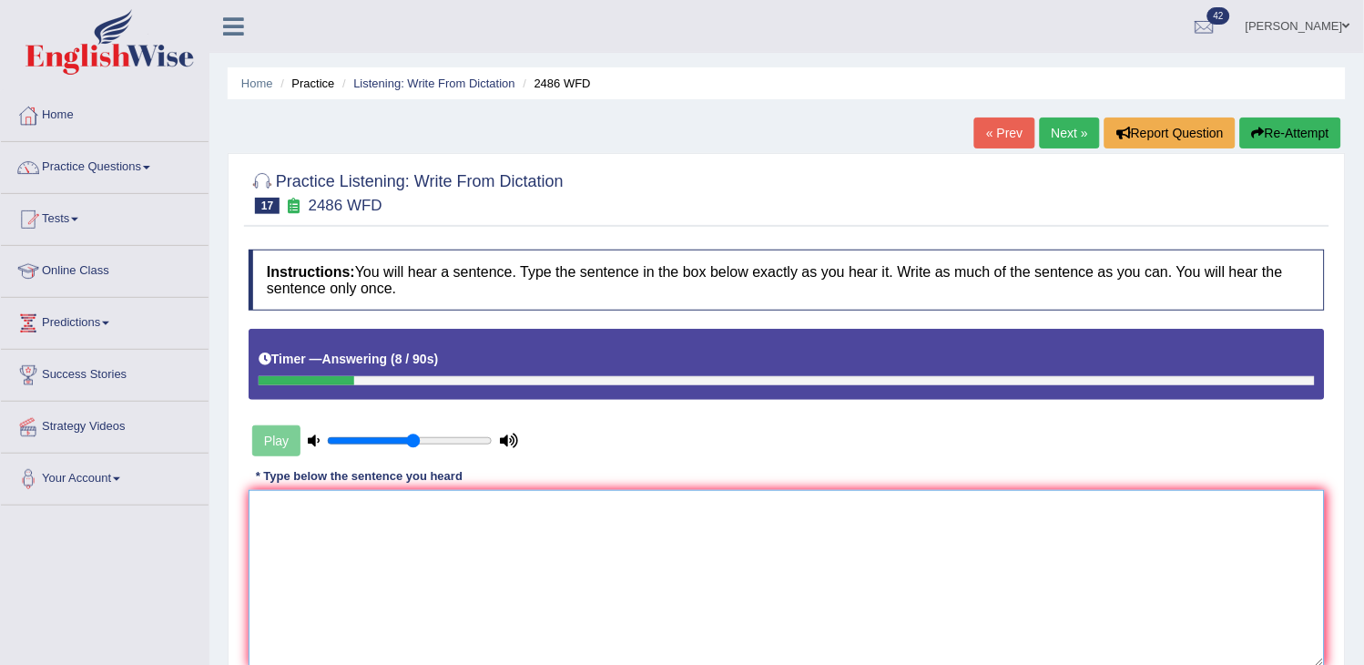
click at [950, 564] on textarea at bounding box center [787, 578] width 1076 height 177
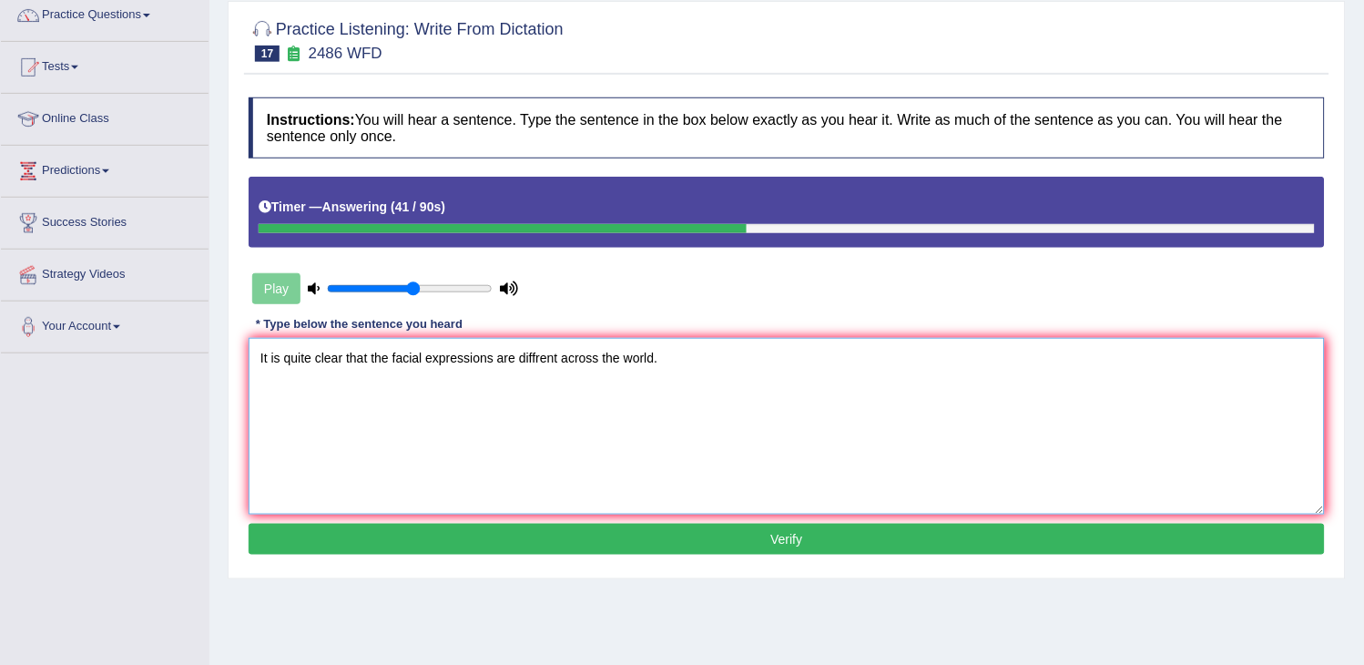
scroll to position [202, 0]
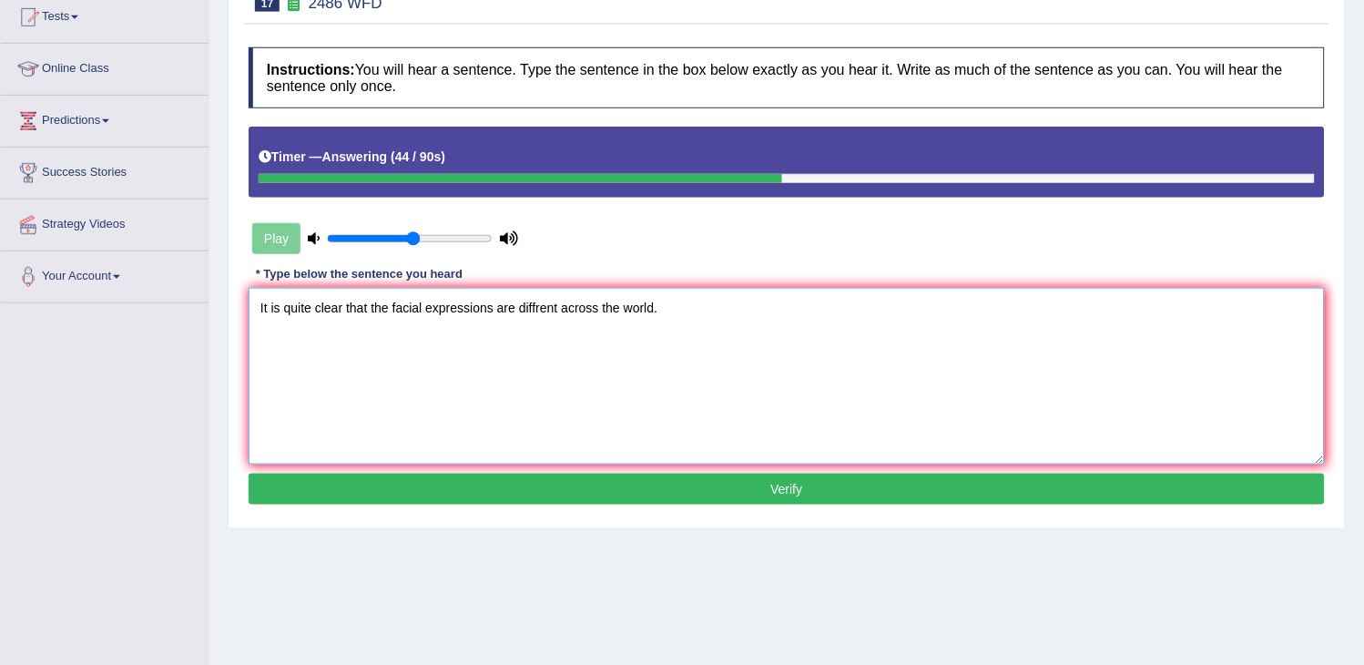
type textarea "It is quite clear that the facial expressions are diffrent across the world."
click at [798, 497] on button "Verify" at bounding box center [787, 488] width 1076 height 31
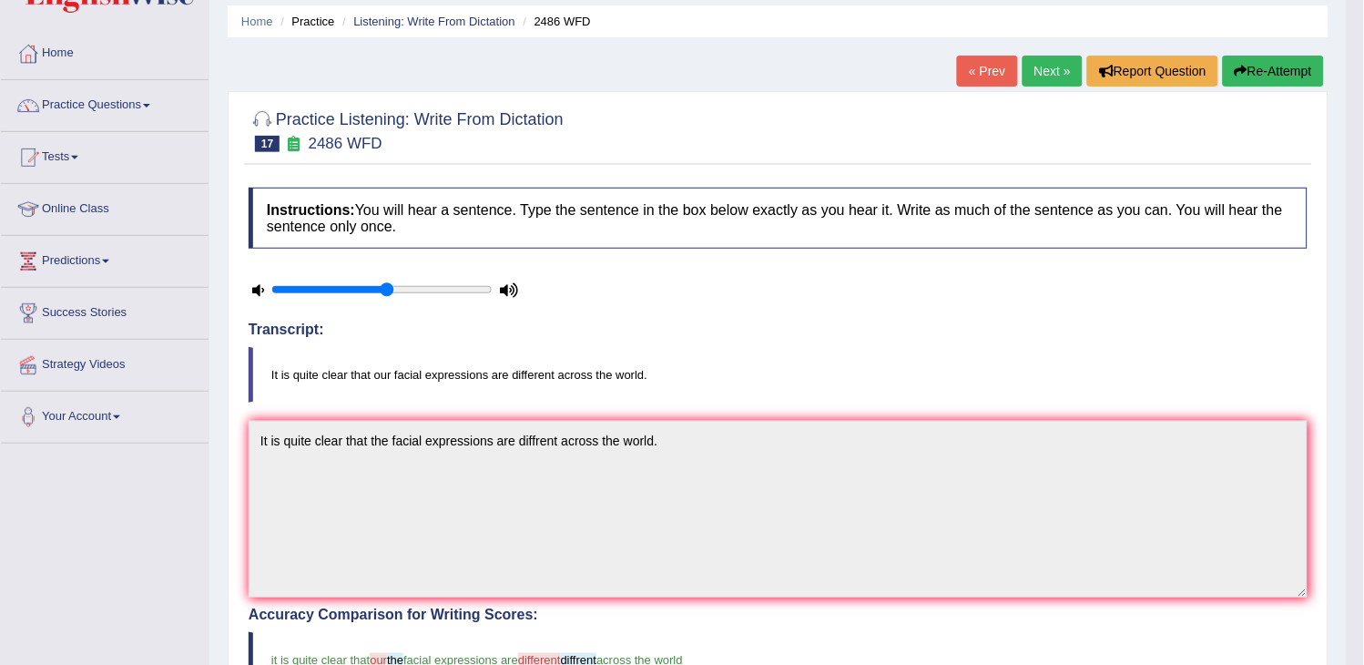
scroll to position [0, 0]
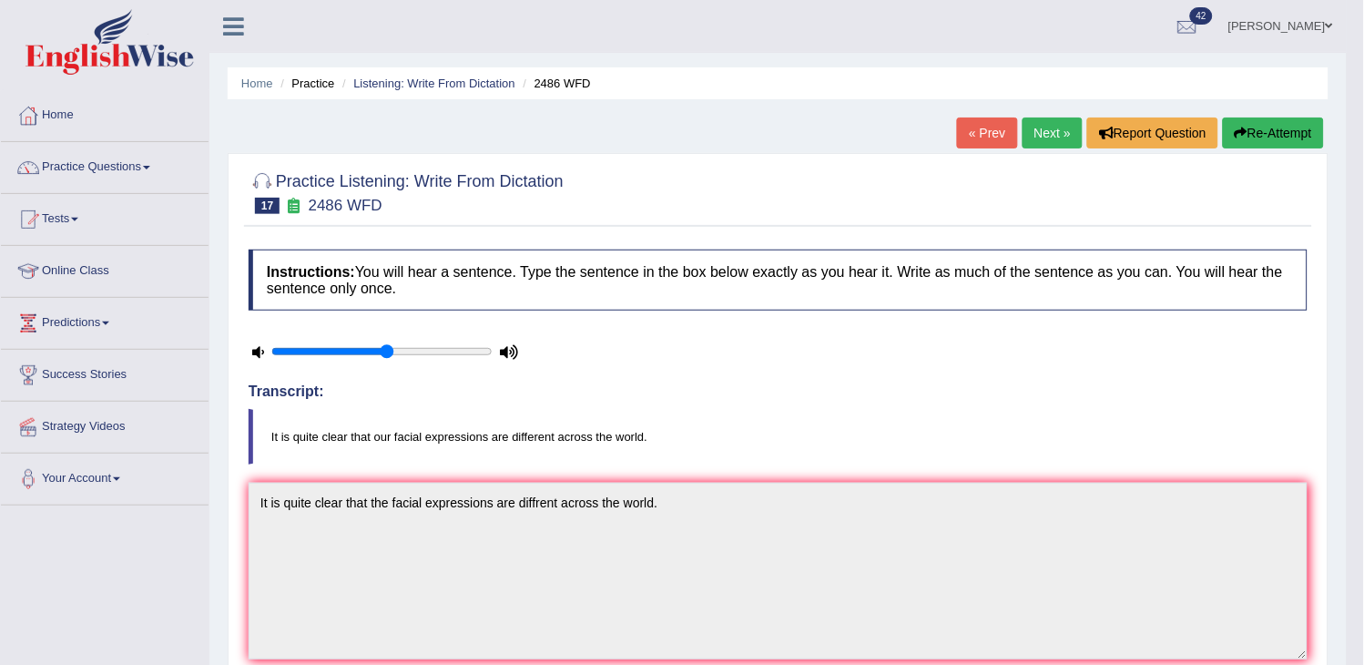
click at [1042, 132] on link "Next »" at bounding box center [1052, 132] width 60 height 31
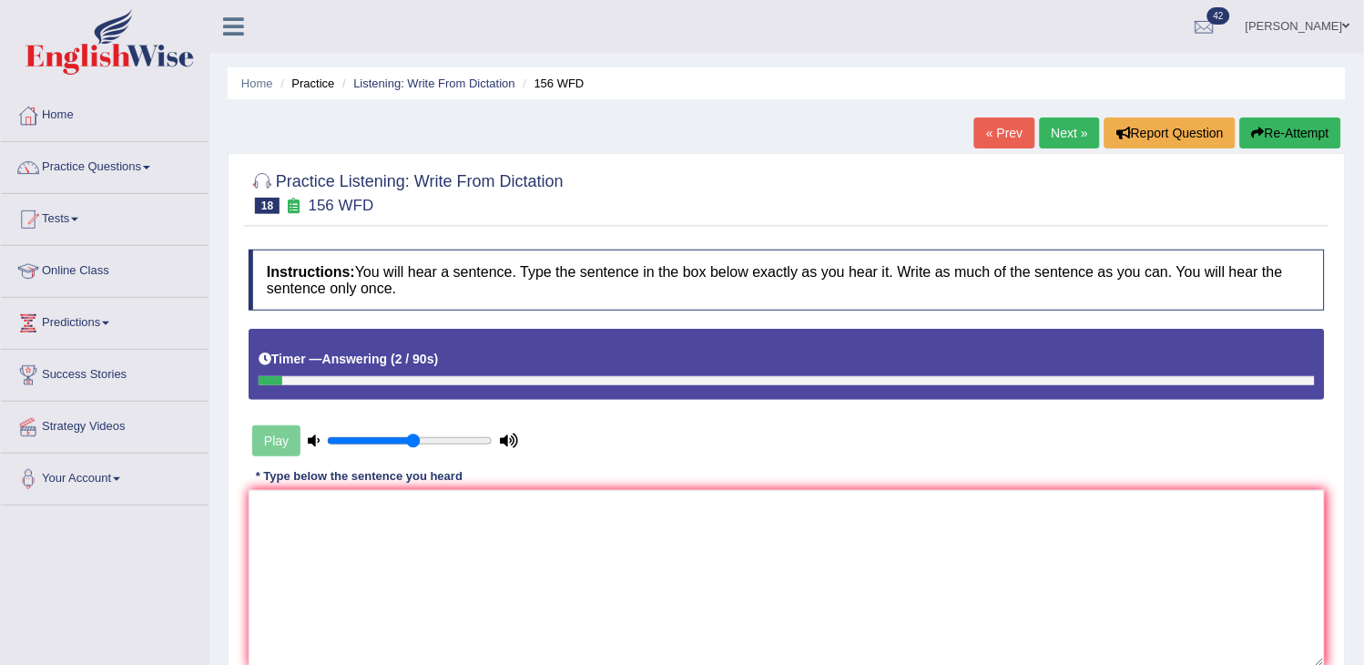
click at [1314, 129] on button "Re-Attempt" at bounding box center [1290, 132] width 101 height 31
click at [933, 551] on textarea at bounding box center [787, 578] width 1076 height 177
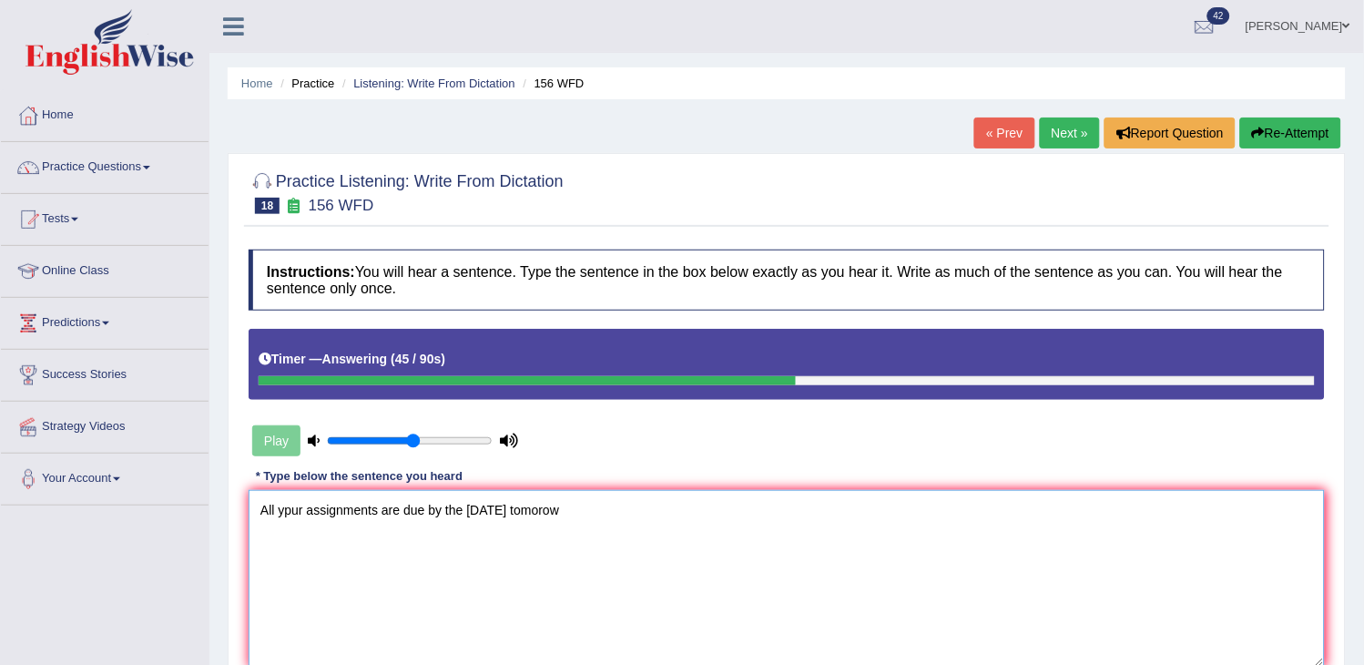
click at [544, 511] on textarea "All ypur assignments are due by the [DATE] tomorow" at bounding box center [787, 578] width 1076 height 177
click at [602, 508] on textarea "All ypur assignments are due by the [DATE] tommorow" at bounding box center [787, 578] width 1076 height 177
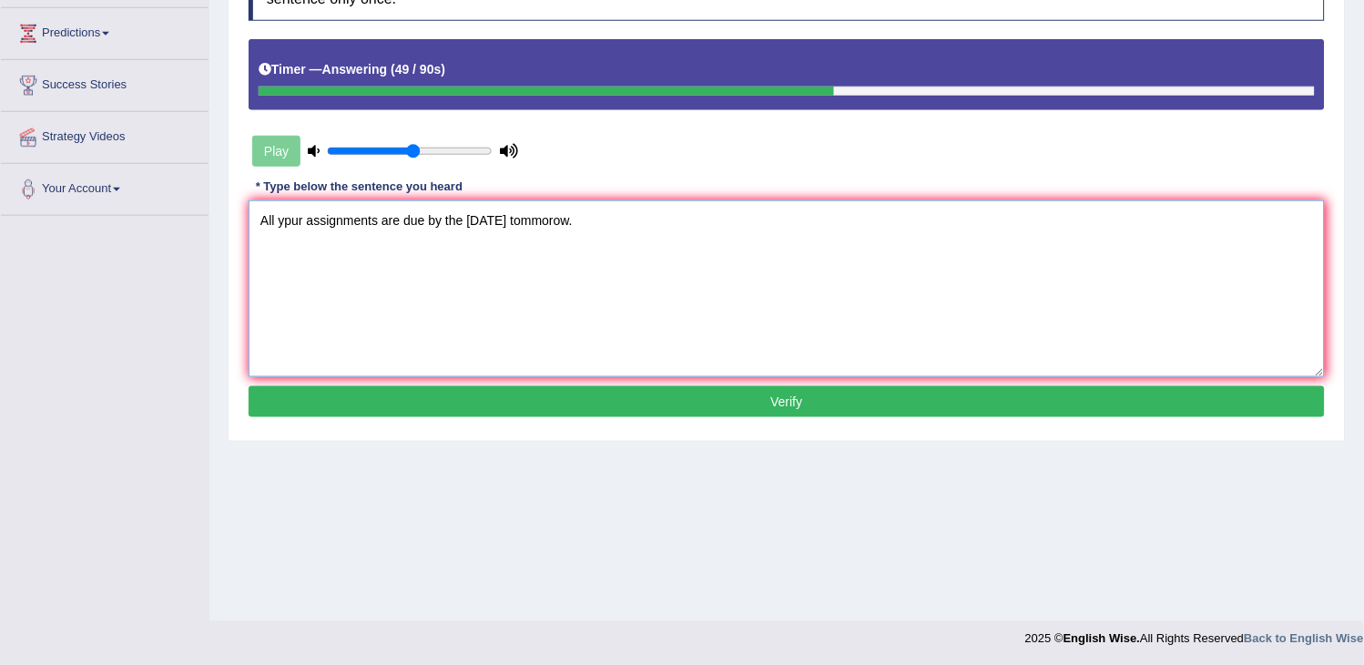
scroll to position [291, 0]
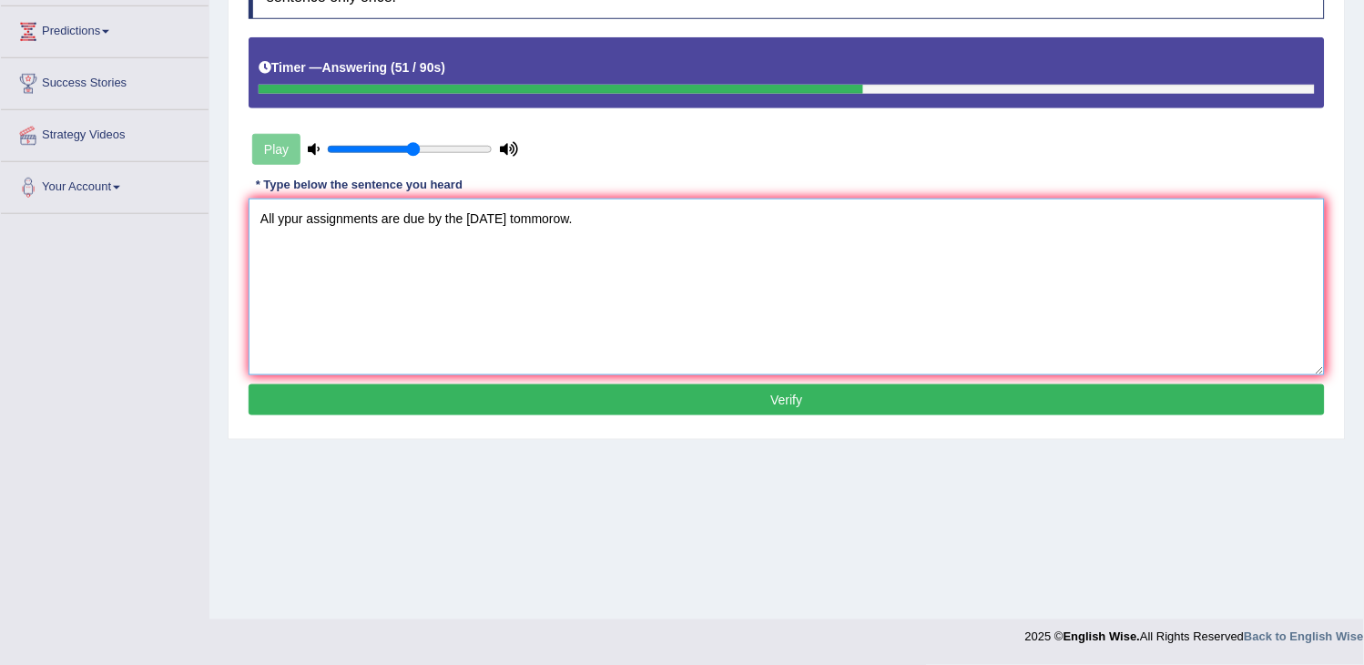
type textarea "All ypur assignments are due by the tomorrow tommorow."
click at [679, 412] on button "Verify" at bounding box center [787, 399] width 1076 height 31
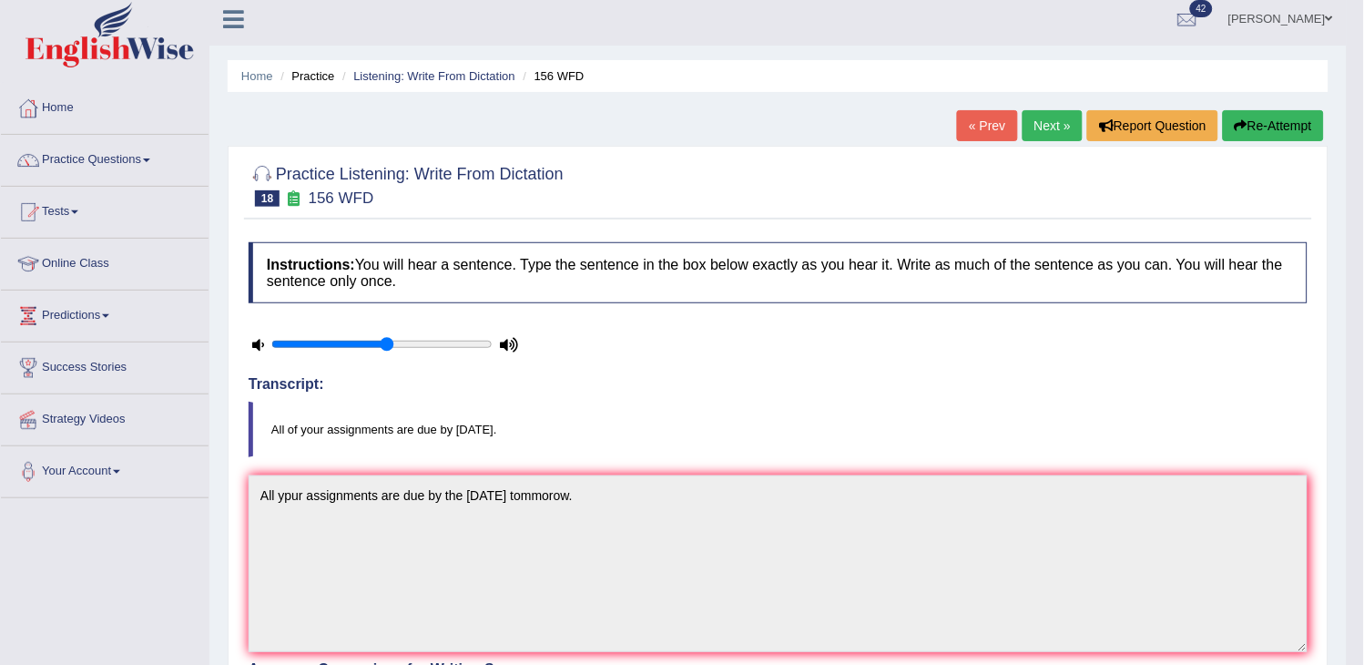
scroll to position [0, 0]
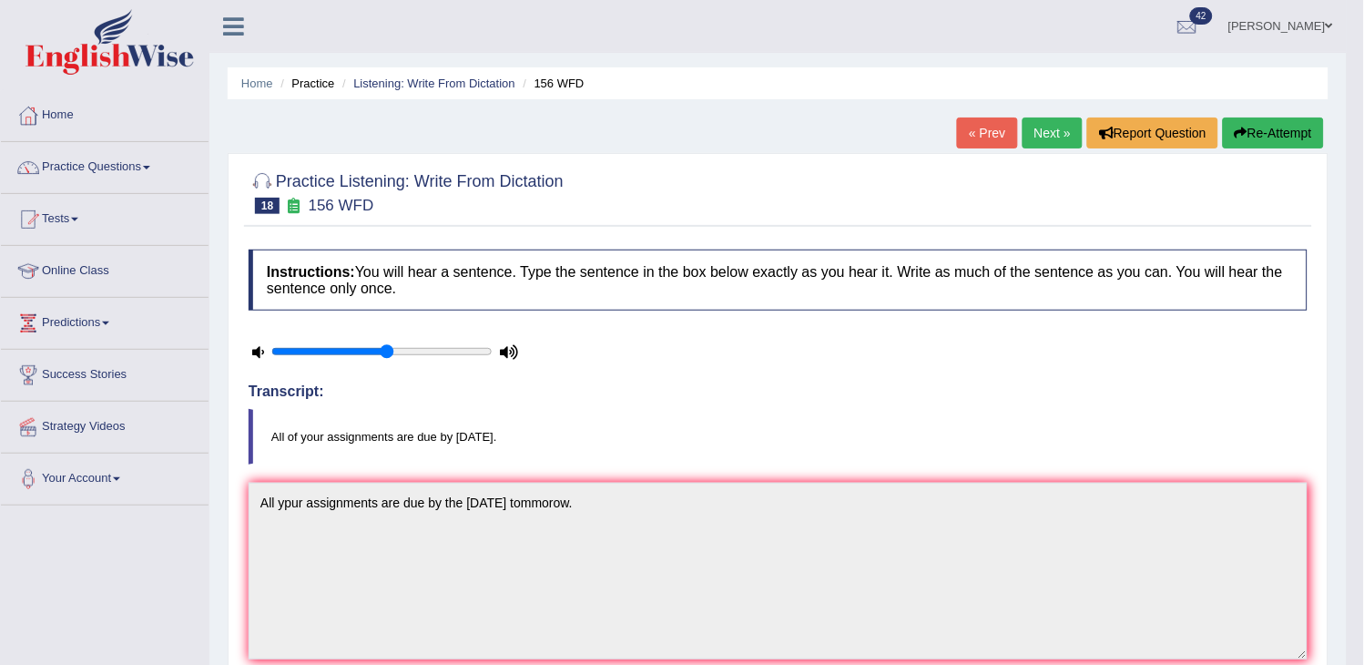
click at [1250, 131] on button "Re-Attempt" at bounding box center [1273, 132] width 101 height 31
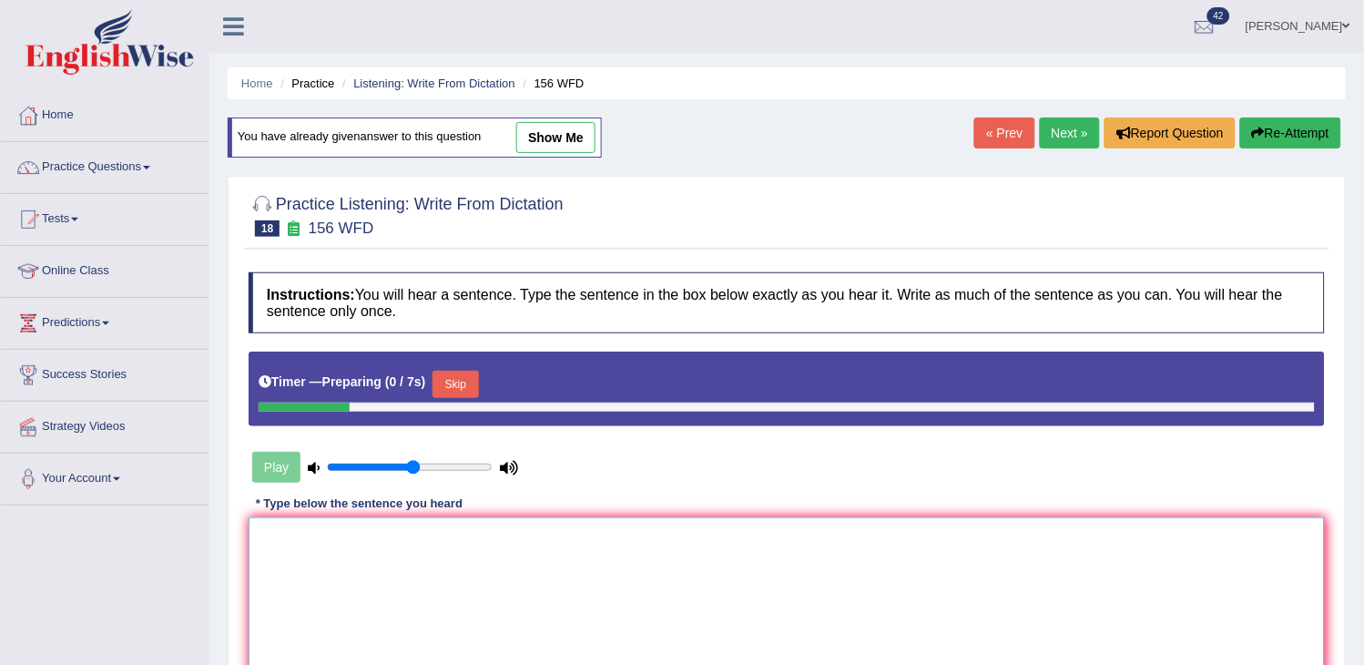
click at [640, 606] on textarea at bounding box center [787, 605] width 1076 height 177
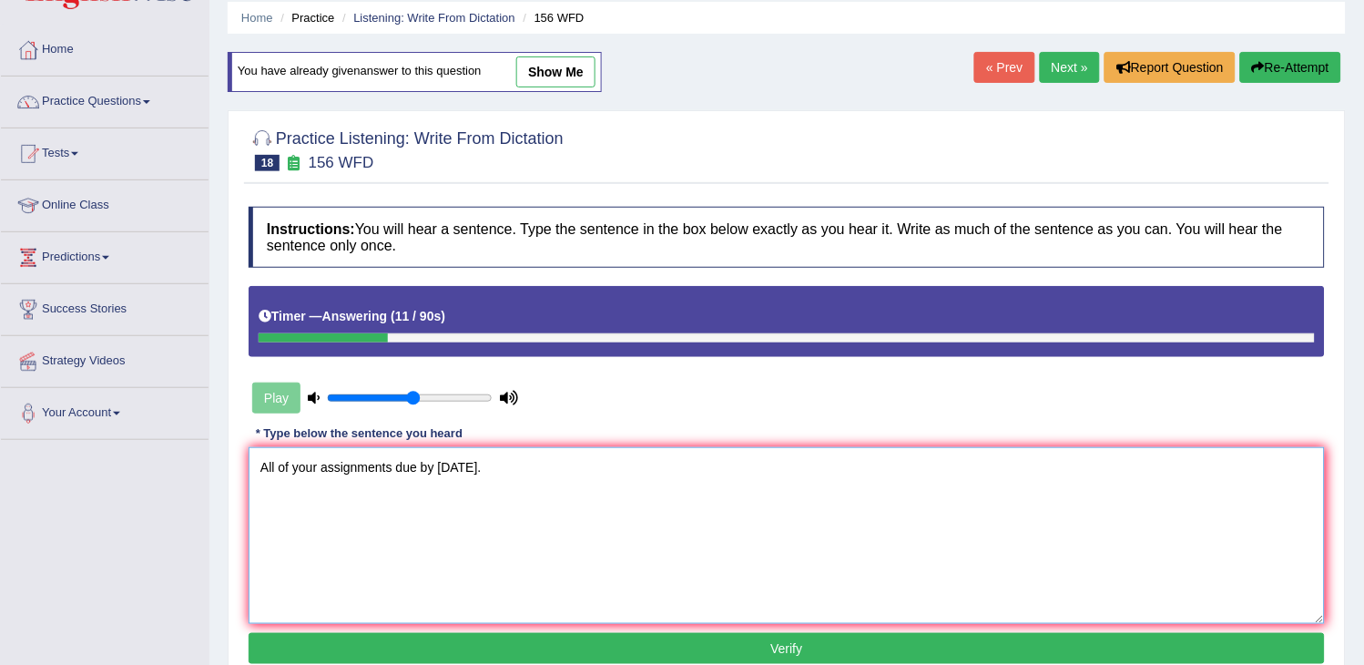
scroll to position [101, 0]
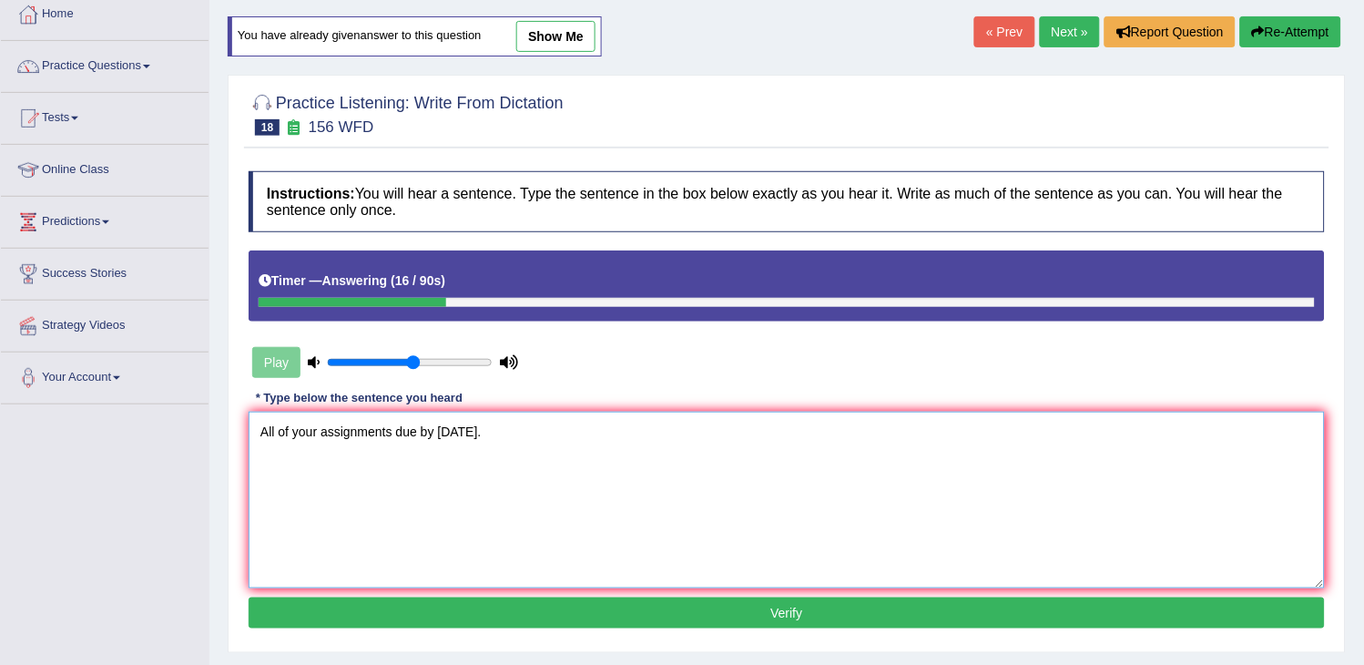
type textarea "All of your assignments due by [DATE]."
click at [640, 606] on button "Verify" at bounding box center [787, 612] width 1076 height 31
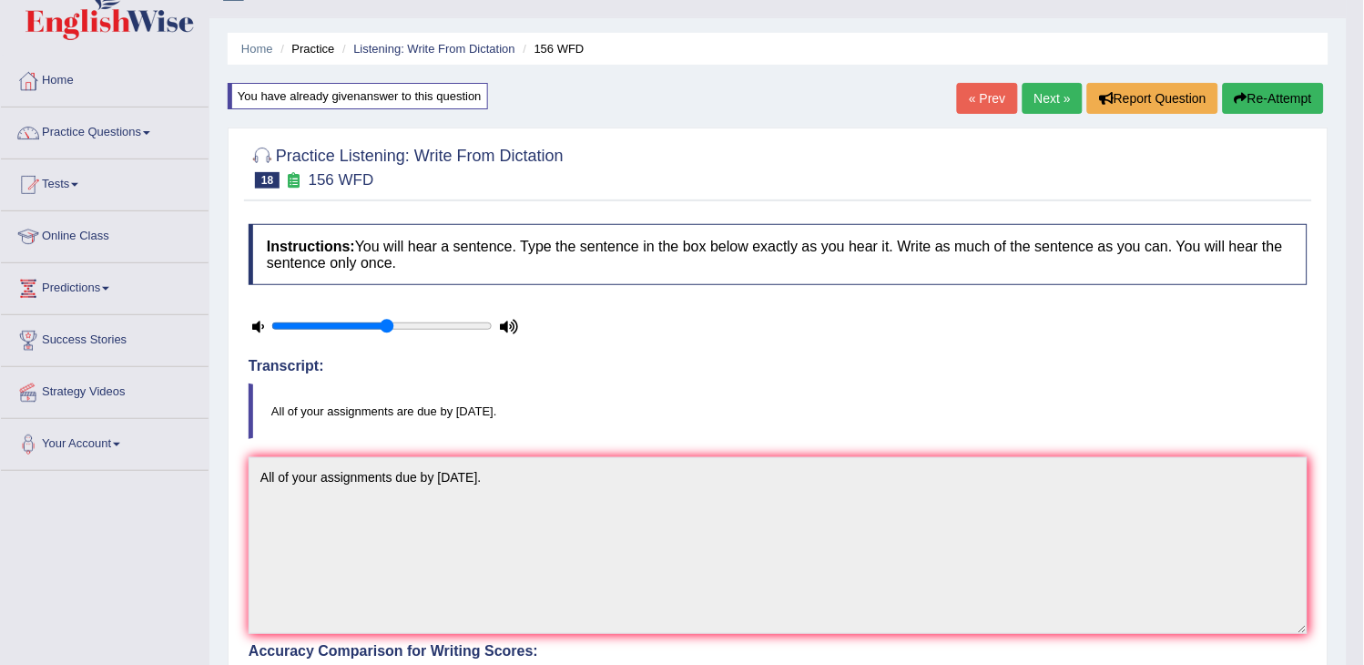
scroll to position [0, 0]
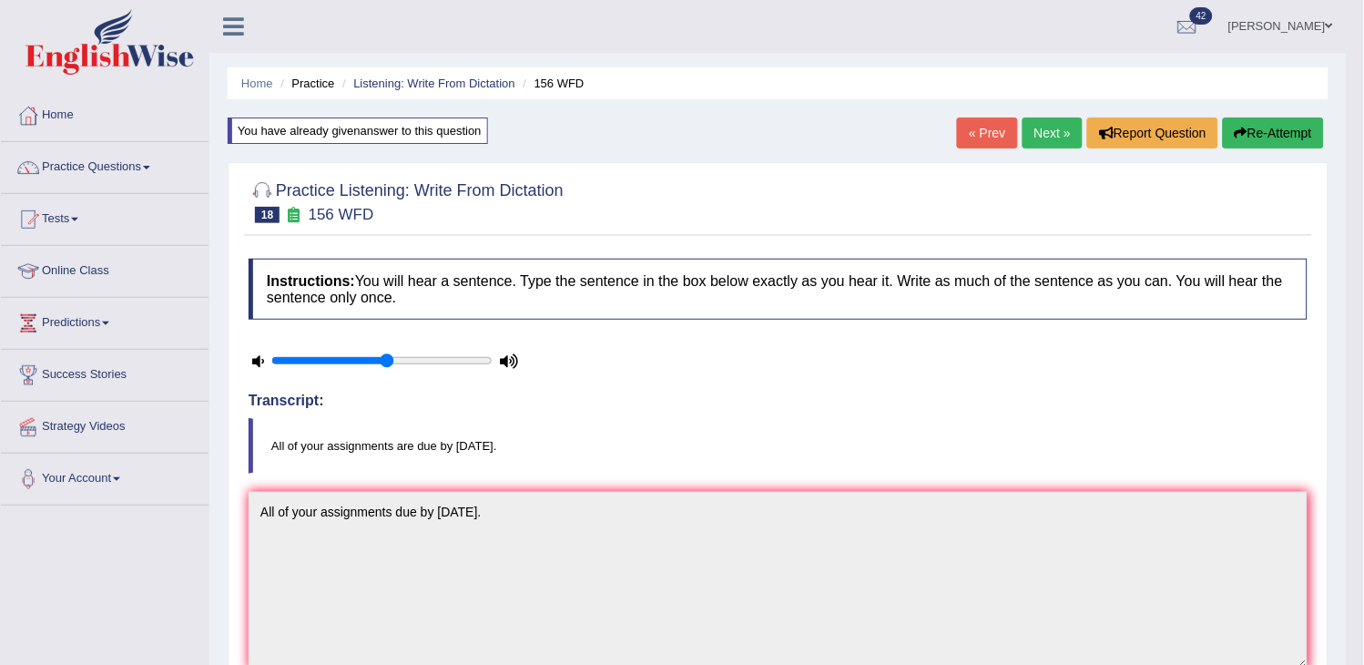
click at [1042, 121] on link "Next »" at bounding box center [1052, 132] width 60 height 31
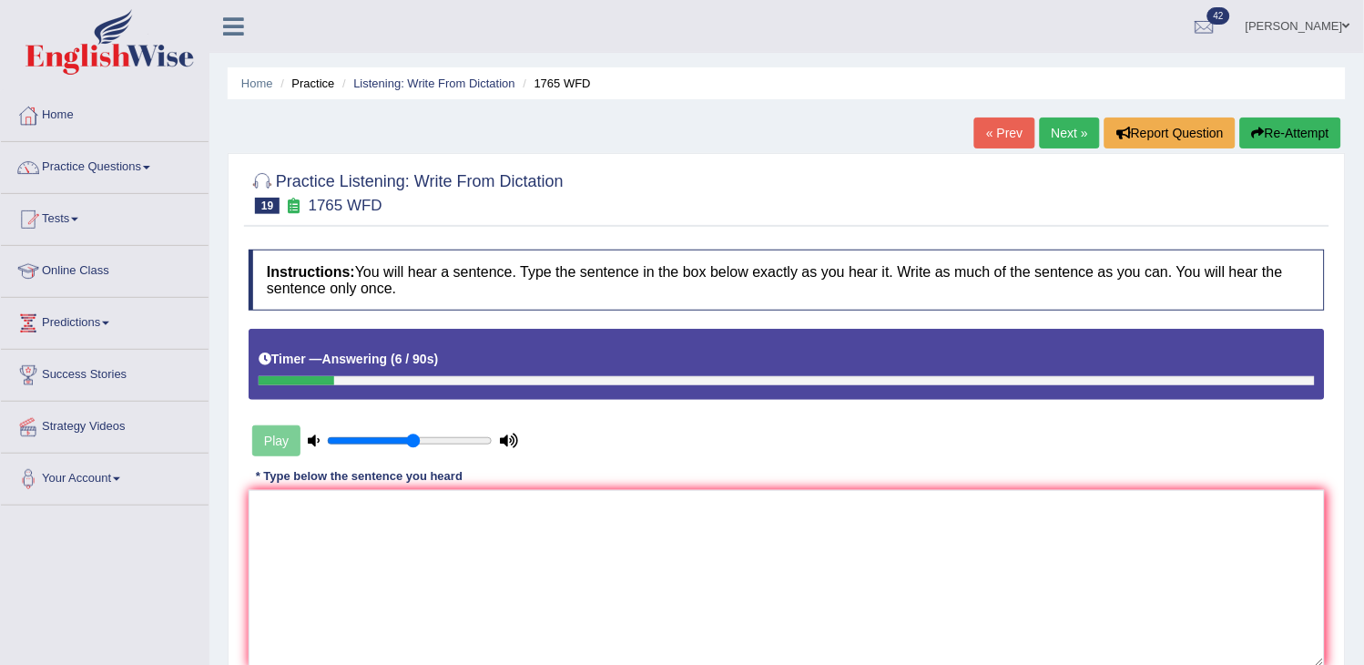
click at [1304, 129] on button "Re-Attempt" at bounding box center [1290, 132] width 101 height 31
click at [951, 534] on textarea at bounding box center [787, 578] width 1076 height 177
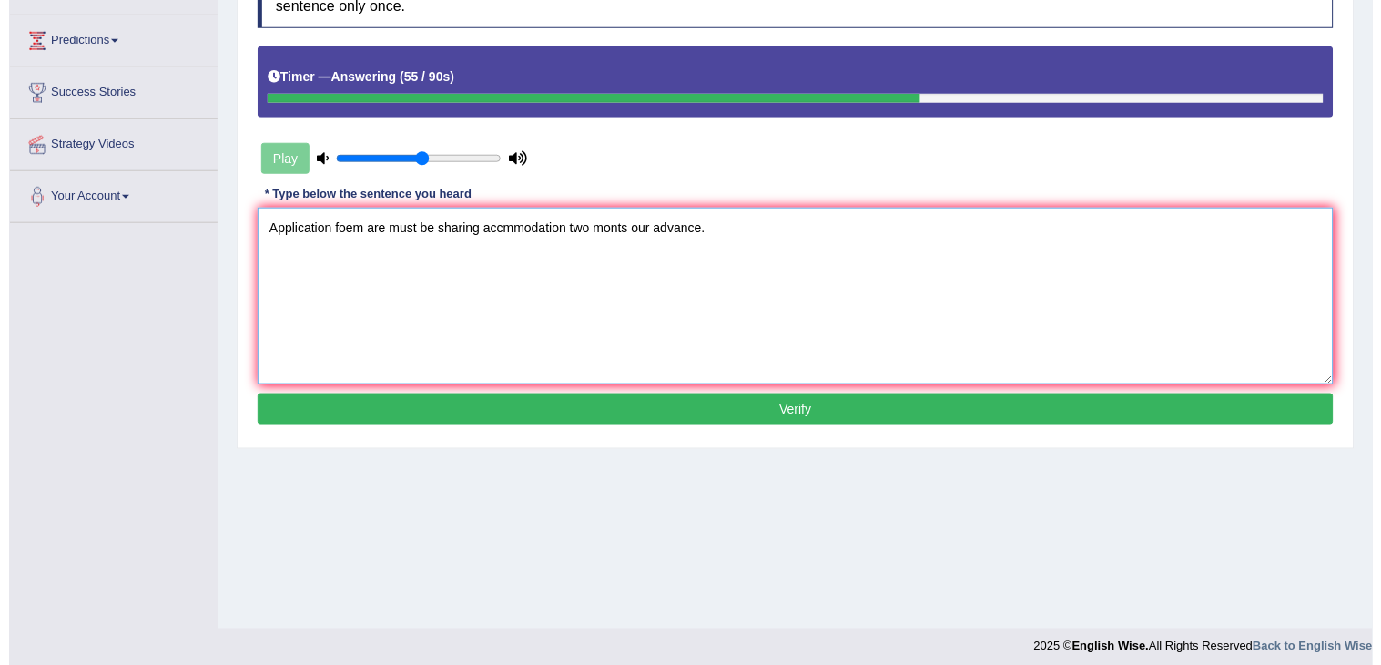
scroll to position [291, 0]
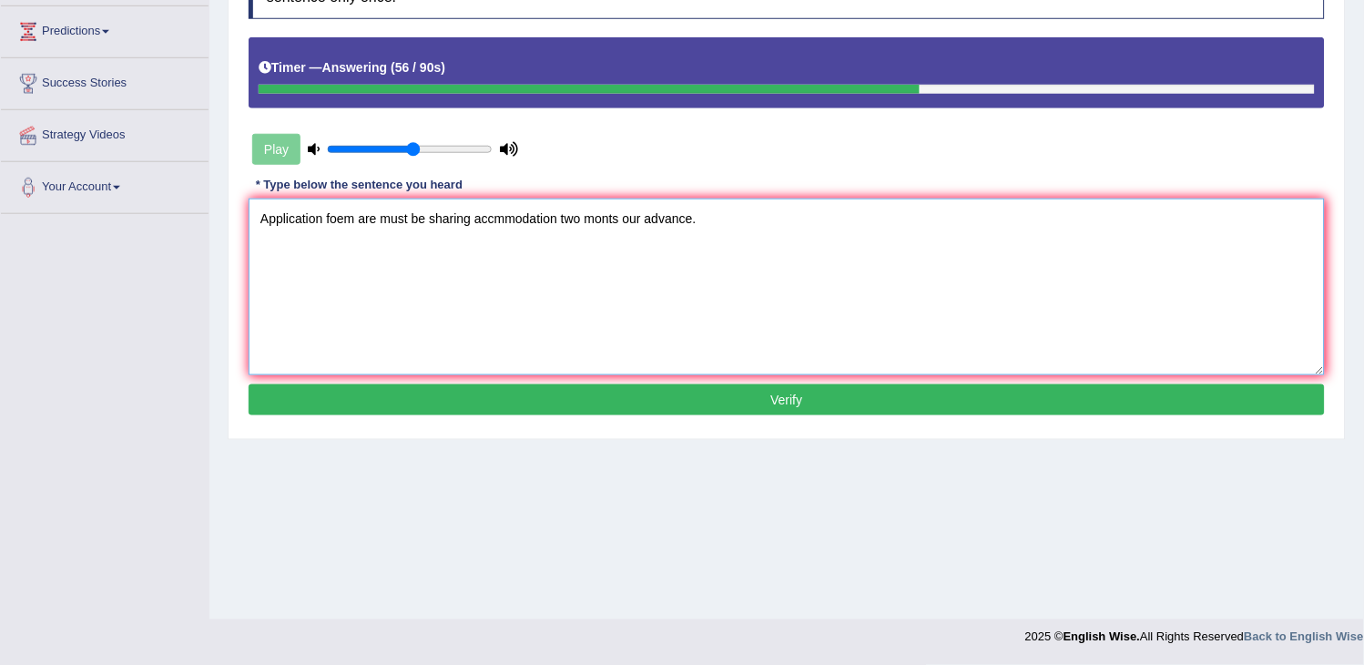
type textarea "Application foem are must be sharing accmmodation two monts our advance."
click at [853, 388] on button "Verify" at bounding box center [787, 399] width 1076 height 31
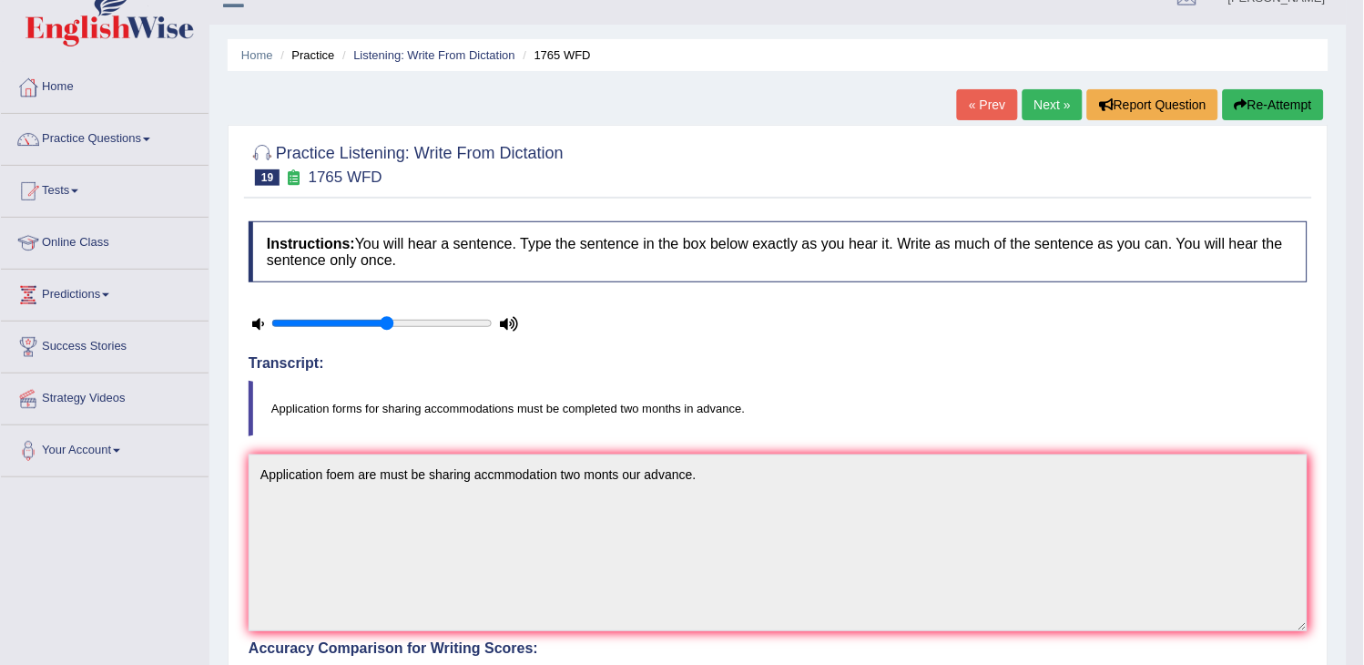
scroll to position [0, 0]
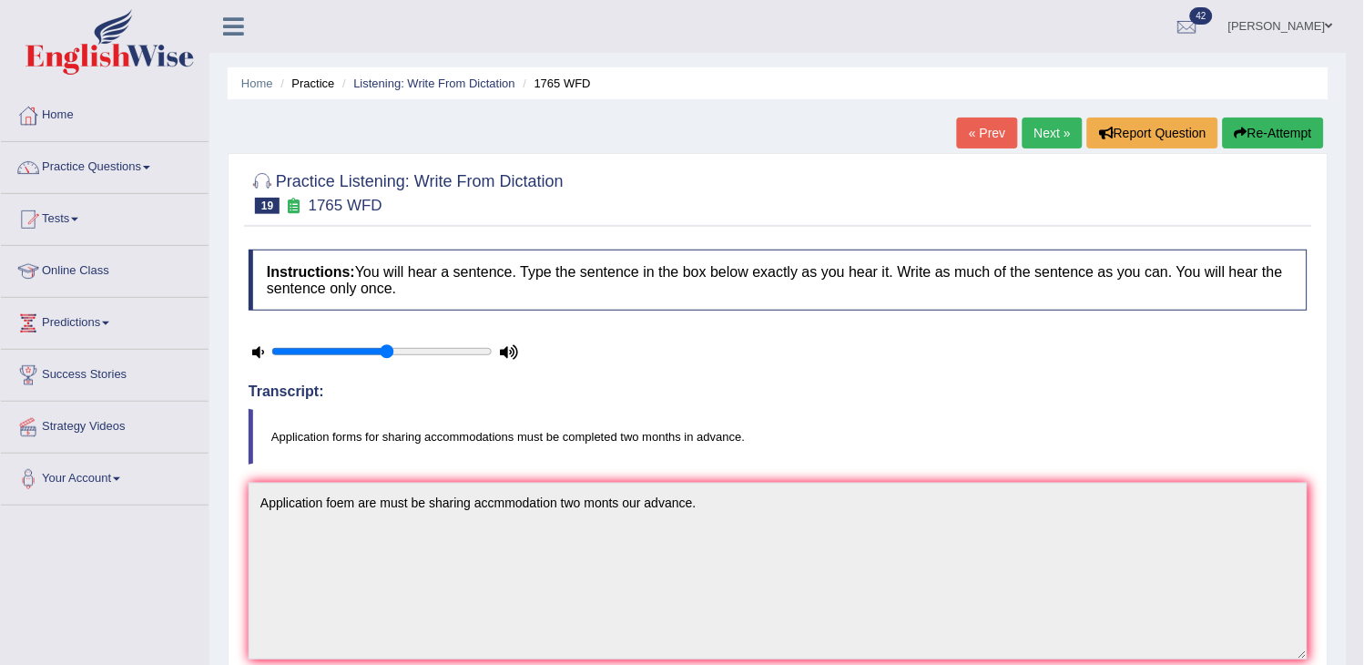
click at [1290, 129] on button "Re-Attempt" at bounding box center [1273, 132] width 101 height 31
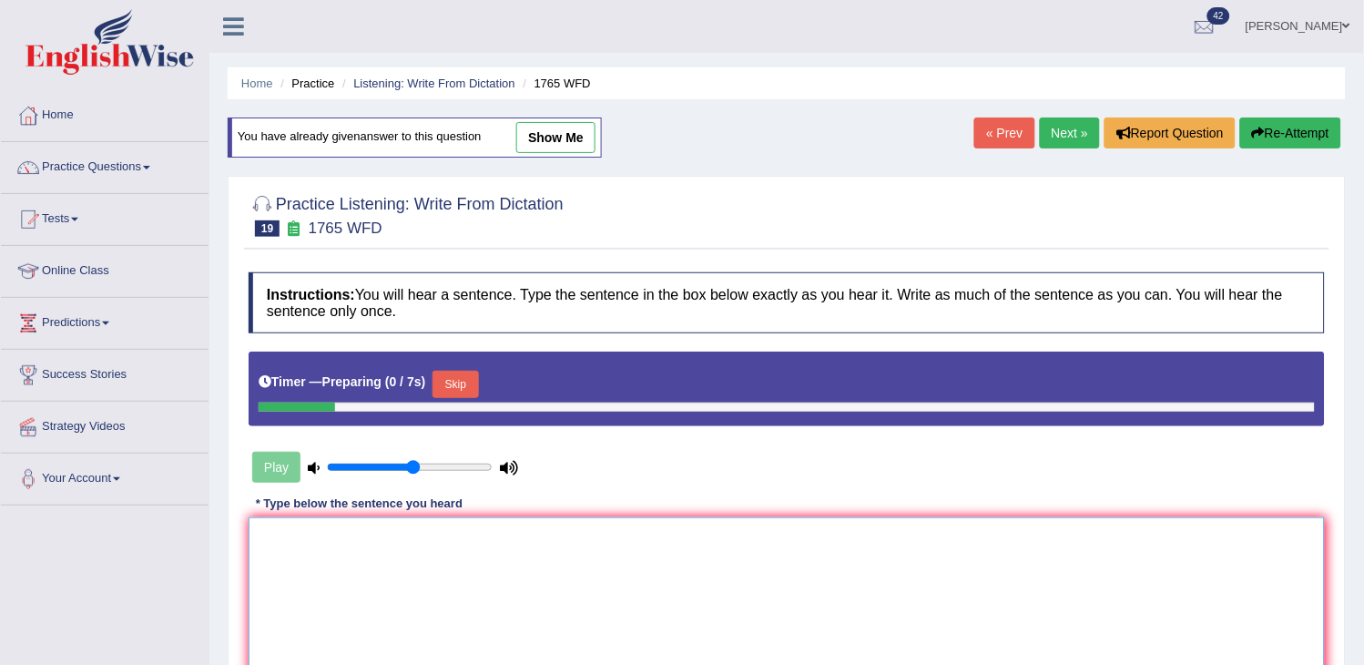
click at [561, 537] on textarea at bounding box center [787, 605] width 1076 height 177
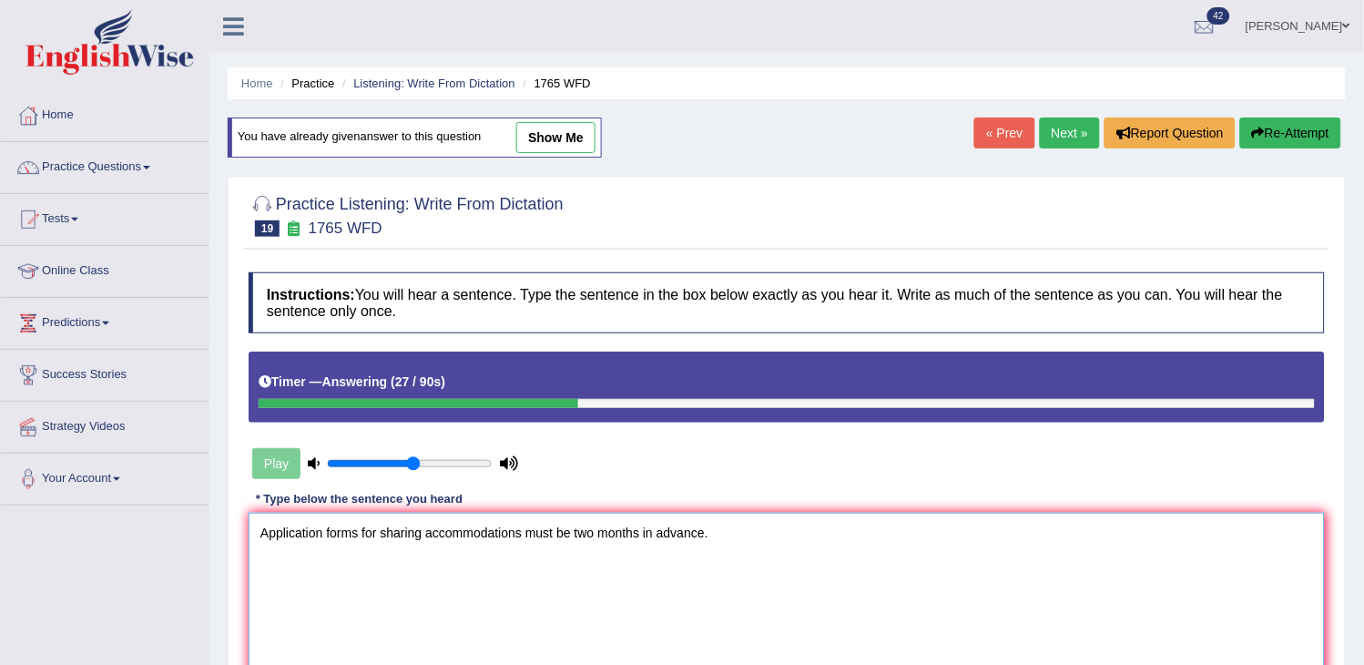
scroll to position [101, 0]
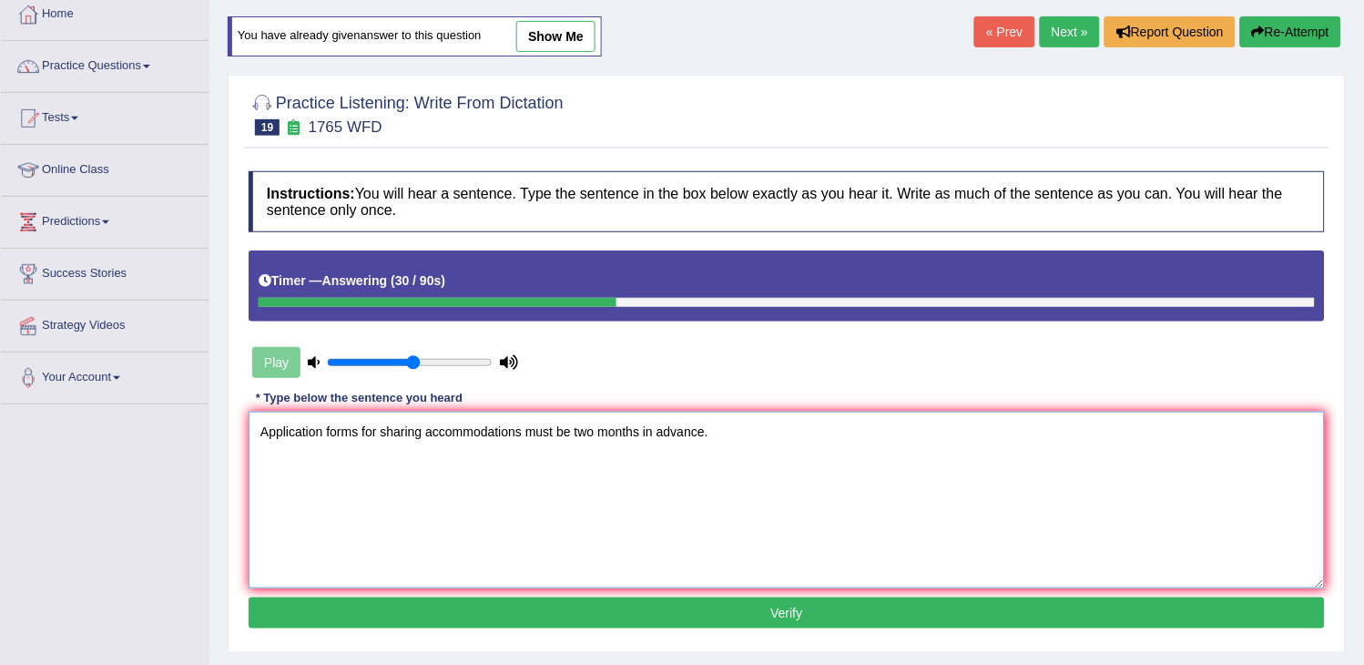
type textarea "Application forms for sharing accommodations must be two months in advance."
click at [670, 610] on button "Verify" at bounding box center [787, 612] width 1076 height 31
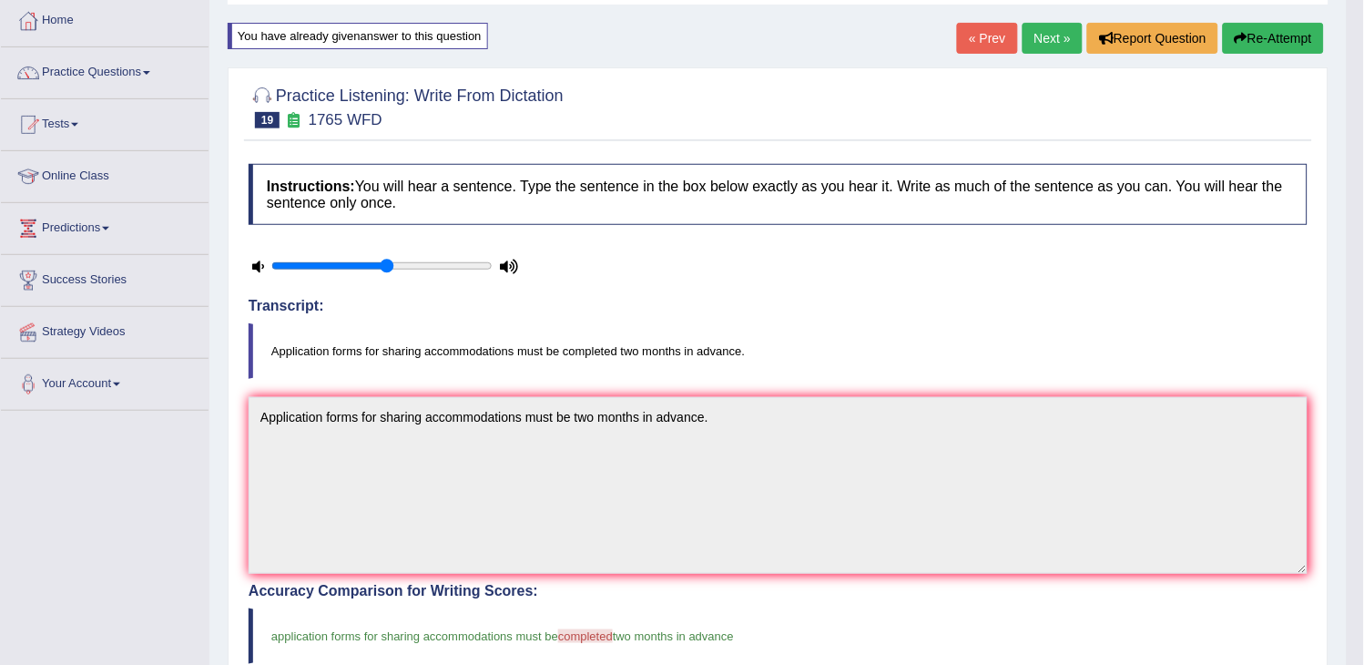
scroll to position [0, 0]
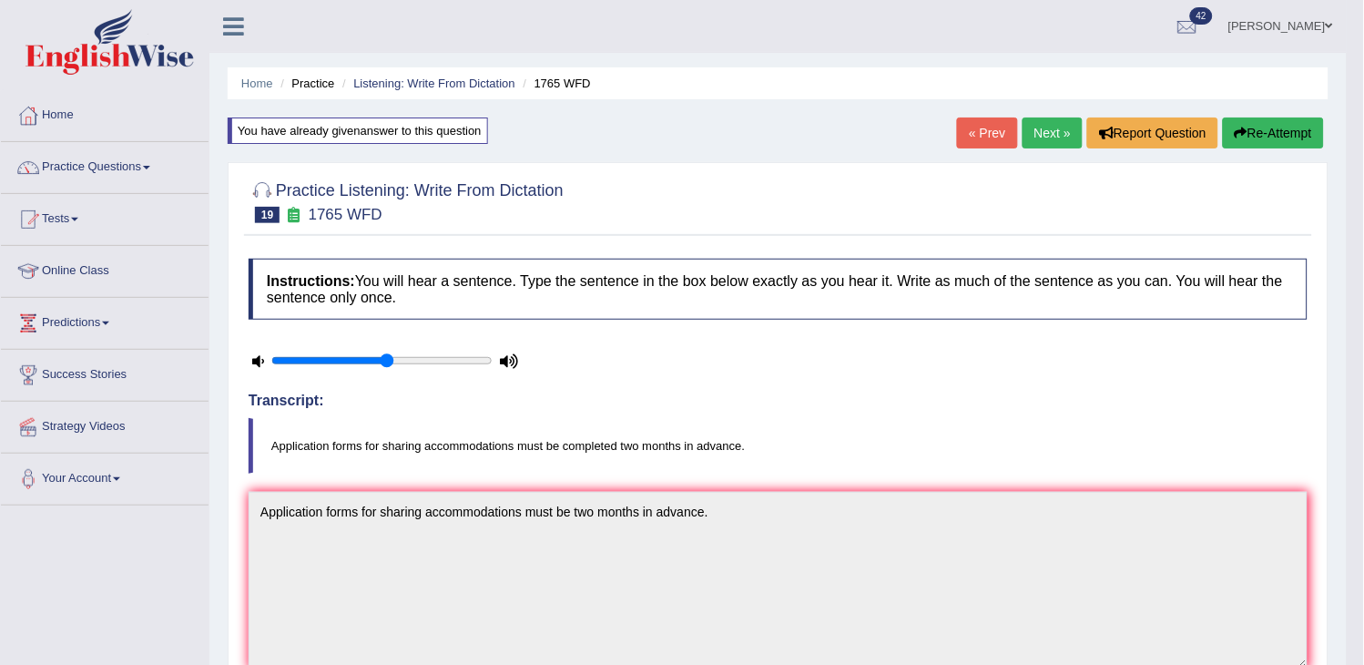
click at [1042, 137] on link "Next »" at bounding box center [1052, 132] width 60 height 31
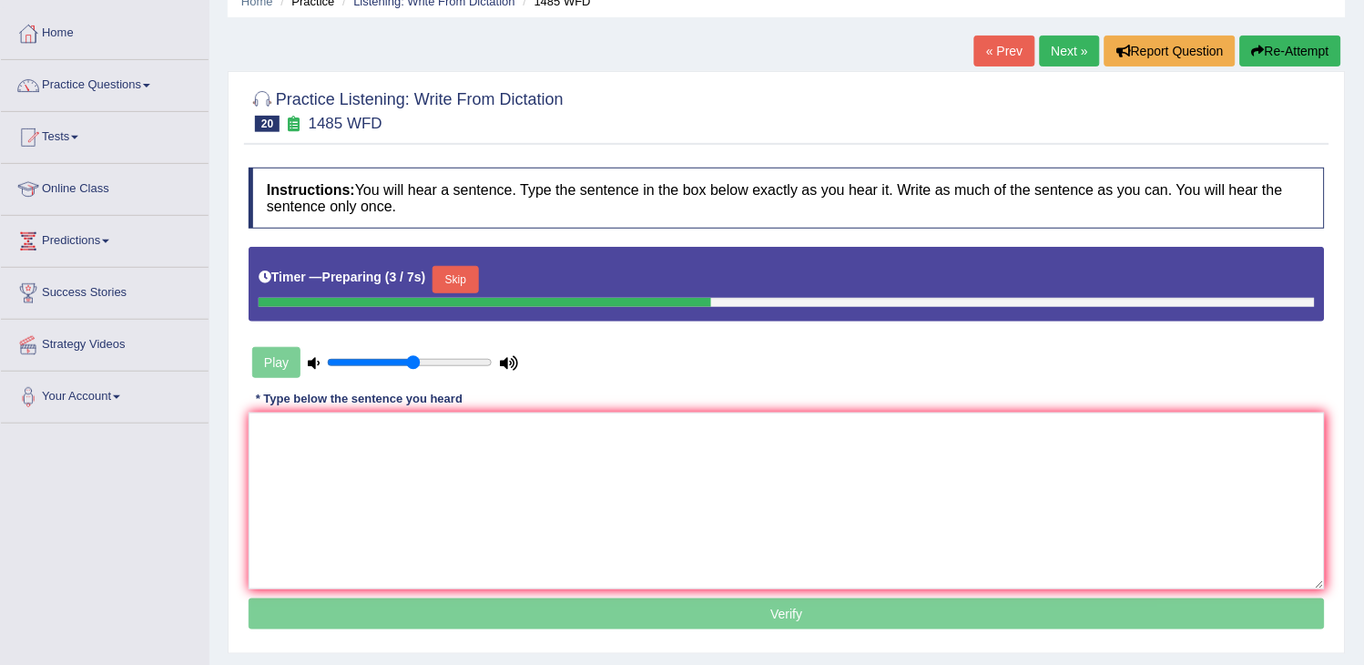
scroll to position [202, 0]
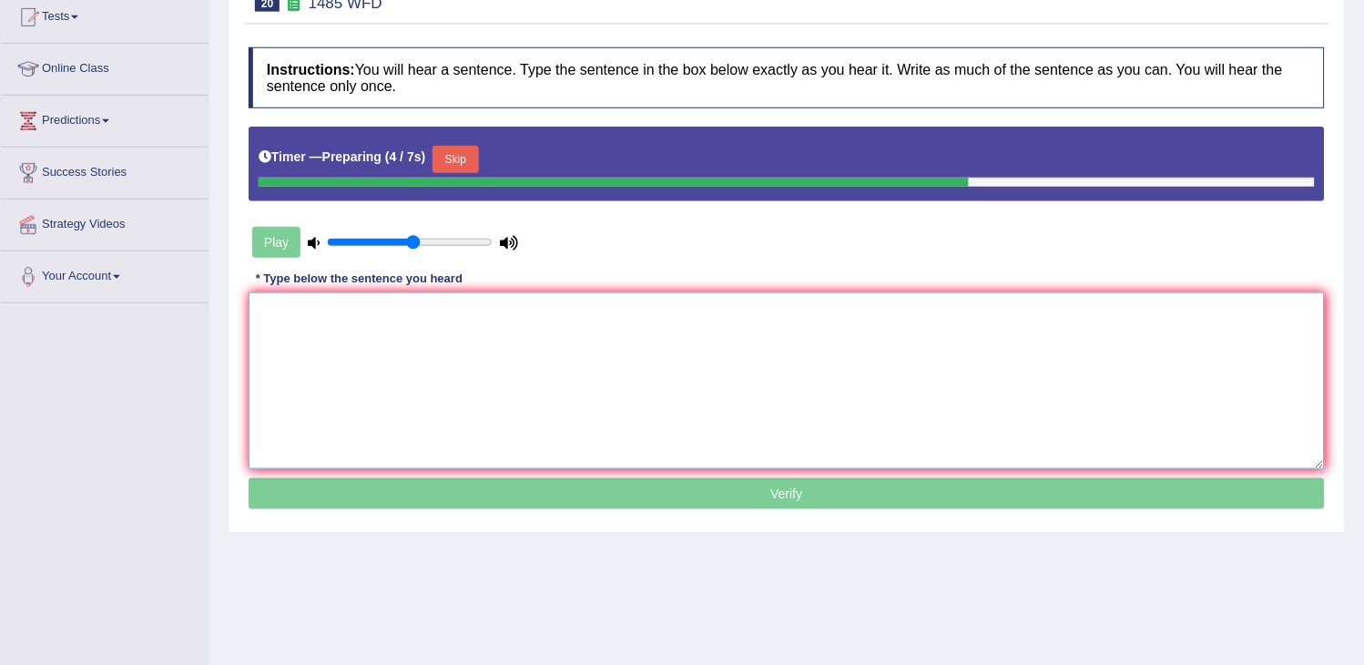
click at [457, 364] on textarea at bounding box center [787, 380] width 1076 height 177
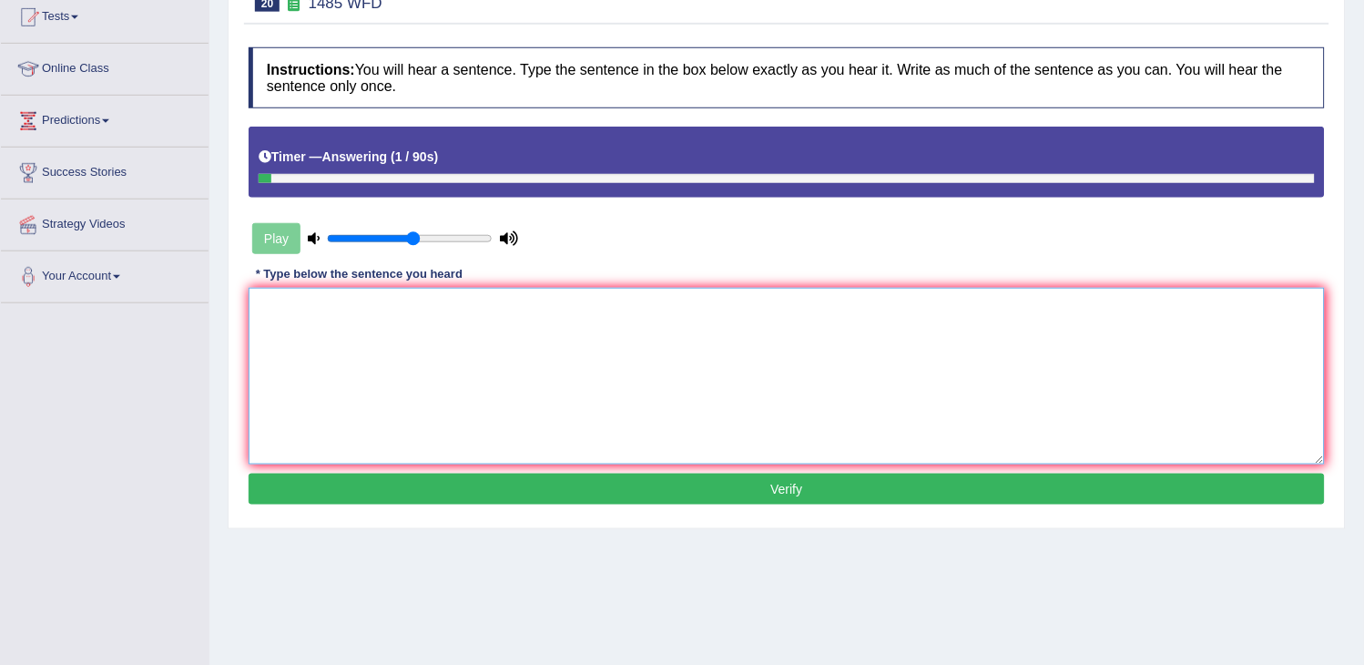
scroll to position [0, 0]
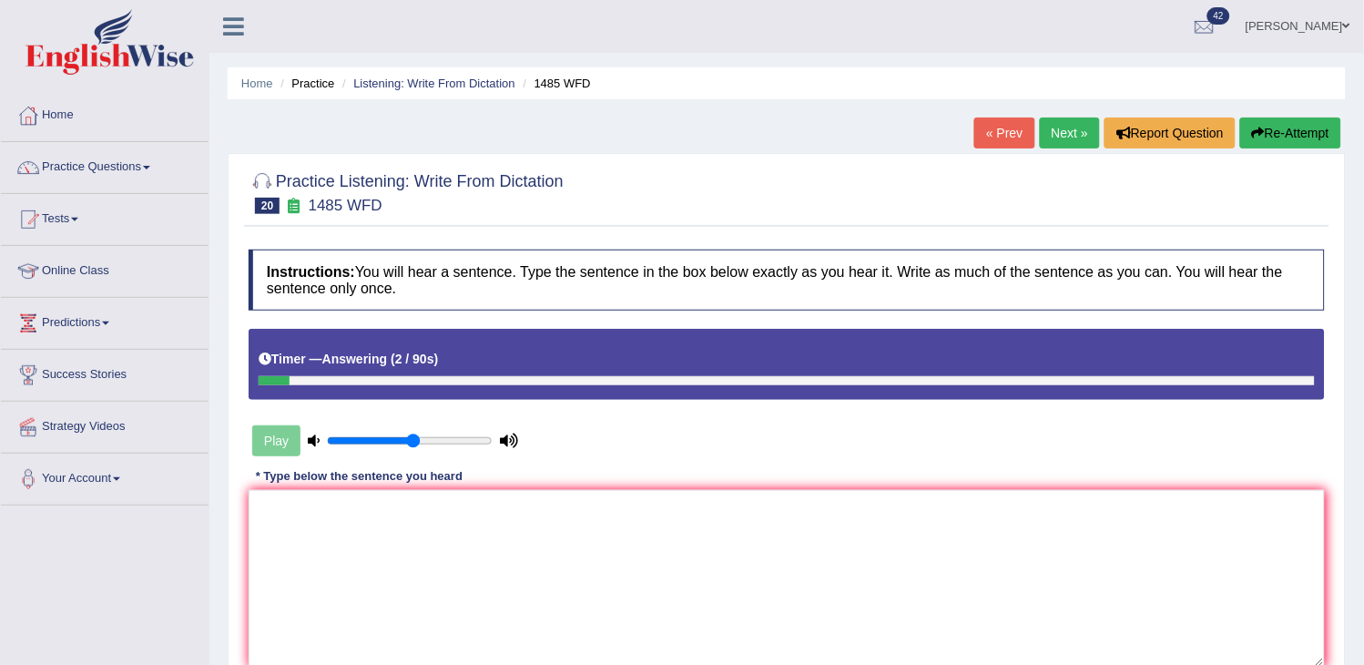
click at [1284, 134] on button "Re-Attempt" at bounding box center [1290, 132] width 101 height 31
click at [1285, 144] on button "Re-Attempt" at bounding box center [1290, 132] width 101 height 31
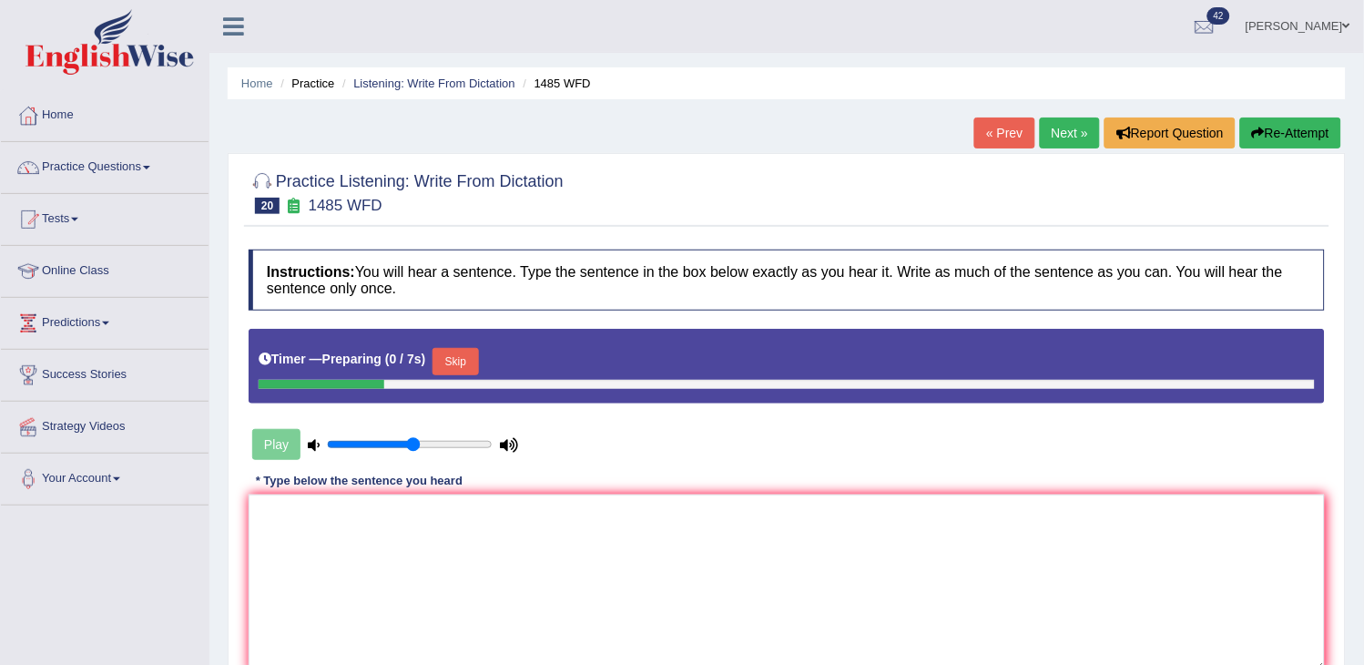
click at [471, 365] on button "Skip" at bounding box center [455, 361] width 46 height 27
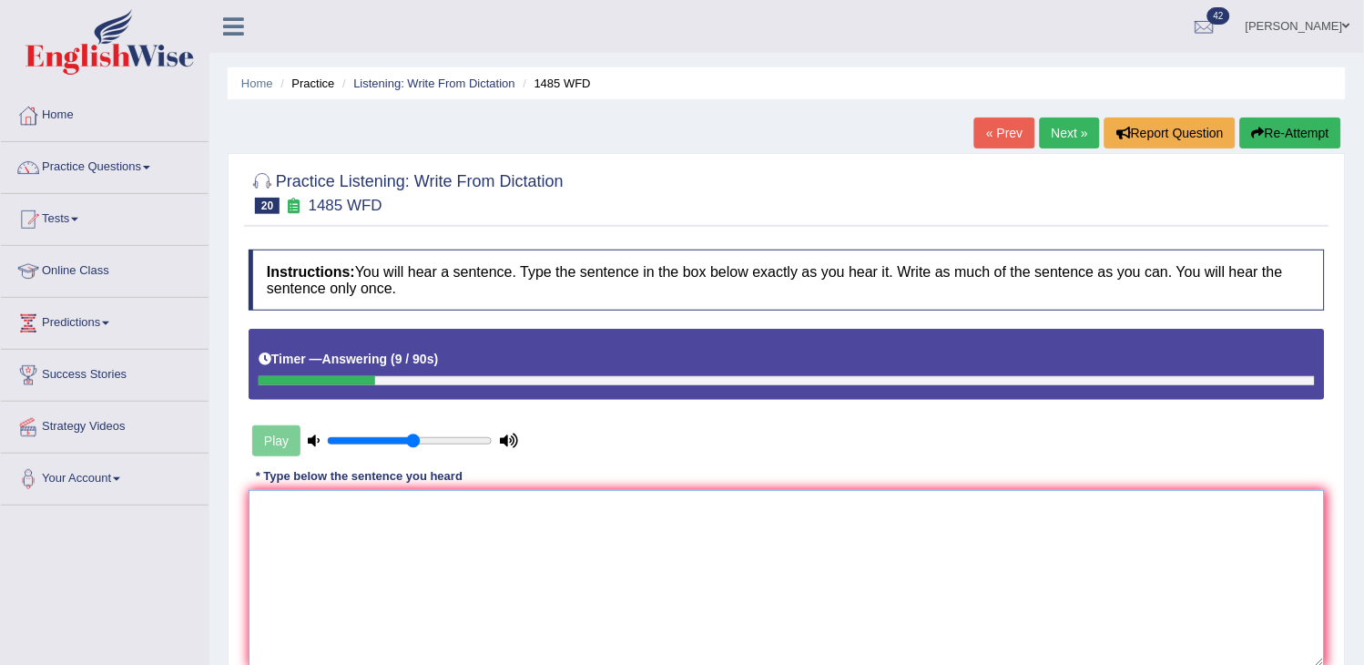
click at [343, 595] on textarea at bounding box center [787, 578] width 1076 height 177
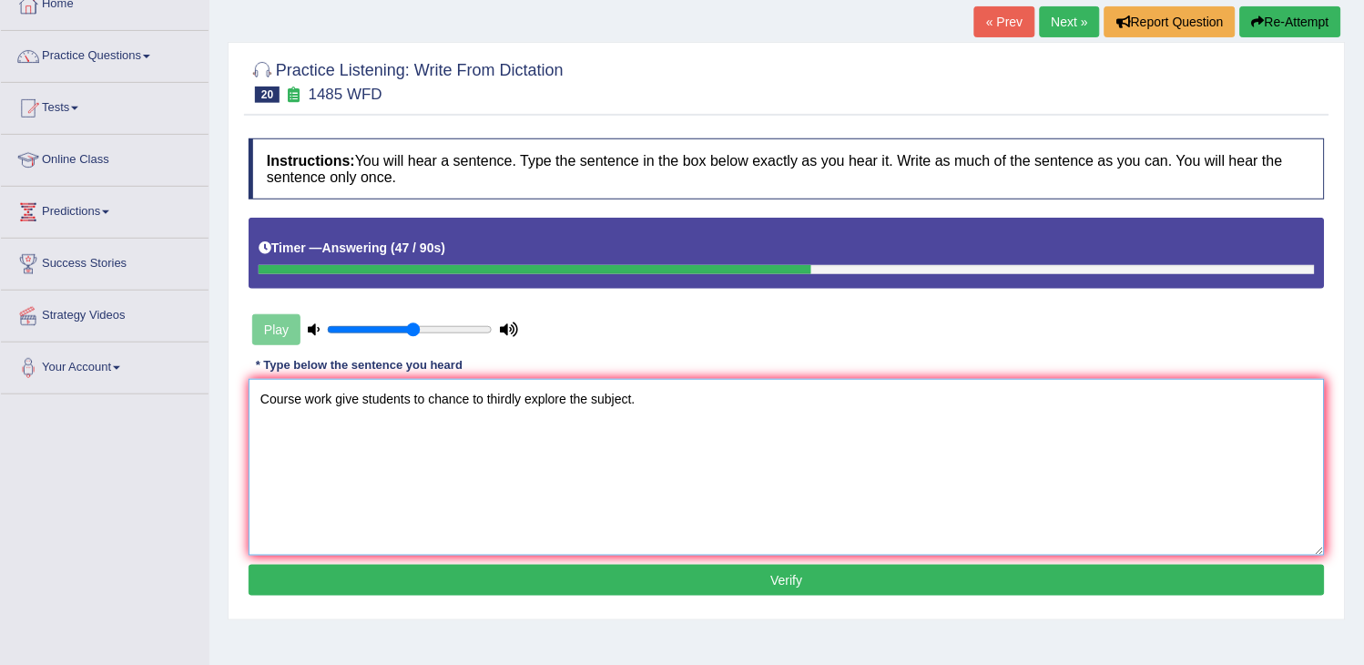
scroll to position [202, 0]
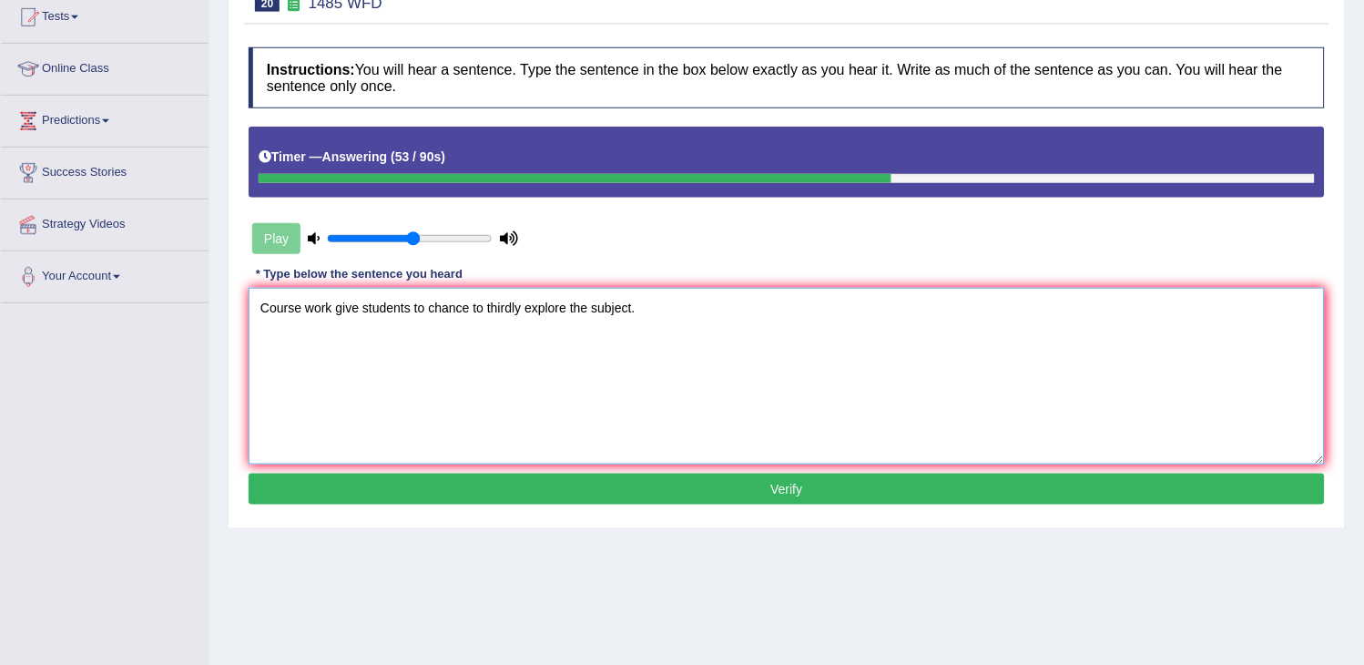
type textarea "Course work give students to chance to thirdly explore the subject."
click at [441, 489] on button "Verify" at bounding box center [787, 488] width 1076 height 31
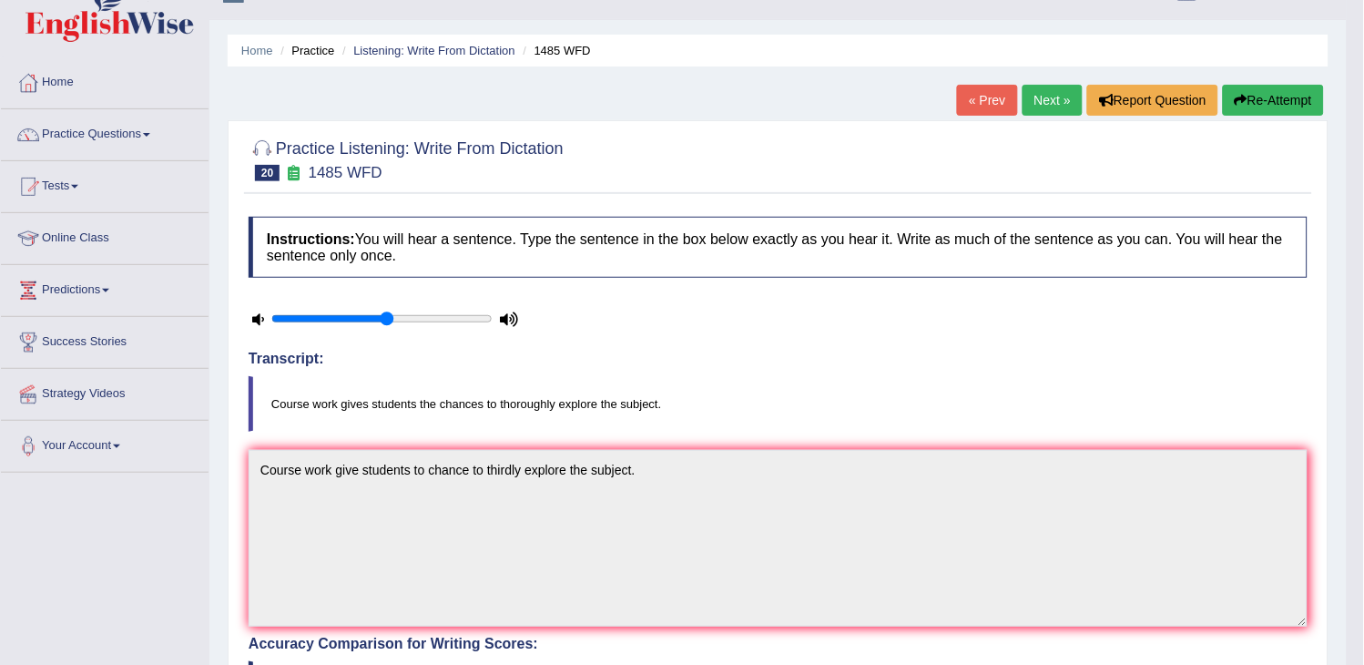
scroll to position [0, 0]
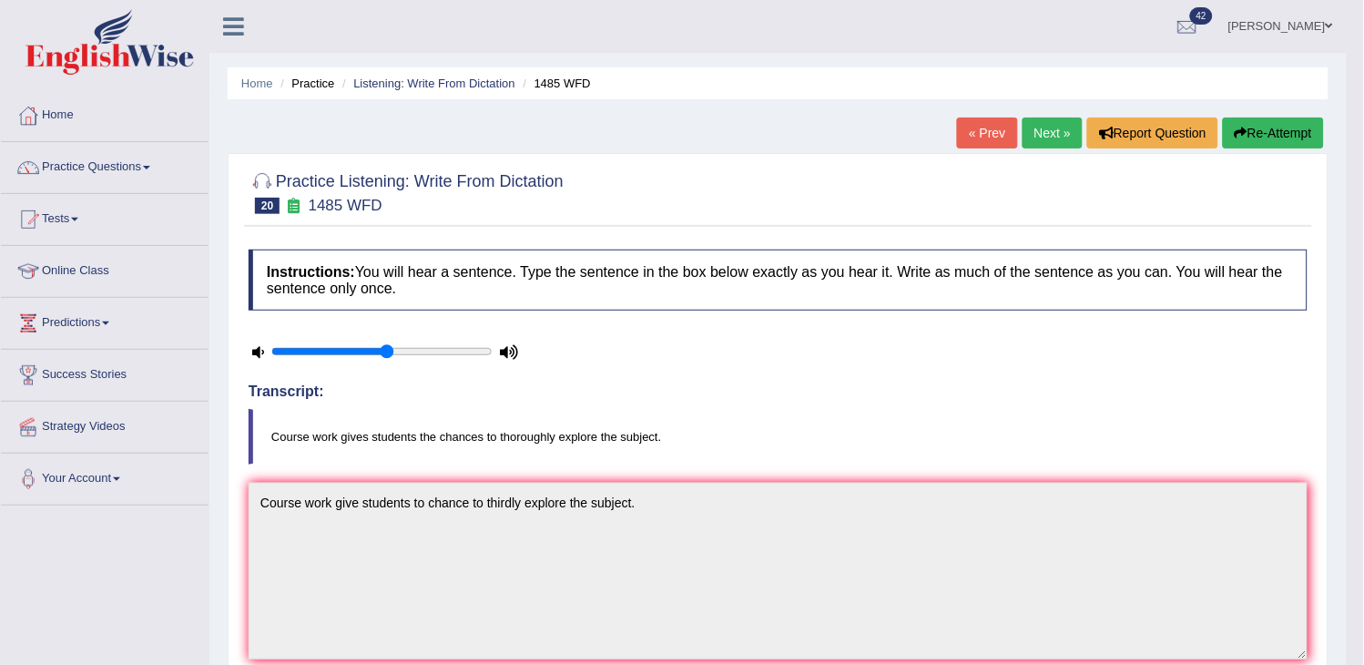
click at [1045, 131] on link "Next »" at bounding box center [1052, 132] width 60 height 31
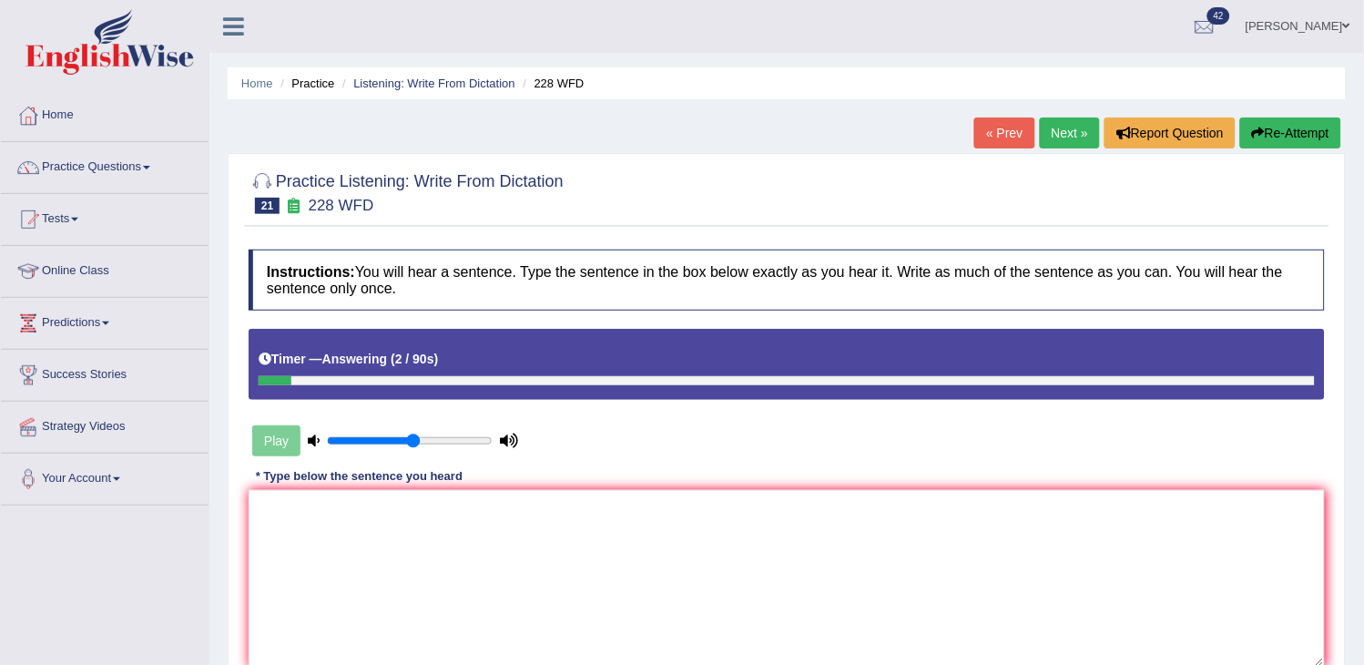
click at [1291, 147] on button "Re-Attempt" at bounding box center [1290, 132] width 101 height 31
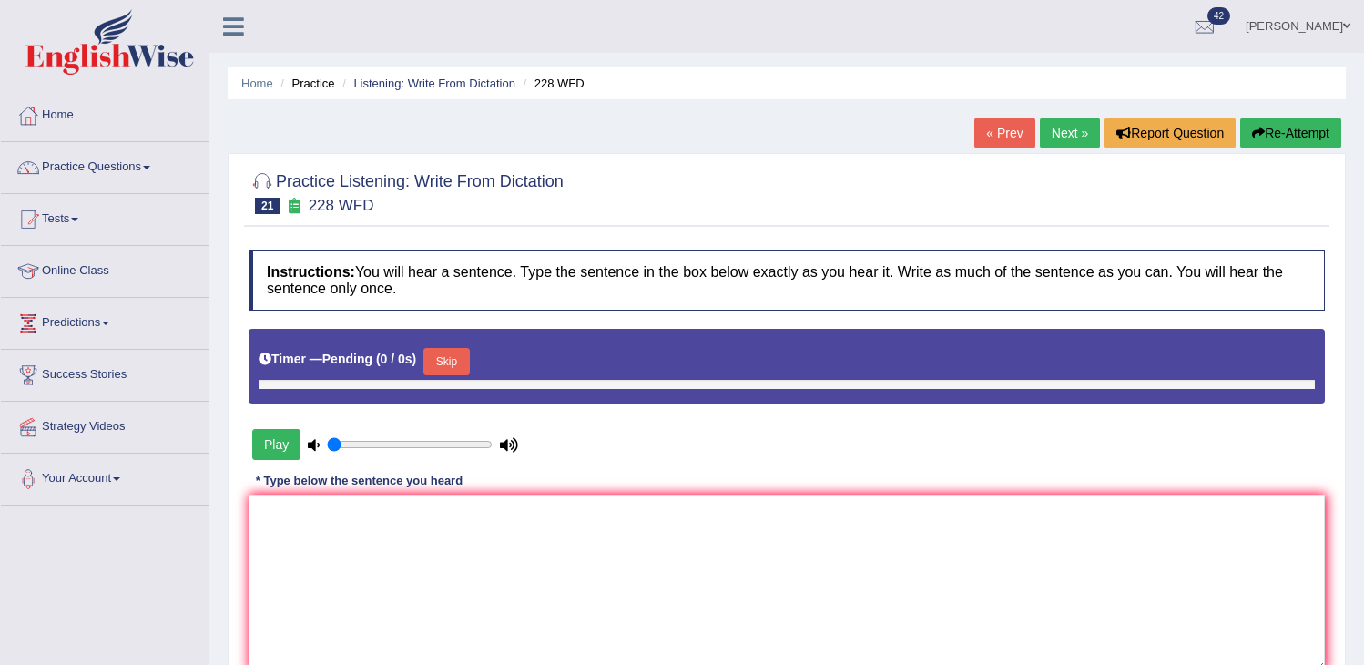
click at [455, 365] on button "Skip" at bounding box center [446, 361] width 46 height 27
type input "0.55"
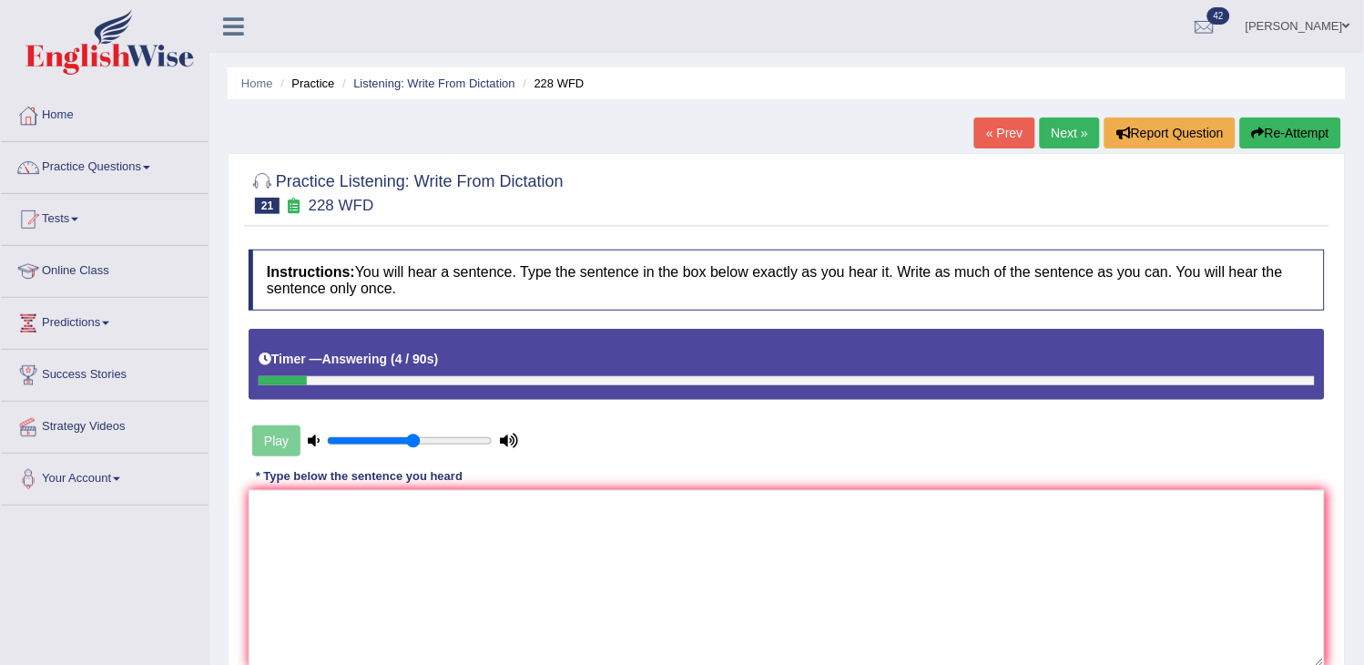
click at [1298, 125] on button "Re-Attempt" at bounding box center [1290, 132] width 101 height 31
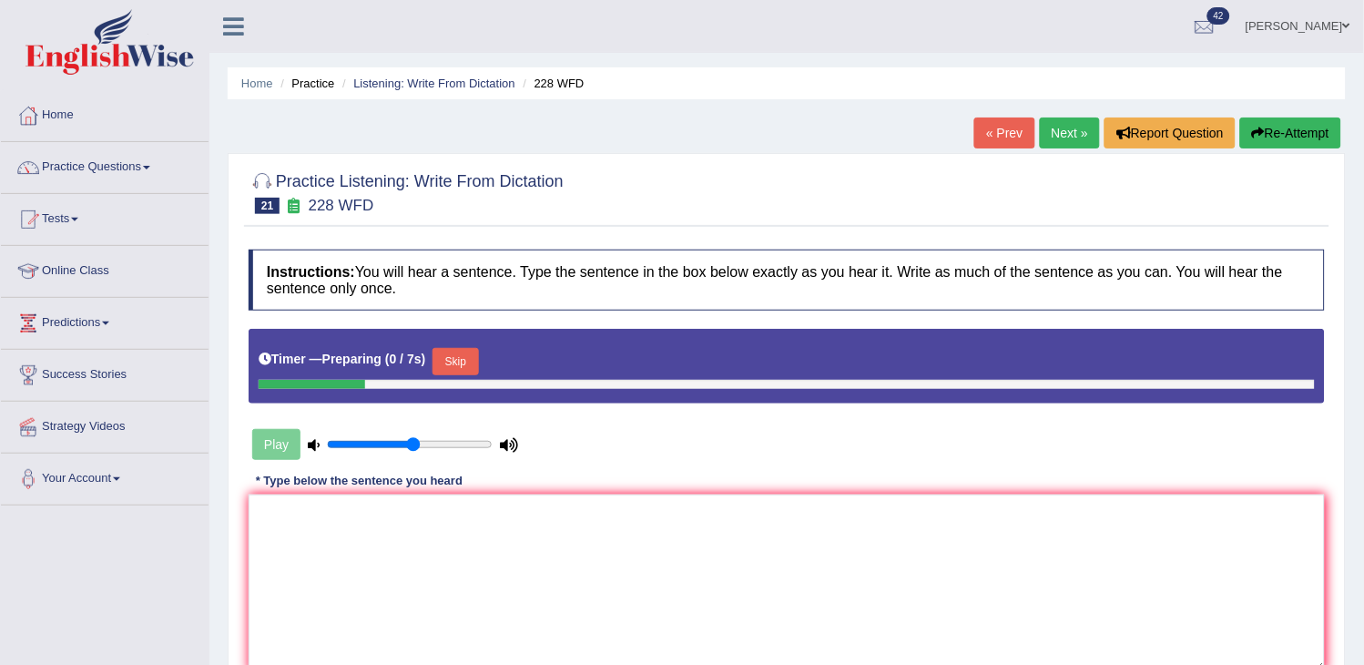
click at [455, 369] on button "Skip" at bounding box center [455, 361] width 46 height 27
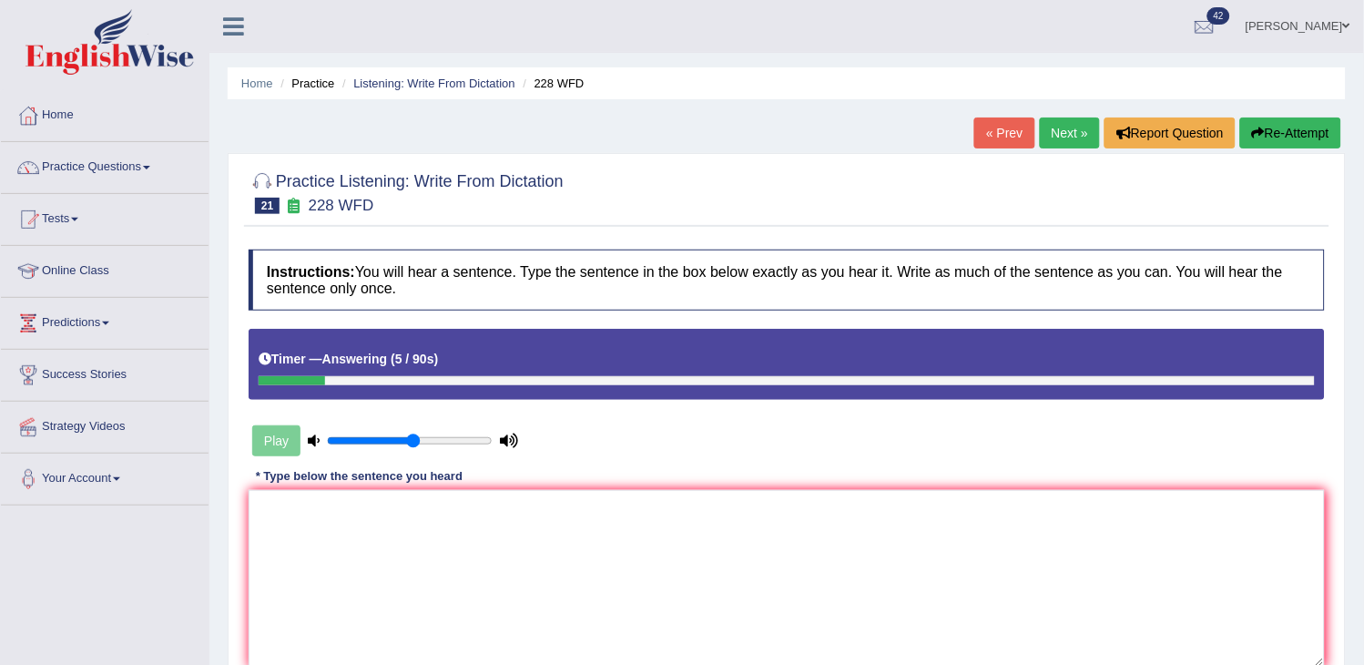
click at [1309, 129] on button "Re-Attempt" at bounding box center [1290, 132] width 101 height 31
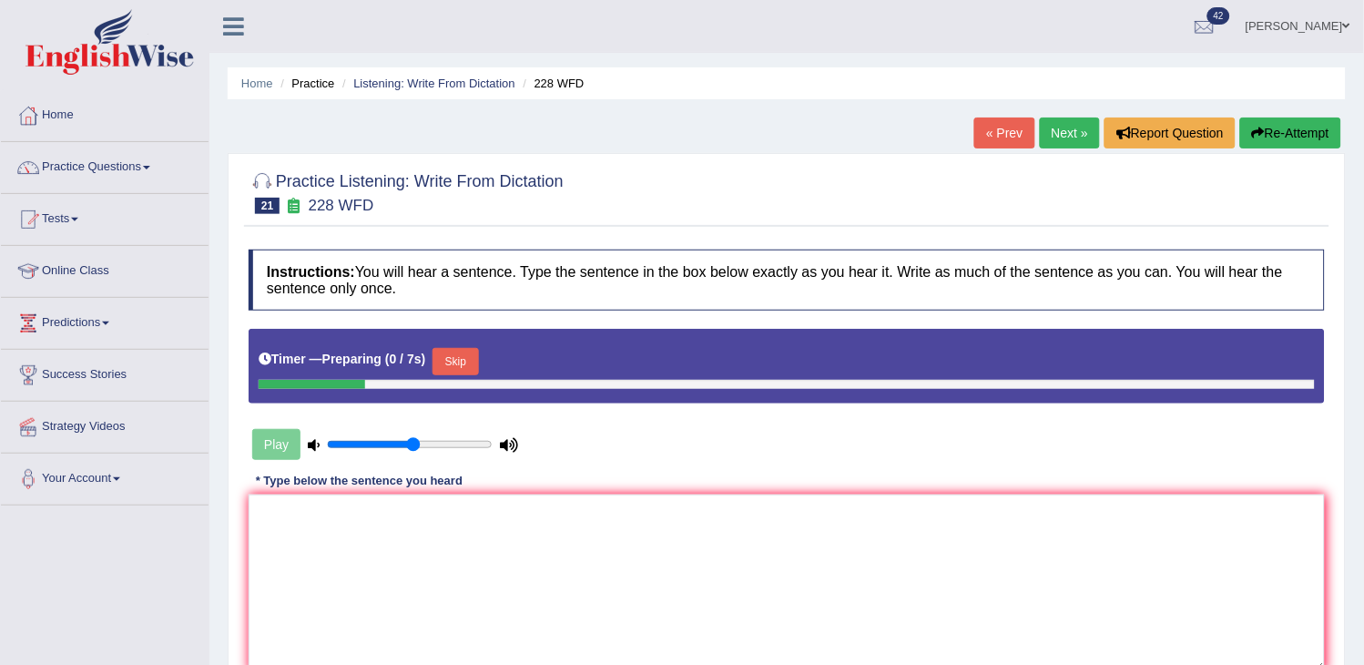
click at [471, 351] on button "Skip" at bounding box center [455, 361] width 46 height 27
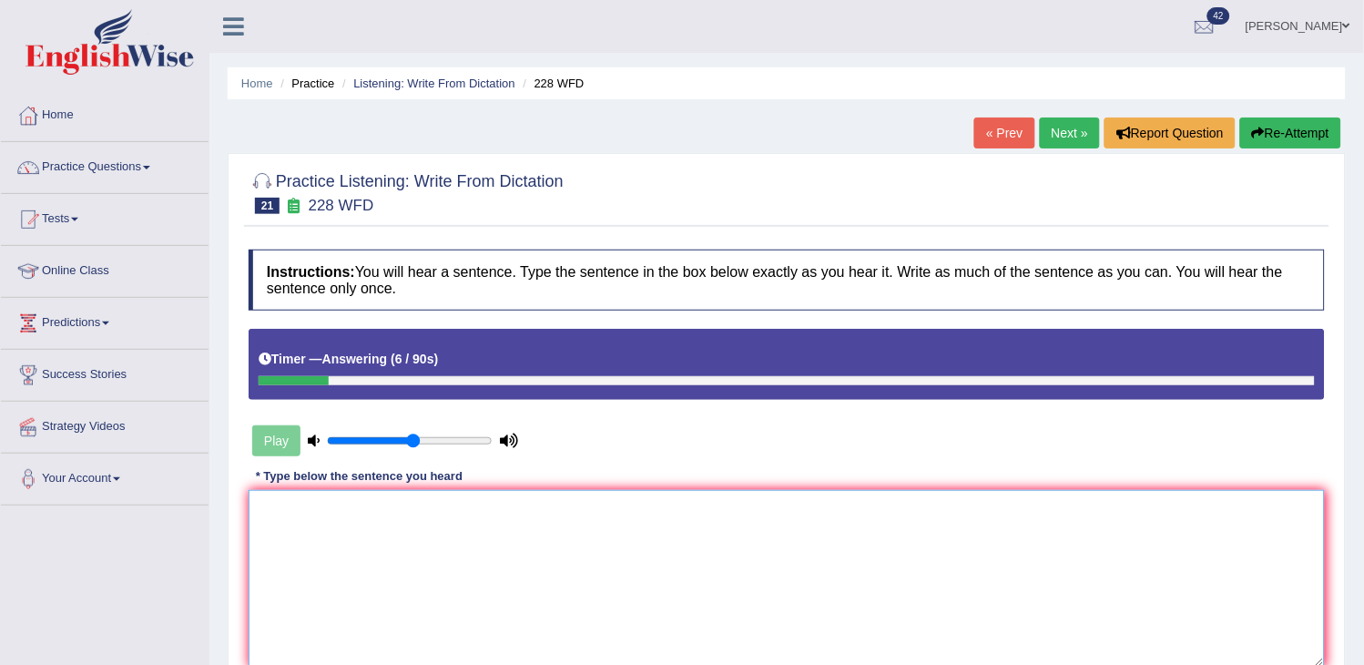
click at [338, 561] on textarea at bounding box center [787, 578] width 1076 height 177
type textarea "X"
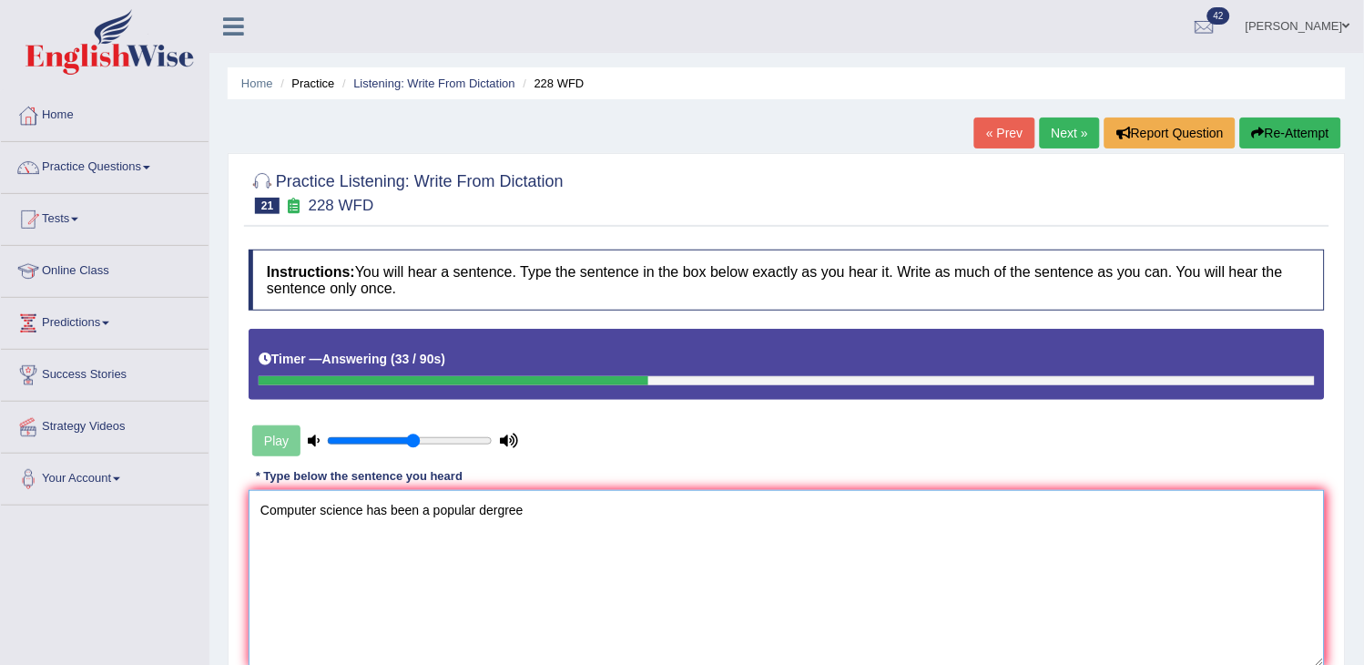
click at [480, 513] on textarea "Computer science has been a popular dergree" at bounding box center [787, 578] width 1076 height 177
click at [607, 513] on textarea "Computer science has been a popular university dergree" at bounding box center [787, 578] width 1076 height 177
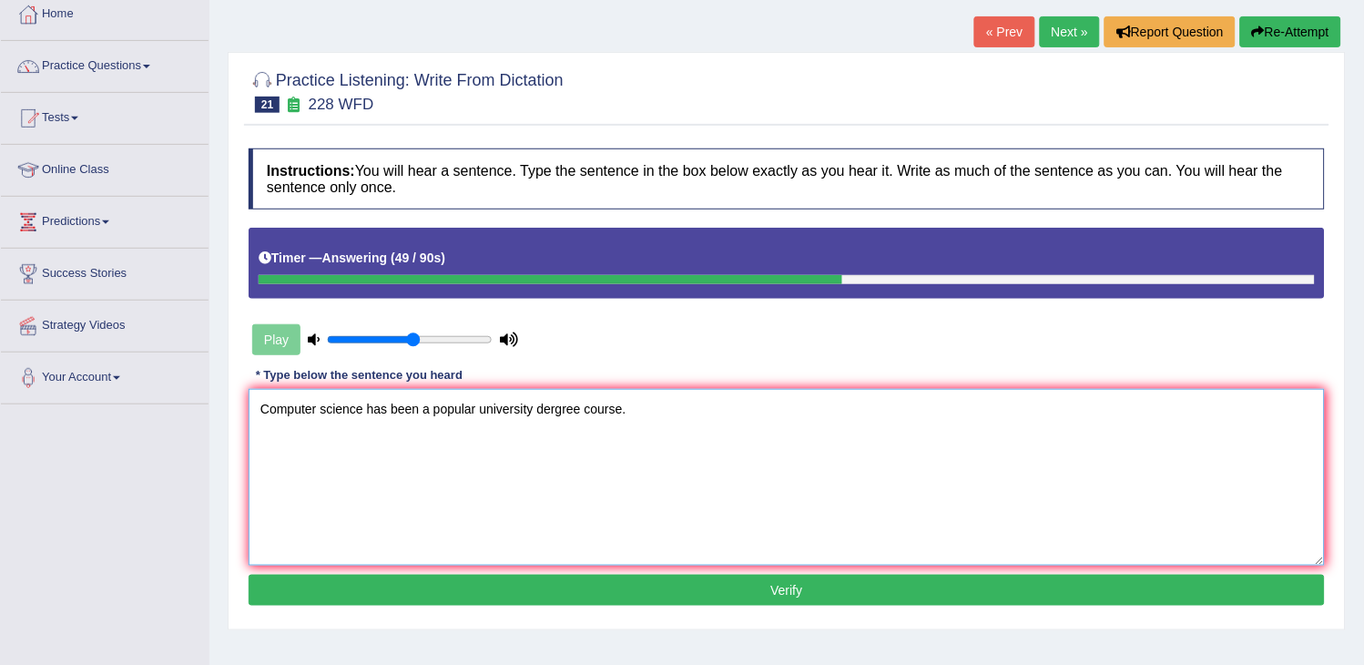
type textarea "Computer science has been a popular university dergree course."
click at [519, 581] on button "Verify" at bounding box center [787, 589] width 1076 height 31
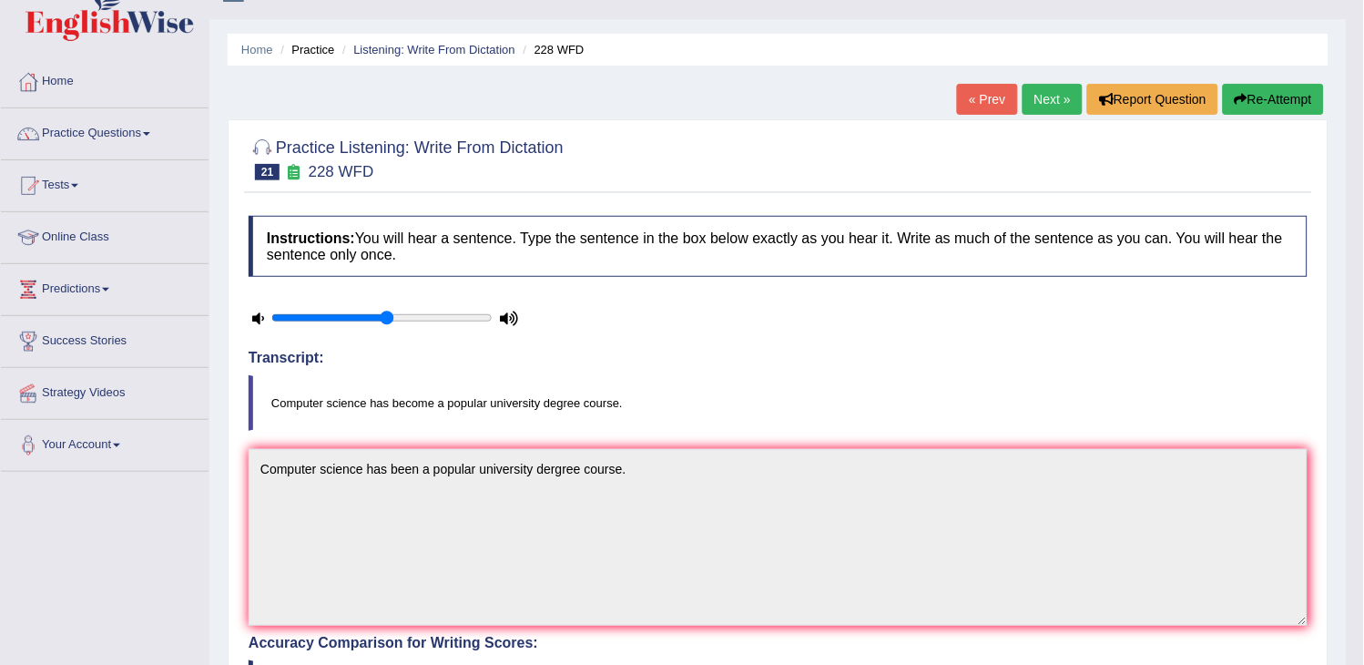
scroll to position [0, 0]
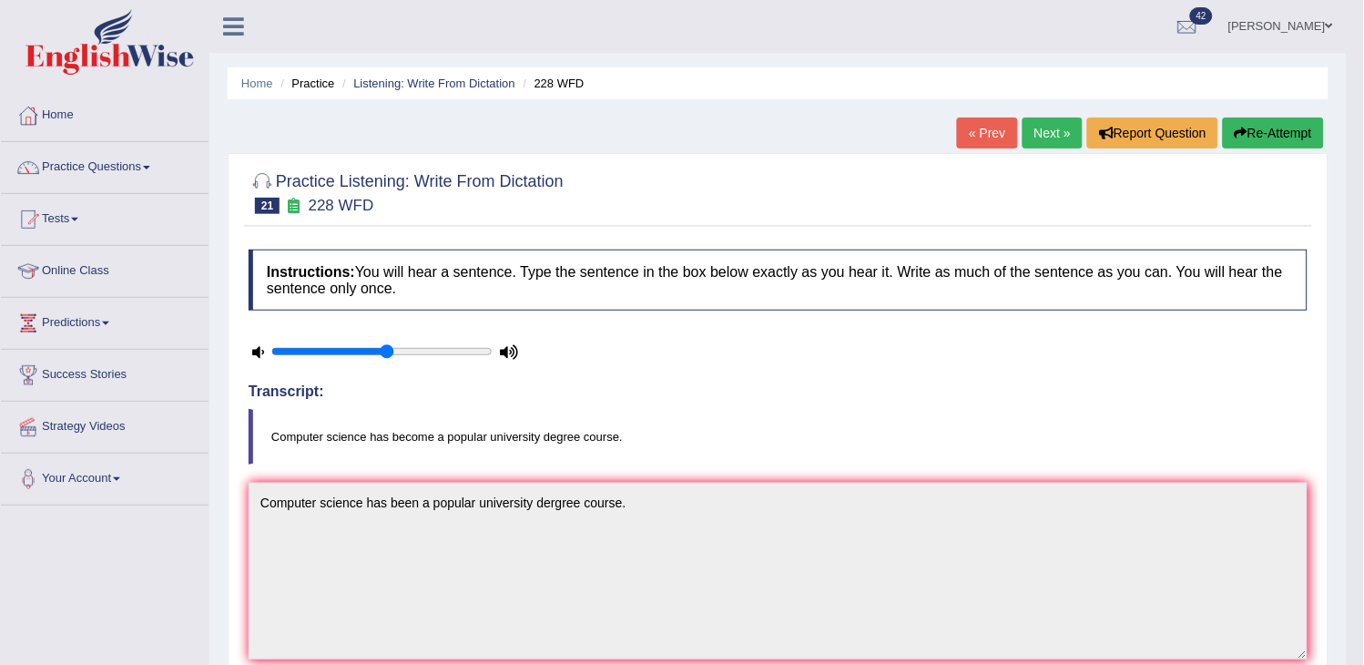
click at [1057, 133] on link "Next »" at bounding box center [1052, 132] width 60 height 31
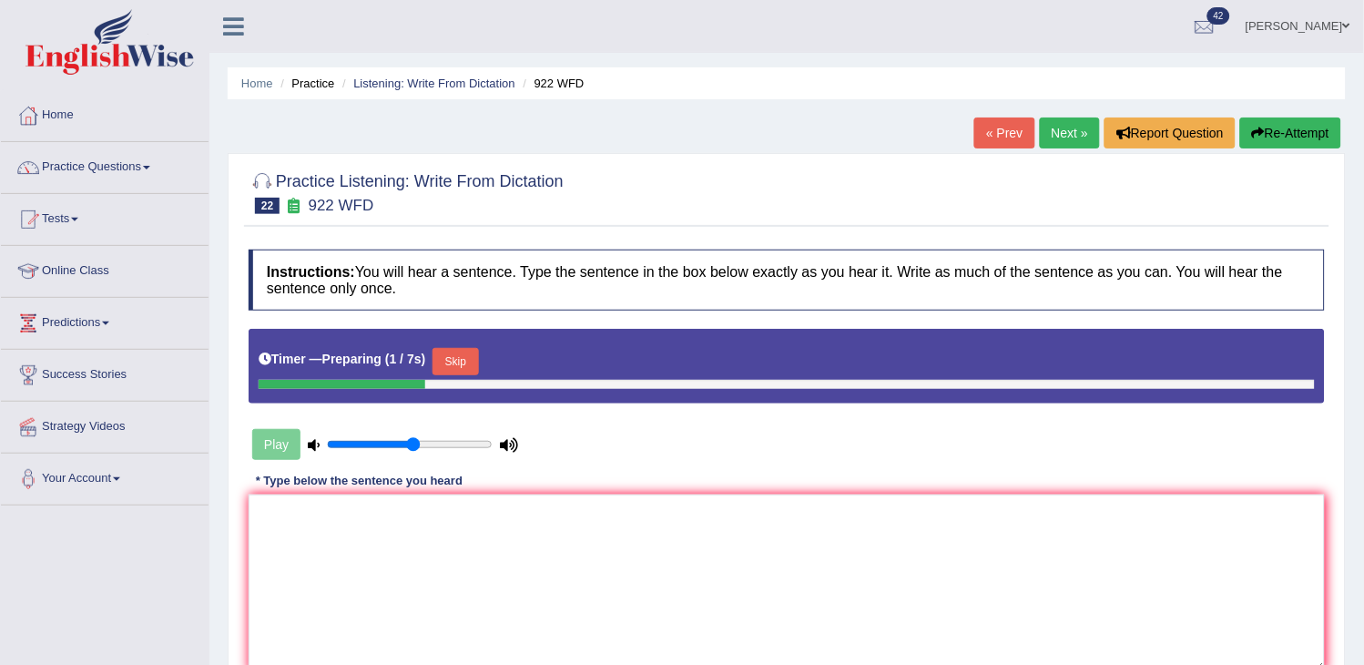
click at [468, 366] on button "Skip" at bounding box center [455, 361] width 46 height 27
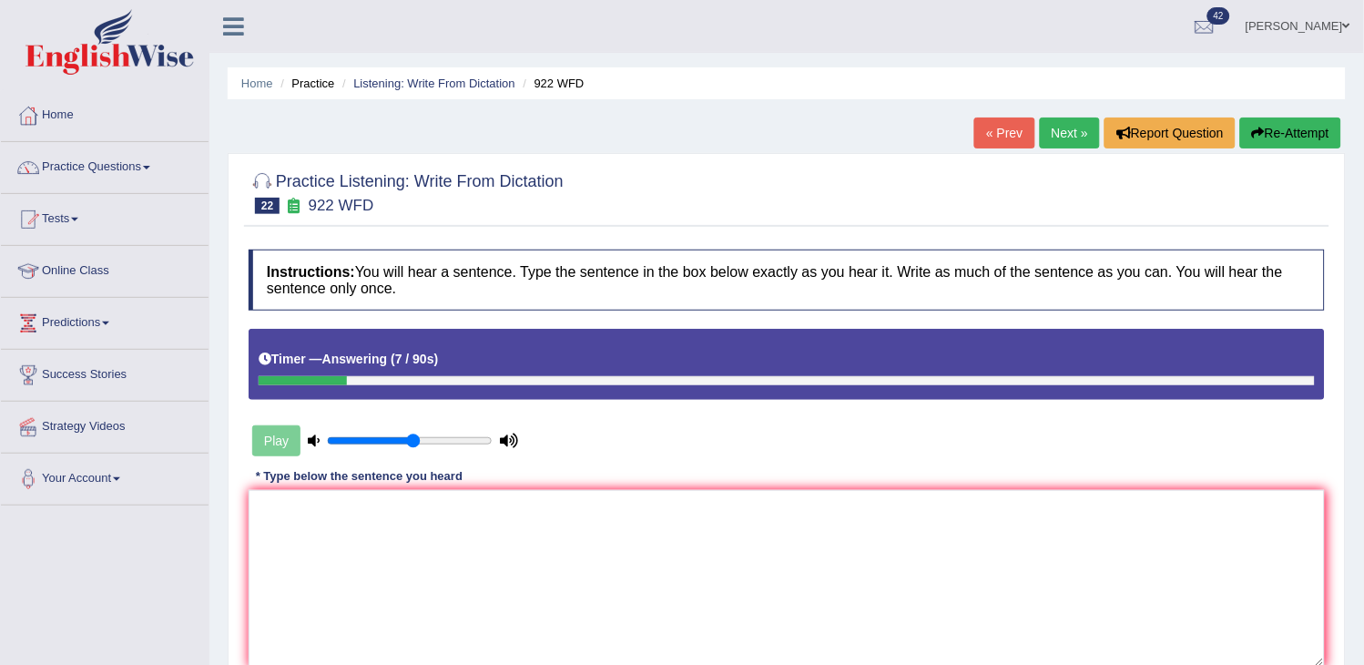
click at [1266, 147] on button "Re-Attempt" at bounding box center [1290, 132] width 101 height 31
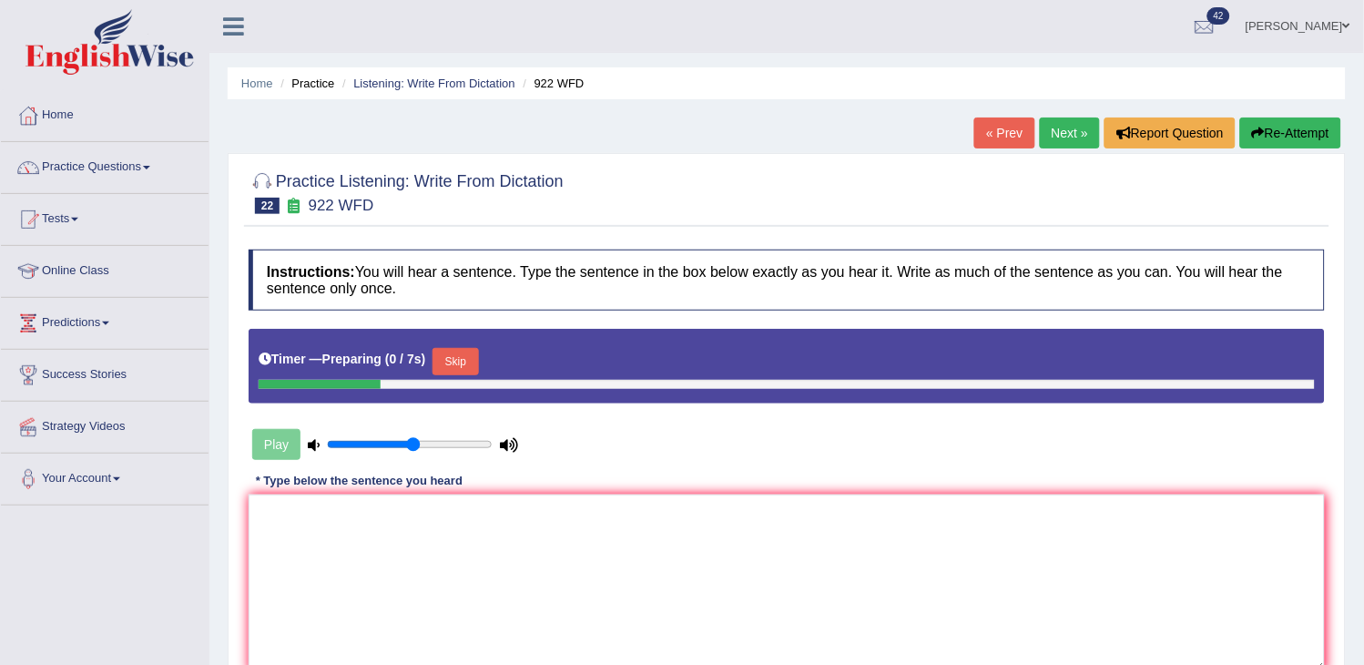
click at [461, 364] on button "Skip" at bounding box center [455, 361] width 46 height 27
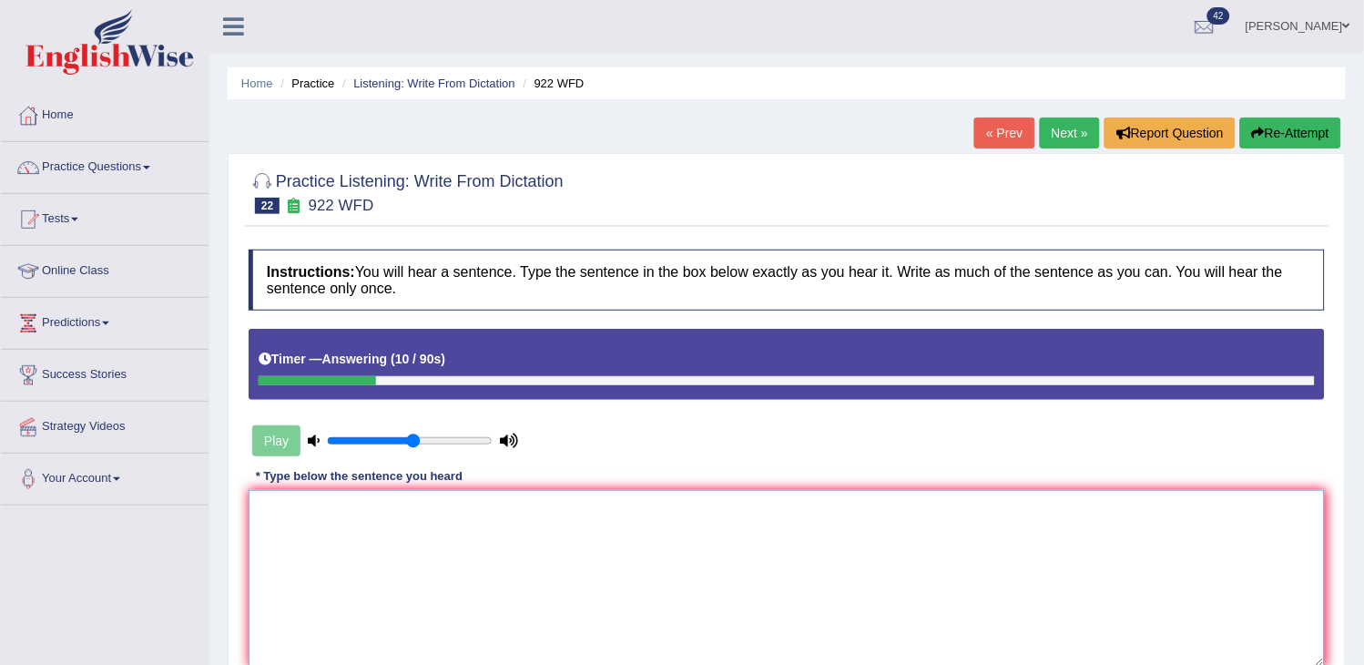
click at [370, 607] on textarea at bounding box center [787, 578] width 1076 height 177
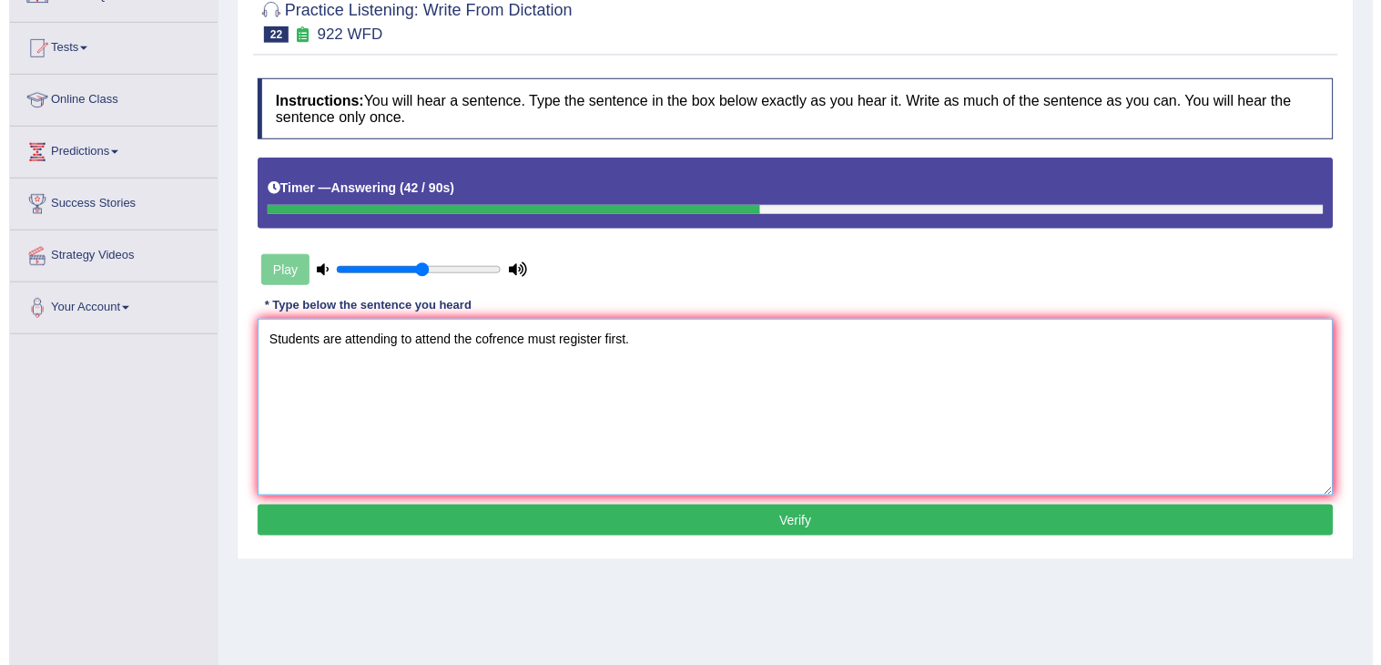
scroll to position [202, 0]
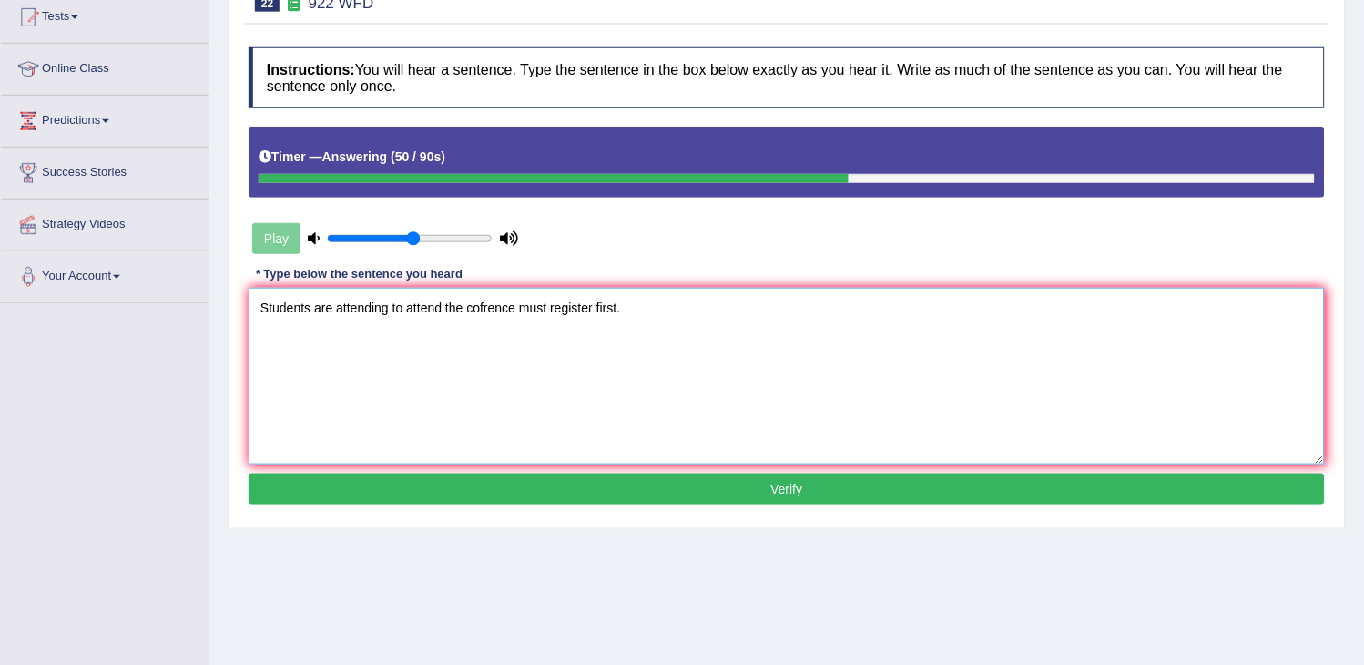
click at [517, 310] on textarea "Students are attending to attend the cofrence must register first." at bounding box center [787, 376] width 1076 height 177
click at [481, 308] on textarea "Students are attending to attend the cofrence conferencemust register first." at bounding box center [787, 376] width 1076 height 177
click at [586, 306] on textarea "Students are attending to attend the confrence conferencemust register first." at bounding box center [787, 376] width 1076 height 177
type textarea "Students are attending to attend the confrence conference must register first."
click at [383, 487] on button "Verify" at bounding box center [787, 488] width 1076 height 31
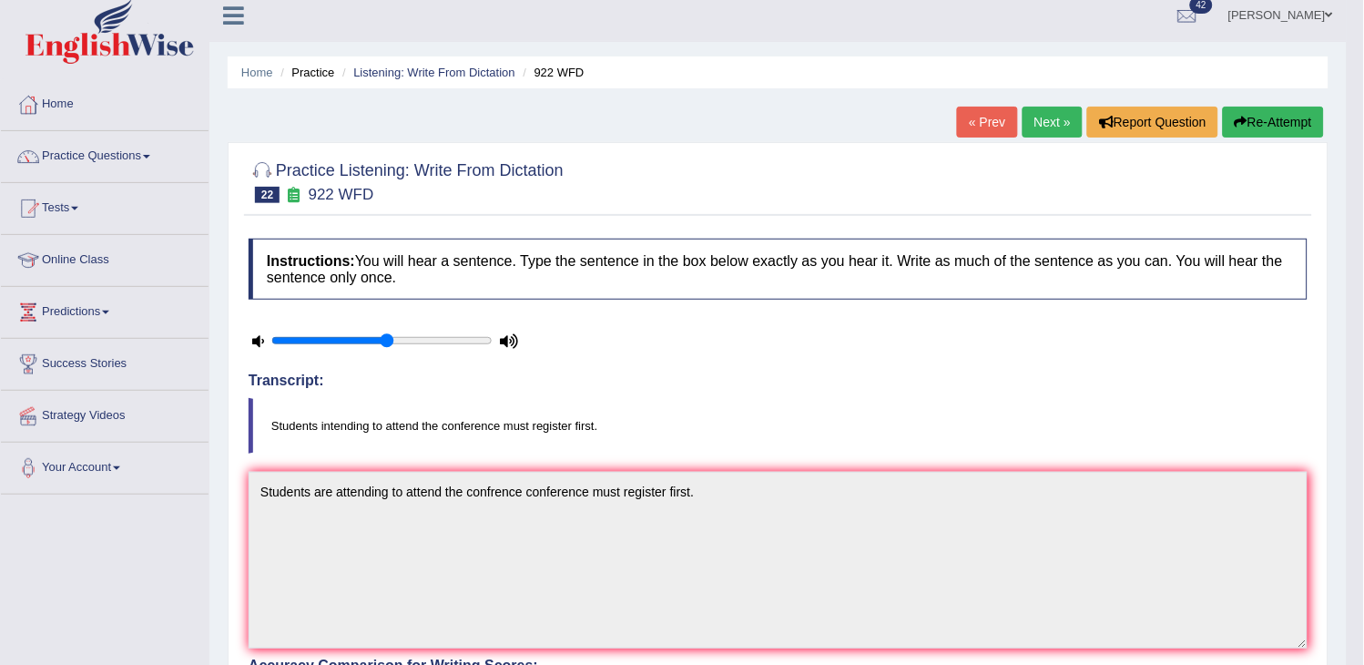
scroll to position [0, 0]
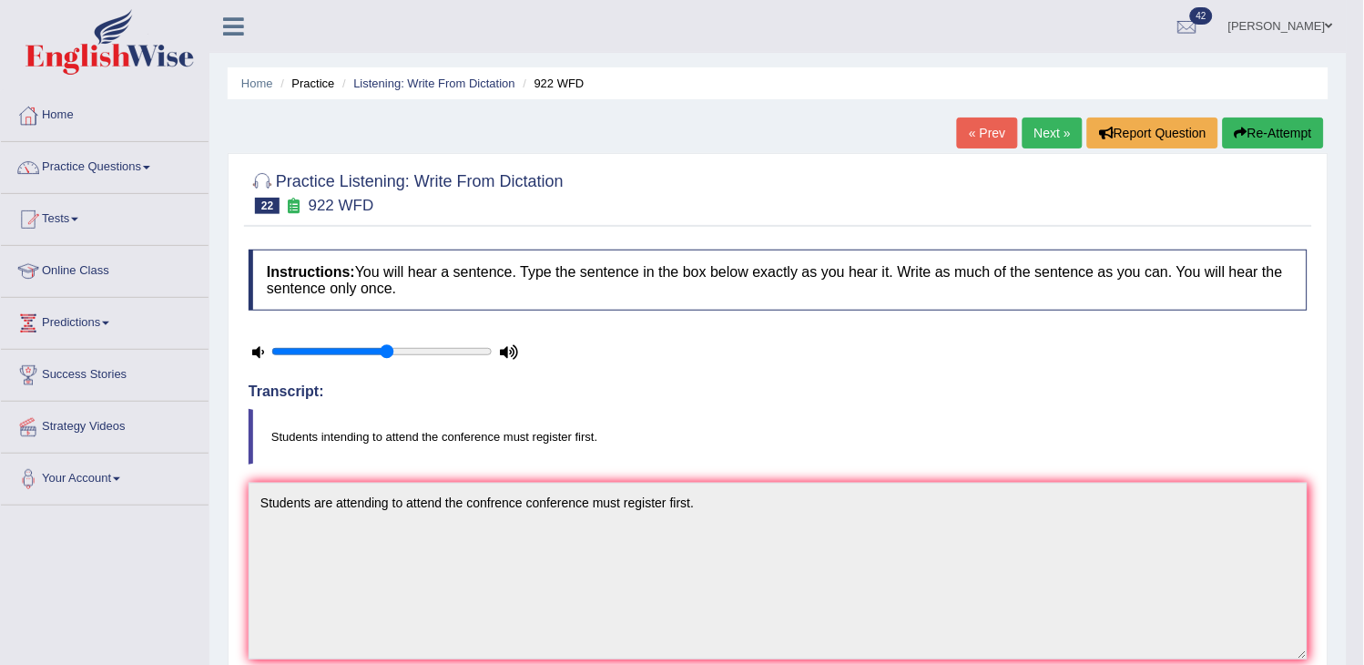
click at [1033, 130] on link "Next »" at bounding box center [1052, 132] width 60 height 31
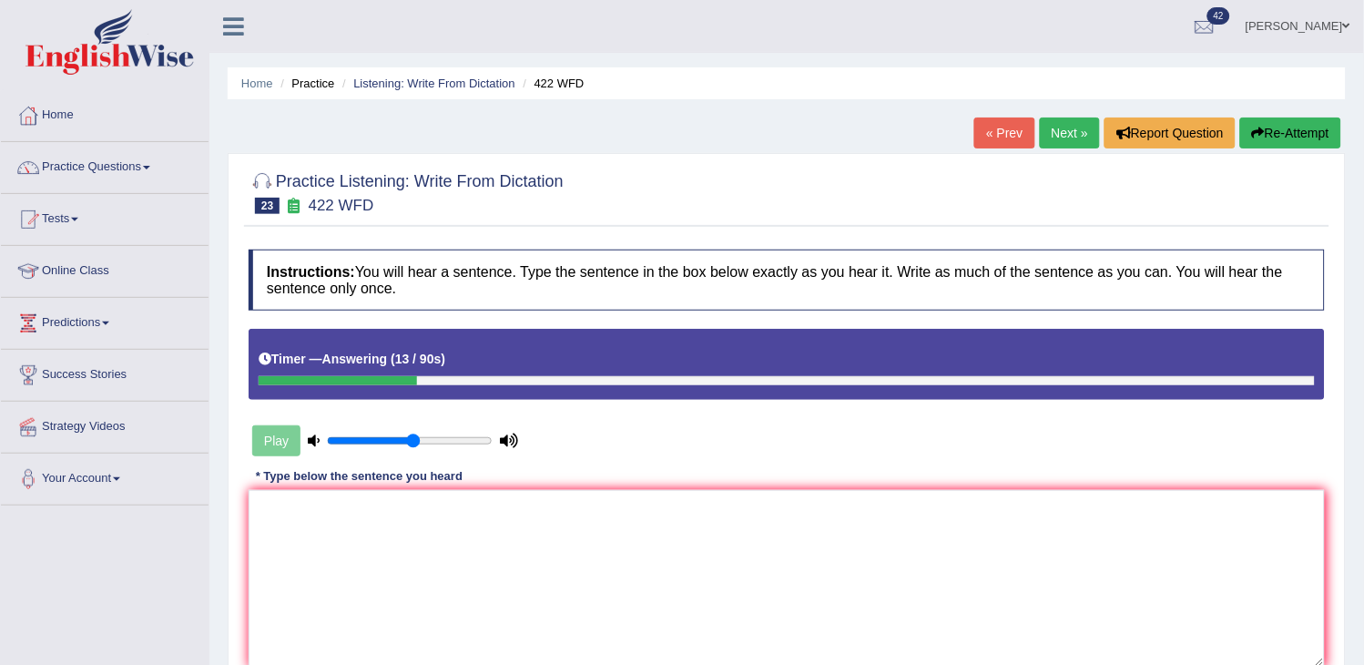
click at [1286, 149] on div "« Prev Next » Report Question Re-Attempt" at bounding box center [1159, 135] width 371 height 36
click at [1294, 129] on button "Re-Attempt" at bounding box center [1290, 132] width 101 height 31
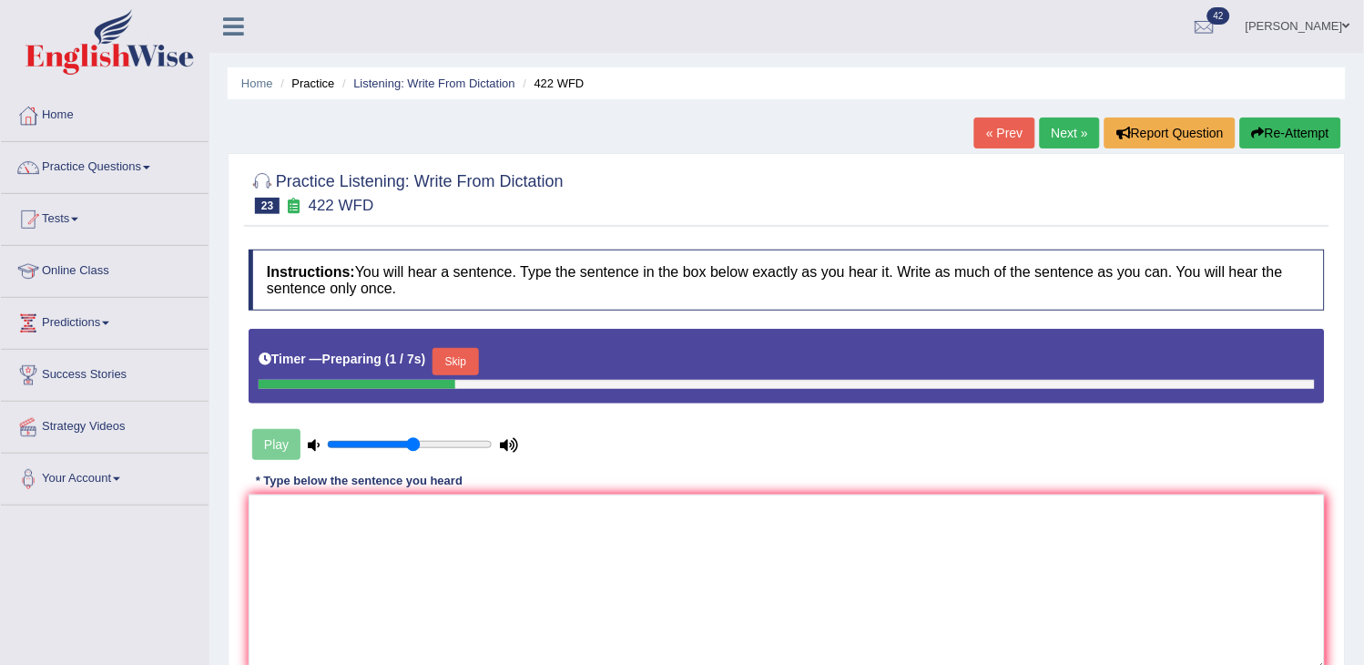
click at [466, 359] on button "Skip" at bounding box center [455, 361] width 46 height 27
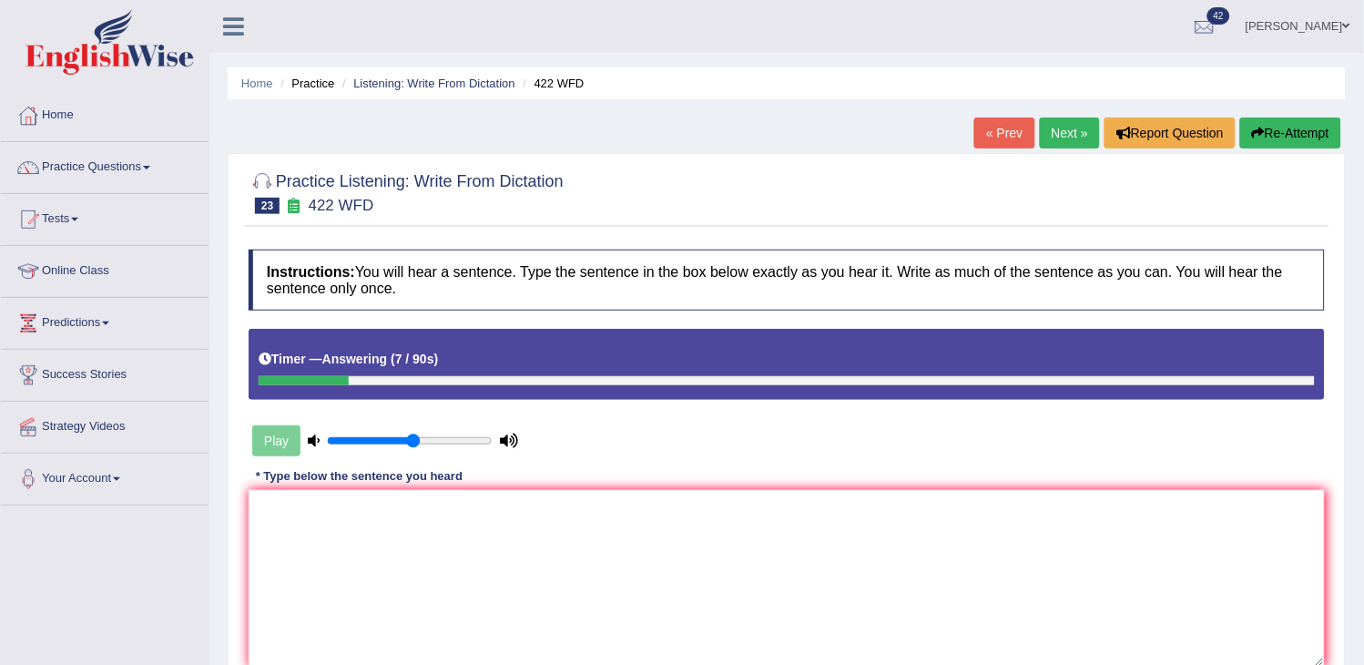
click at [1312, 122] on button "Re-Attempt" at bounding box center [1290, 132] width 101 height 31
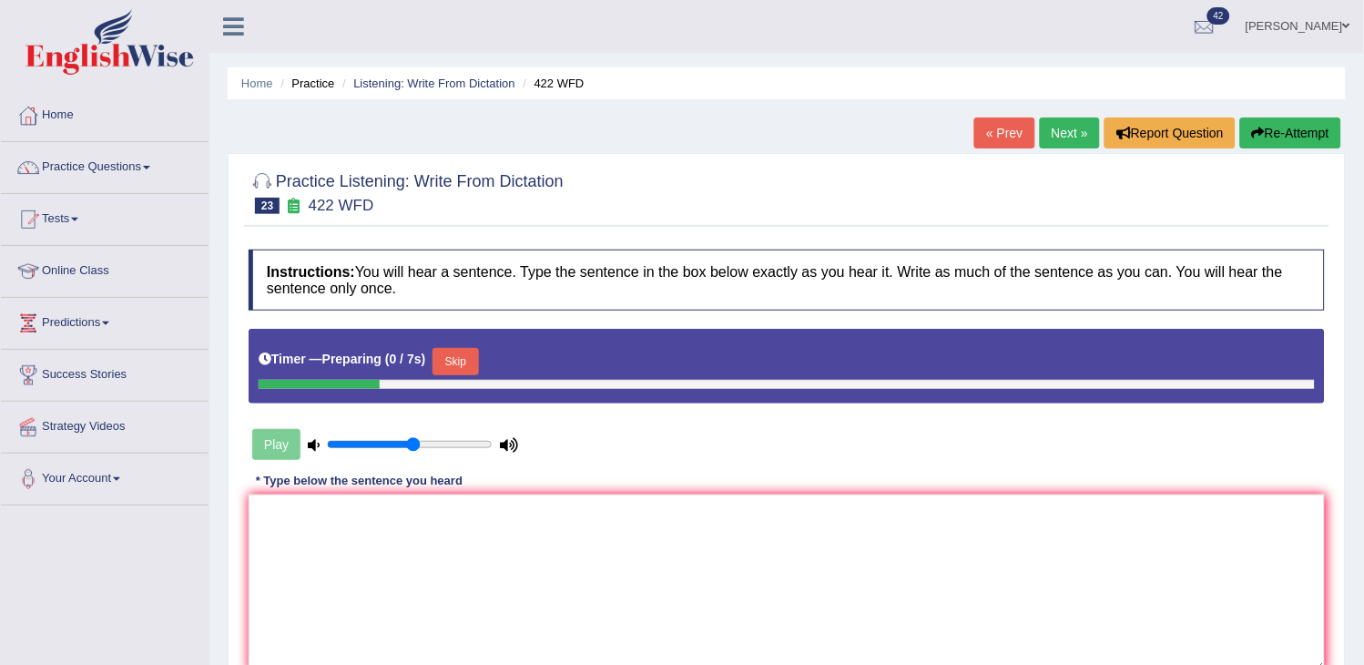
drag, startPoint x: 0, startPoint y: 0, endPoint x: 466, endPoint y: 371, distance: 596.0
click at [466, 371] on button "Skip" at bounding box center [455, 361] width 46 height 27
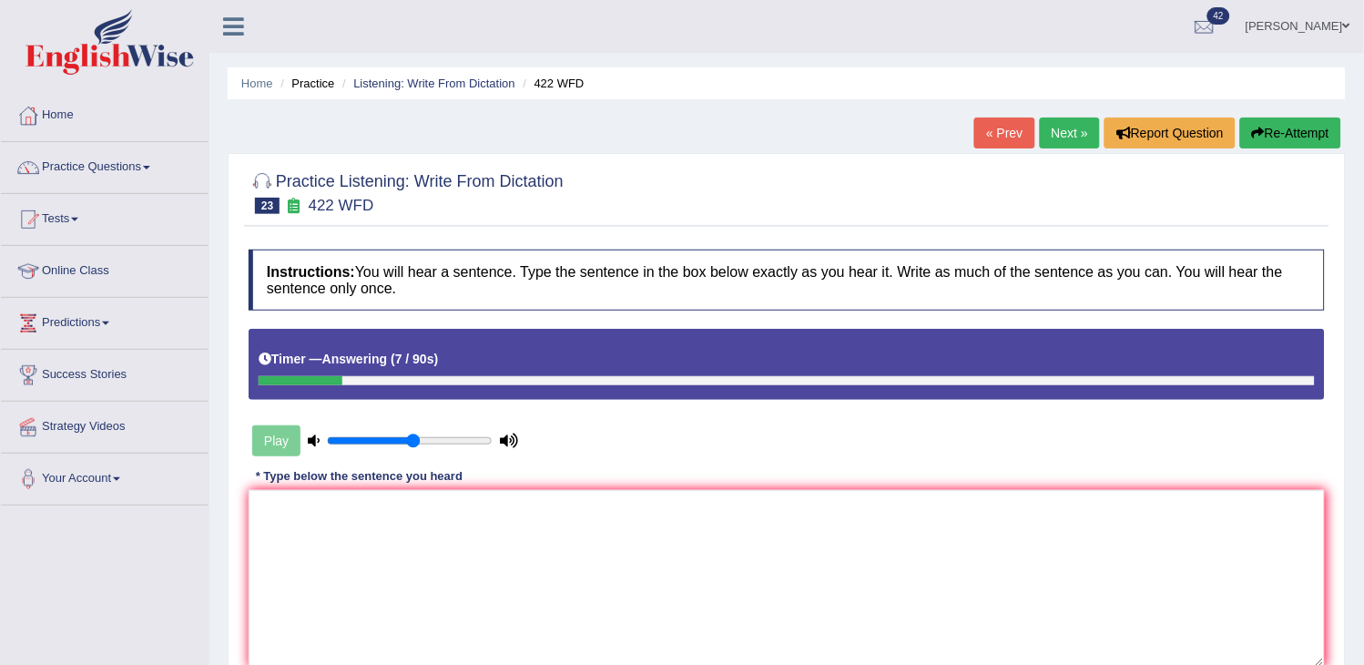
click at [1275, 119] on button "Re-Attempt" at bounding box center [1290, 132] width 101 height 31
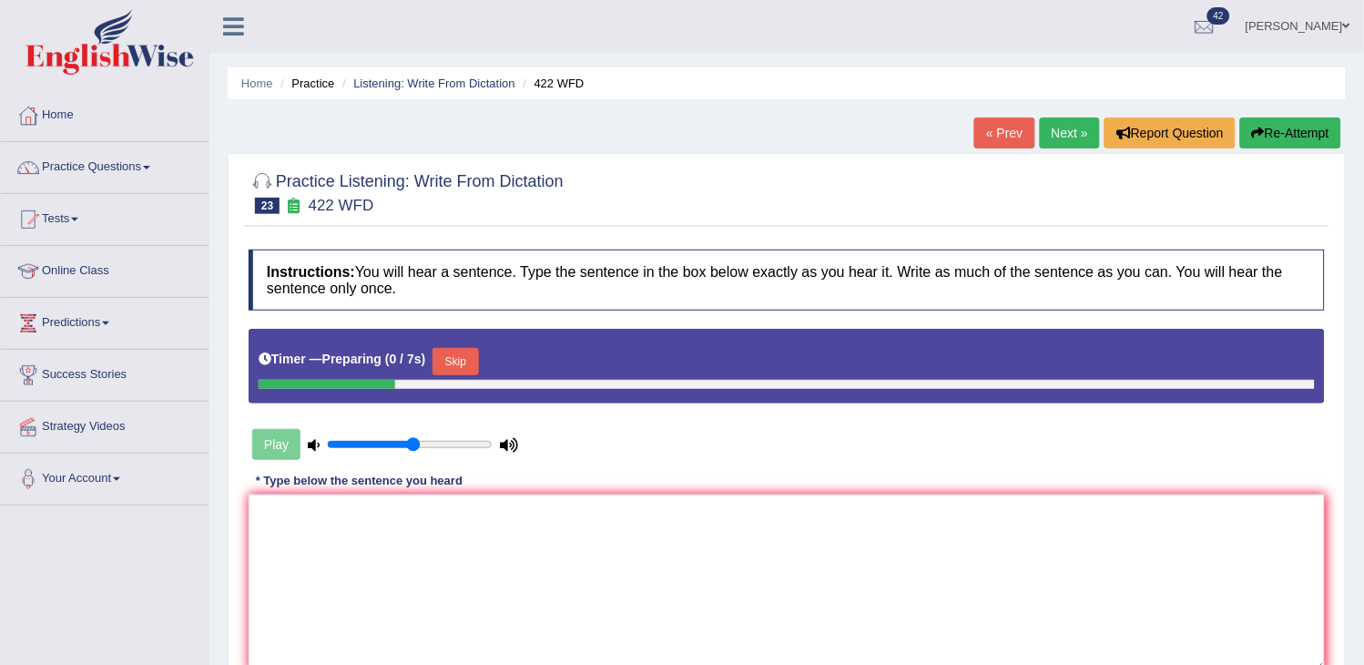
click at [461, 368] on button "Skip" at bounding box center [455, 361] width 46 height 27
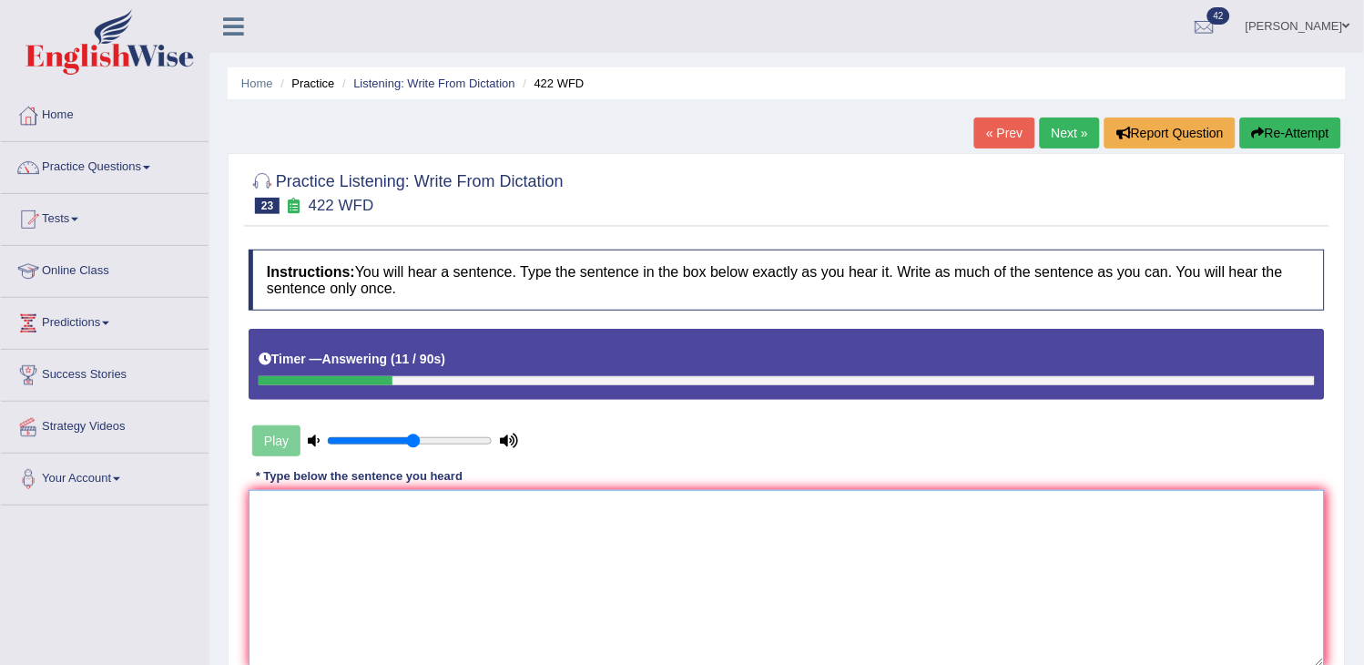
click at [373, 585] on textarea at bounding box center [787, 578] width 1076 height 177
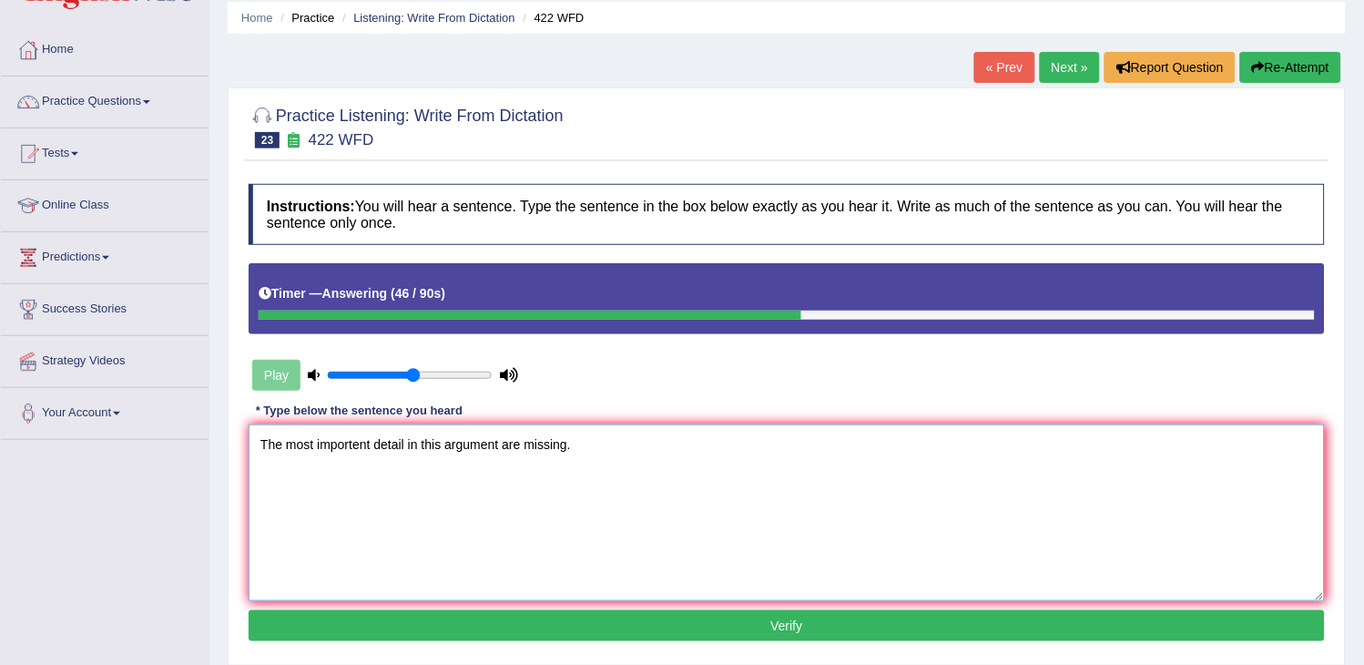
scroll to position [101, 0]
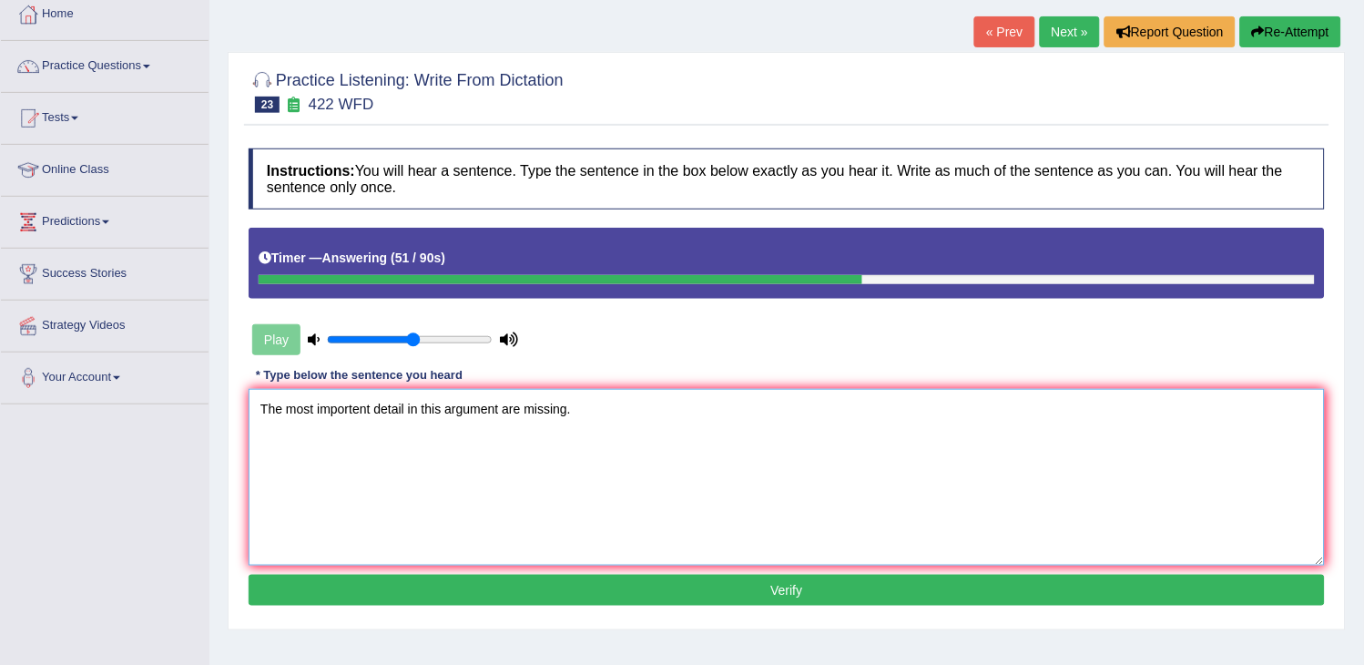
click at [361, 414] on textarea "The most importent detail in this argument are missing." at bounding box center [787, 477] width 1076 height 177
type textarea "The most important detail in this argument are missing."
click at [502, 585] on button "Verify" at bounding box center [787, 589] width 1076 height 31
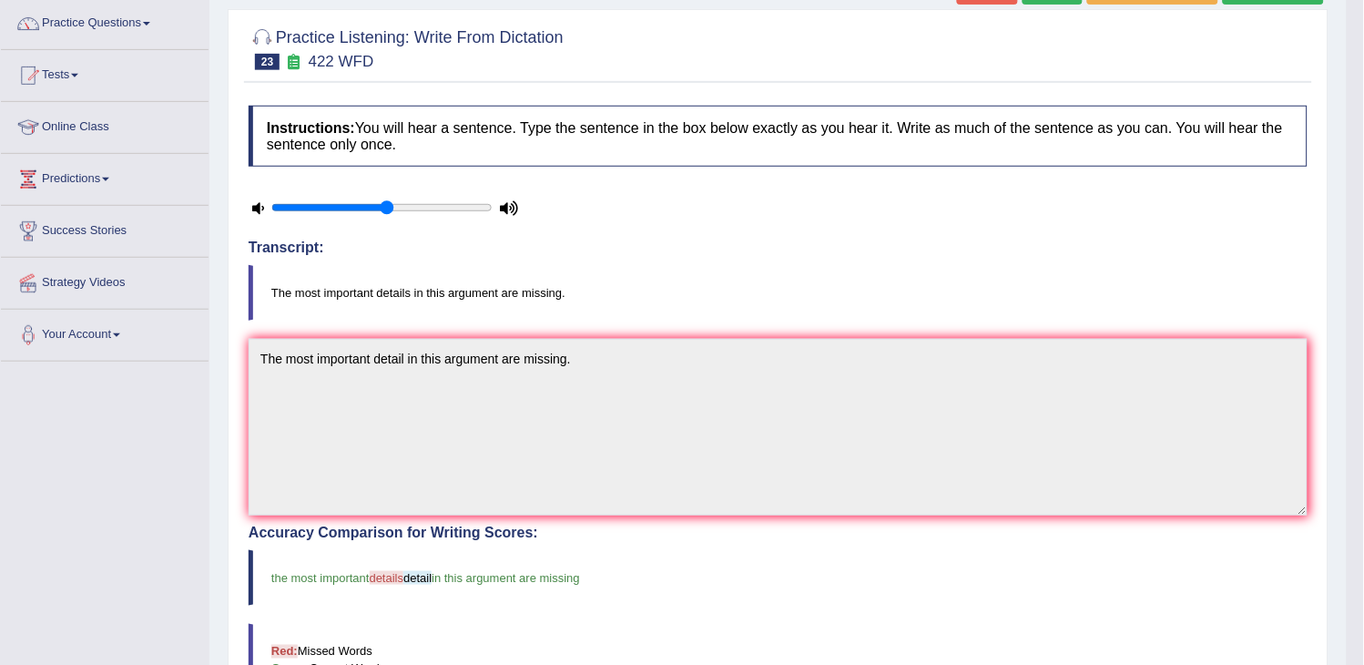
scroll to position [0, 0]
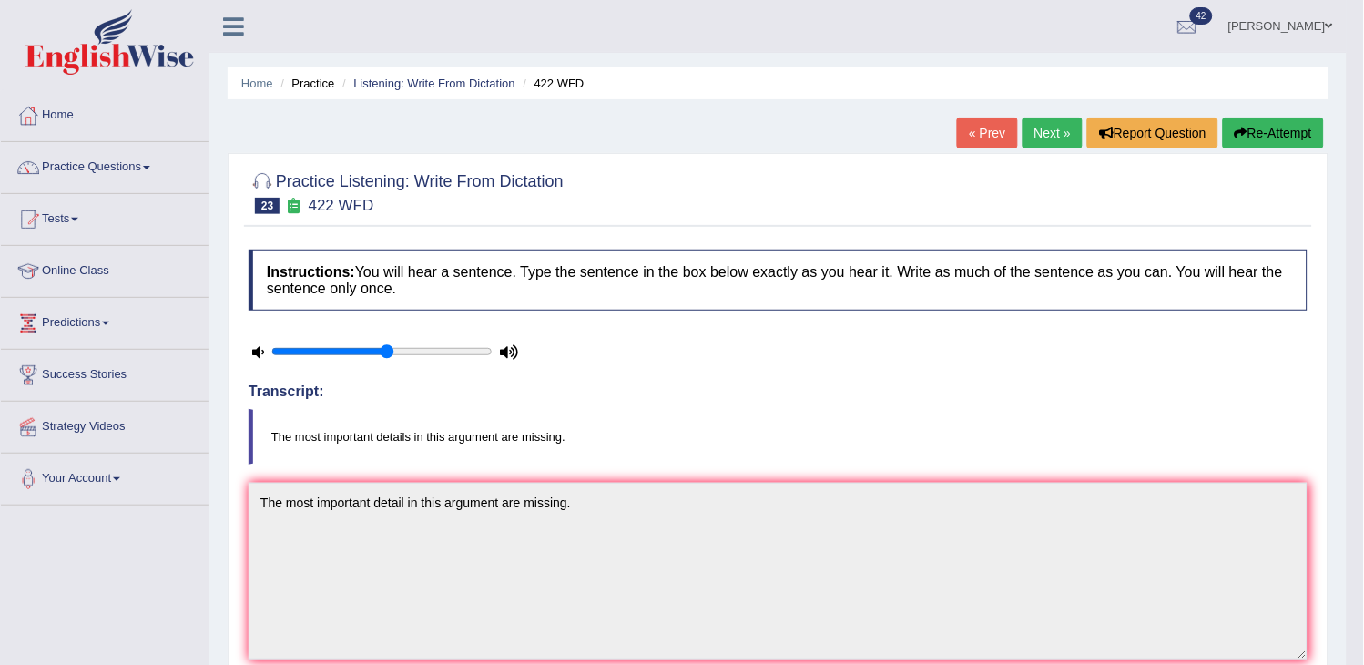
click at [1056, 128] on link "Next »" at bounding box center [1052, 132] width 60 height 31
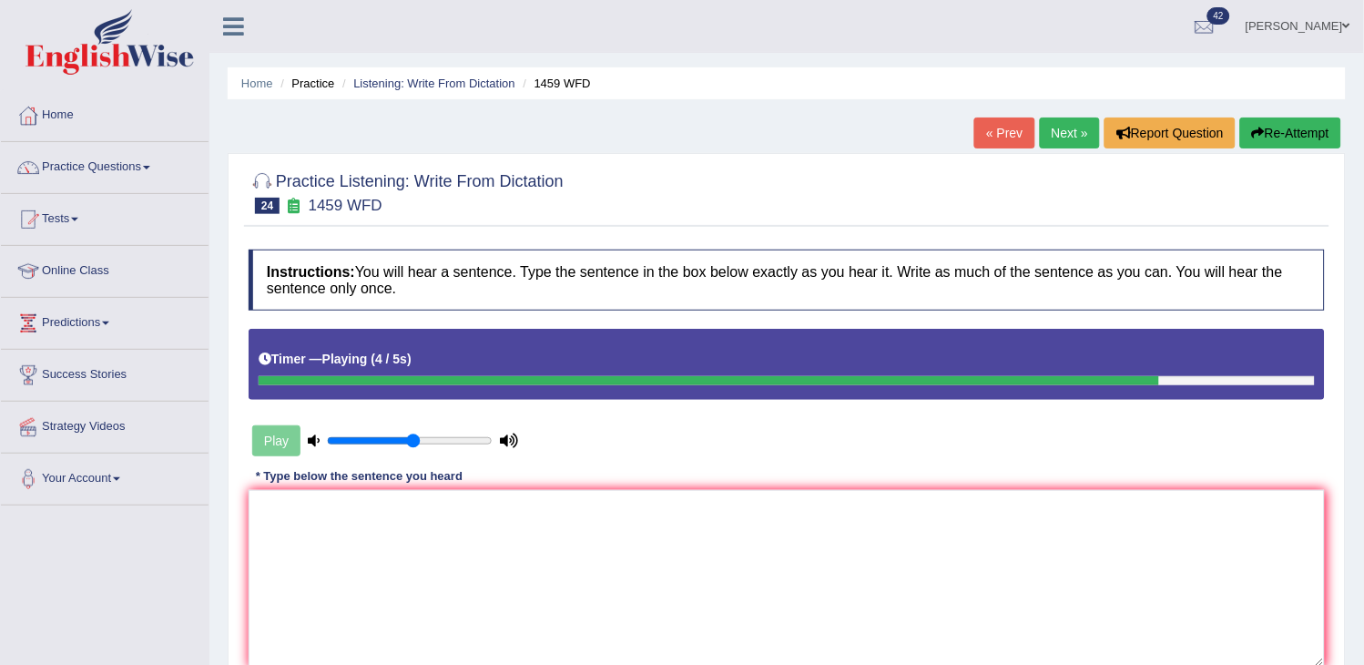
click at [1056, 134] on link "Next »" at bounding box center [1070, 132] width 60 height 31
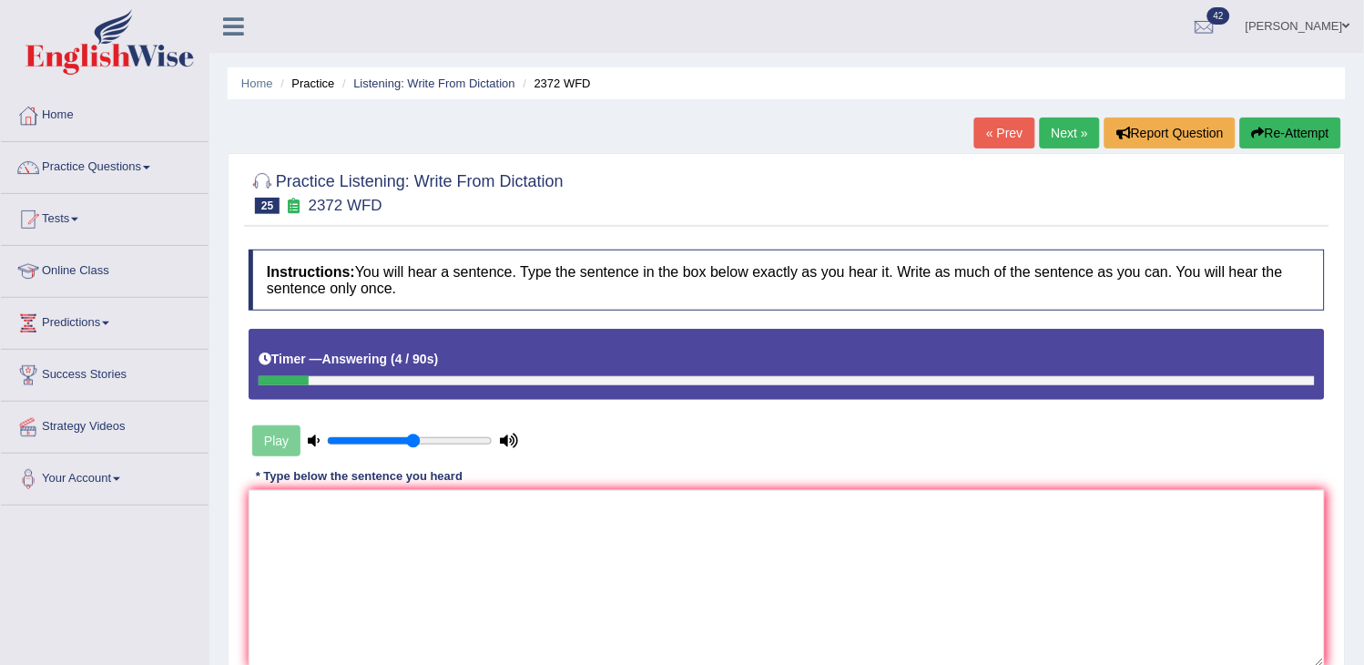
click at [1286, 121] on button "Re-Attempt" at bounding box center [1290, 132] width 101 height 31
click at [1280, 121] on button "Re-Attempt" at bounding box center [1290, 132] width 101 height 31
click at [1315, 132] on button "Re-Attempt" at bounding box center [1290, 132] width 101 height 31
click at [962, 511] on textarea at bounding box center [787, 578] width 1076 height 177
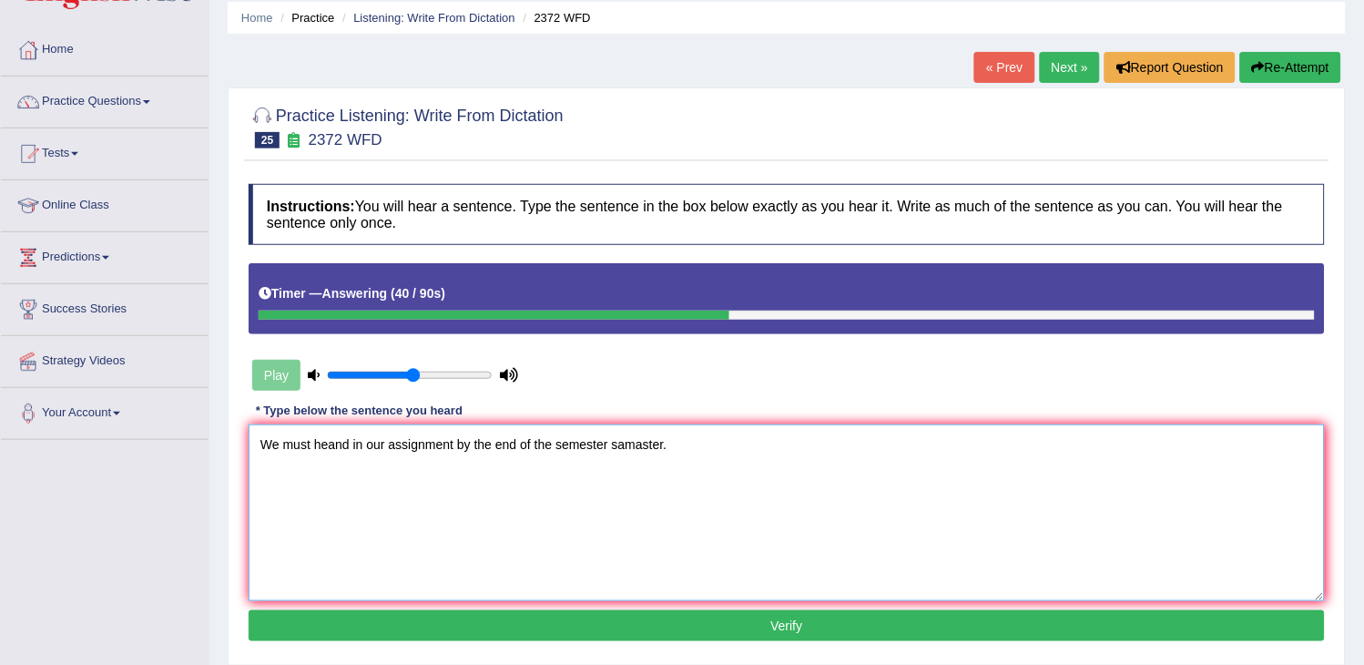
scroll to position [101, 0]
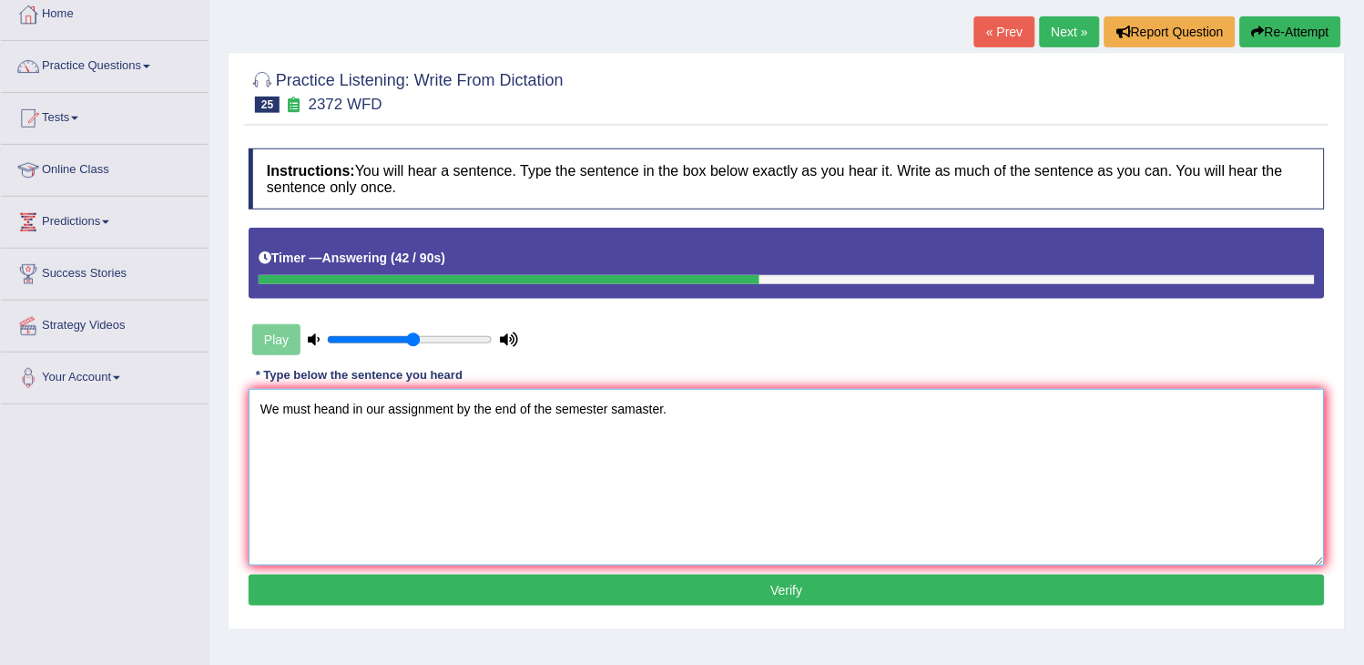
click at [459, 404] on textarea "We must heand in our assignment by the end of the semester samaster." at bounding box center [787, 477] width 1076 height 177
type textarea "We must heand in our assignment assignments by the end of the semester samaster."
click at [504, 595] on button "Verify" at bounding box center [787, 589] width 1076 height 31
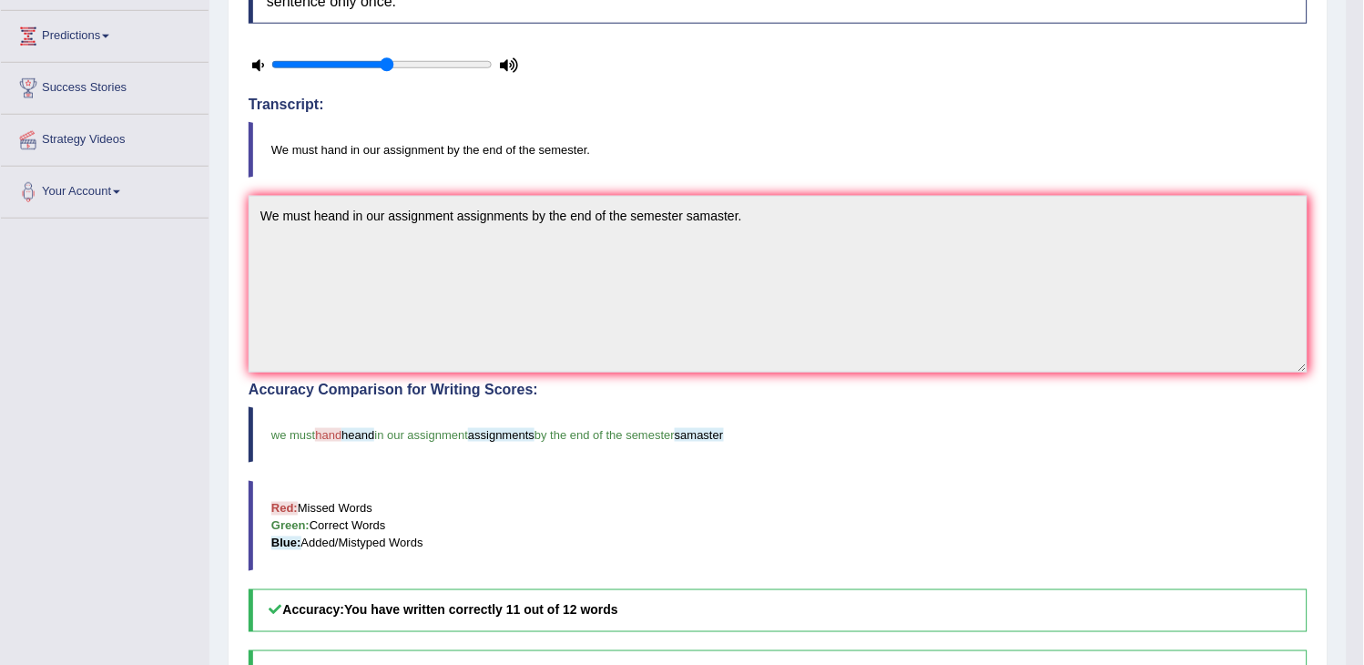
scroll to position [303, 0]
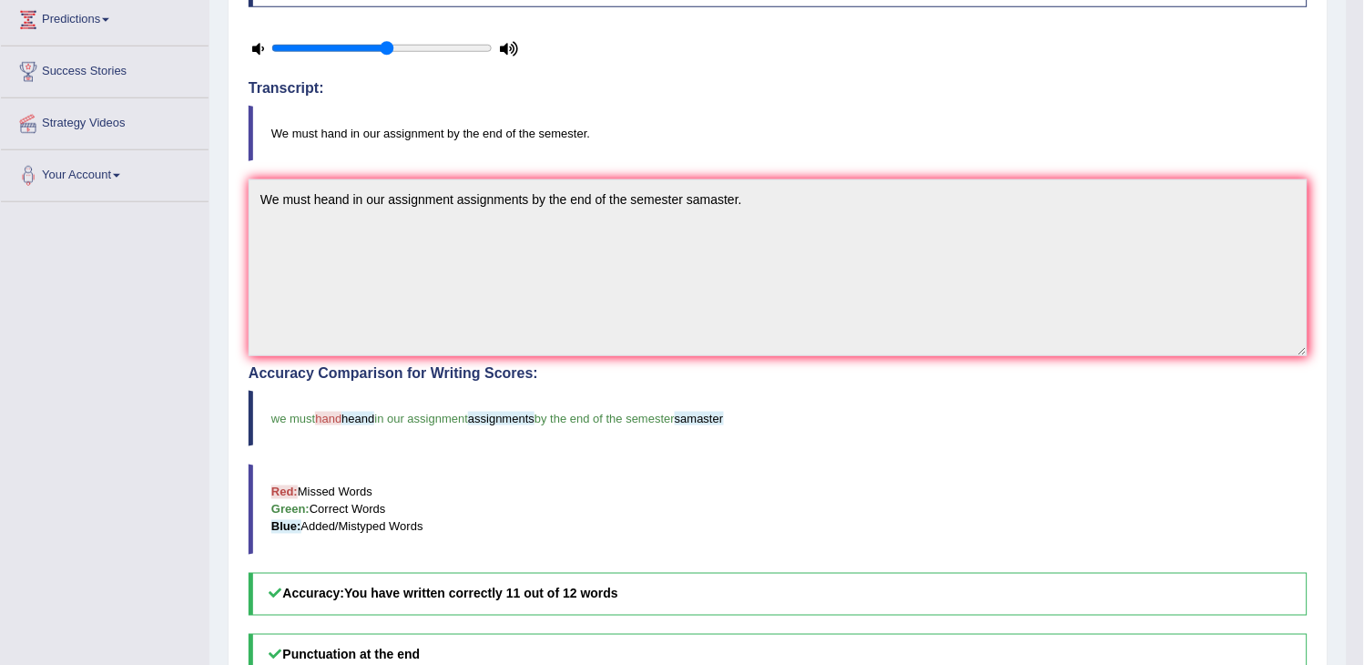
click at [504, 595] on b "You have written correctly 11 out of 12 words" at bounding box center [481, 593] width 274 height 15
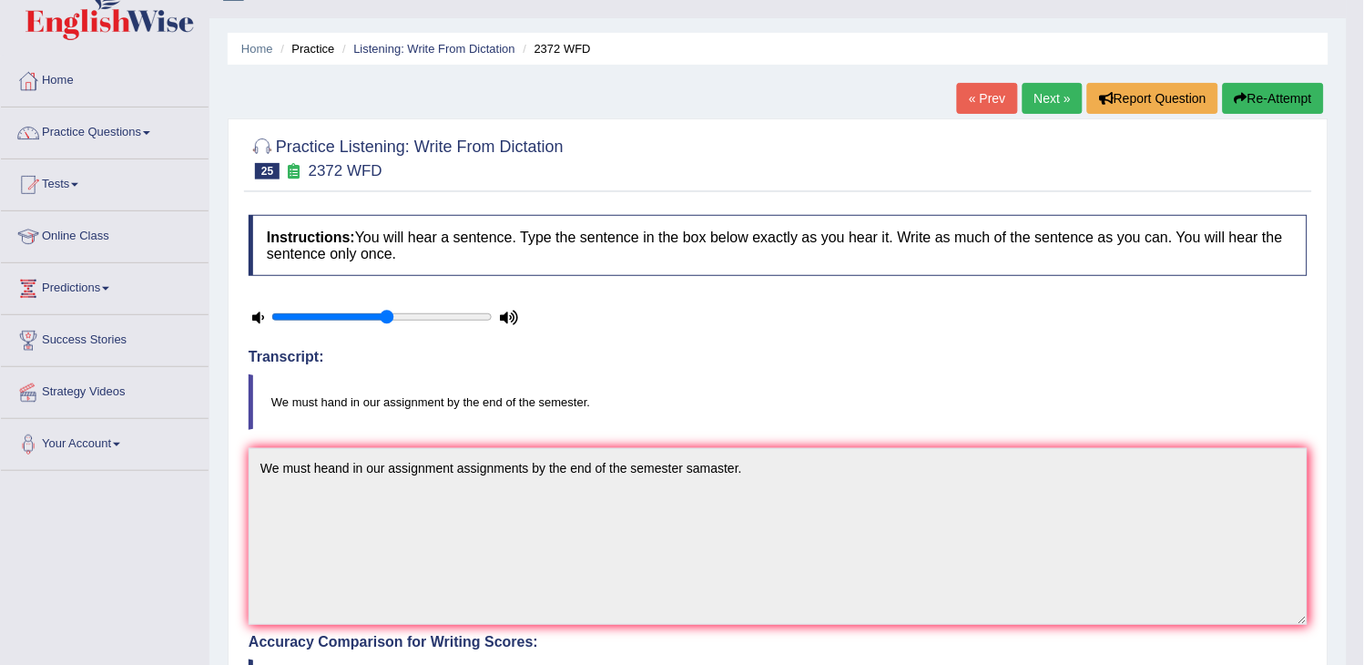
scroll to position [0, 0]
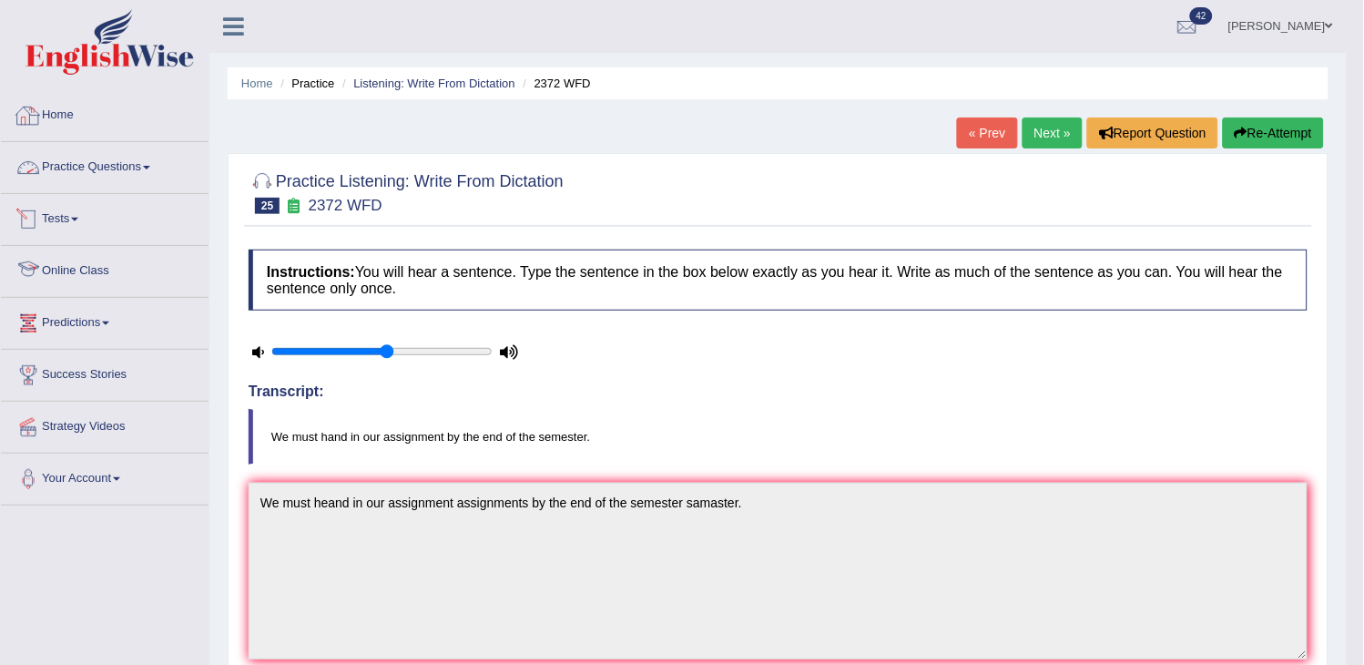
click at [123, 160] on link "Practice Questions" at bounding box center [105, 165] width 208 height 46
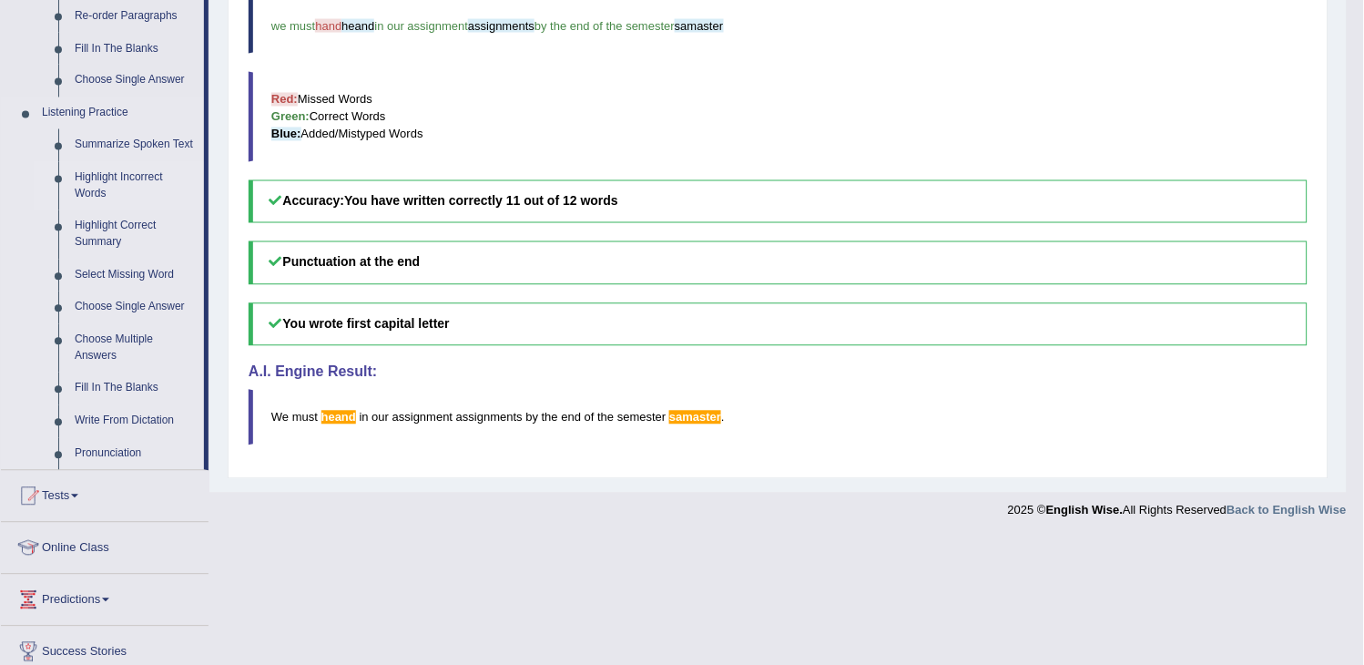
scroll to position [707, 0]
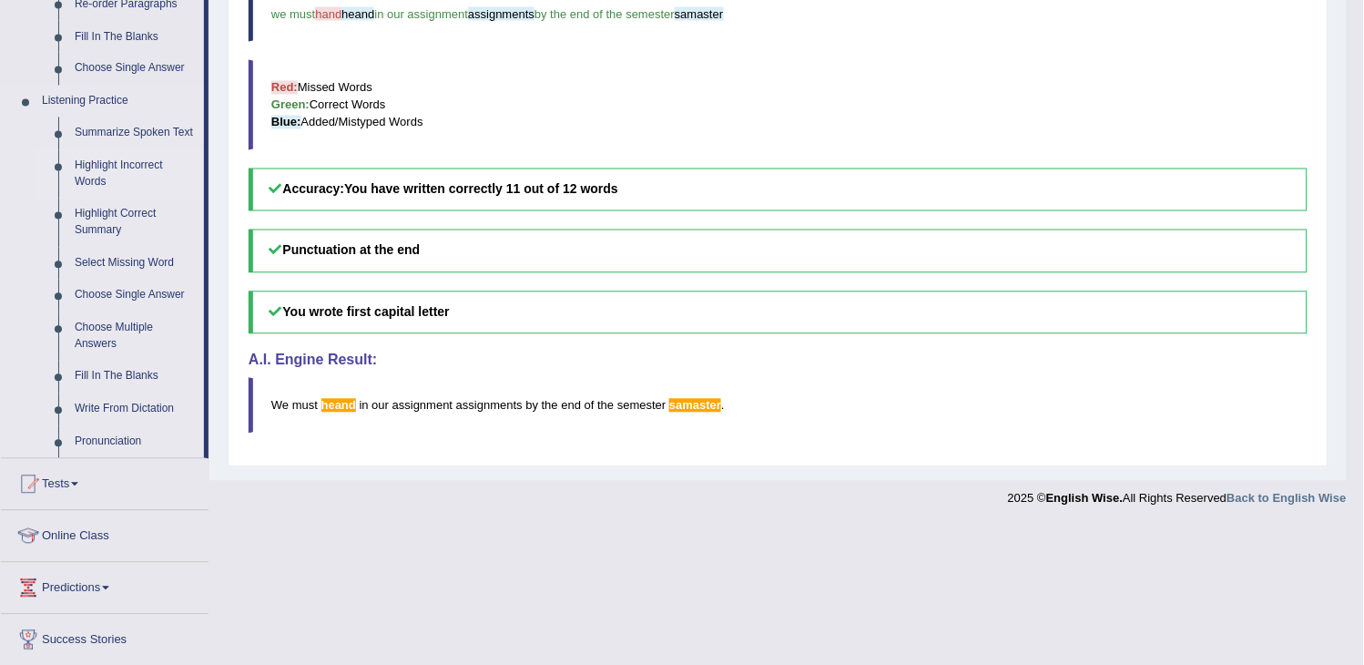
click at [126, 182] on link "Highlight Incorrect Words" at bounding box center [134, 174] width 137 height 48
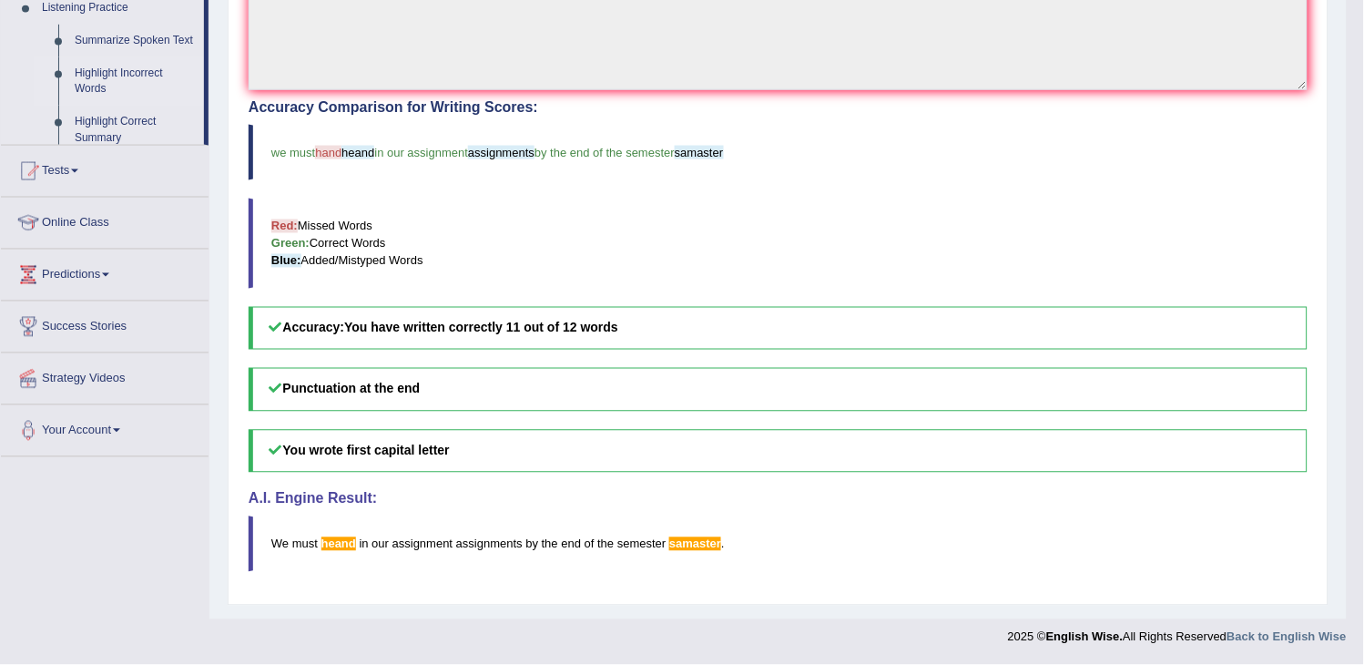
scroll to position [269, 0]
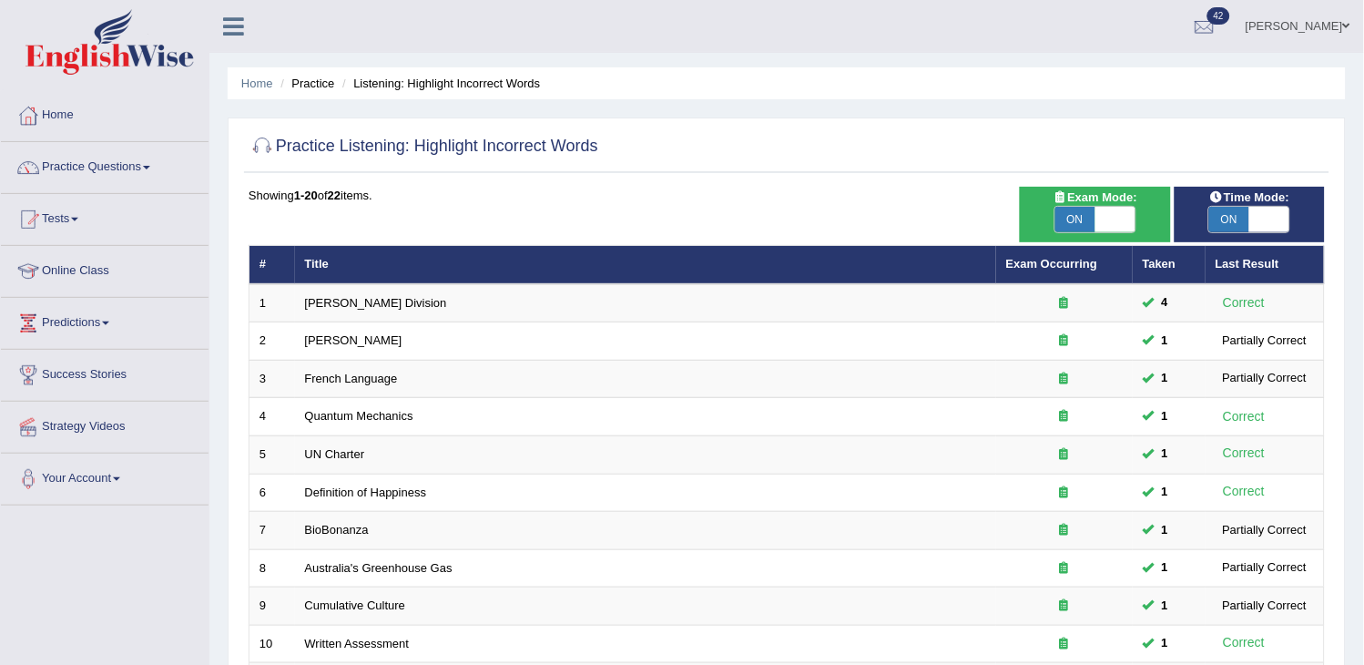
click at [1090, 211] on span "ON" at bounding box center [1075, 219] width 40 height 25
checkbox input "false"
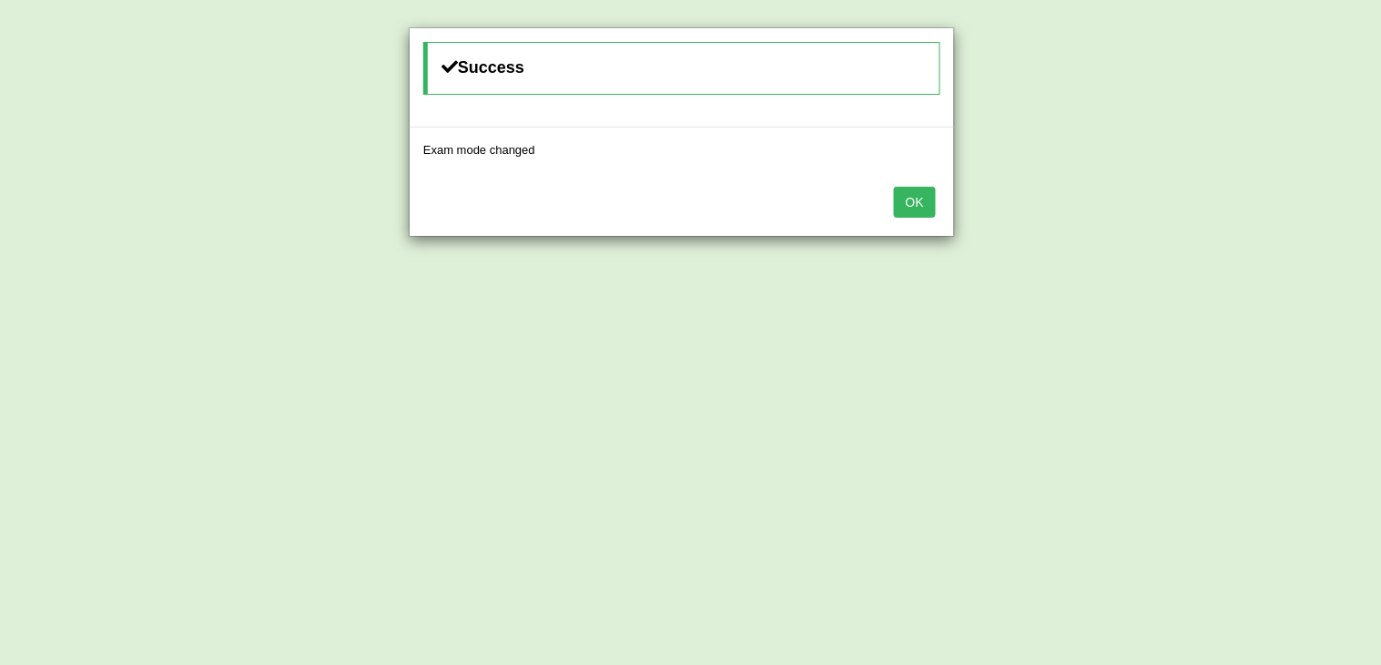
click at [926, 204] on button "OK" at bounding box center [915, 202] width 42 height 31
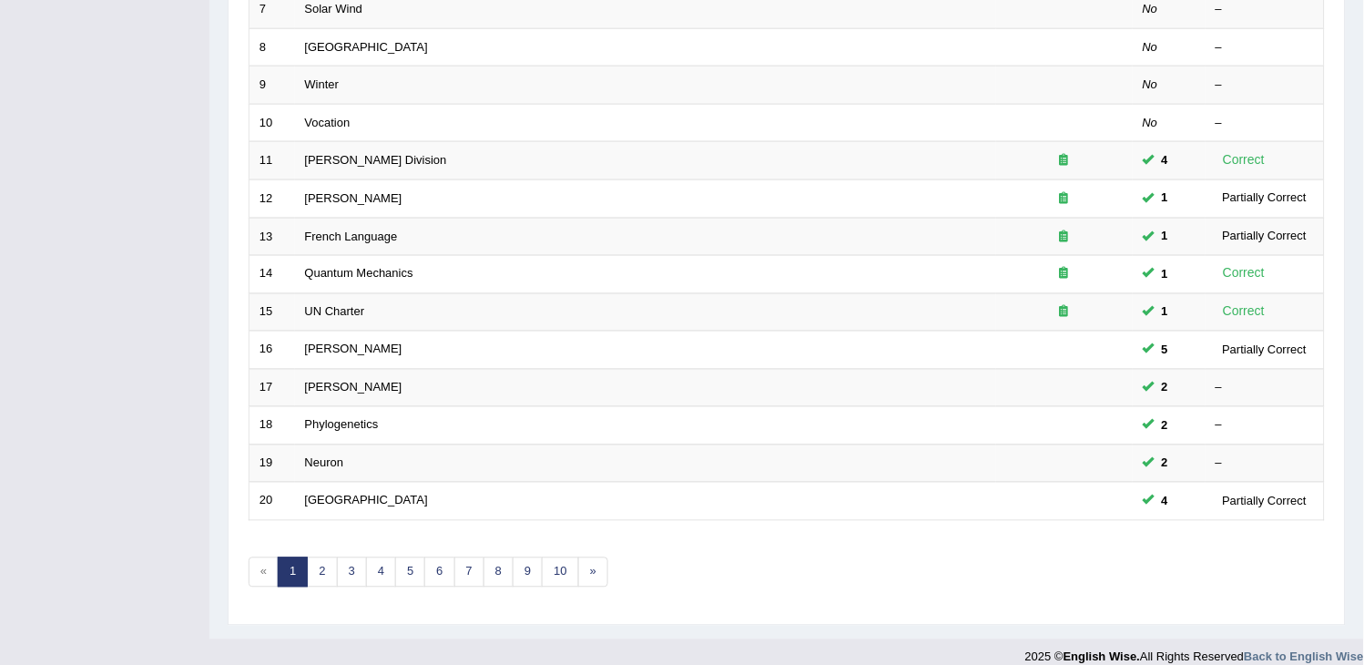
scroll to position [541, 0]
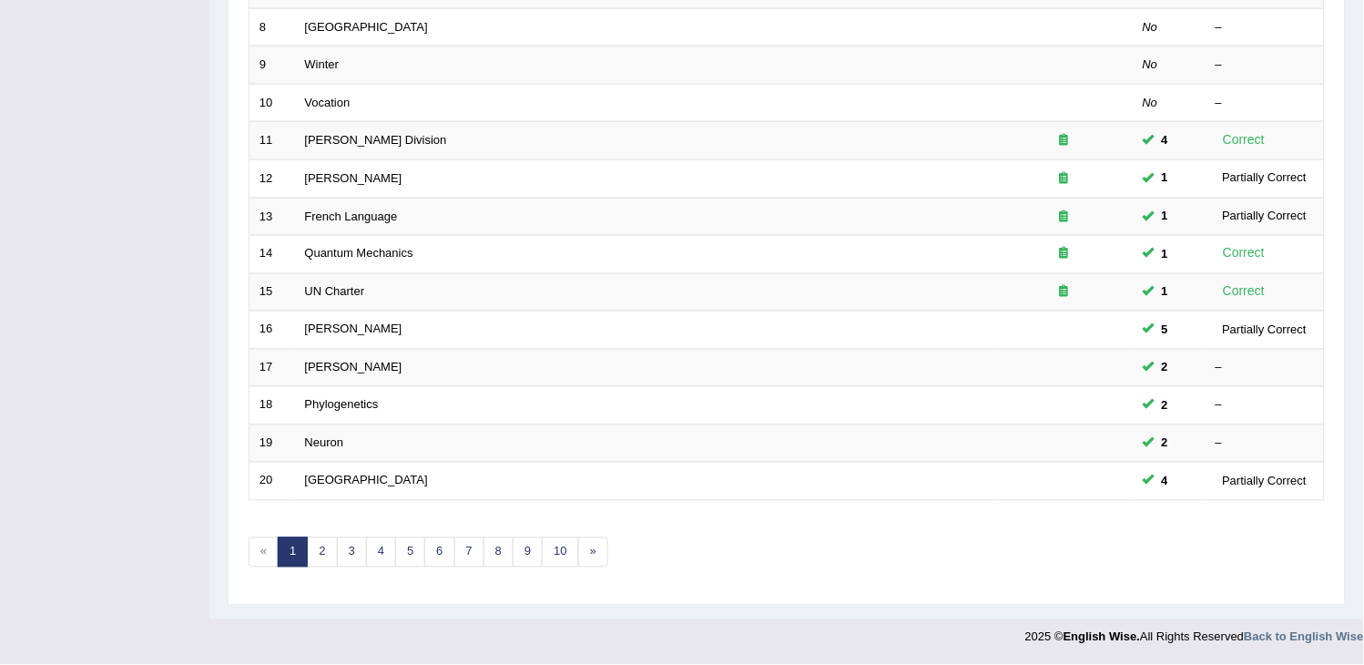
click at [446, 570] on div "Showing 1-20 of 455 items. # Title Exam Occurring Taken Last Result 1 Urban Bir…" at bounding box center [787, 118] width 1076 height 944
click at [444, 552] on link "6" at bounding box center [439, 552] width 30 height 30
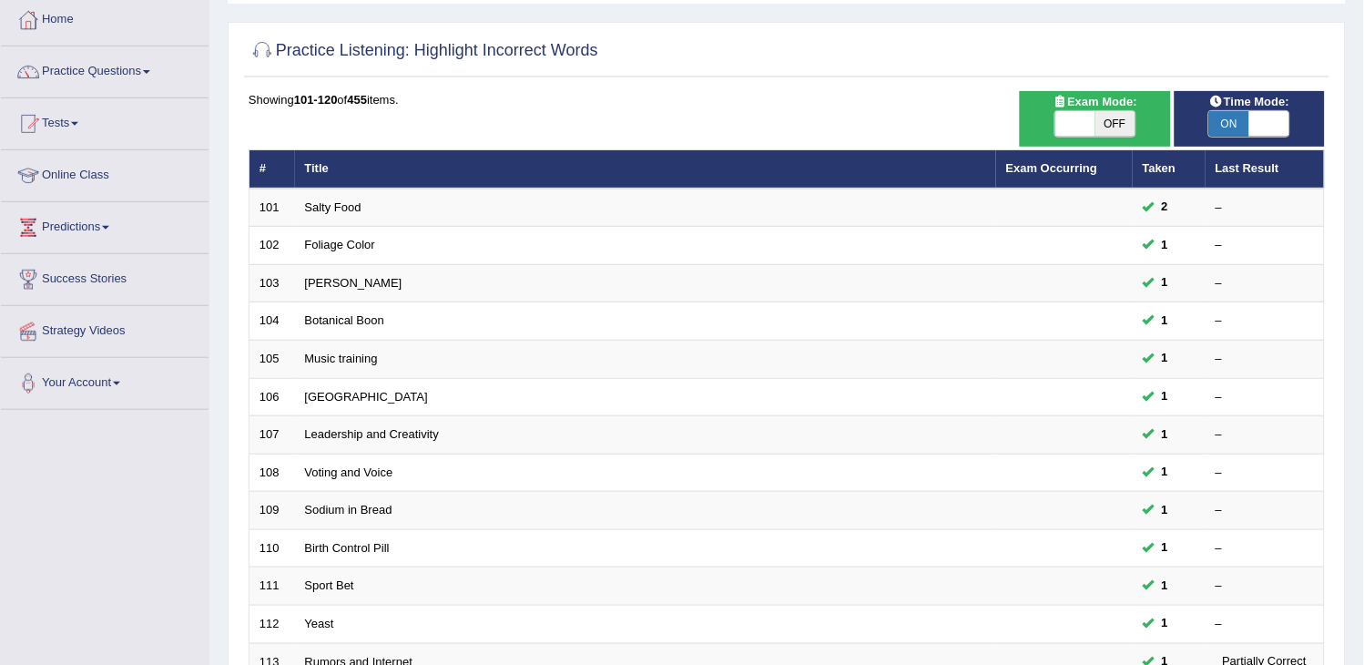
scroll to position [541, 0]
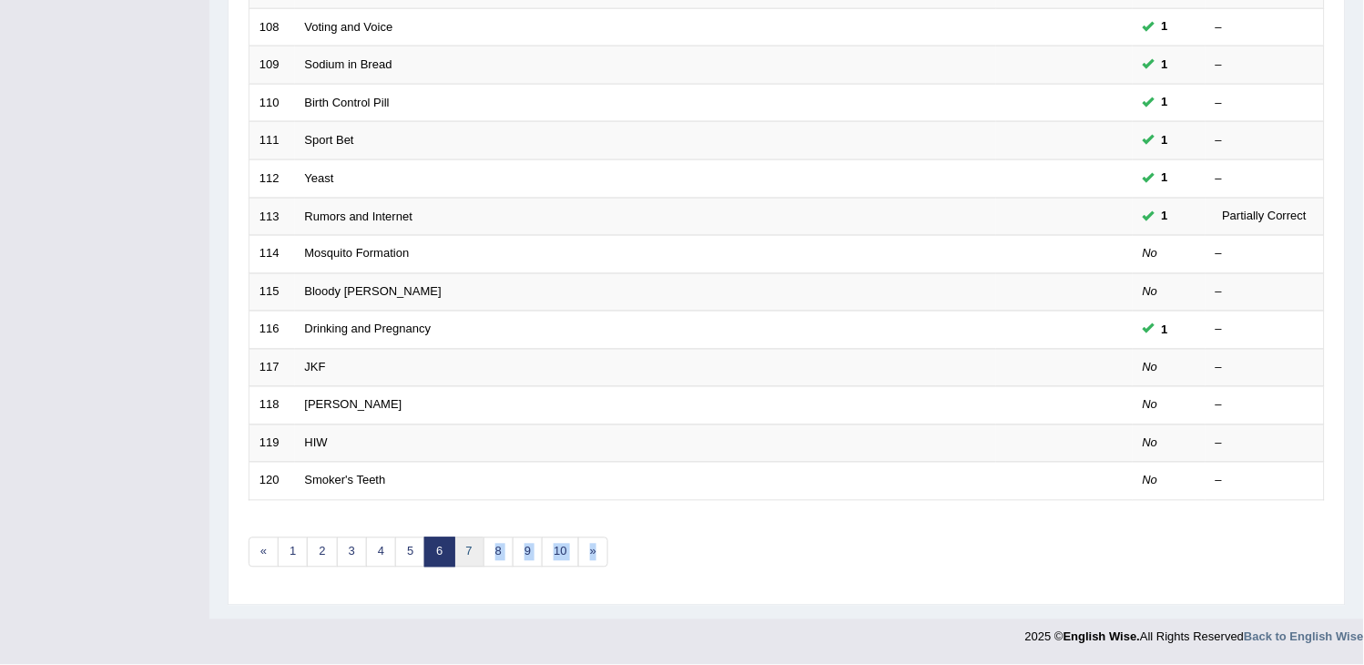
drag, startPoint x: 415, startPoint y: 595, endPoint x: 475, endPoint y: 559, distance: 69.8
click at [475, 559] on div "Time Mode: ON OFF Exam Mode: ON OFF Showing 101-120 of 455 items. # Title Exam …" at bounding box center [786, 121] width 1085 height 950
click at [475, 559] on link "7" at bounding box center [469, 552] width 30 height 30
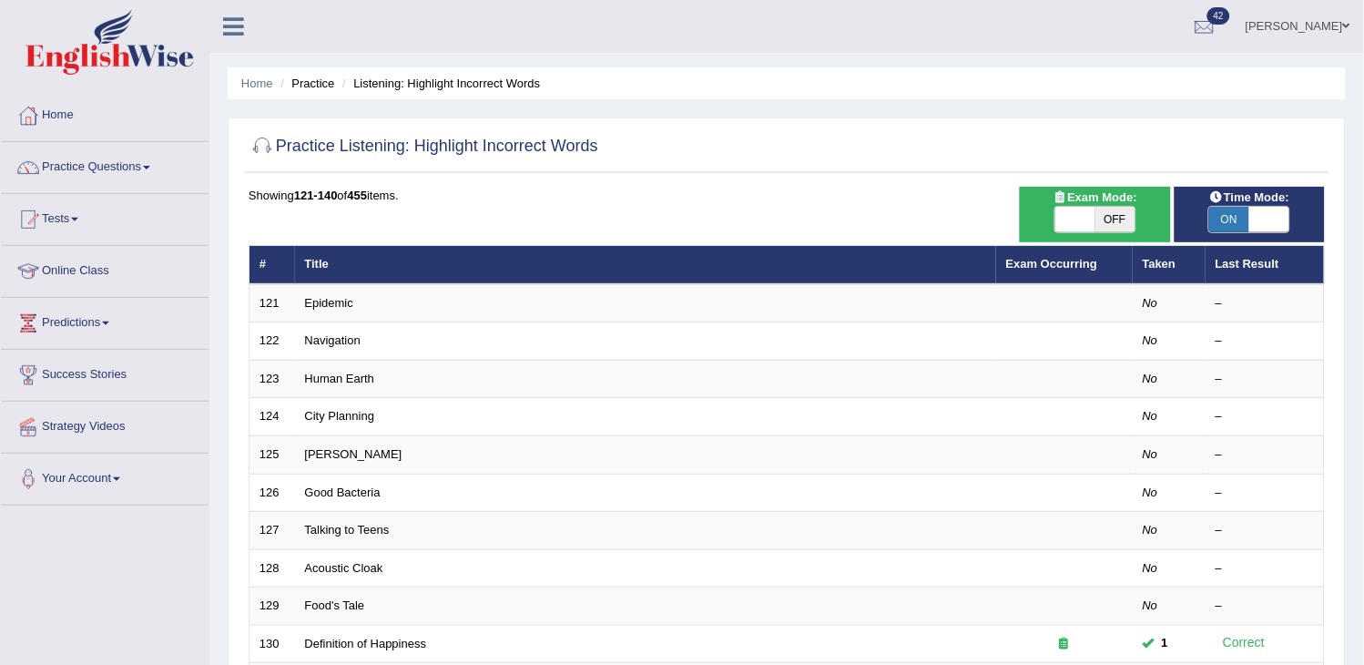
click at [475, 559] on td "Acoustic Cloak" at bounding box center [645, 568] width 701 height 38
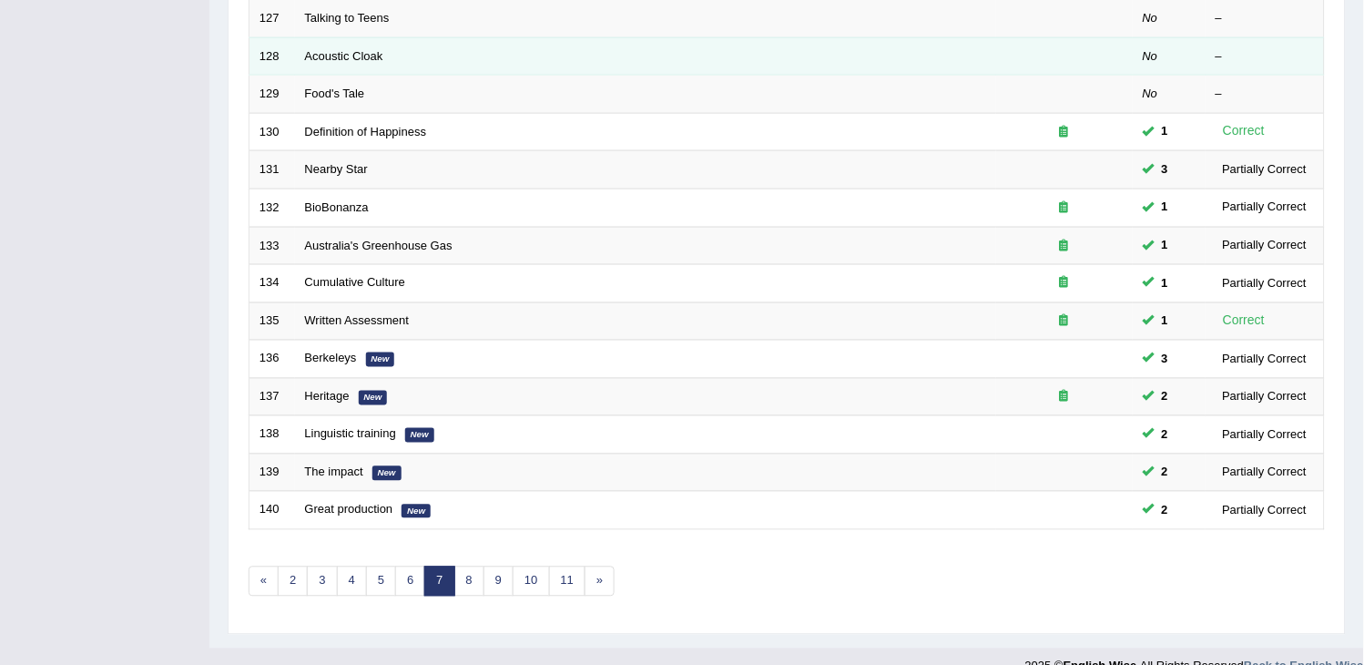
scroll to position [541, 0]
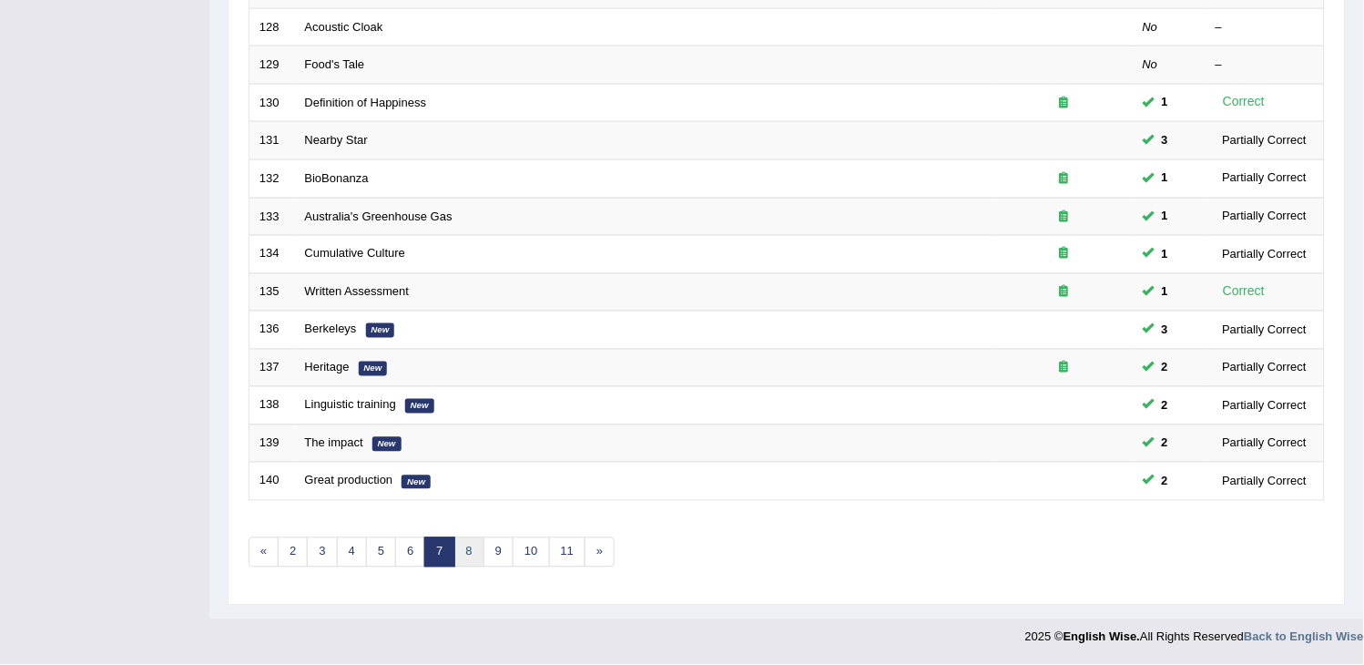
click at [476, 561] on link "8" at bounding box center [469, 552] width 30 height 30
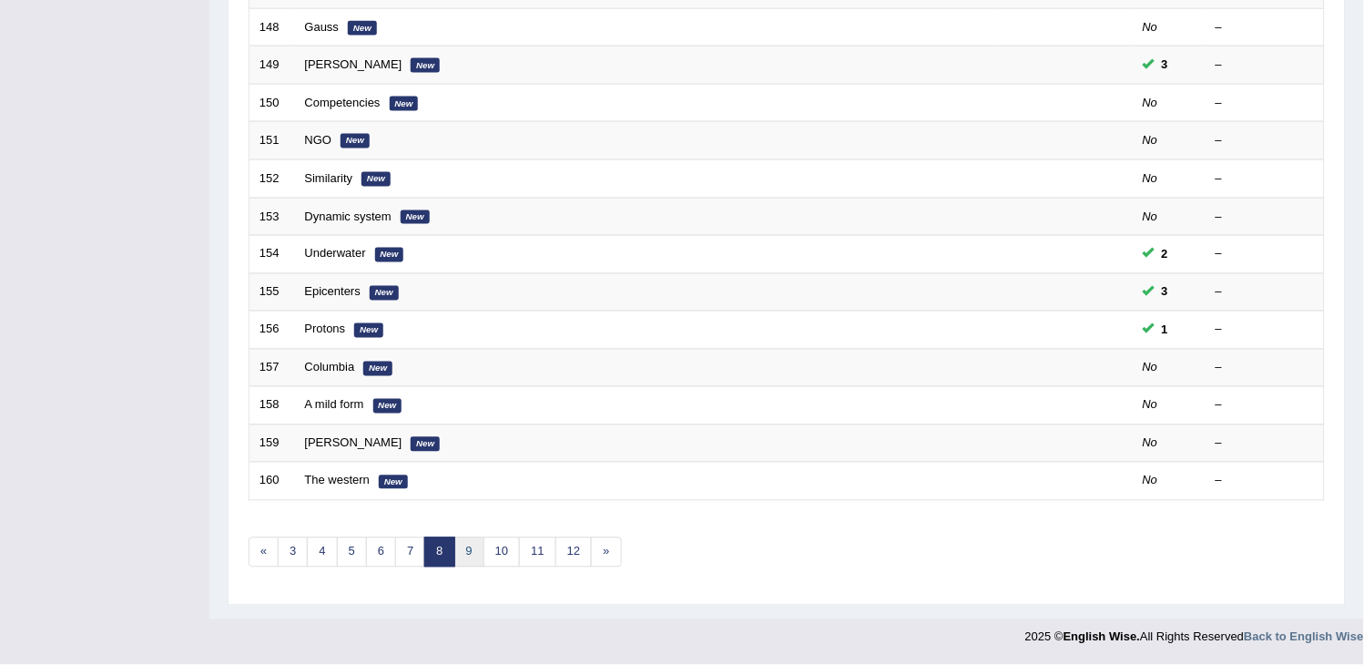
drag, startPoint x: 0, startPoint y: 0, endPoint x: 476, endPoint y: 561, distance: 735.7
click at [476, 561] on link "9" at bounding box center [469, 552] width 30 height 30
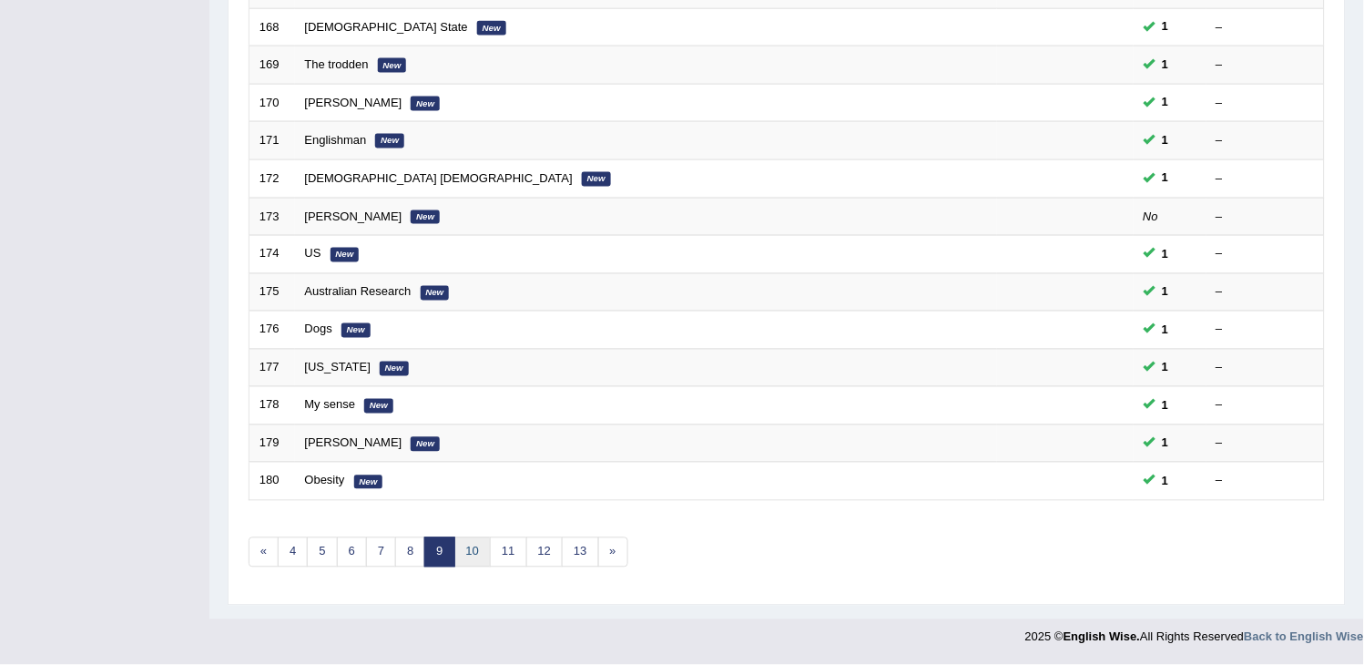
drag, startPoint x: 0, startPoint y: 0, endPoint x: 476, endPoint y: 561, distance: 735.7
click at [476, 561] on link "10" at bounding box center [472, 552] width 36 height 30
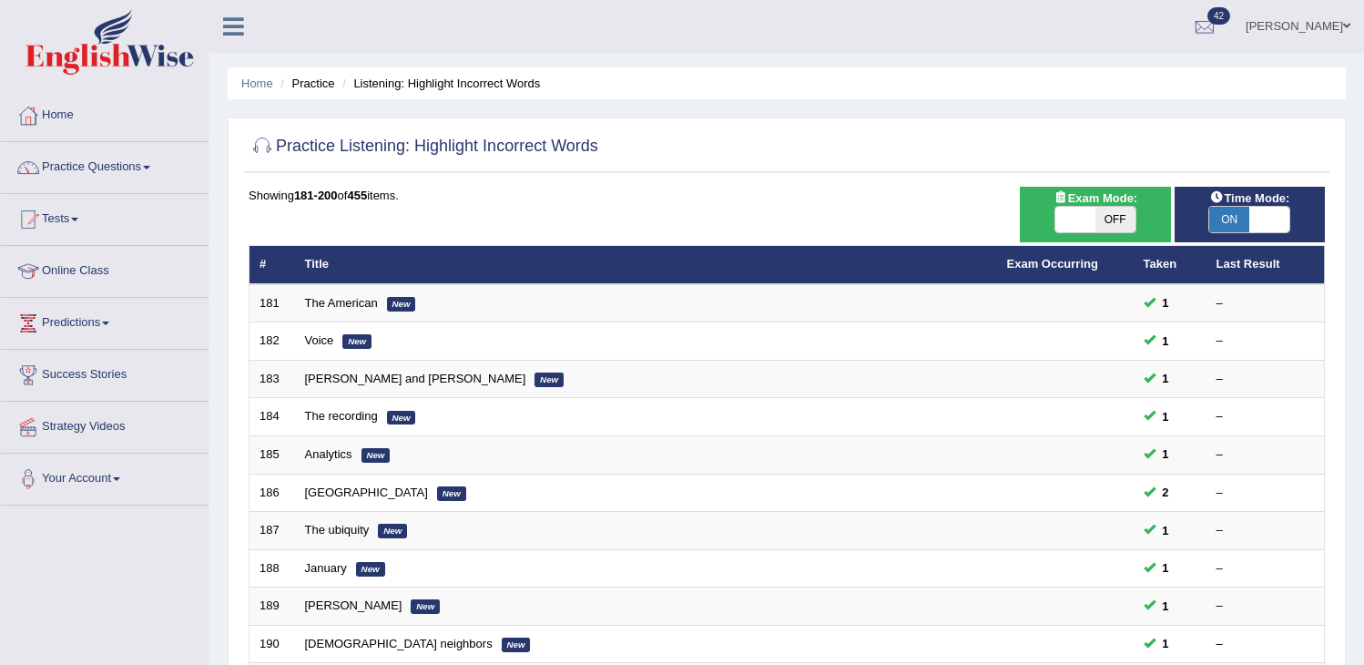
scroll to position [541, 0]
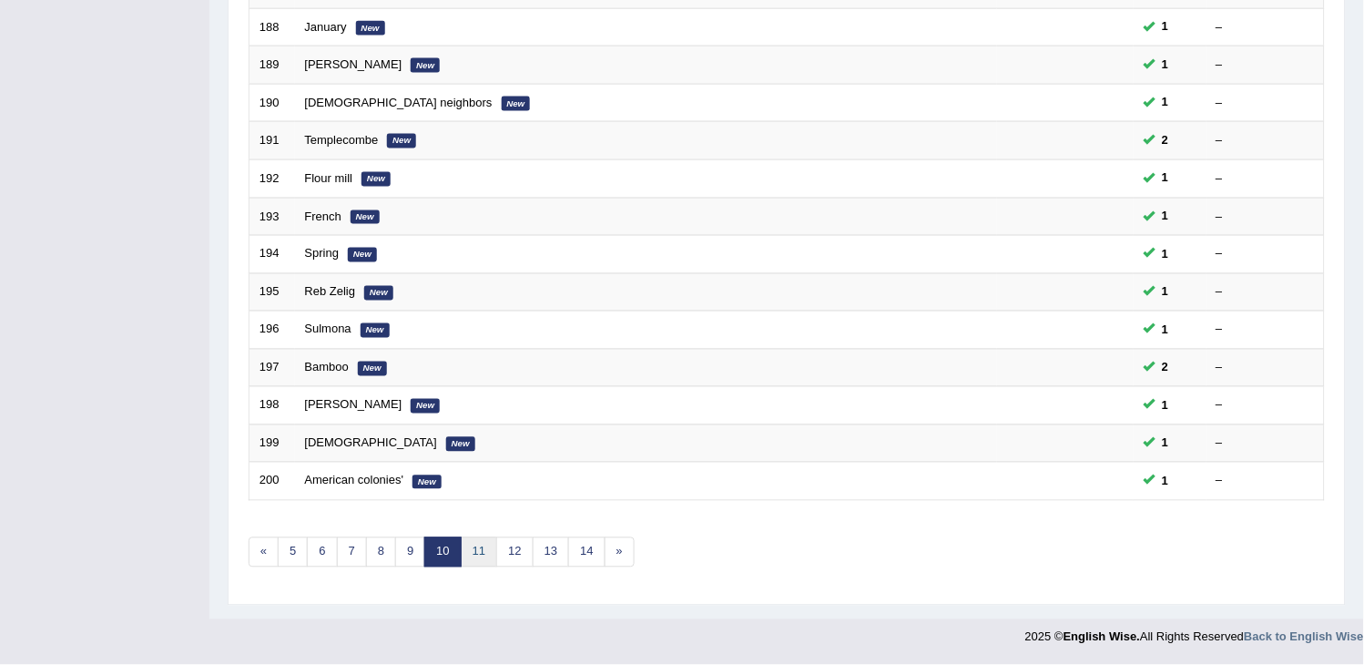
click at [475, 561] on link "11" at bounding box center [479, 552] width 36 height 30
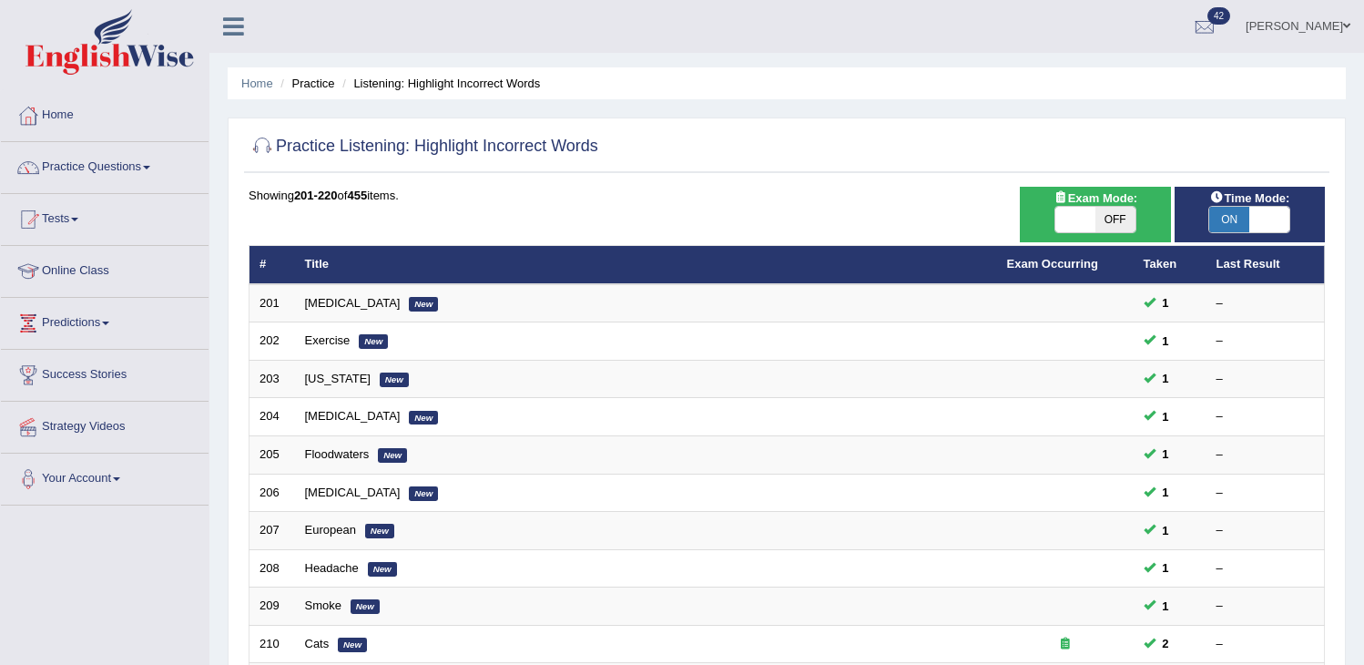
scroll to position [541, 0]
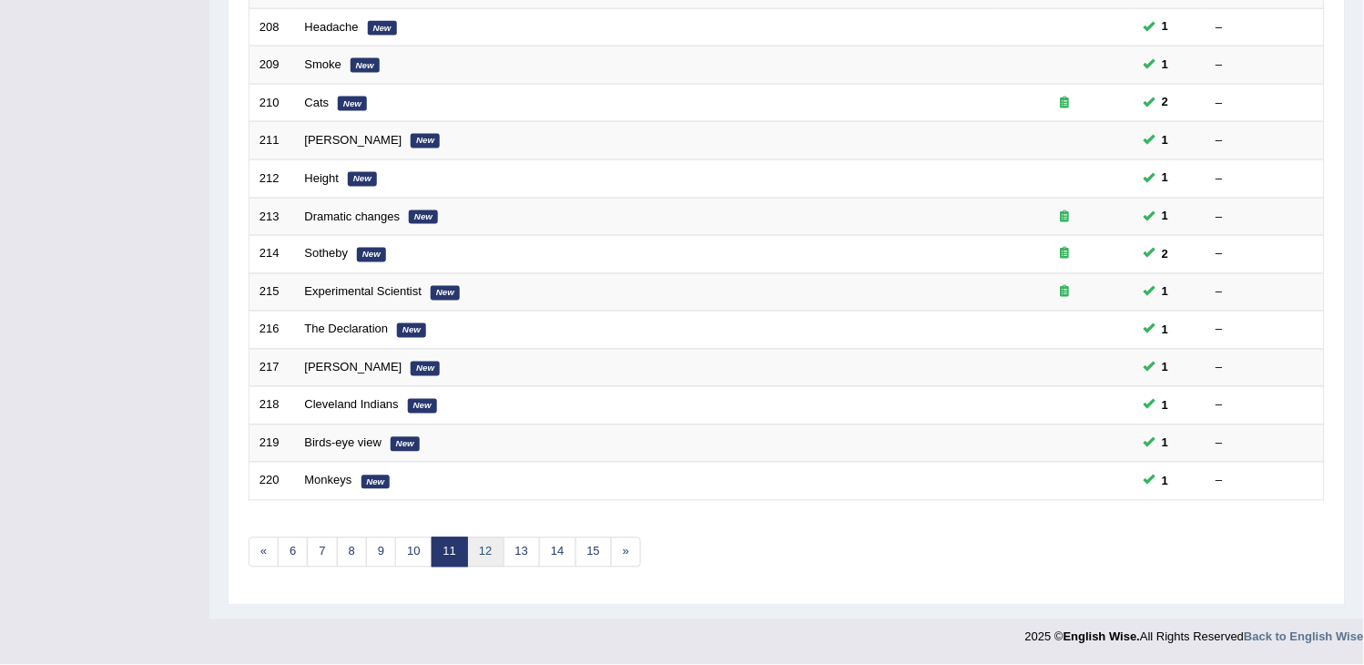
click at [475, 561] on link "12" at bounding box center [485, 552] width 36 height 30
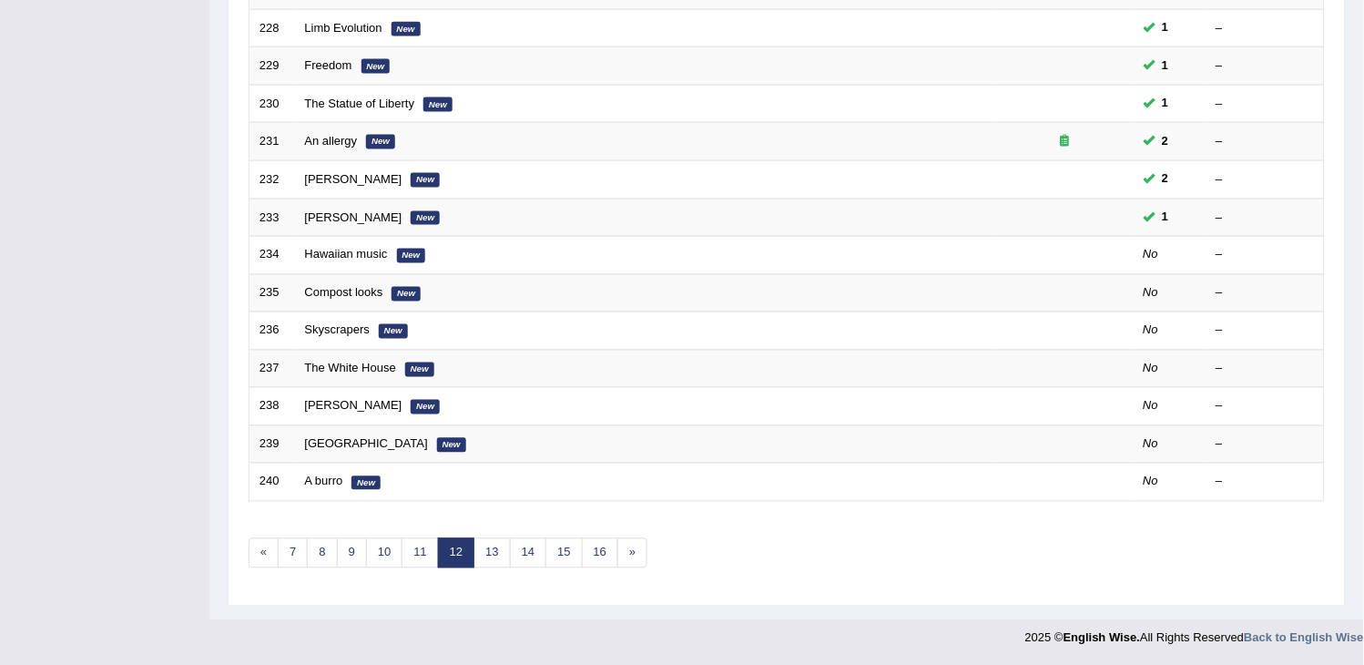
scroll to position [541, 0]
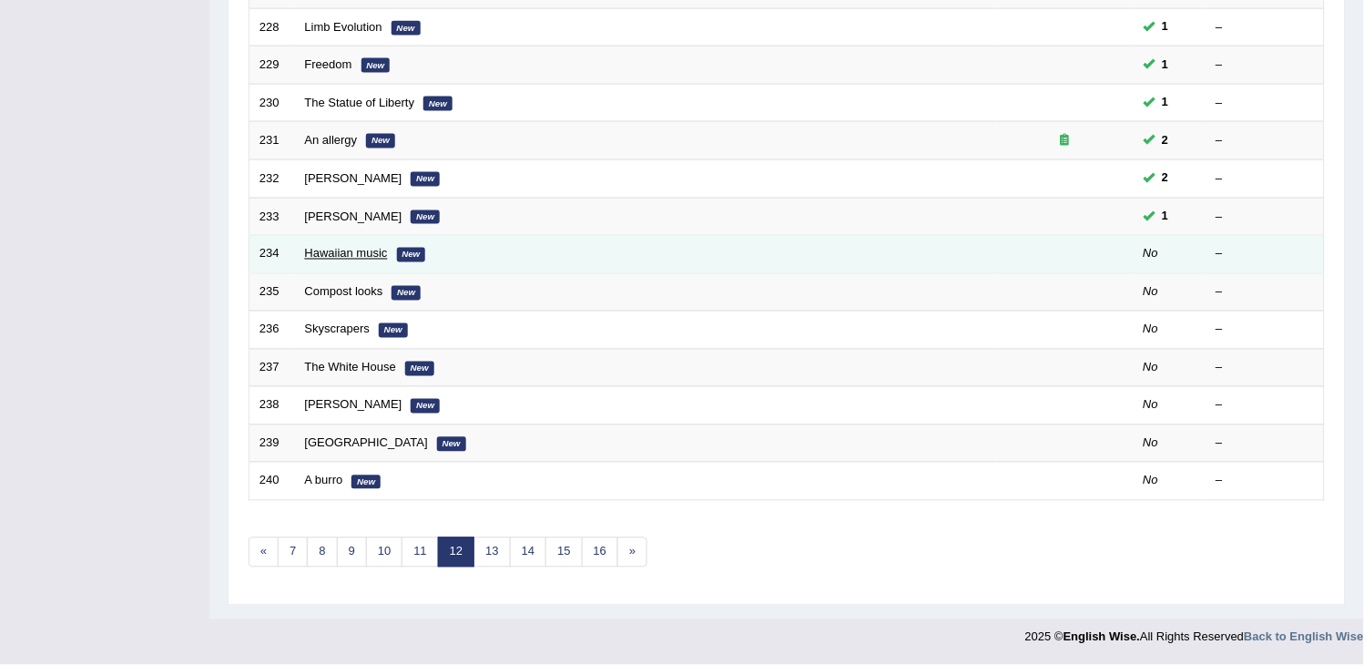
click at [367, 253] on link "Hawaiian music" at bounding box center [346, 254] width 83 height 14
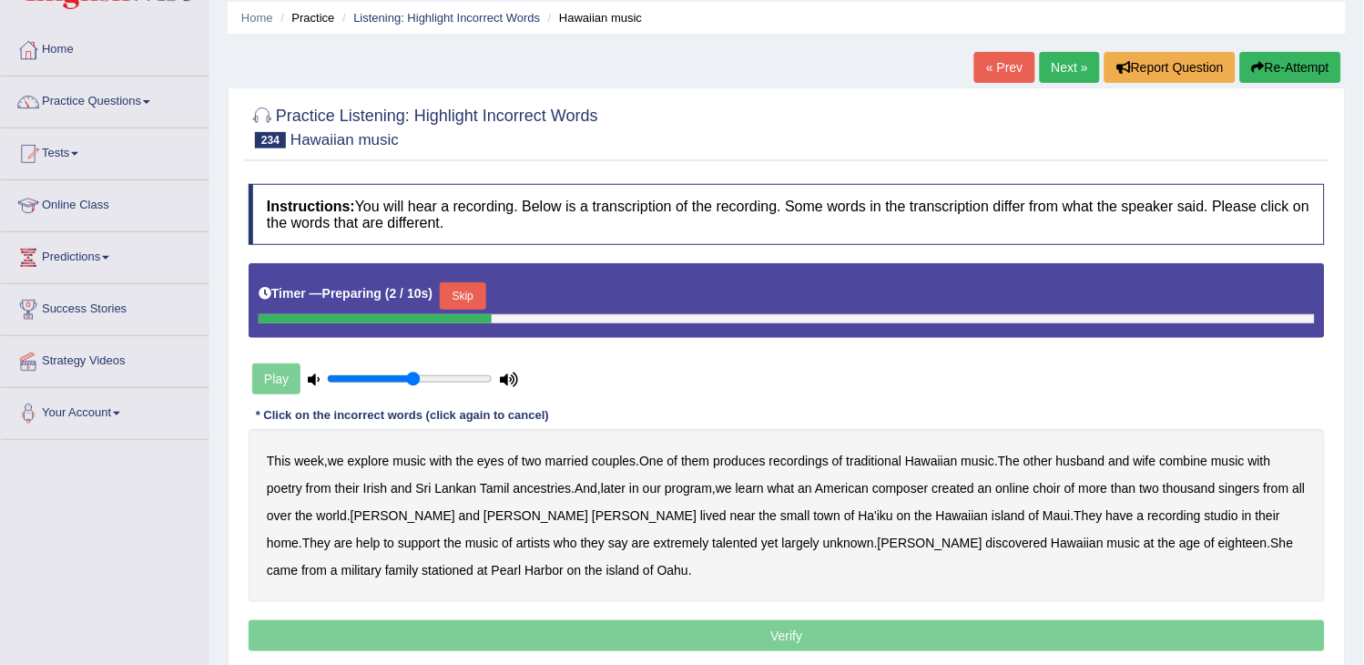
scroll to position [101, 0]
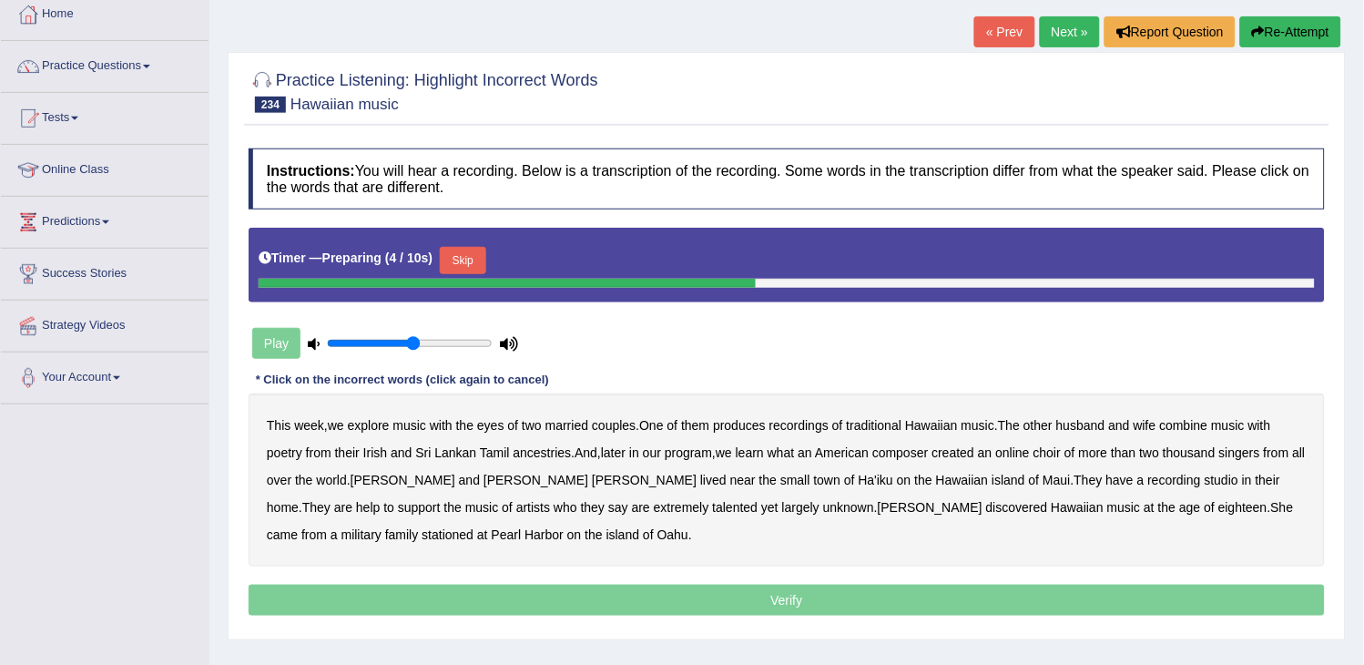
click at [462, 268] on button "Skip" at bounding box center [463, 260] width 46 height 27
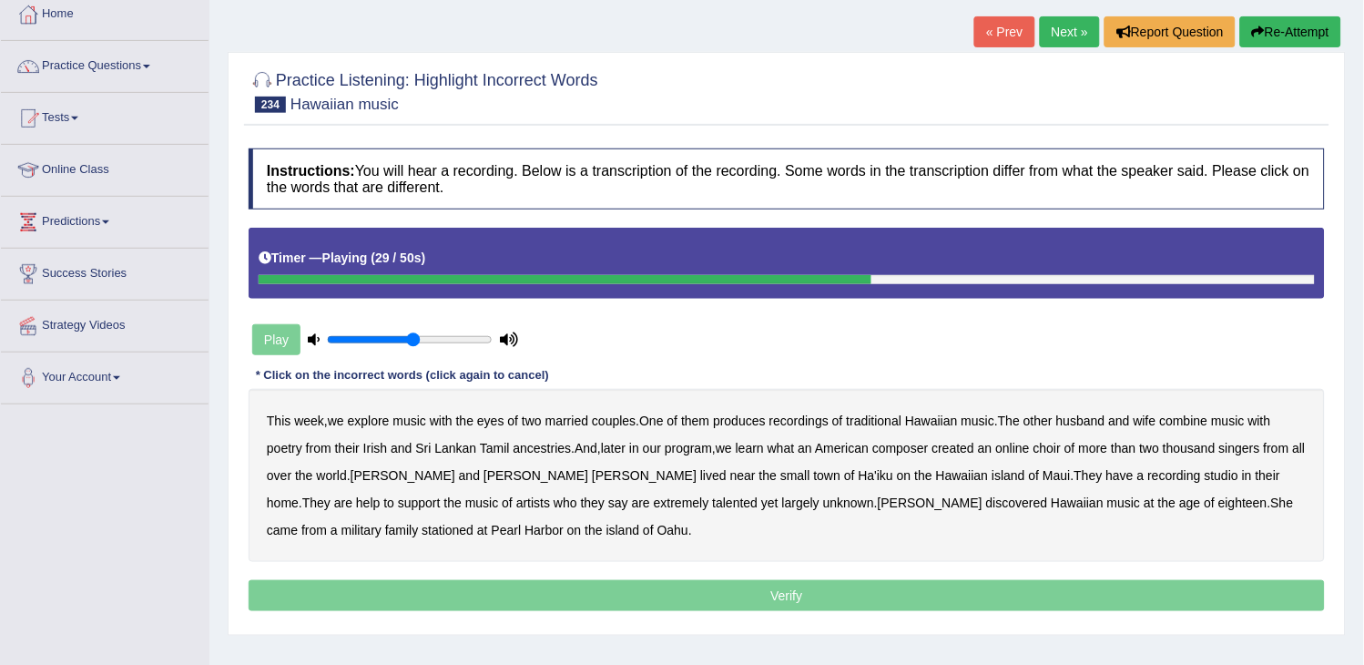
click at [700, 477] on b "lived" at bounding box center [713, 475] width 26 height 15
click at [380, 495] on b "help" at bounding box center [368, 502] width 24 height 15
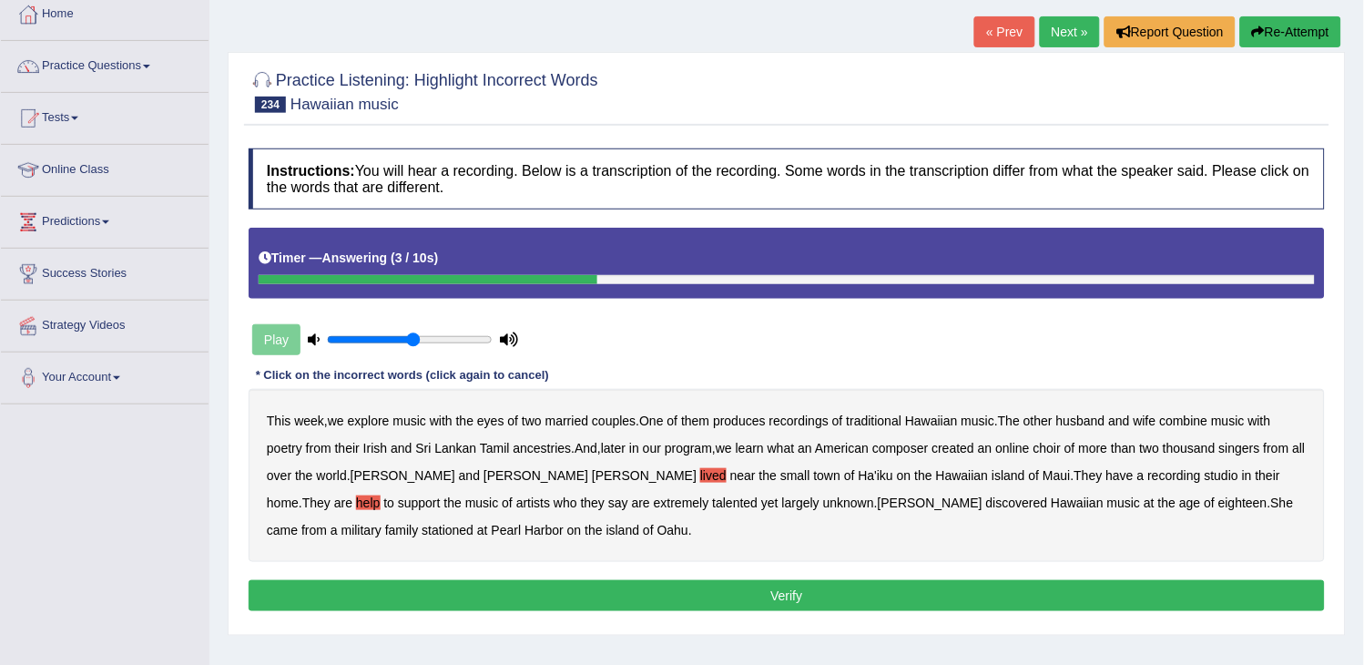
click at [1218, 503] on b "eighteen" at bounding box center [1242, 502] width 49 height 15
click at [931, 593] on button "Verify" at bounding box center [787, 595] width 1076 height 31
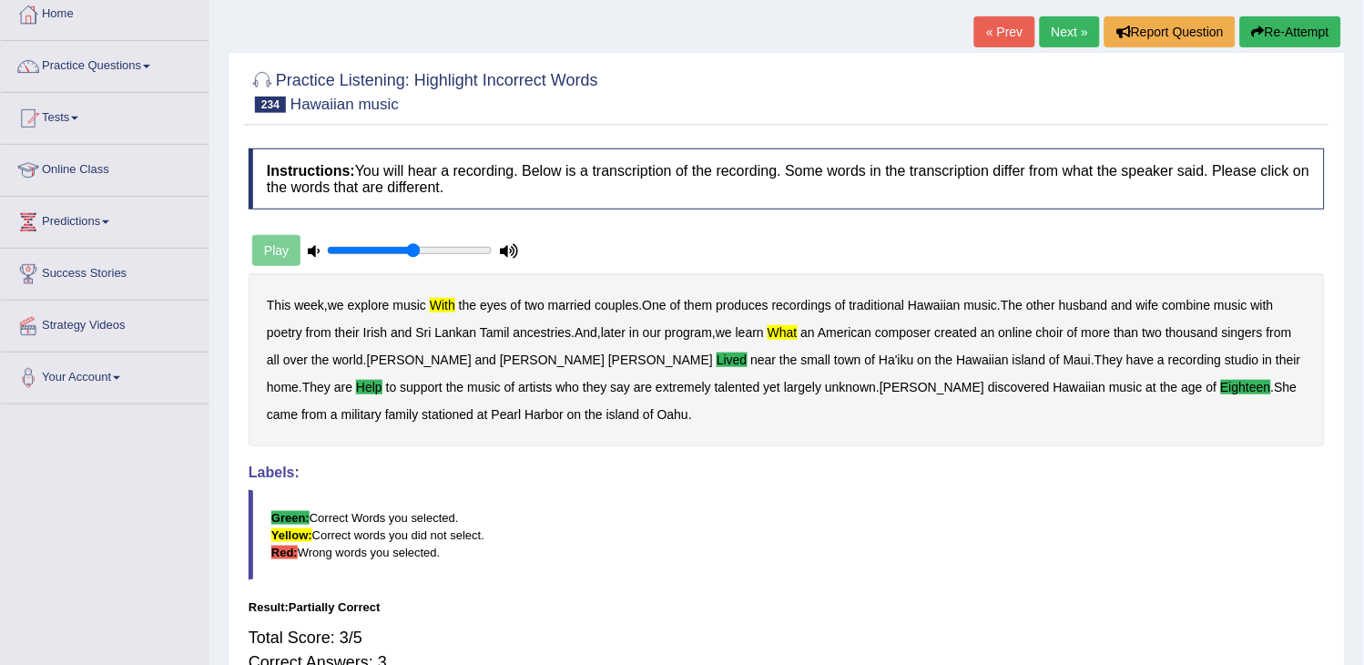
click at [1058, 32] on link "Next »" at bounding box center [1070, 31] width 60 height 31
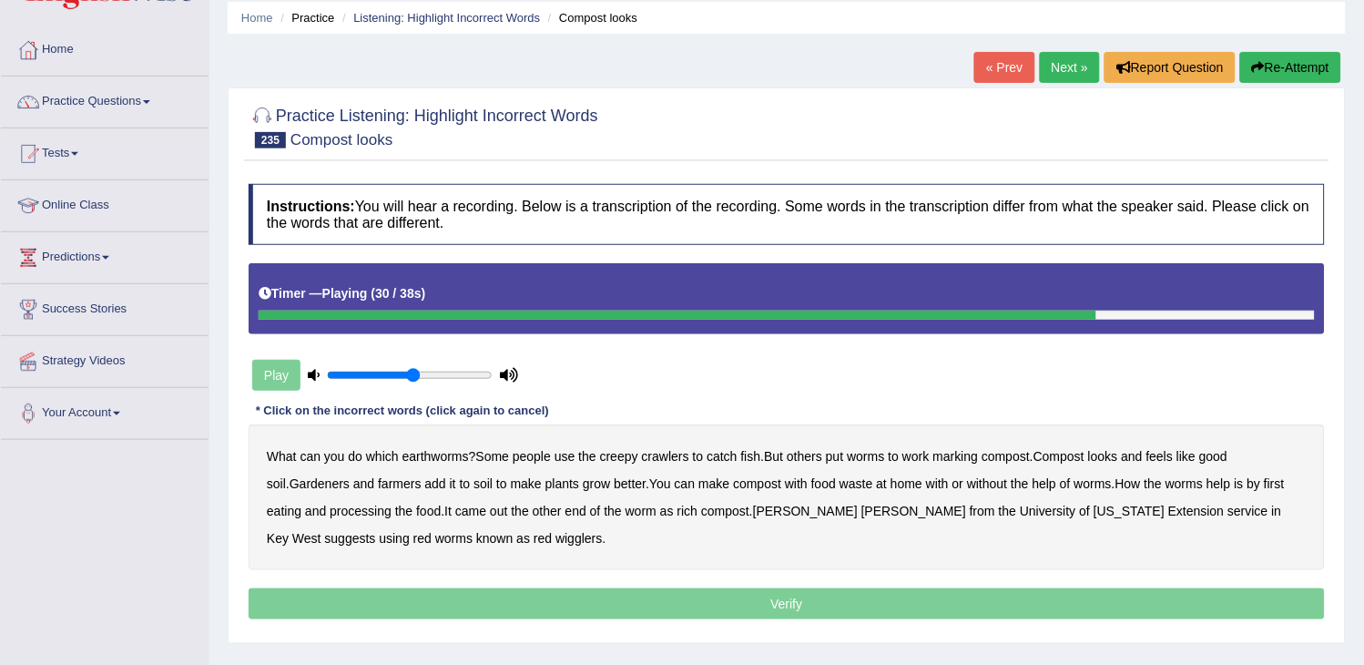
scroll to position [101, 0]
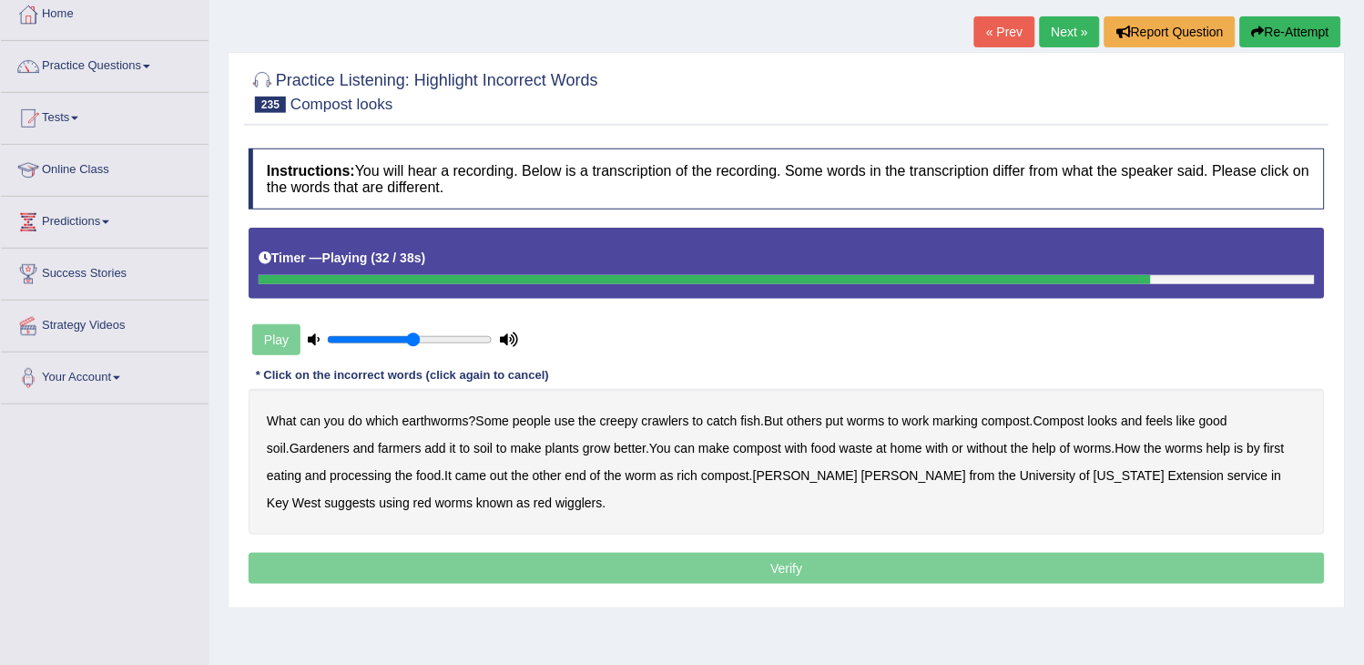
click at [861, 474] on b "[PERSON_NAME]" at bounding box center [913, 475] width 105 height 15
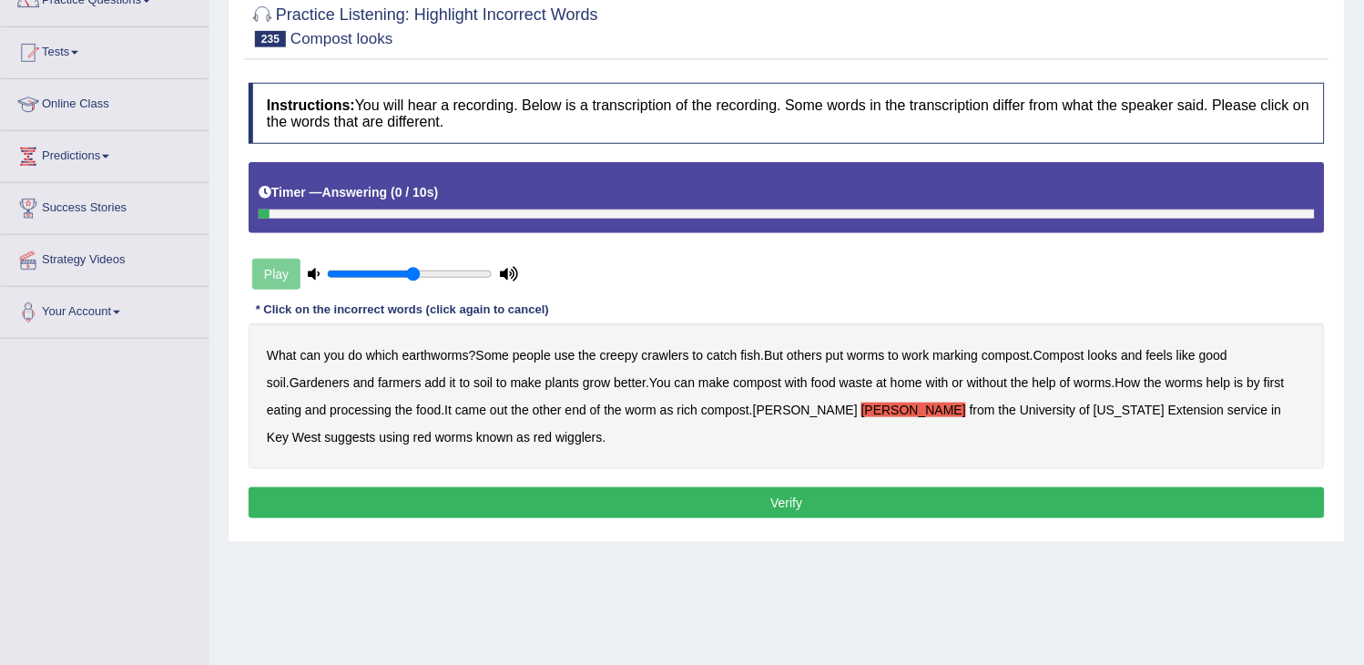
scroll to position [202, 0]
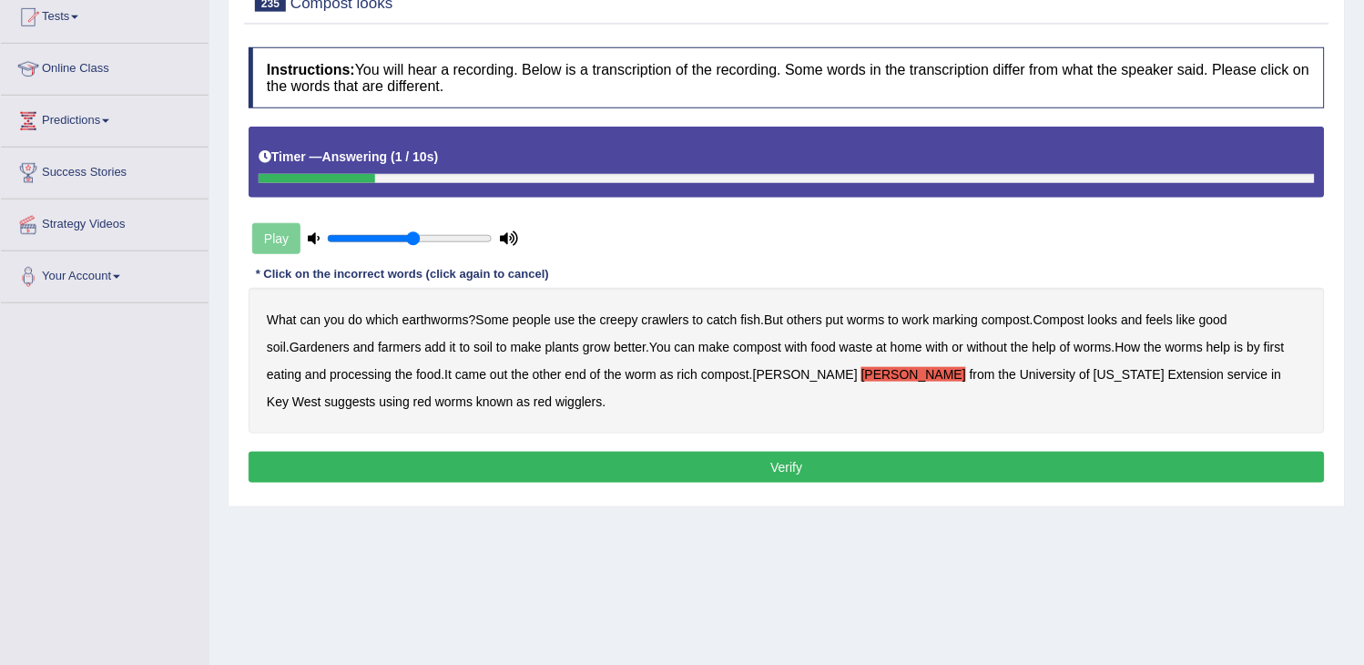
click at [766, 476] on button "Verify" at bounding box center [787, 467] width 1076 height 31
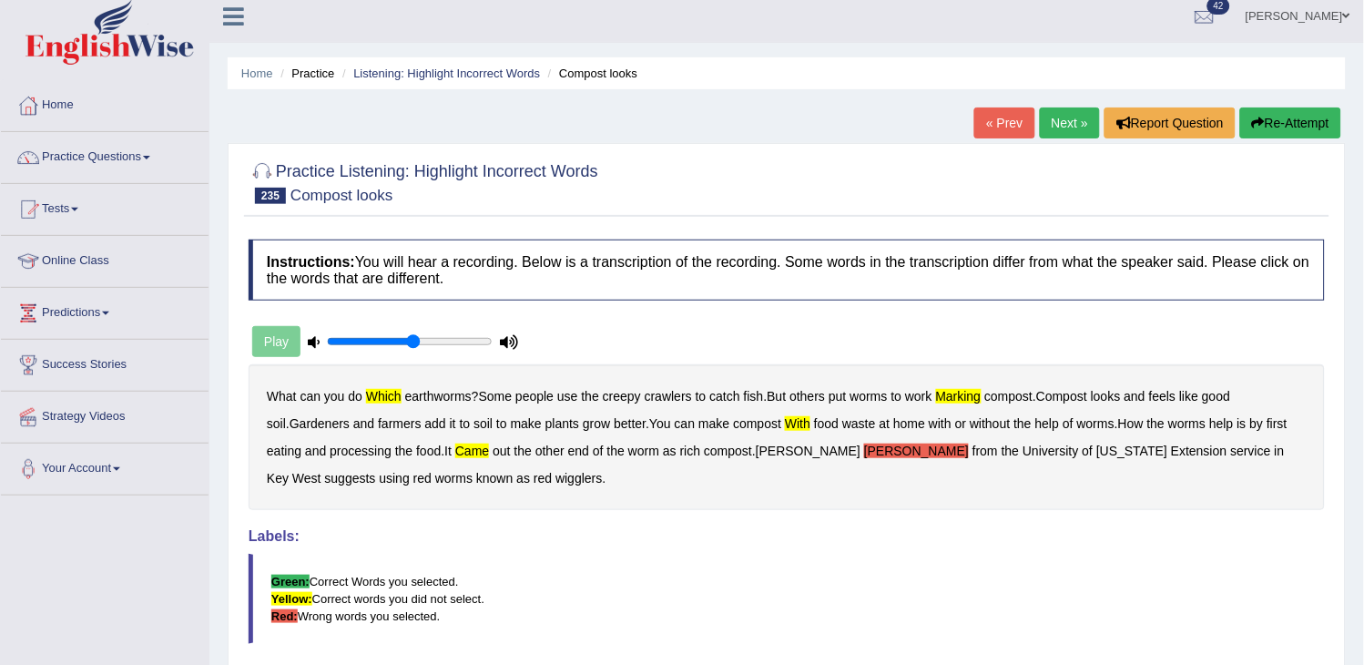
scroll to position [0, 0]
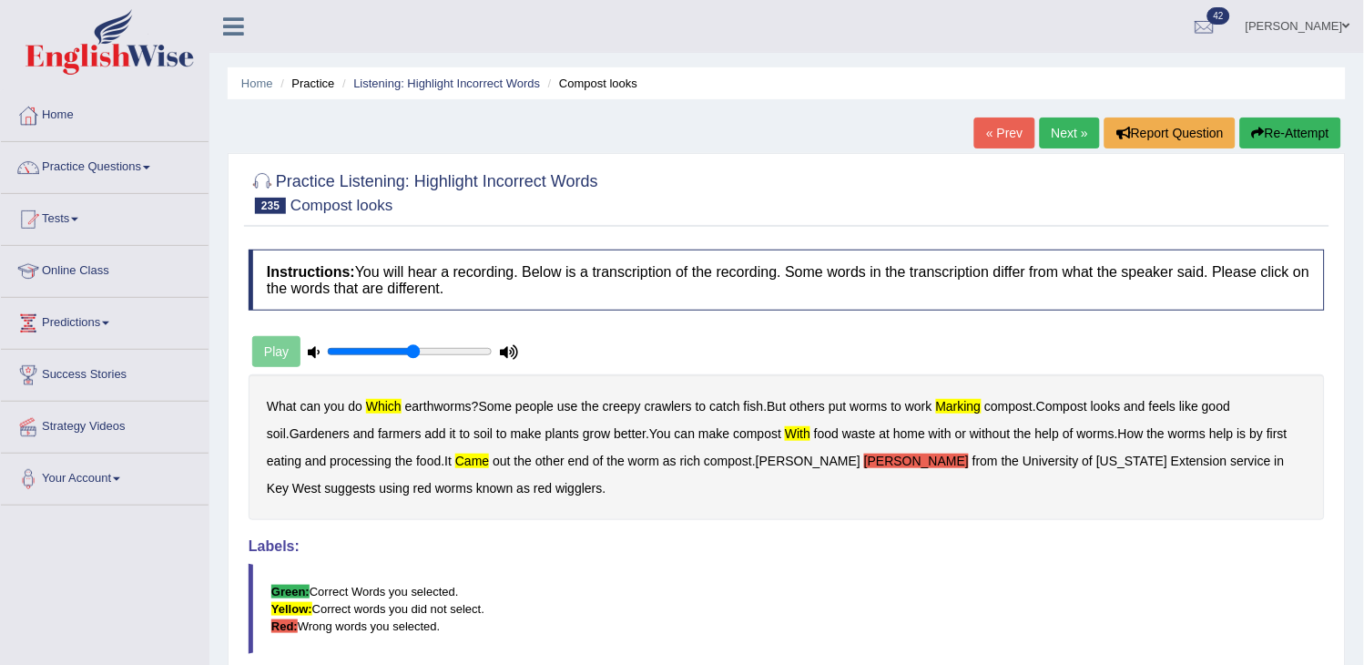
click at [1280, 128] on button "Re-Attempt" at bounding box center [1290, 132] width 101 height 31
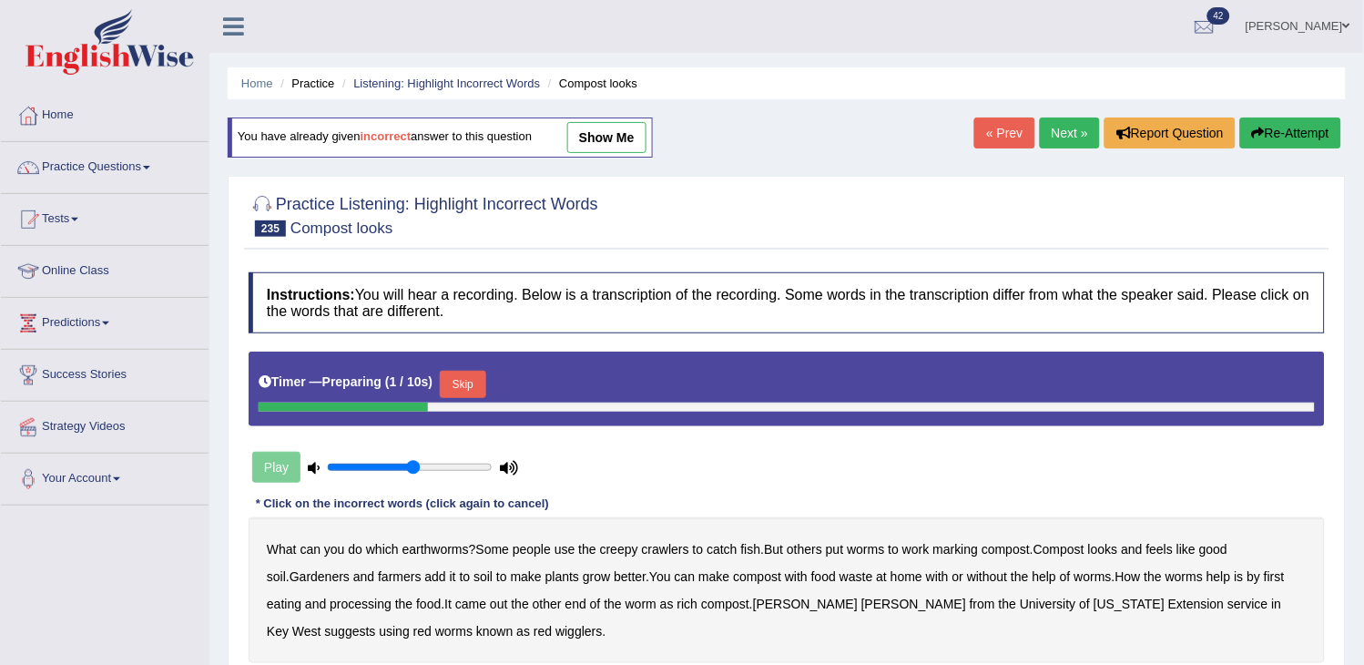
click at [466, 371] on button "Skip" at bounding box center [463, 384] width 46 height 27
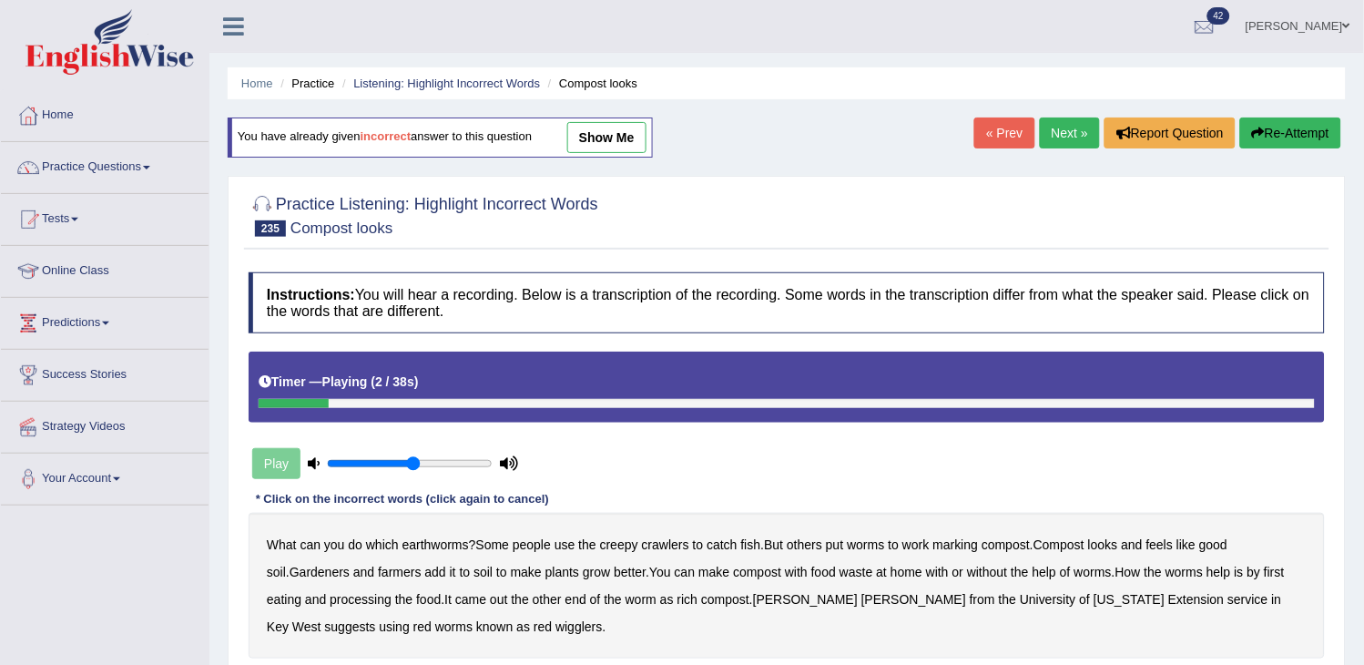
click at [376, 546] on b "which" at bounding box center [382, 544] width 33 height 15
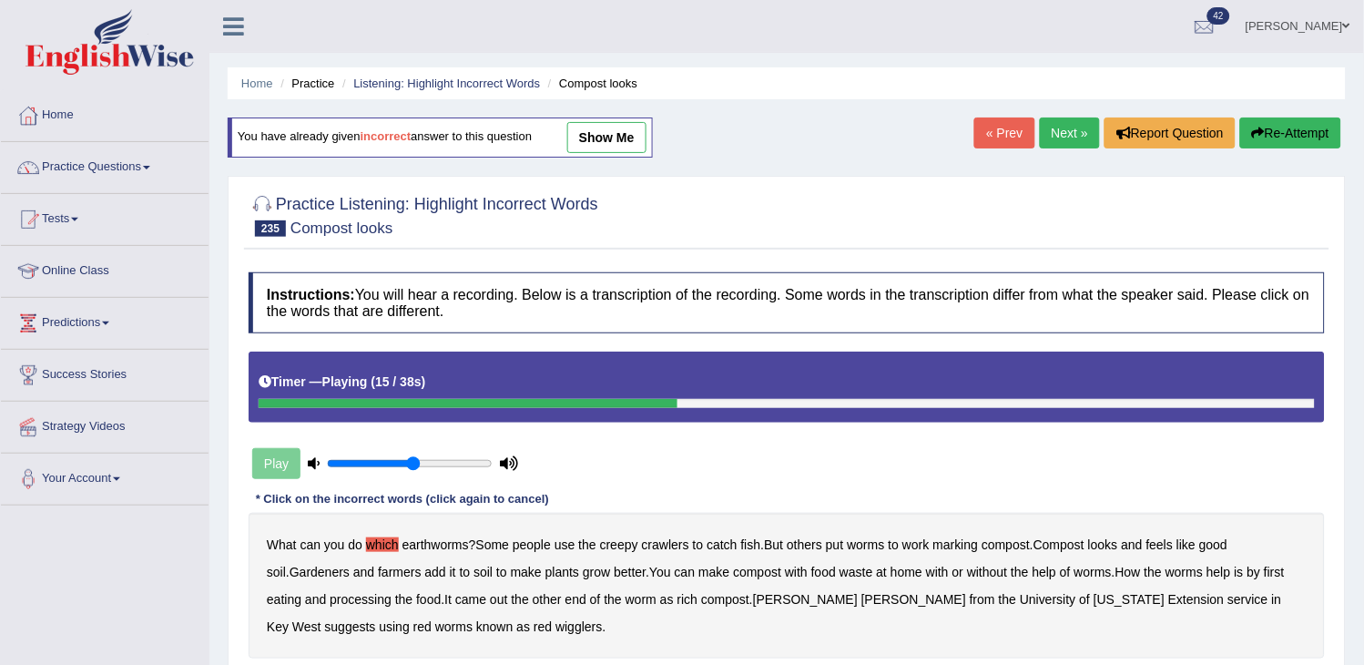
click at [425, 567] on b "add" at bounding box center [435, 571] width 21 height 15
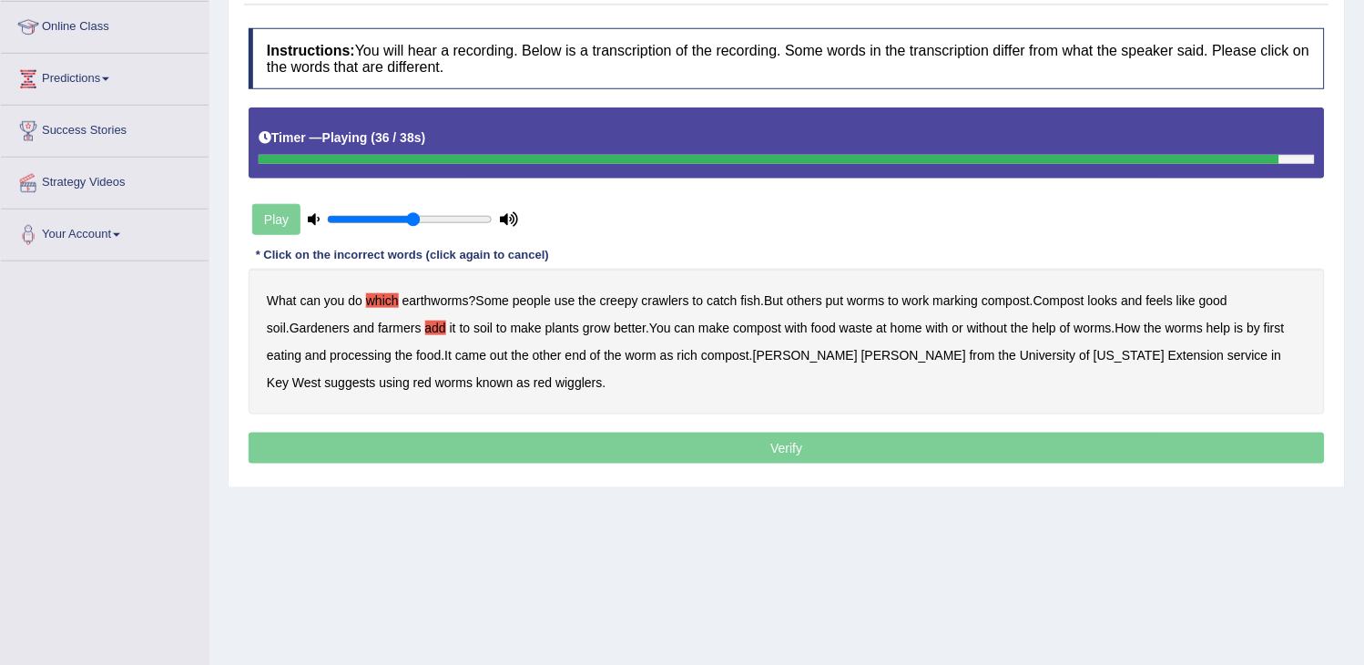
scroll to position [291, 0]
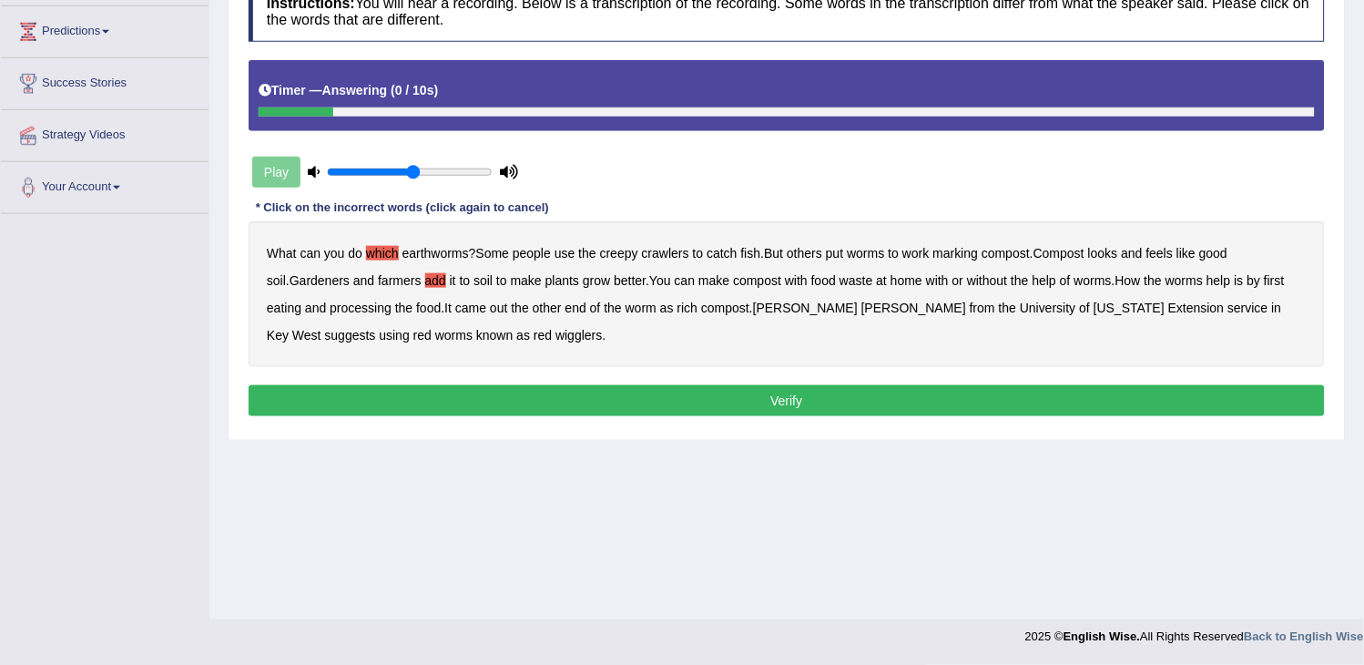
click at [865, 390] on button "Verify" at bounding box center [787, 400] width 1076 height 31
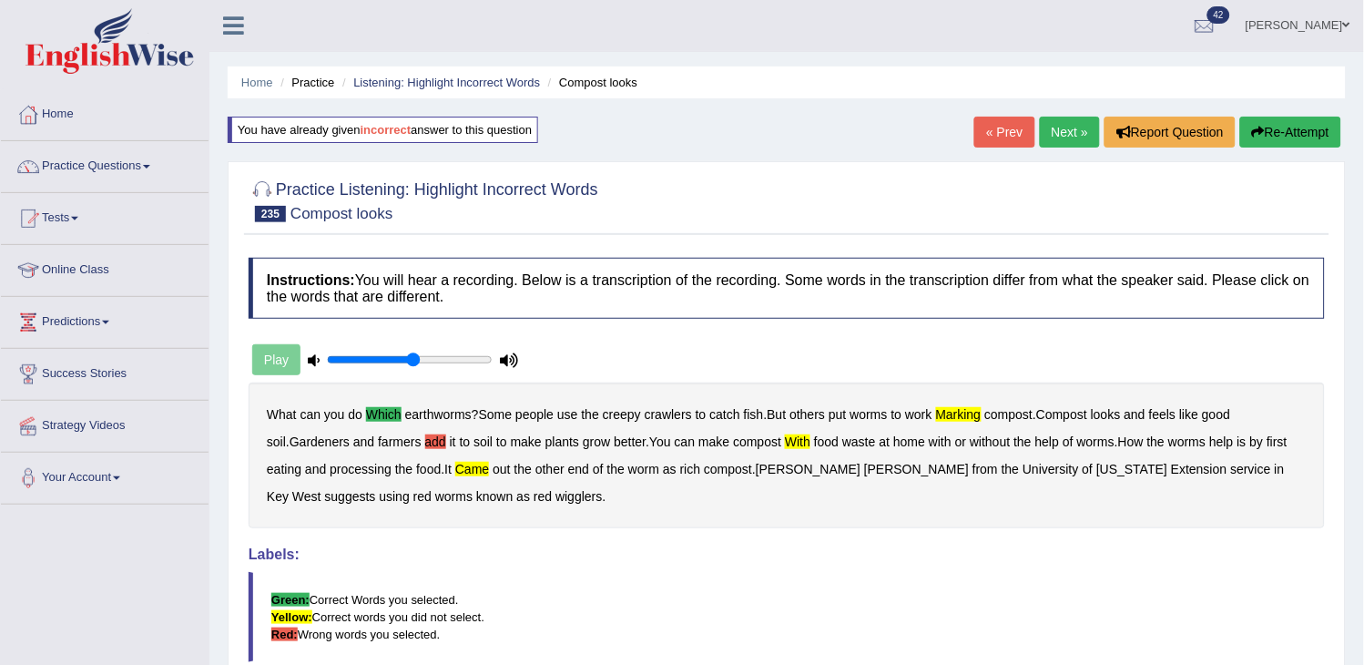
scroll to position [0, 0]
click at [1304, 119] on button "Re-Attempt" at bounding box center [1290, 132] width 101 height 31
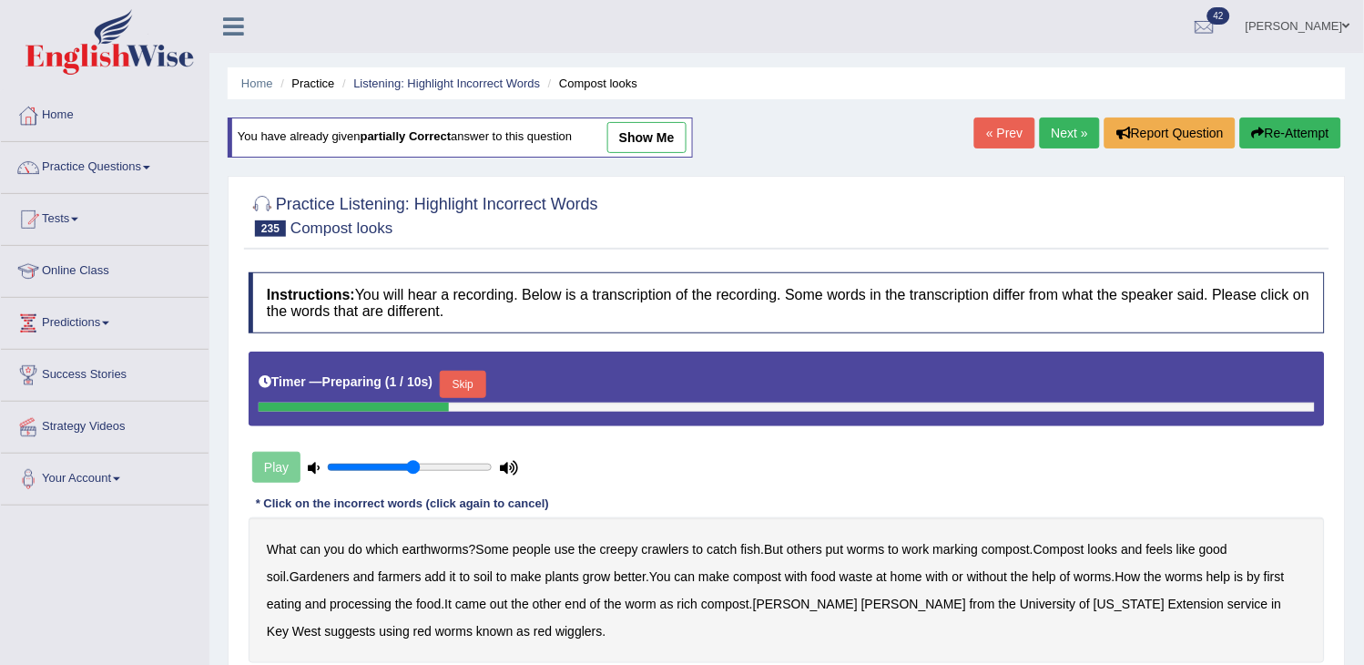
click at [467, 384] on button "Skip" at bounding box center [463, 384] width 46 height 27
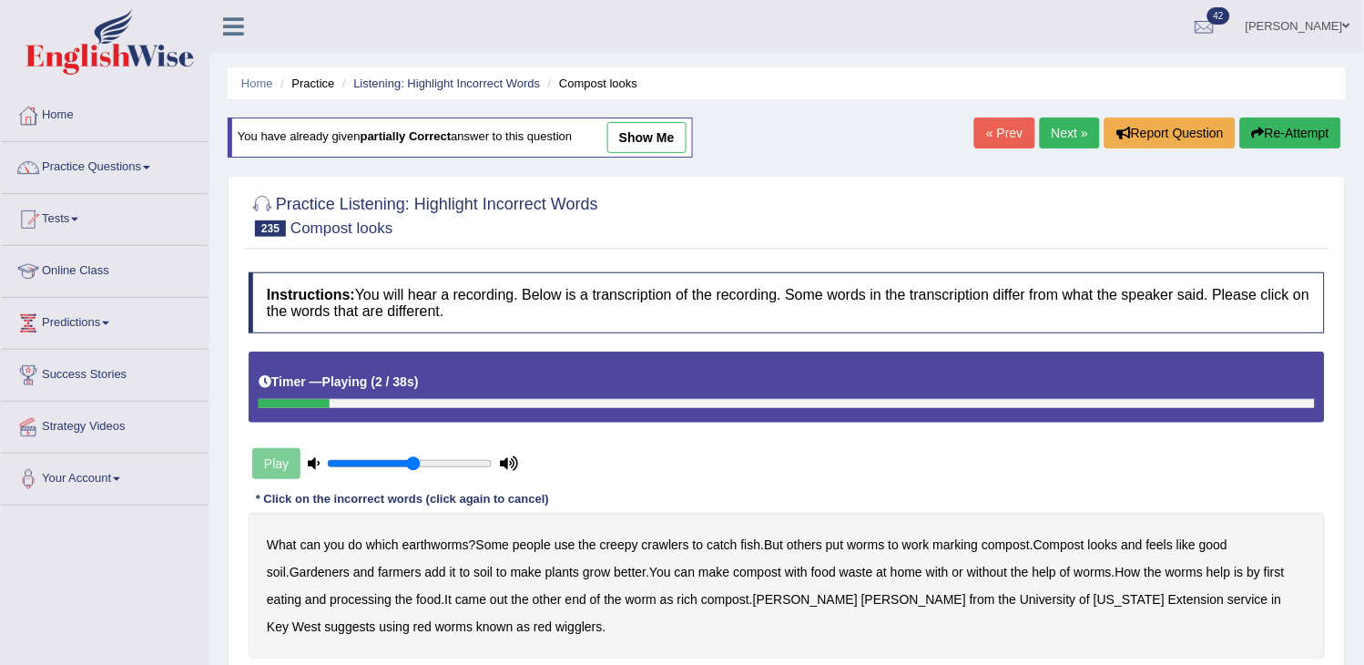
click at [473, 601] on b "came" at bounding box center [470, 599] width 31 height 15
click at [380, 554] on div "What can you do which earthworms ? Some people use the creepy crawlers to catch…" at bounding box center [787, 586] width 1076 height 146
click at [380, 542] on b "which" at bounding box center [382, 544] width 33 height 15
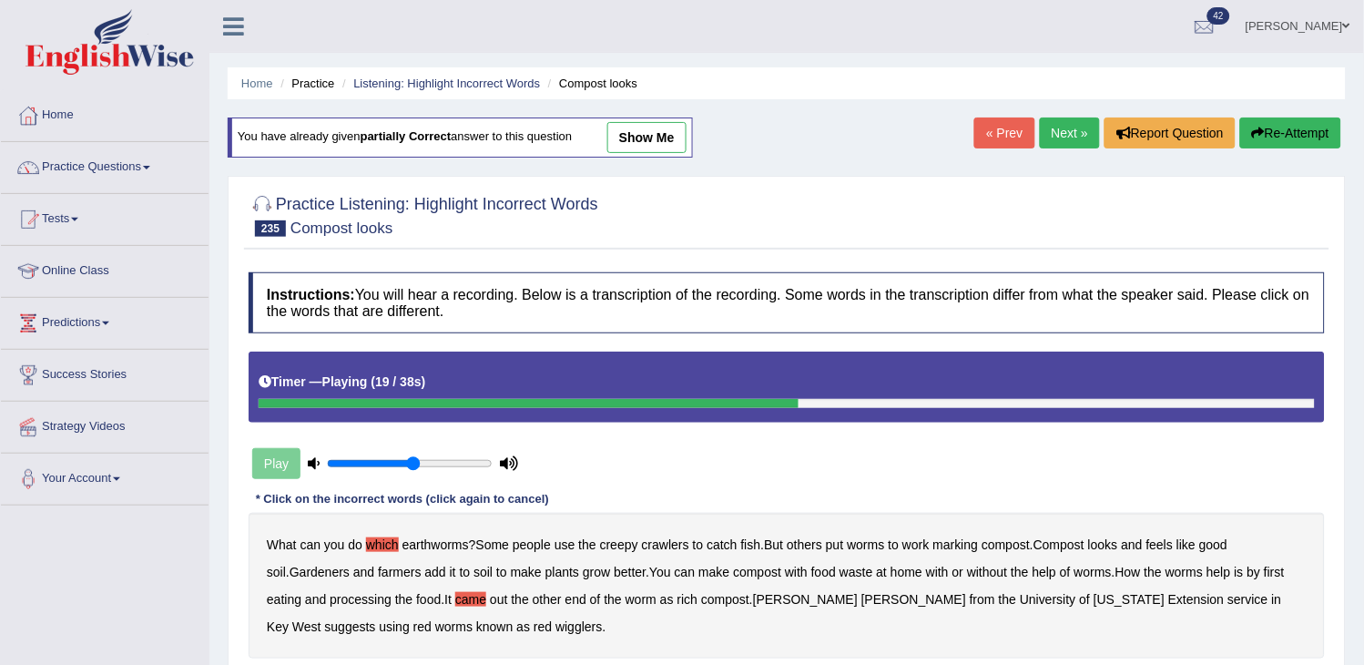
click at [785, 575] on b "with" at bounding box center [796, 571] width 23 height 15
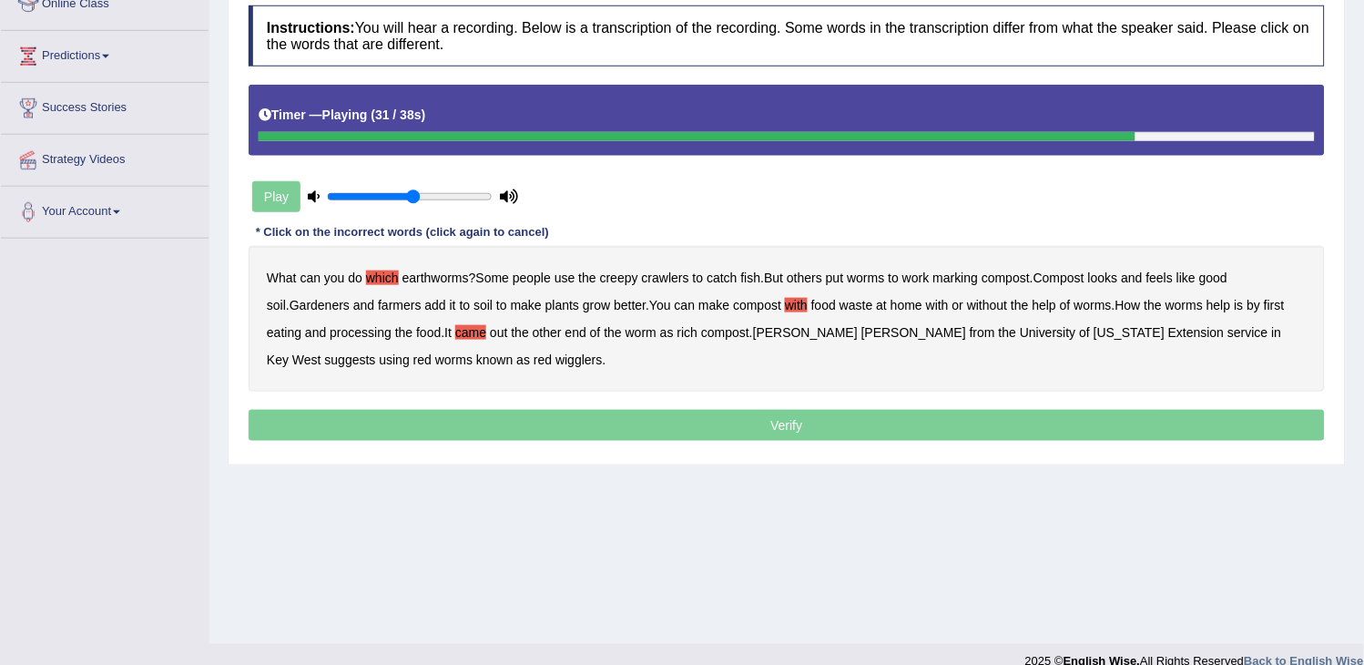
scroll to position [291, 0]
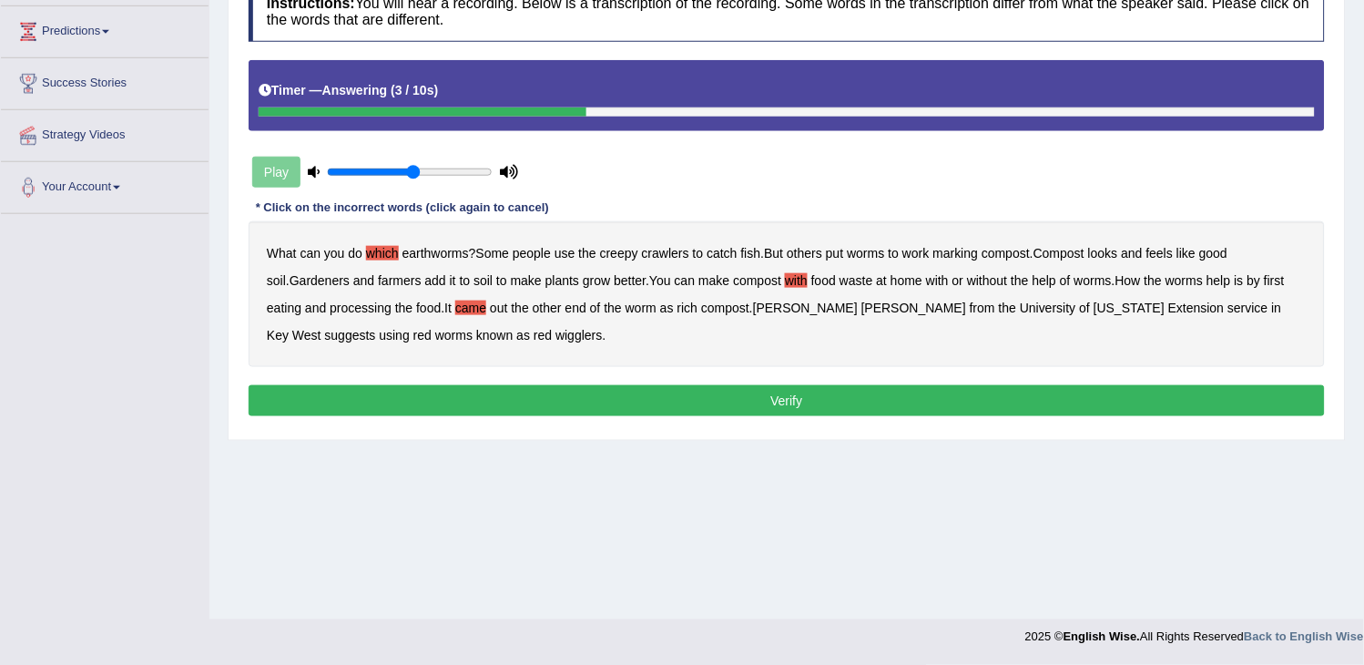
click at [781, 410] on button "Verify" at bounding box center [787, 400] width 1076 height 31
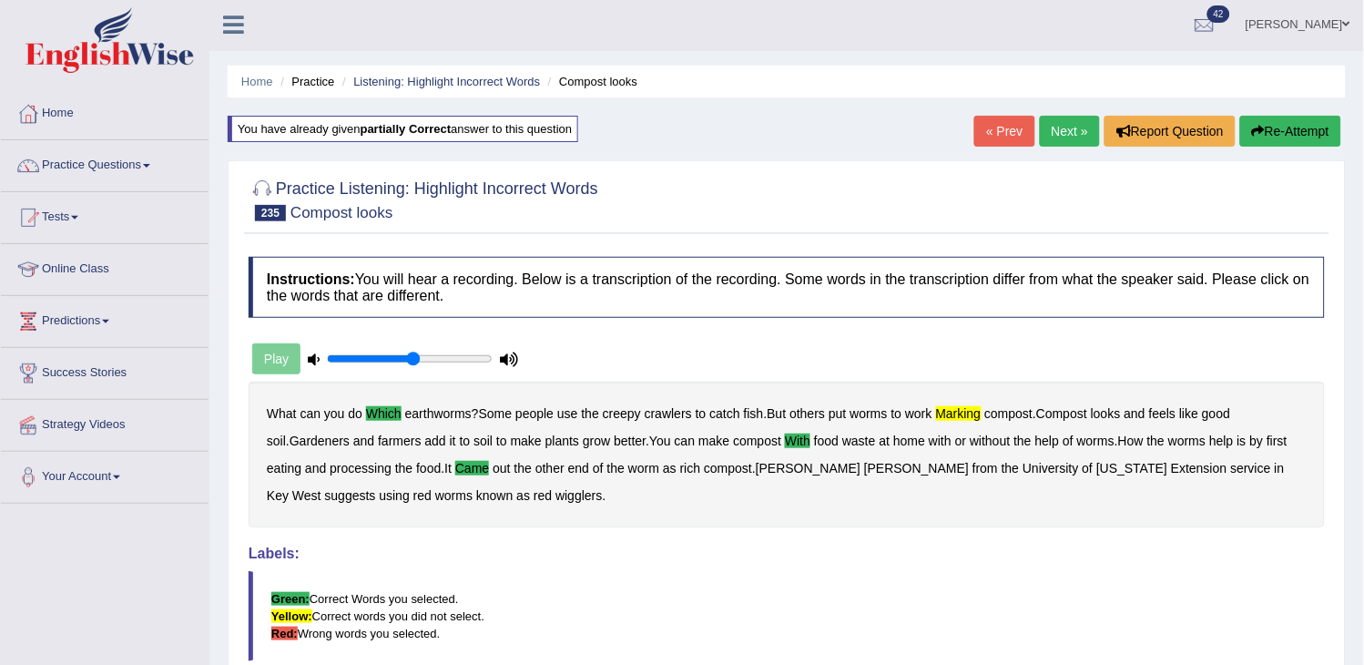
scroll to position [0, 0]
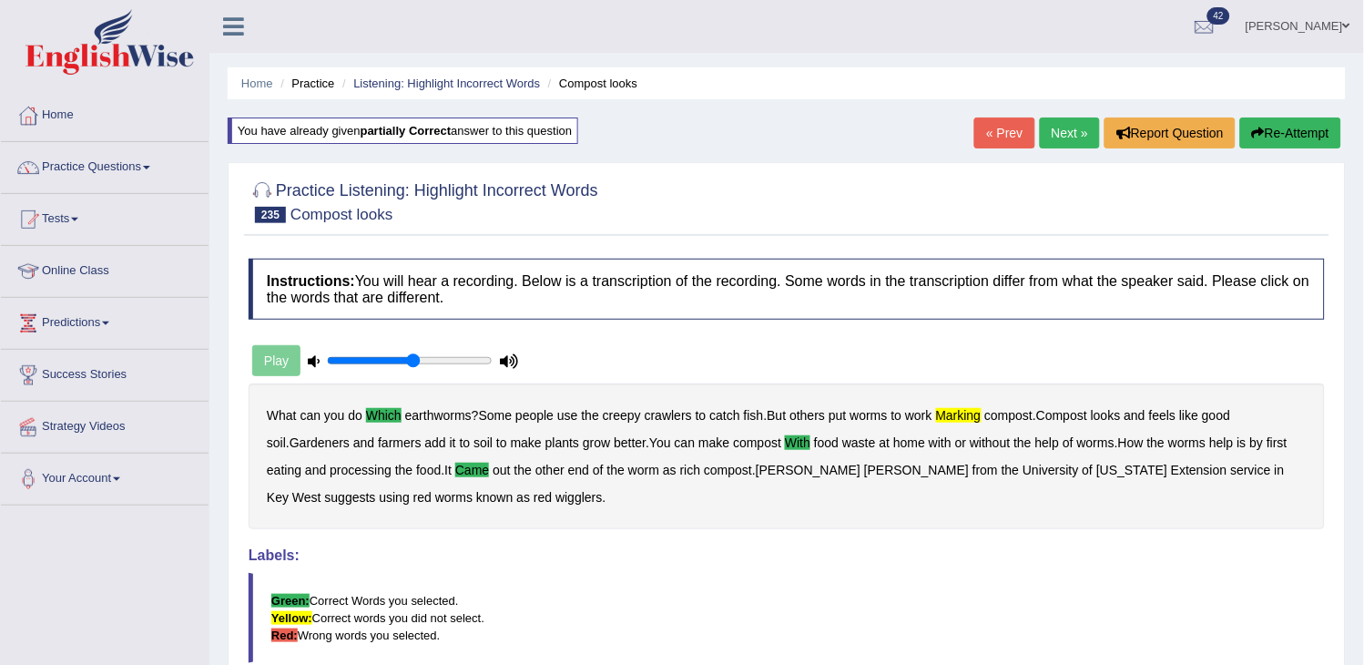
click at [1042, 143] on link "Next »" at bounding box center [1070, 132] width 60 height 31
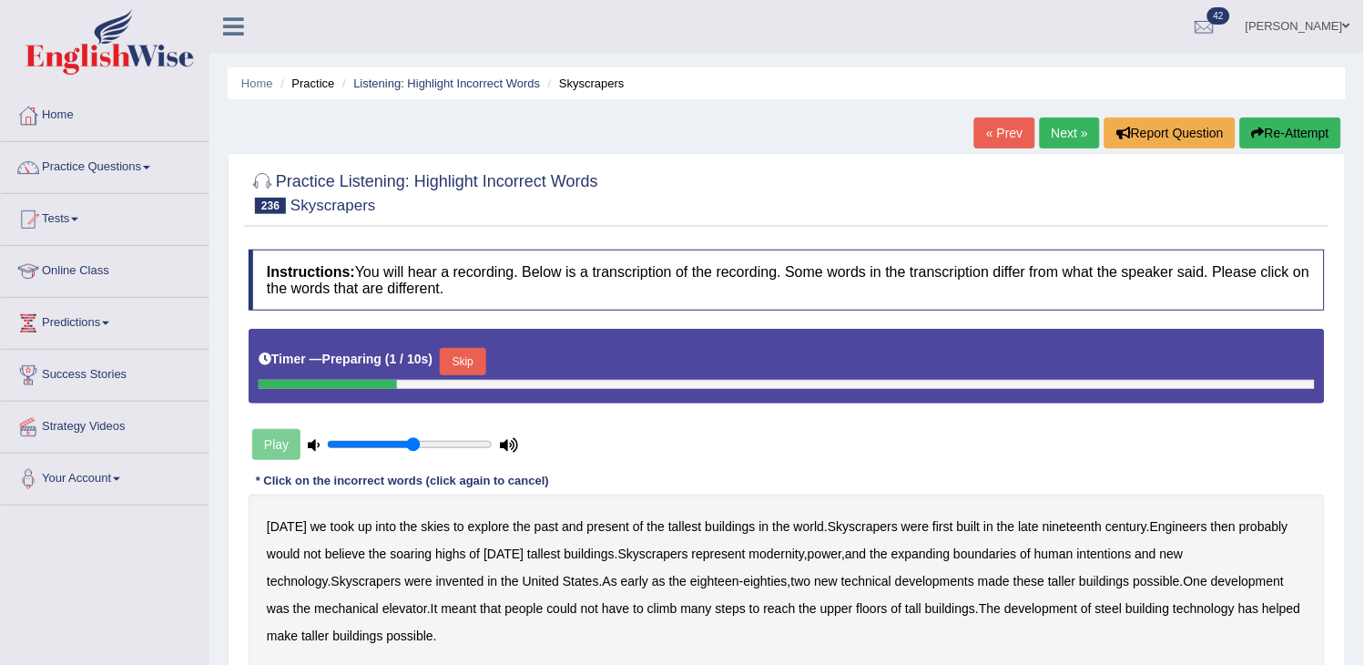
scroll to position [101, 0]
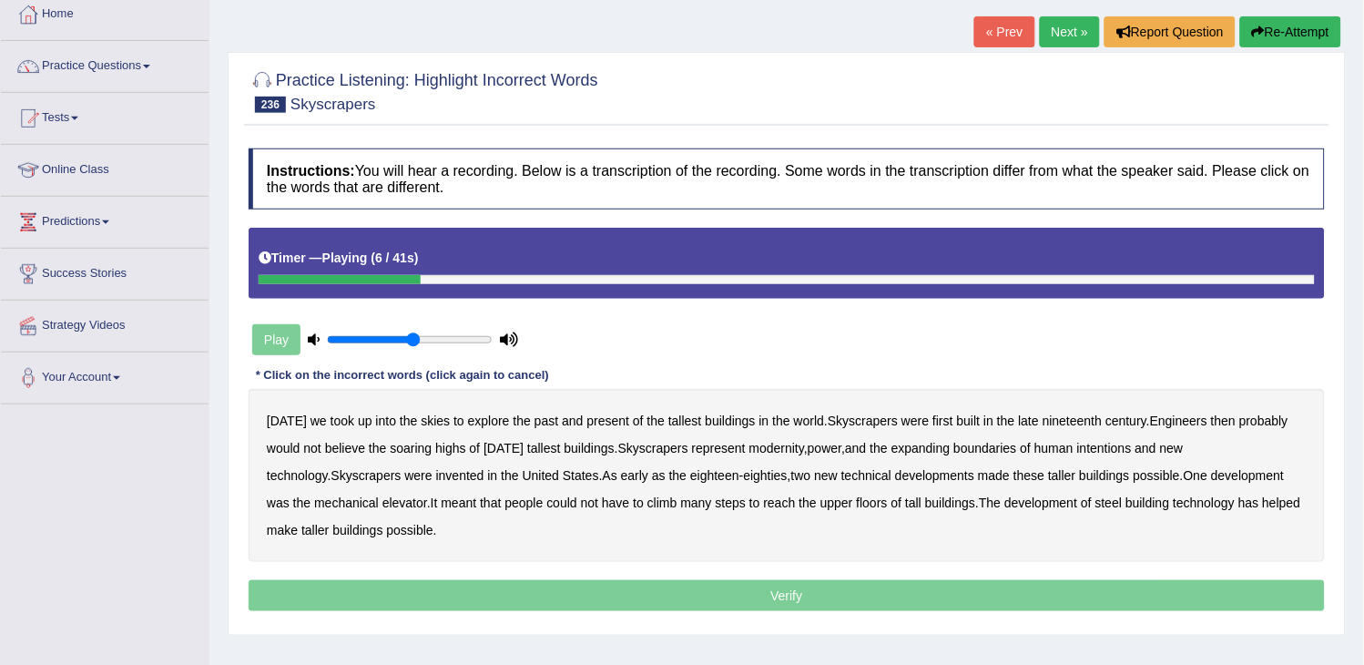
click at [1299, 20] on button "Re-Attempt" at bounding box center [1290, 31] width 101 height 31
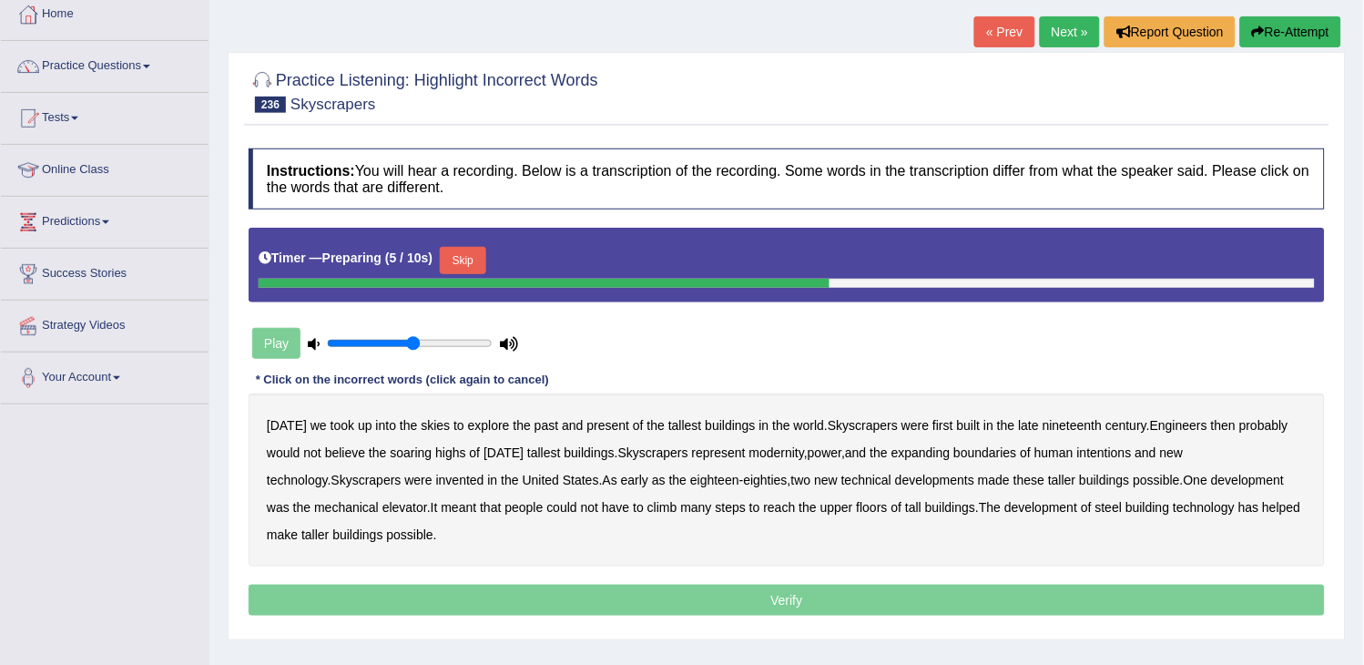
click at [669, 422] on b "tallest" at bounding box center [685, 425] width 34 height 15
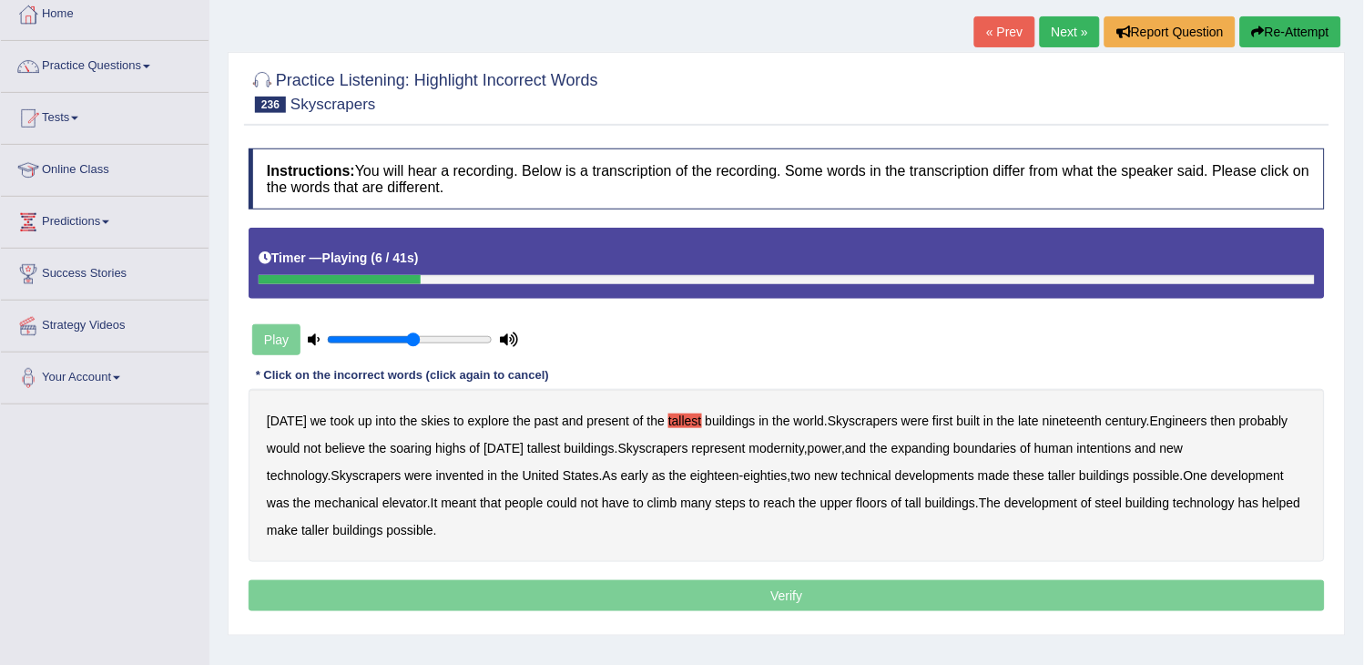
click at [1271, 40] on button "Re-Attempt" at bounding box center [1290, 31] width 101 height 31
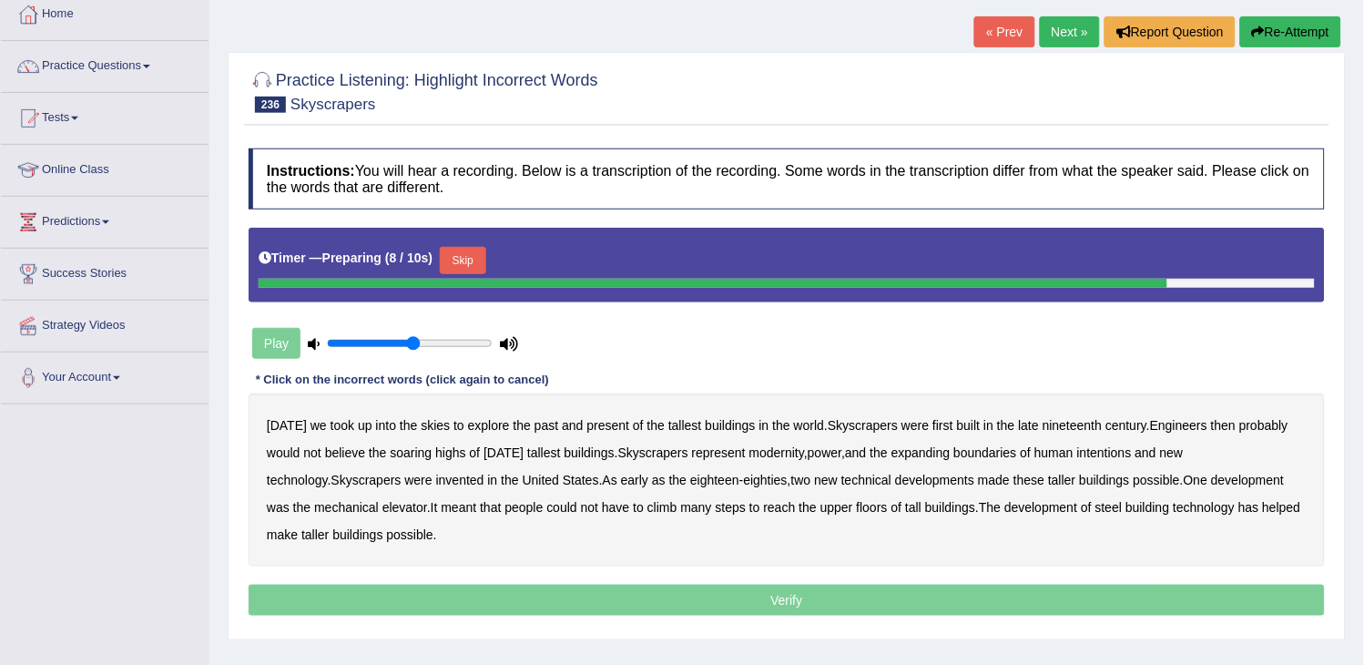
click at [483, 251] on button "Skip" at bounding box center [463, 260] width 46 height 27
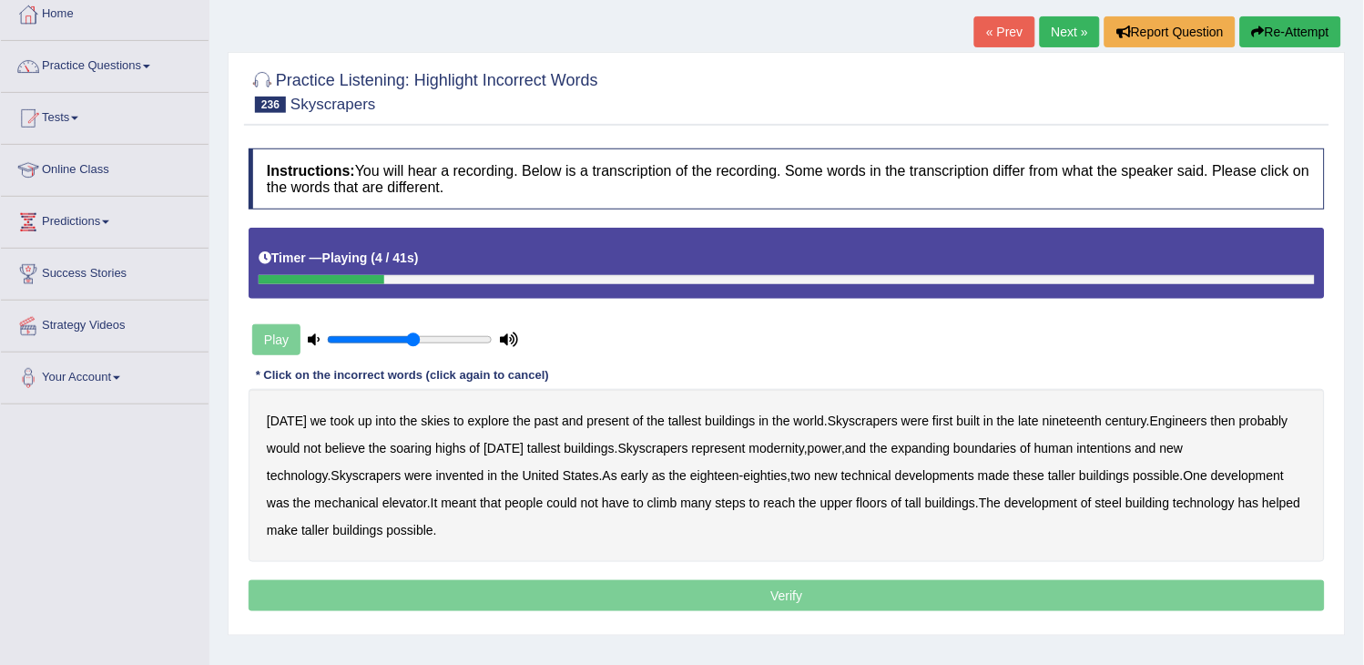
click at [674, 417] on b "tallest" at bounding box center [685, 420] width 34 height 15
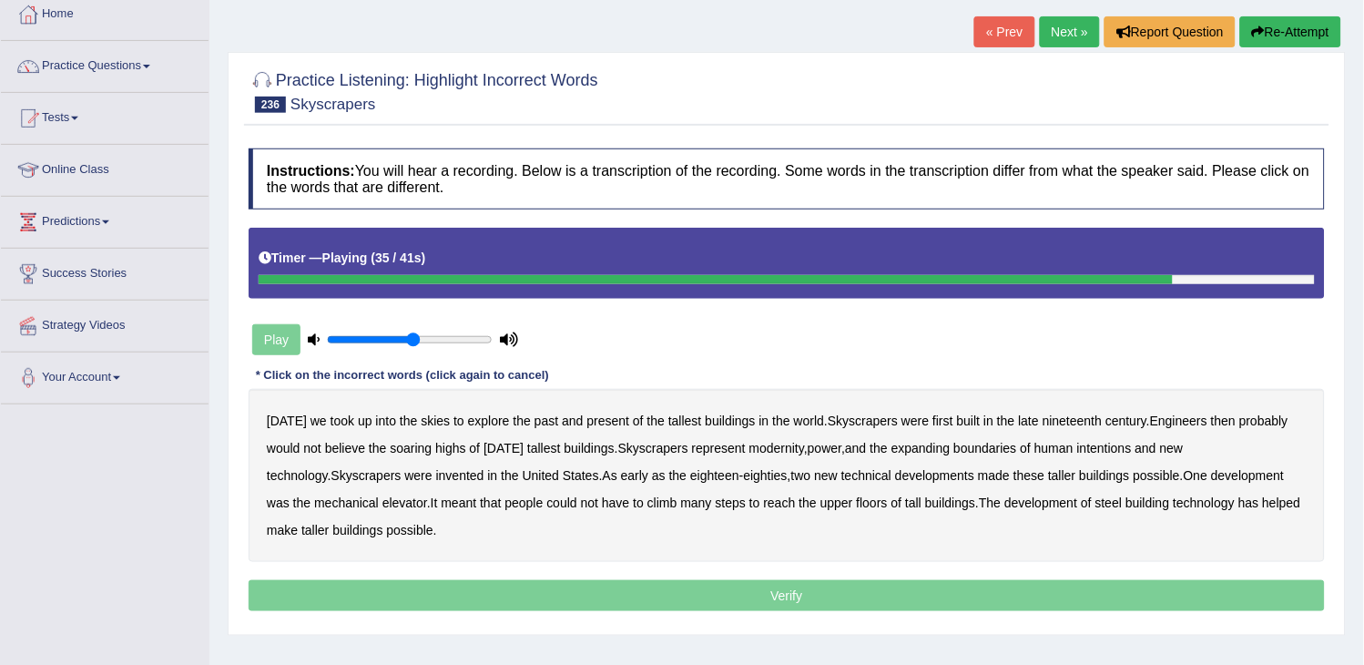
click at [546, 499] on b "could" at bounding box center [561, 502] width 30 height 15
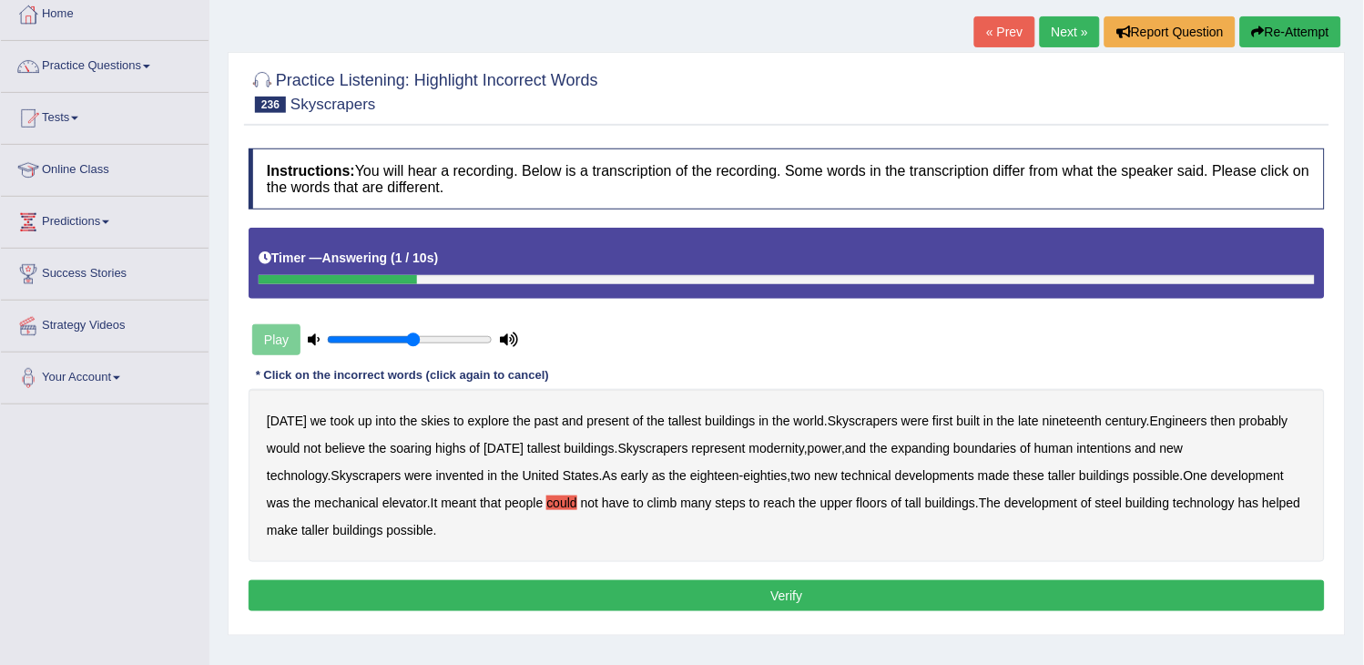
click at [1277, 29] on button "Re-Attempt" at bounding box center [1290, 31] width 101 height 31
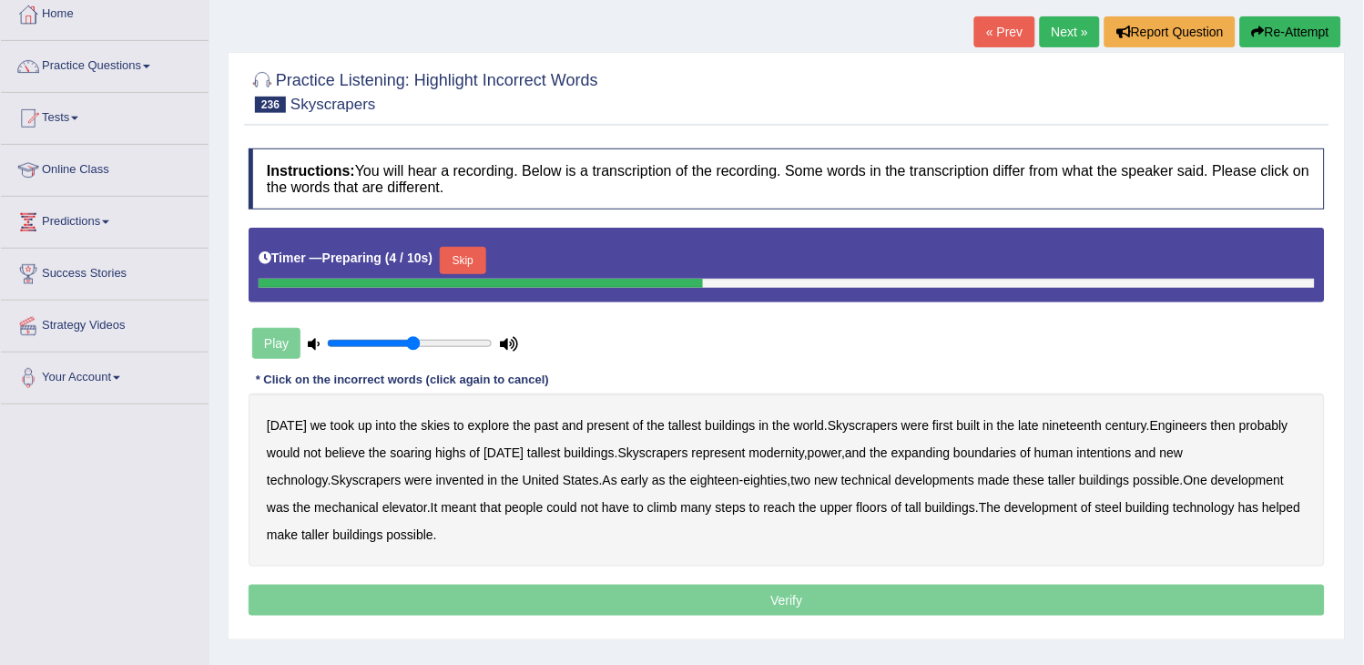
click at [485, 273] on button "Skip" at bounding box center [463, 260] width 46 height 27
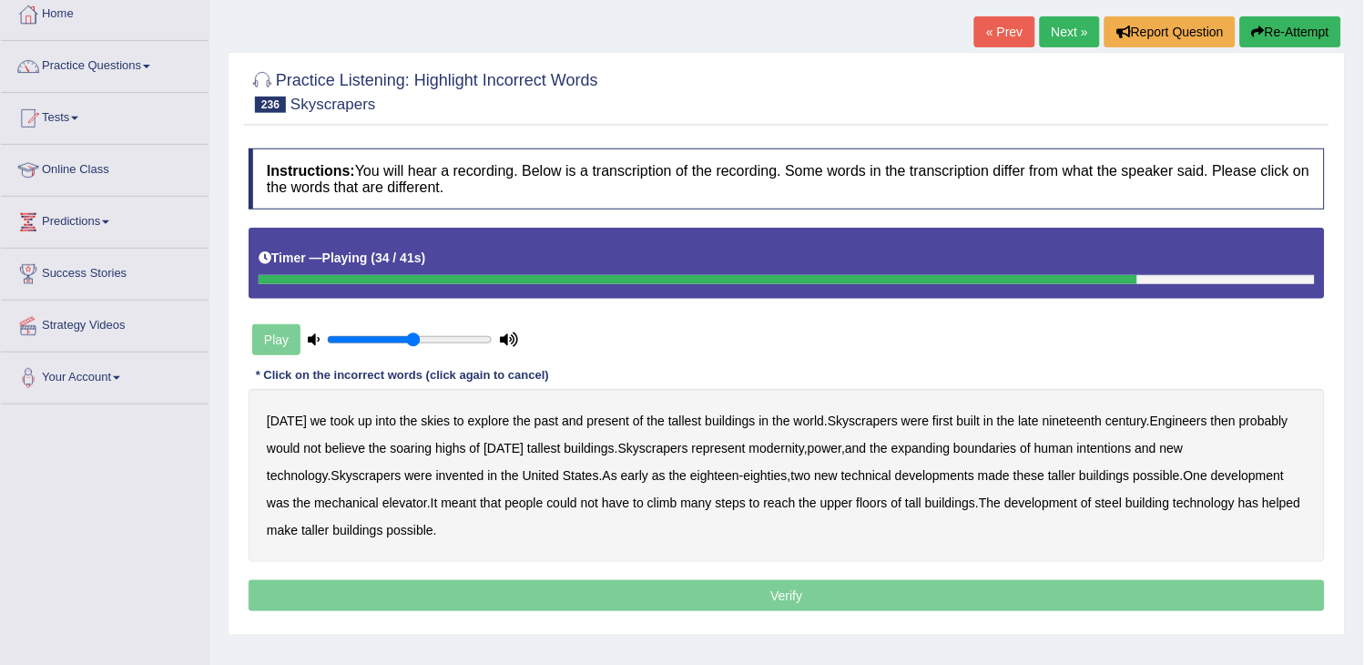
click at [546, 501] on b "could" at bounding box center [561, 502] width 30 height 15
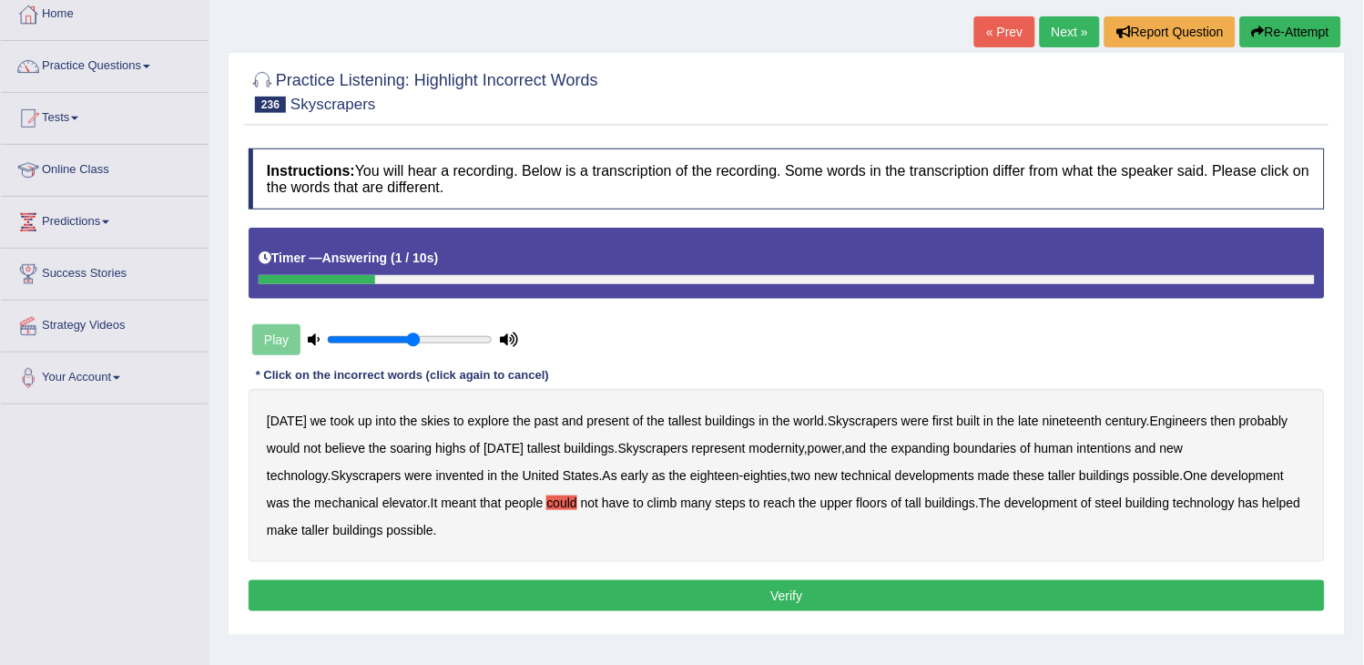
click at [432, 613] on div "Instructions: You will hear a recording. Below is a transcription of the record…" at bounding box center [786, 382] width 1085 height 486
click at [437, 595] on button "Verify" at bounding box center [787, 595] width 1076 height 31
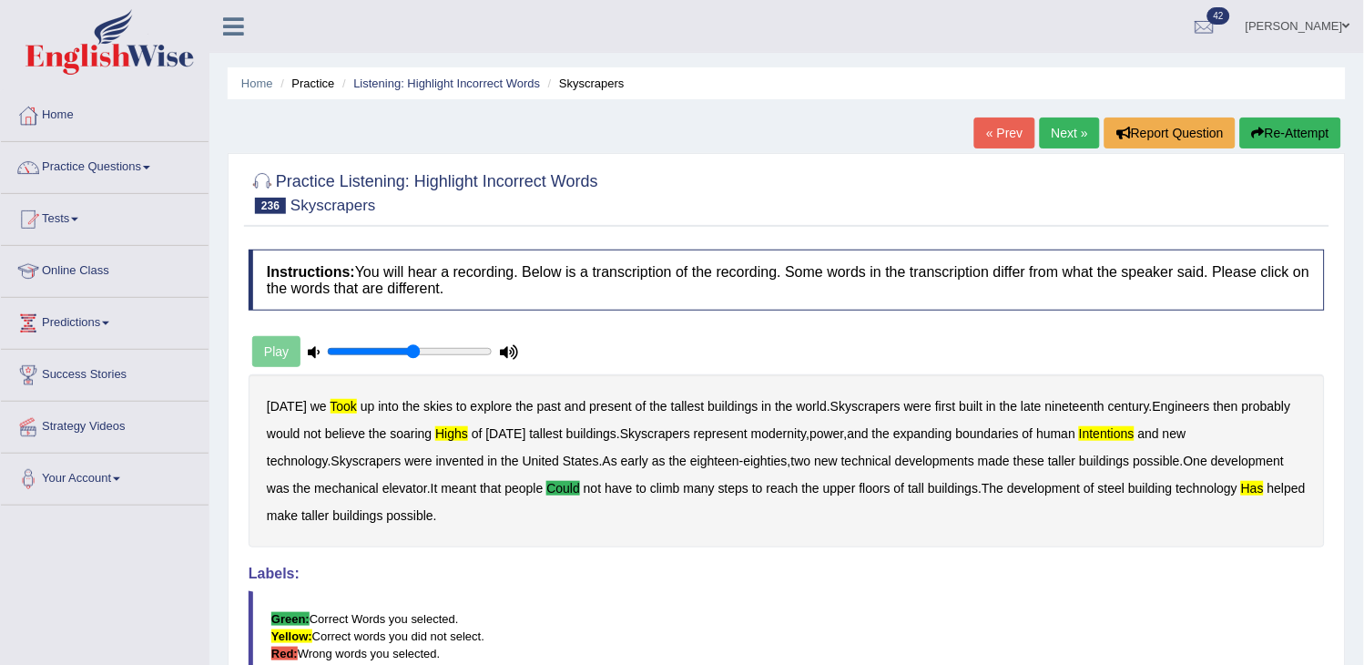
click at [1053, 143] on link "Next »" at bounding box center [1070, 132] width 60 height 31
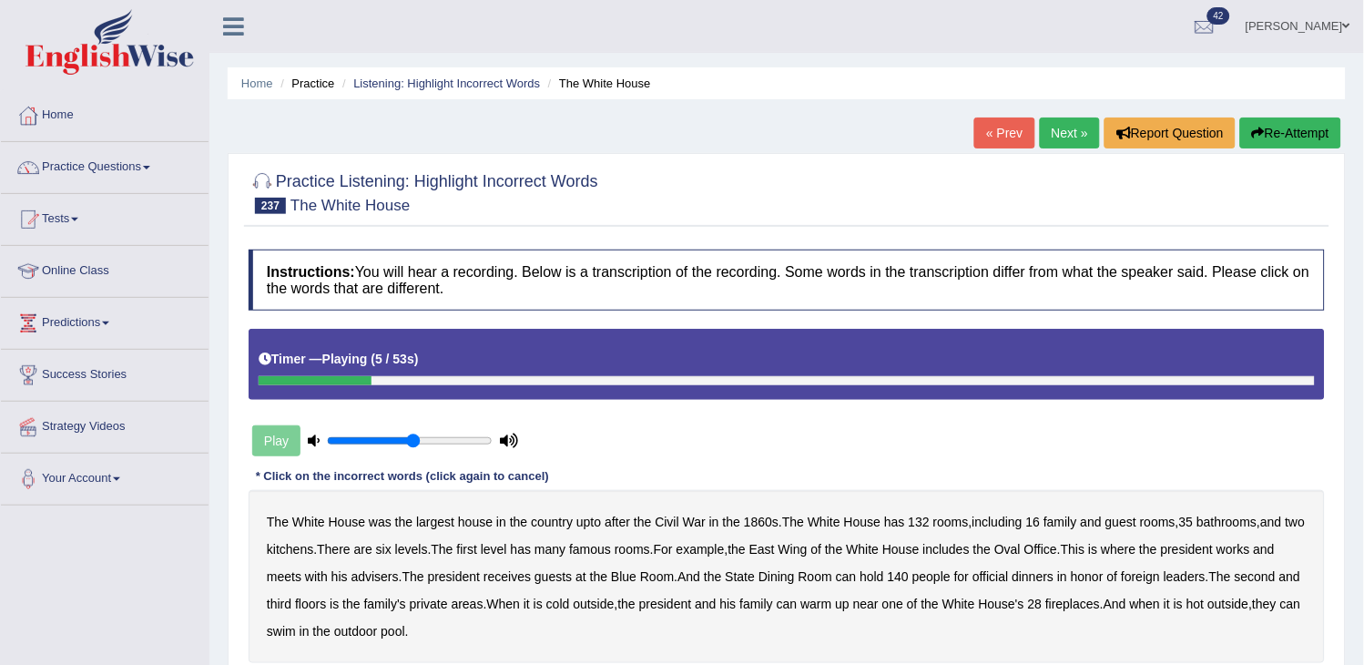
click at [1248, 142] on button "Re-Attempt" at bounding box center [1290, 132] width 101 height 31
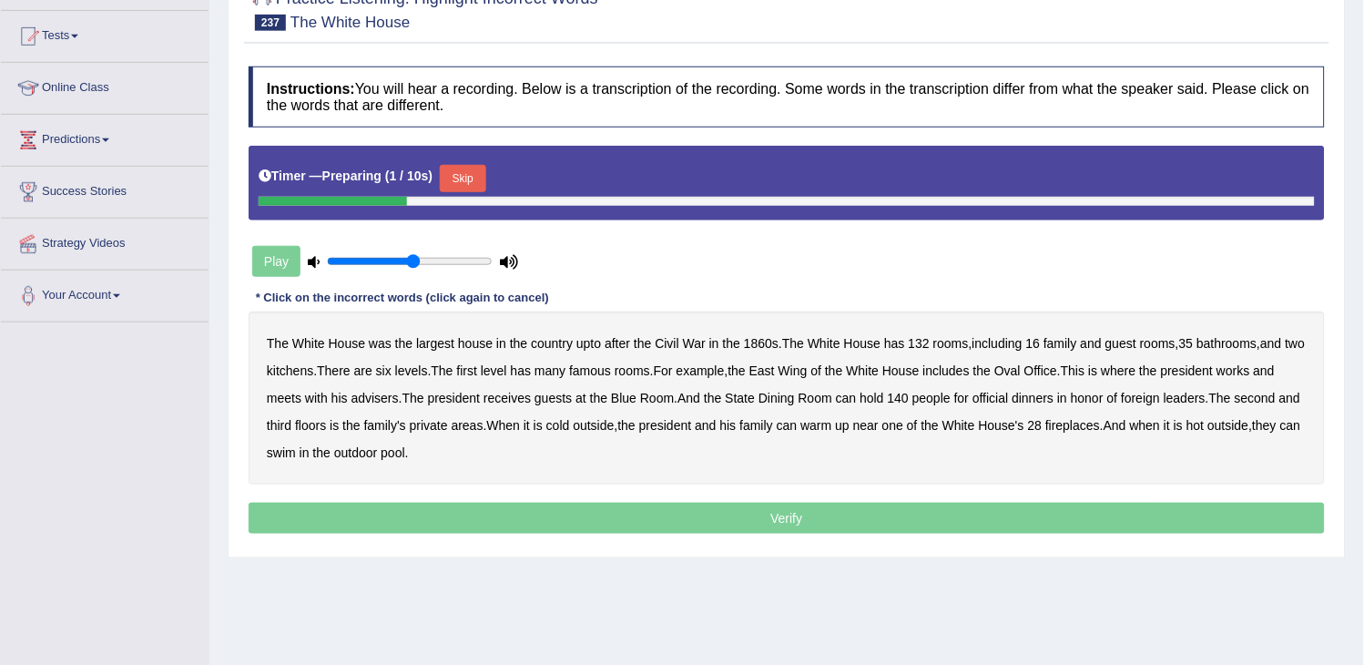
scroll to position [202, 0]
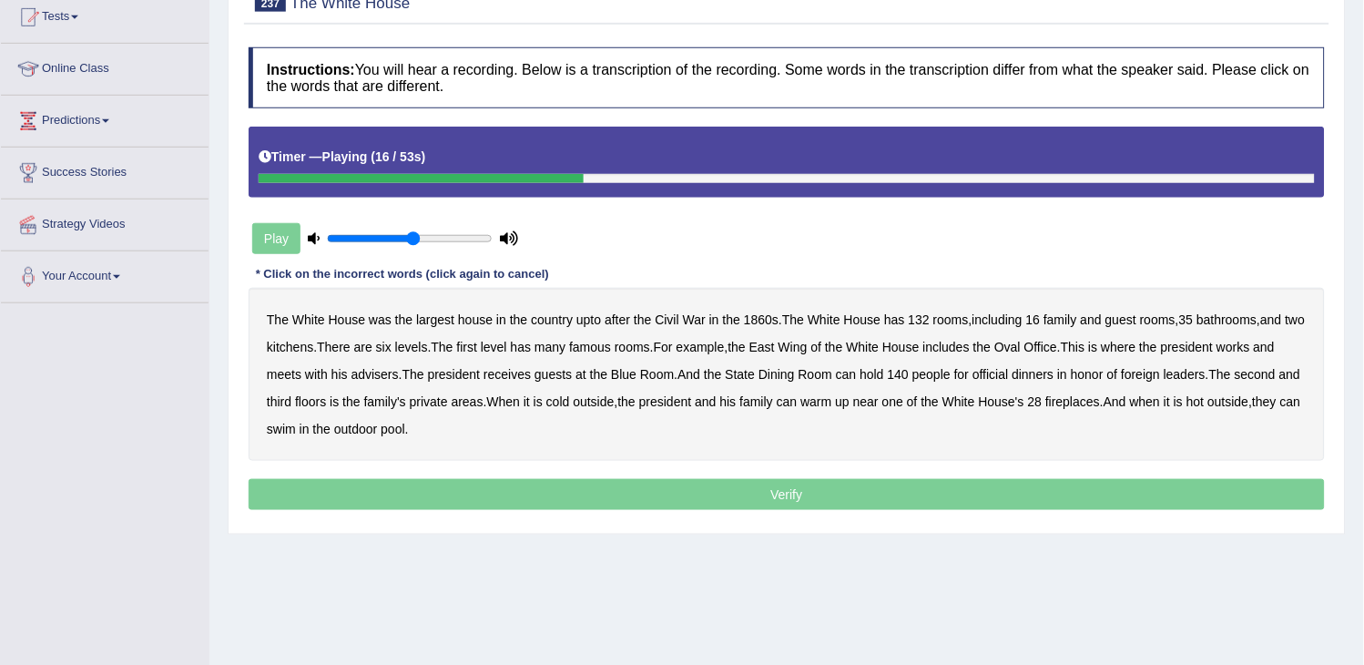
click at [1286, 327] on b "two" at bounding box center [1296, 319] width 20 height 15
click at [775, 350] on b "East" at bounding box center [761, 347] width 25 height 15
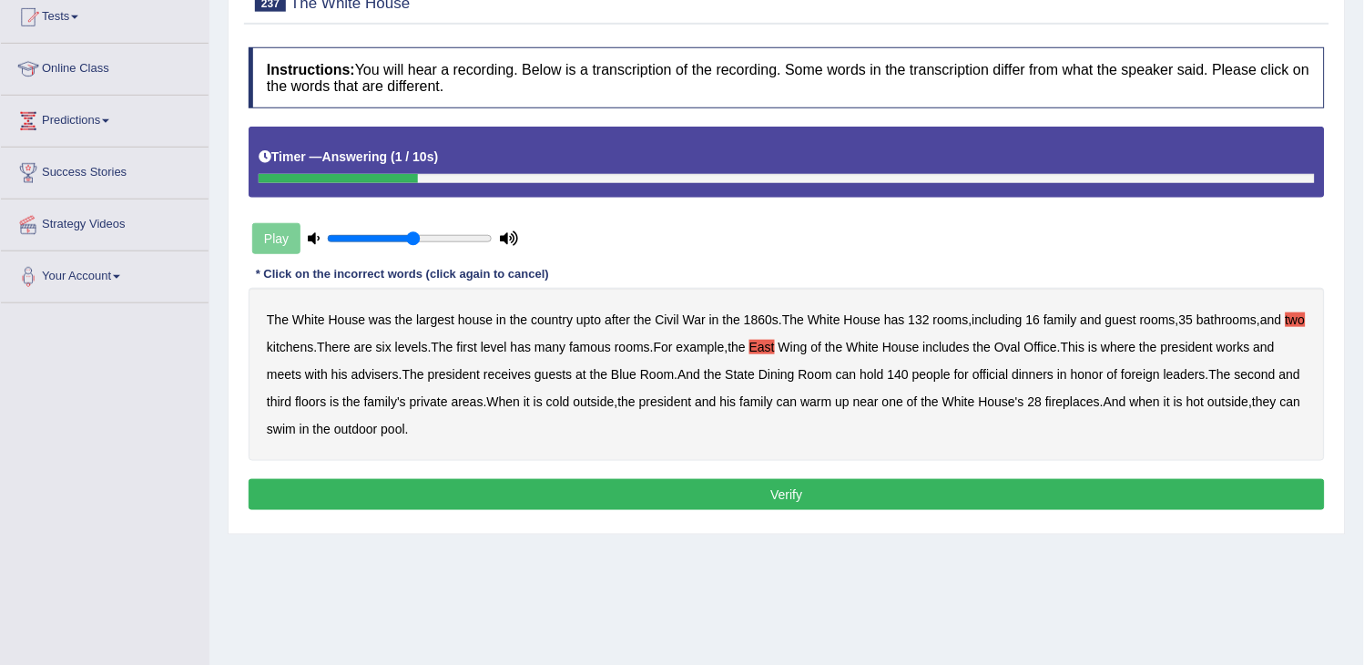
click at [594, 493] on button "Verify" at bounding box center [787, 494] width 1076 height 31
